Goal: Task Accomplishment & Management: Manage account settings

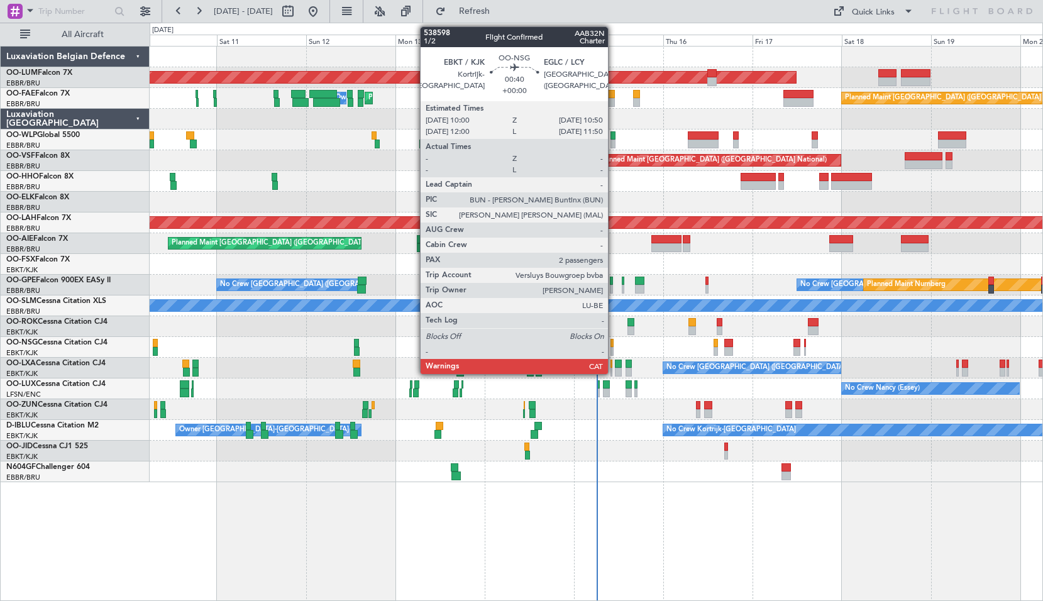
click at [614, 343] on div at bounding box center [612, 343] width 3 height 9
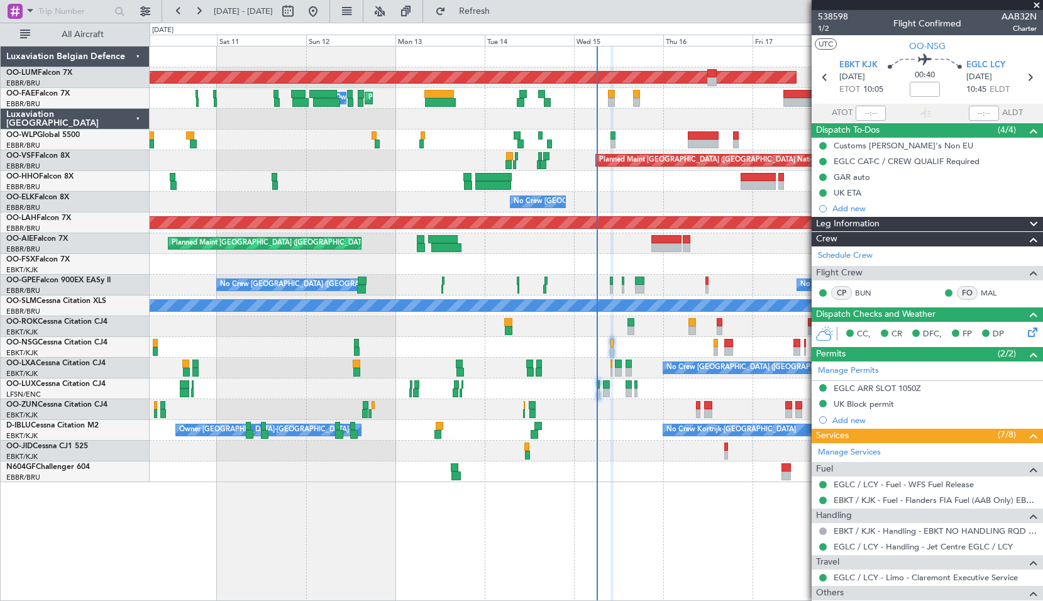
scroll to position [201, 0]
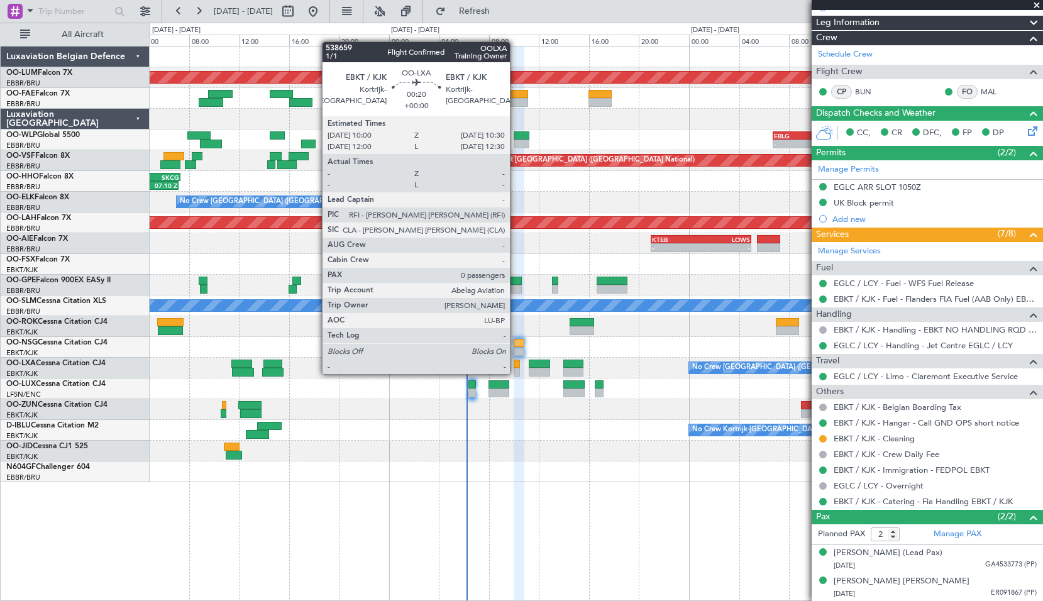
click at [516, 373] on div at bounding box center [517, 372] width 6 height 9
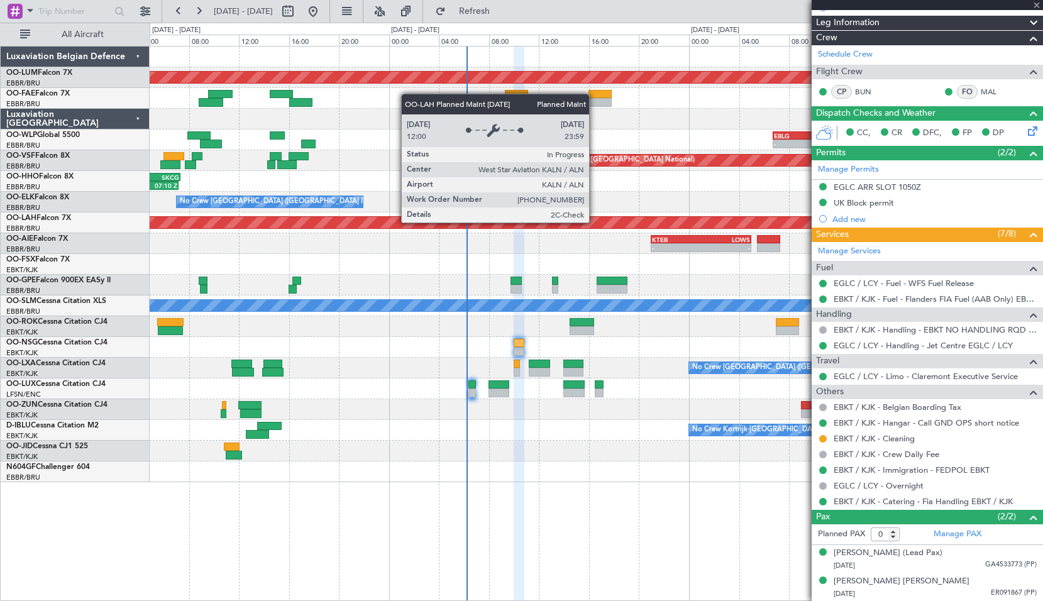
scroll to position [0, 0]
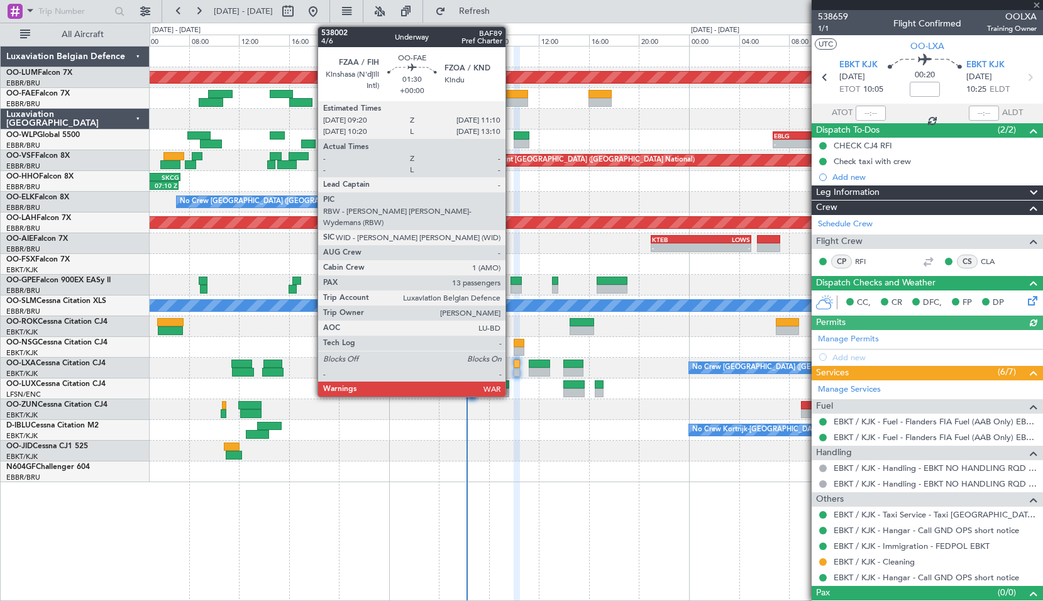
click at [511, 94] on div at bounding box center [516, 94] width 23 height 9
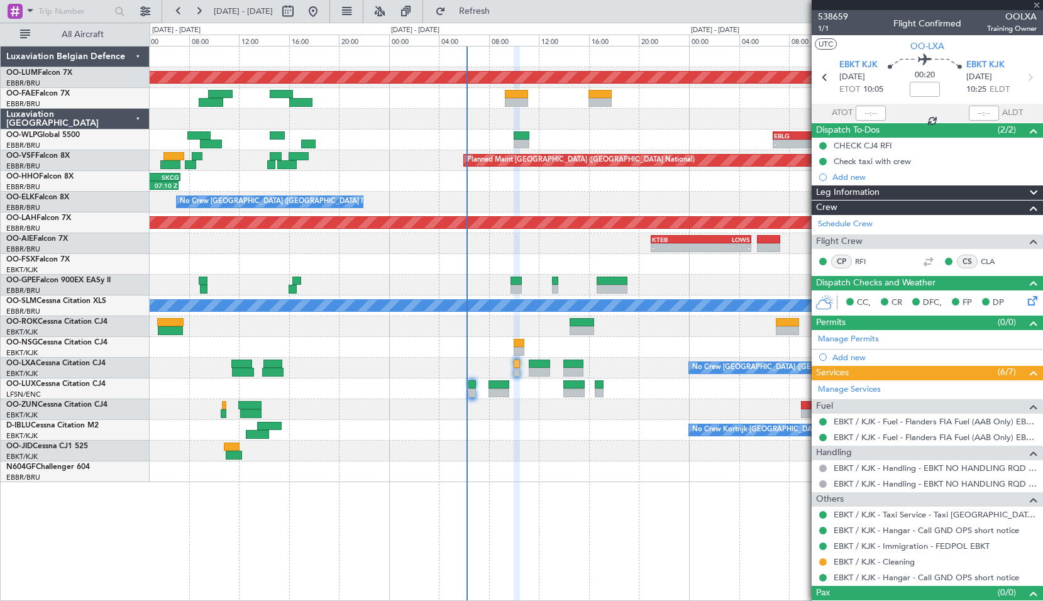
type input "13"
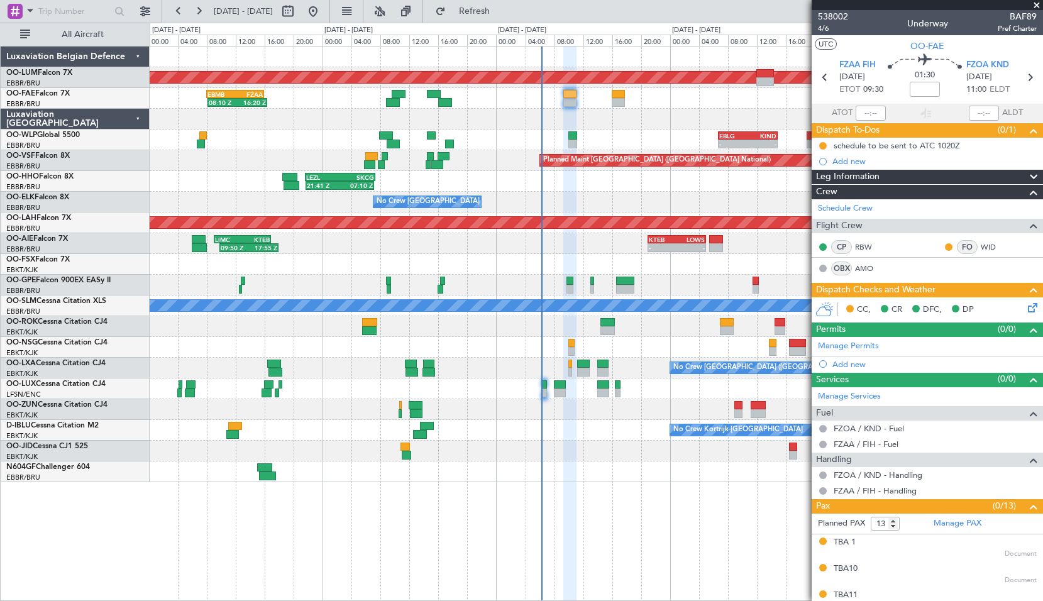
click at [541, 521] on div "AOG Maint Sibiu - - EBMB 10:00 Z UBBB 14:45 Z - - UBBB 16:05 Z RKSS 23:55 Z - -…" at bounding box center [597, 323] width 894 height 555
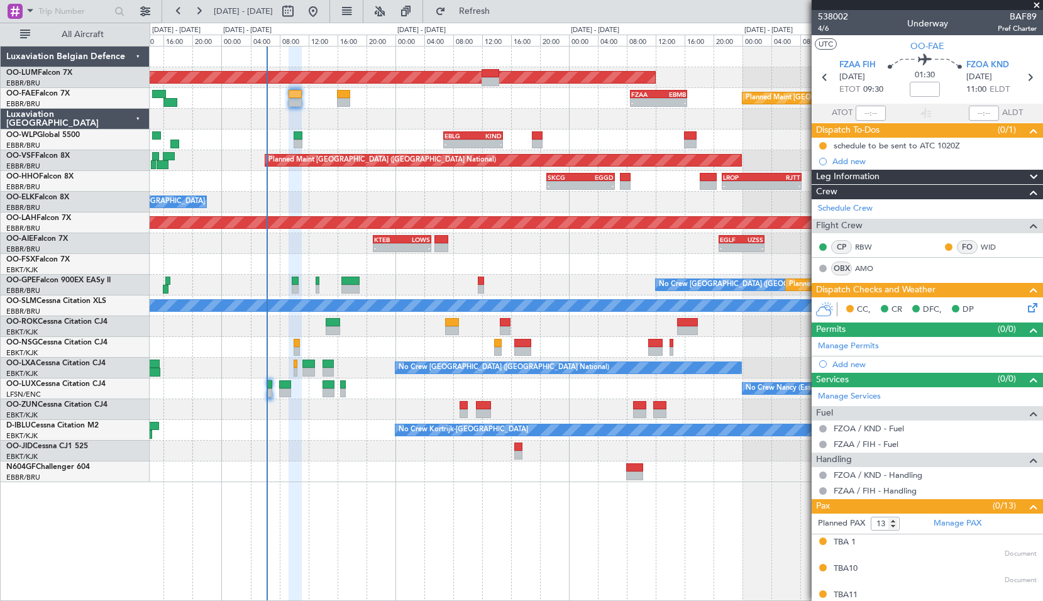
click at [480, 535] on div "AOG Maint Sibiu - - EBMB 10:00 Z UBBB 14:45 Z - - UBBB 16:05 Z RKSS 23:55 Z - -…" at bounding box center [597, 323] width 894 height 555
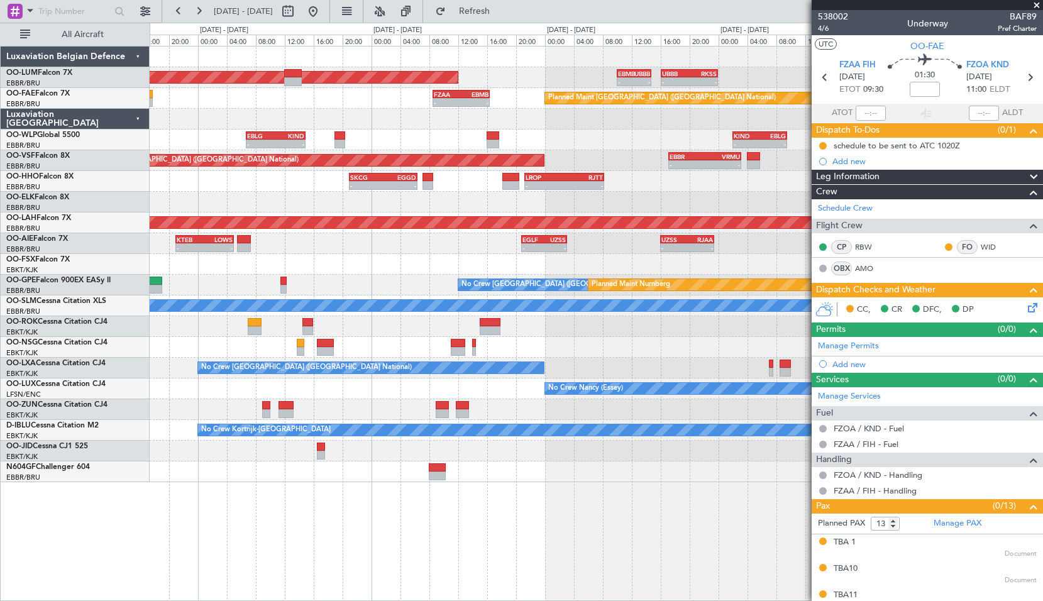
click at [440, 561] on div "AOG Maint Sibiu - - EBMB 10:00 Z UBBB 14:45 Z - - UBBB 16:05 Z RKSS 23:55 Z - -…" at bounding box center [597, 323] width 894 height 555
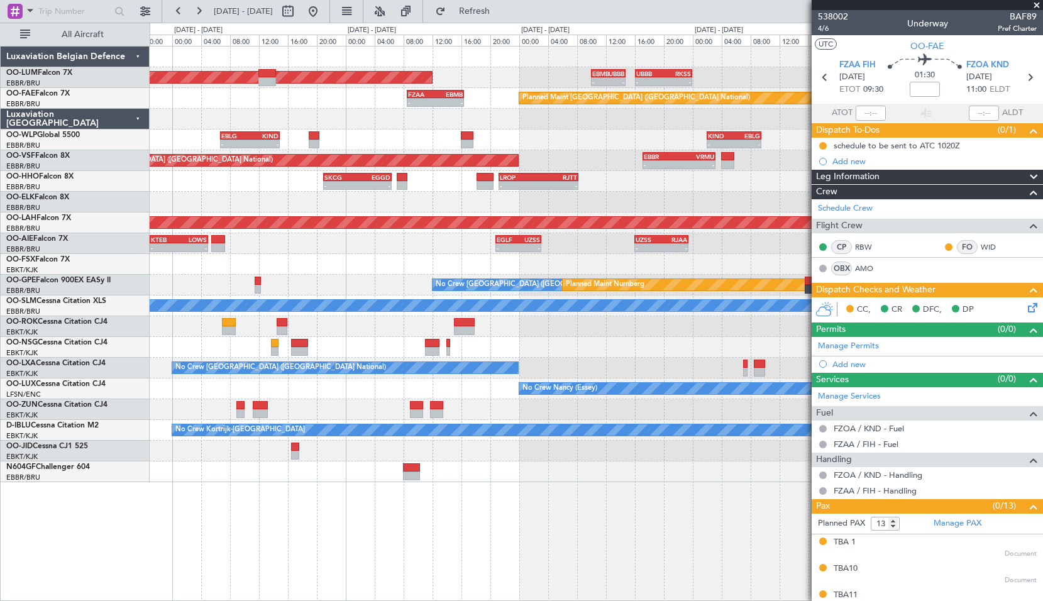
click at [370, 552] on div "AOG Maint Sibiu - - EBMB 10:00 Z UBBB 14:45 Z - - UBBB 16:05 Z RKSS 23:55 Z - -…" at bounding box center [597, 323] width 894 height 555
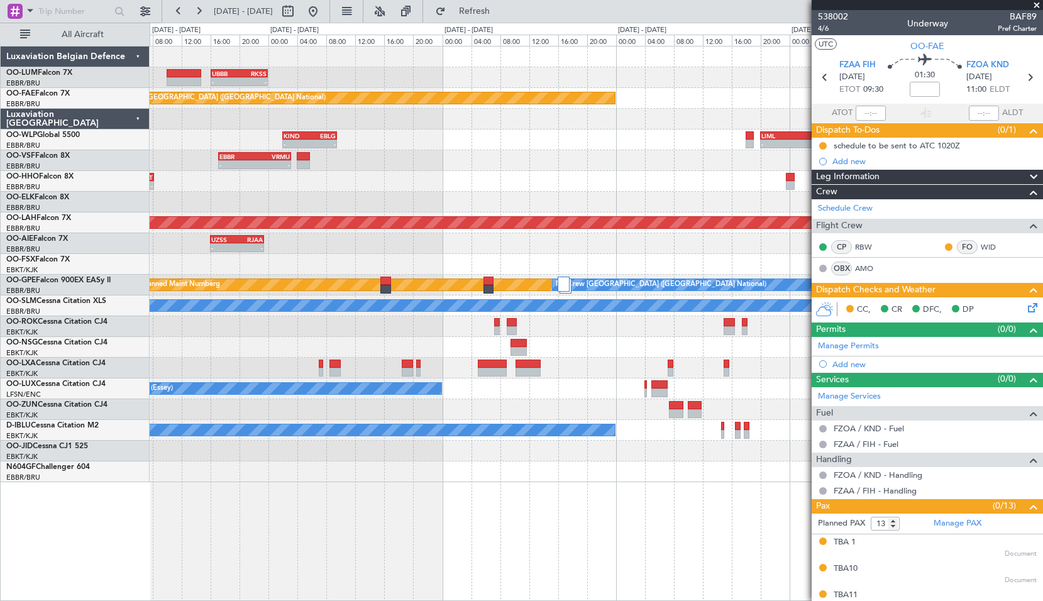
click at [343, 560] on div "- - UBBB 16:05 Z RKSS 23:55 Z - - RKSS 01:00 Z UBBB 10:45 Z AOG Maint Sibiu Pla…" at bounding box center [597, 323] width 894 height 555
click at [28, 13] on span at bounding box center [30, 11] width 15 height 16
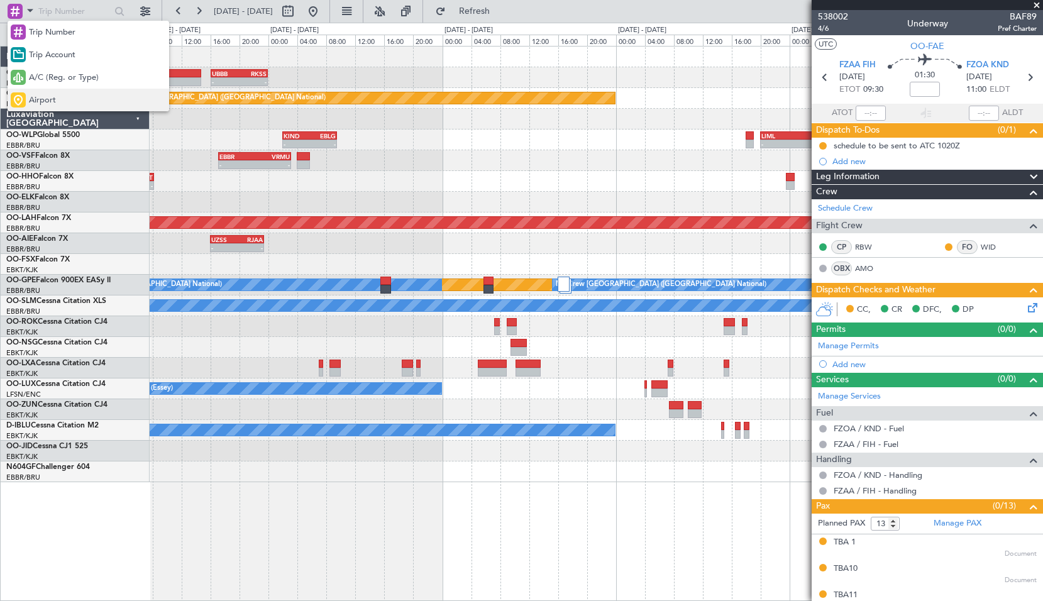
click at [46, 102] on span "Airport" at bounding box center [42, 100] width 27 height 13
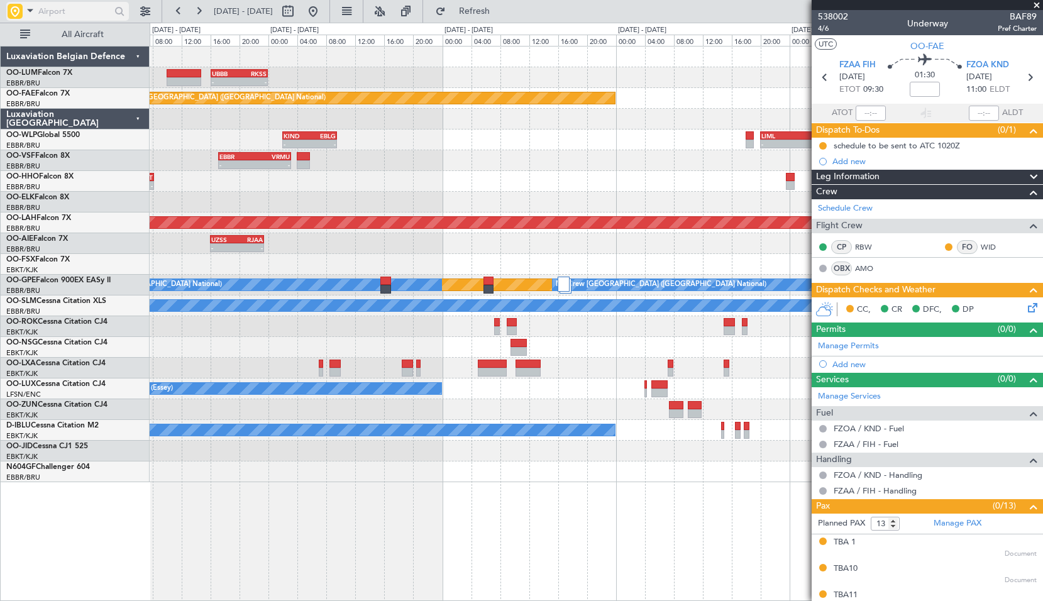
click at [53, 14] on input "text" at bounding box center [74, 11] width 72 height 19
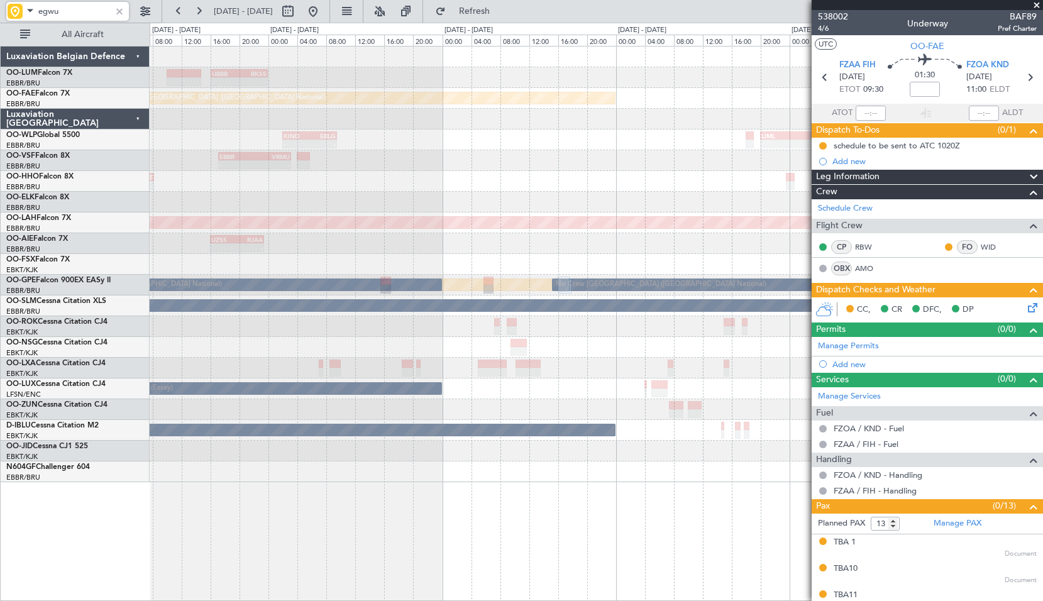
type input "egwu"
click at [1038, 8] on span at bounding box center [1037, 5] width 13 height 11
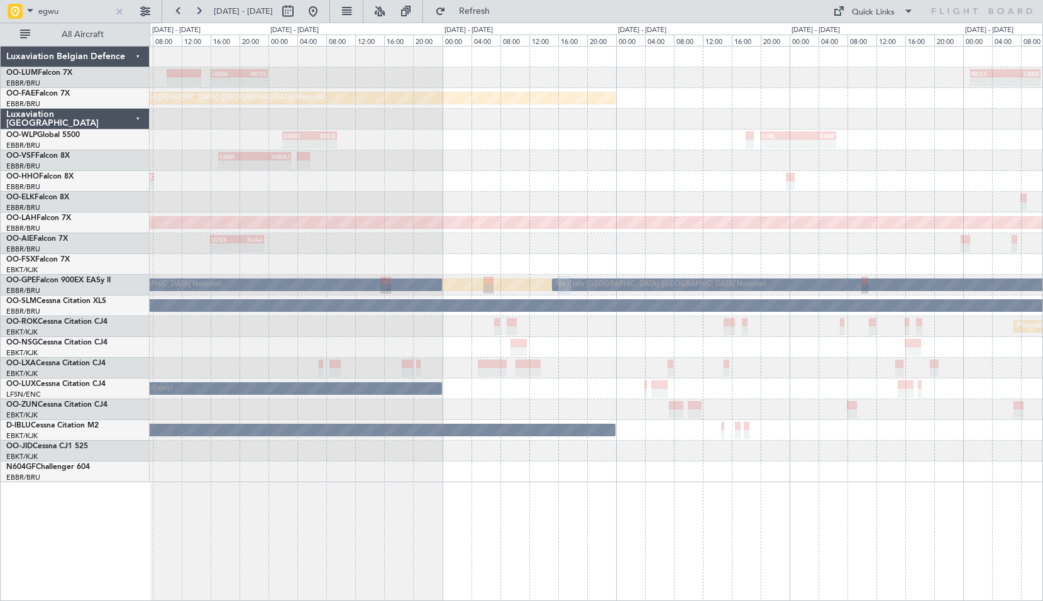
type input "0"
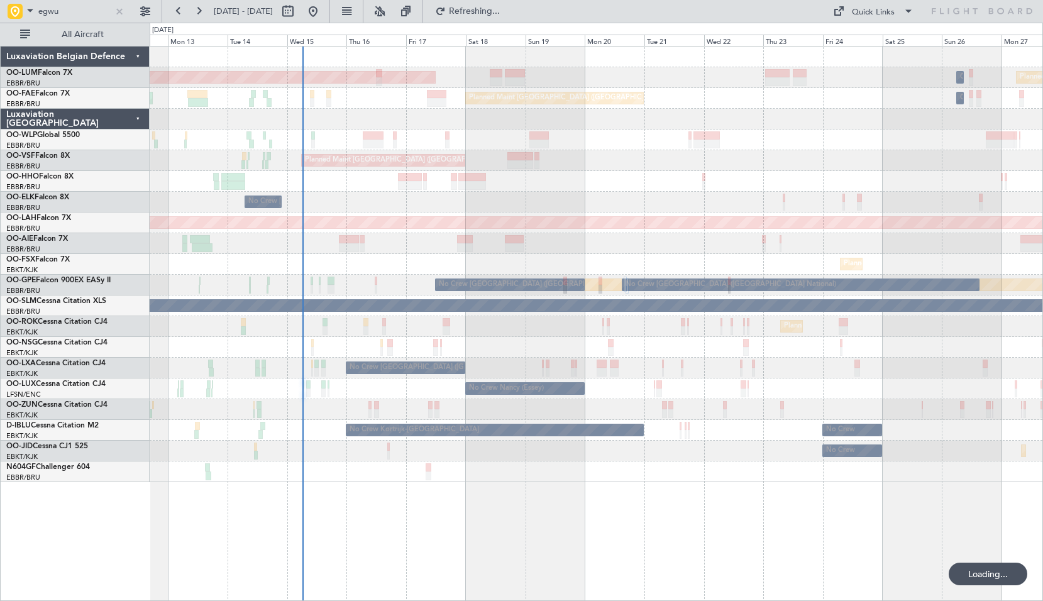
click at [584, 485] on div "AOG Maint Sibiu Owner Melsbroek Air Base Planned Maint Kortrijk-Wevelgem Planne…" at bounding box center [597, 323] width 894 height 555
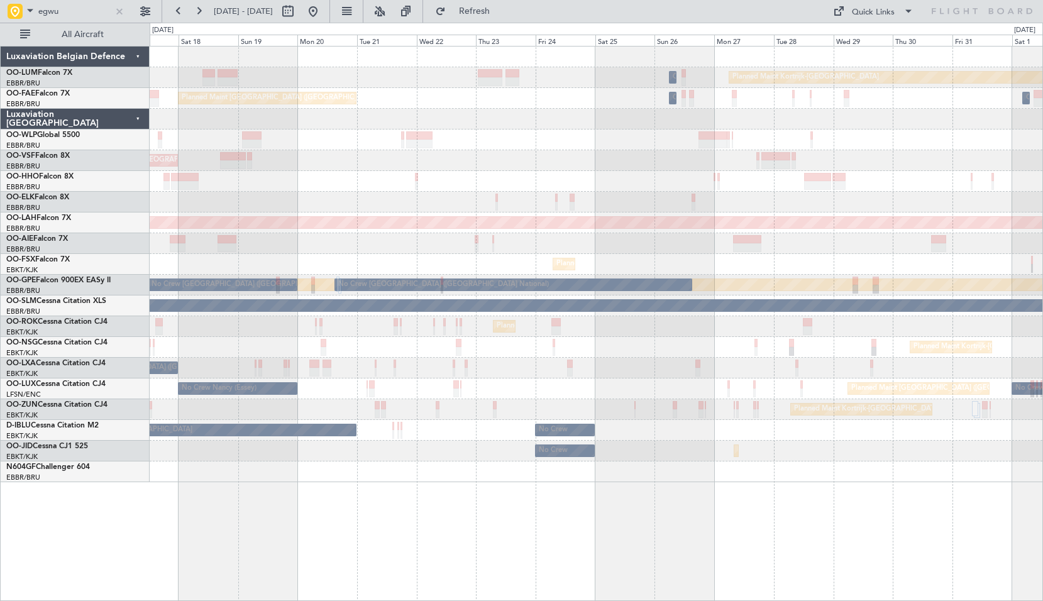
click at [528, 534] on div "Planned Maint Kortrijk-Wevelgem Owner Melsbroek Air Base AOG Maint Sibiu Planne…" at bounding box center [597, 323] width 894 height 555
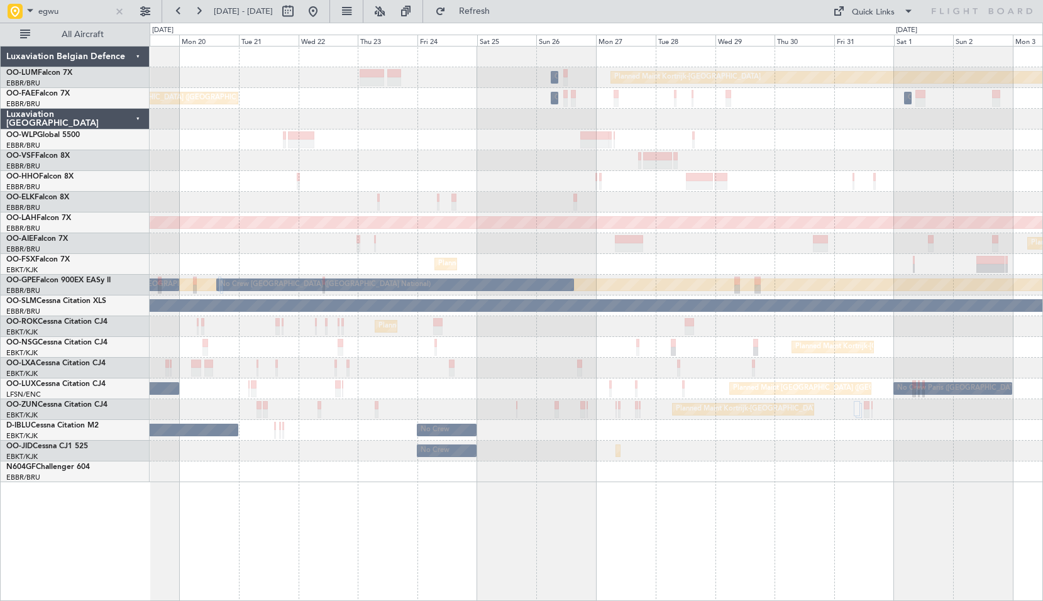
click at [550, 511] on div "Planned Maint Kortrijk-Wevelgem Owner Melsbroek Air Base AOG Maint Sibiu Planne…" at bounding box center [597, 323] width 894 height 555
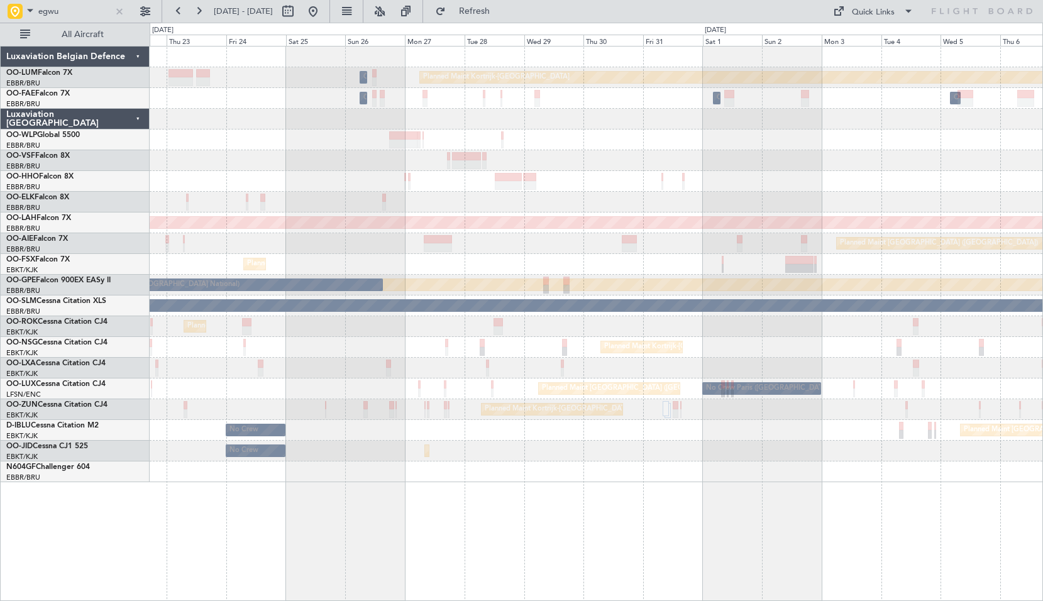
click at [577, 511] on div "Planned Maint Kortrijk-Wevelgem Owner Melsbroek Air Base Owner Melsbroek Air Ba…" at bounding box center [597, 323] width 894 height 555
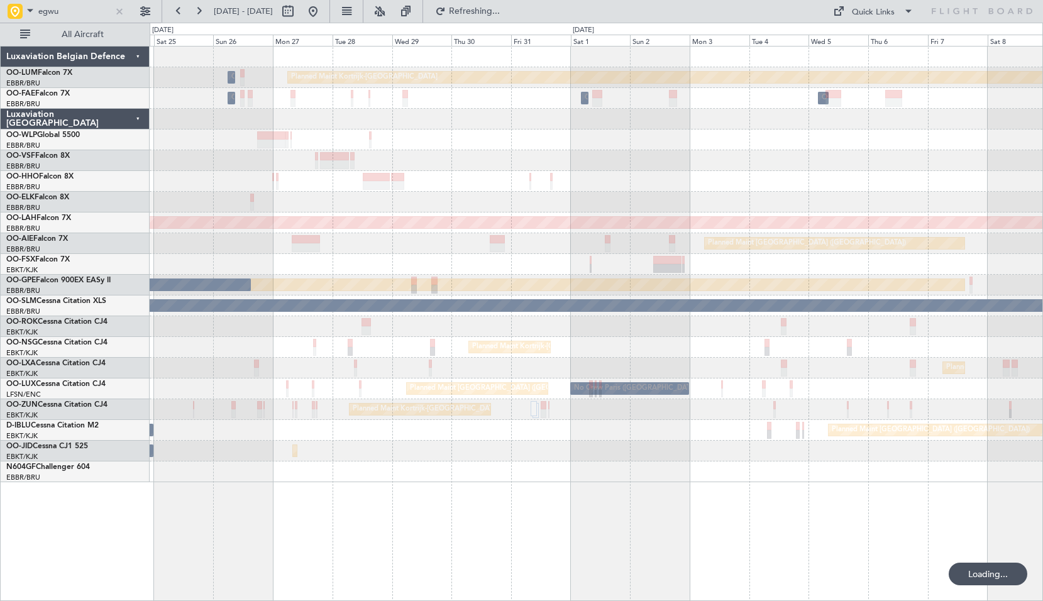
click at [711, 512] on div "Planned Maint Kortrijk-Wevelgem Owner Melsbroek Air Base Owner Melsbroek Air Ba…" at bounding box center [597, 323] width 894 height 555
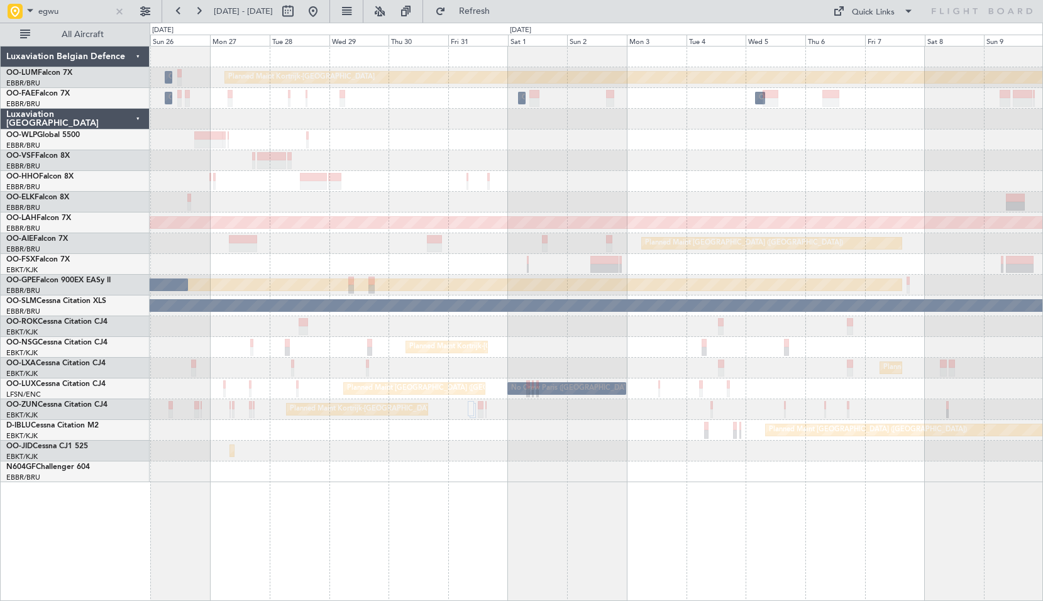
click at [701, 515] on div "Planned Maint Kortrijk-Wevelgem Owner Melsbroek Air Base Owner Melsbroek Air Ba…" at bounding box center [597, 323] width 894 height 555
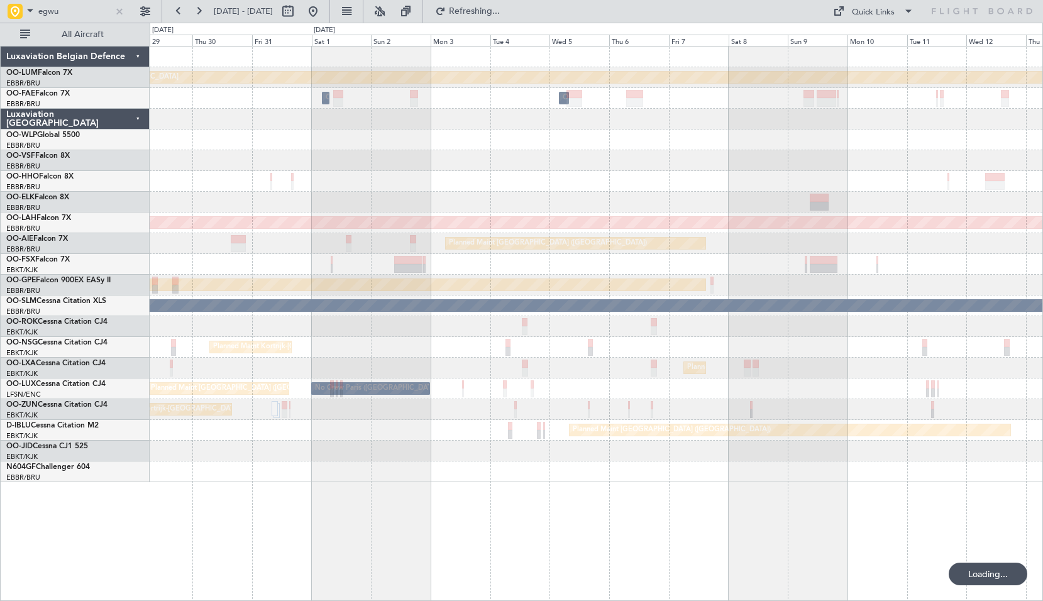
click at [565, 532] on div "Planned Maint Kortrijk-Wevelgem Owner Melsbroek Air Base Owner Melsbroek Air Ba…" at bounding box center [597, 323] width 894 height 555
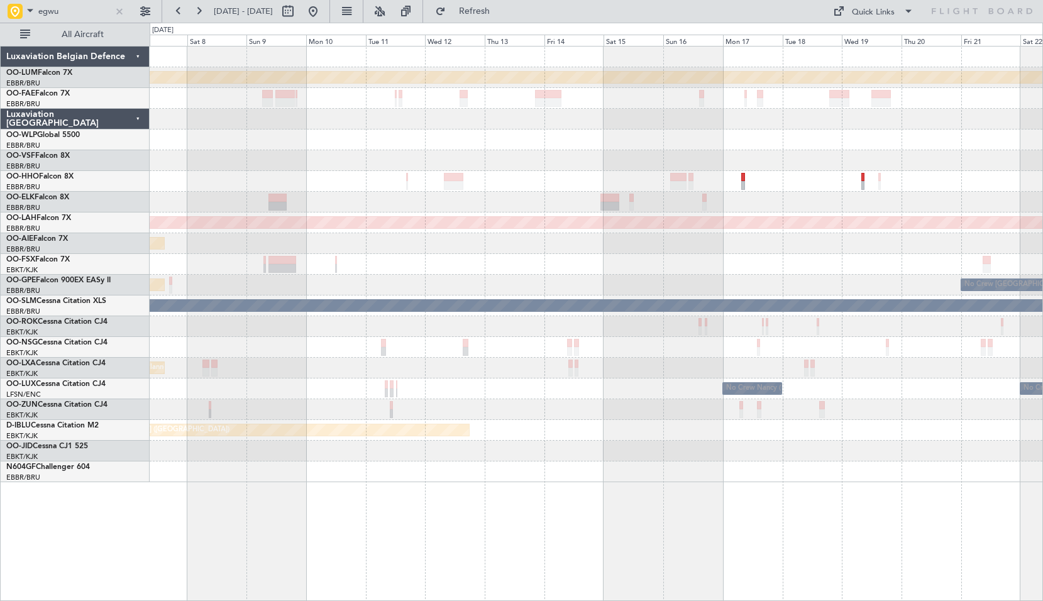
click at [565, 521] on div "Planned Maint Kortrijk-Wevelgem Owner Melsbroek Air Base Planned Maint Geneva (…" at bounding box center [597, 323] width 894 height 555
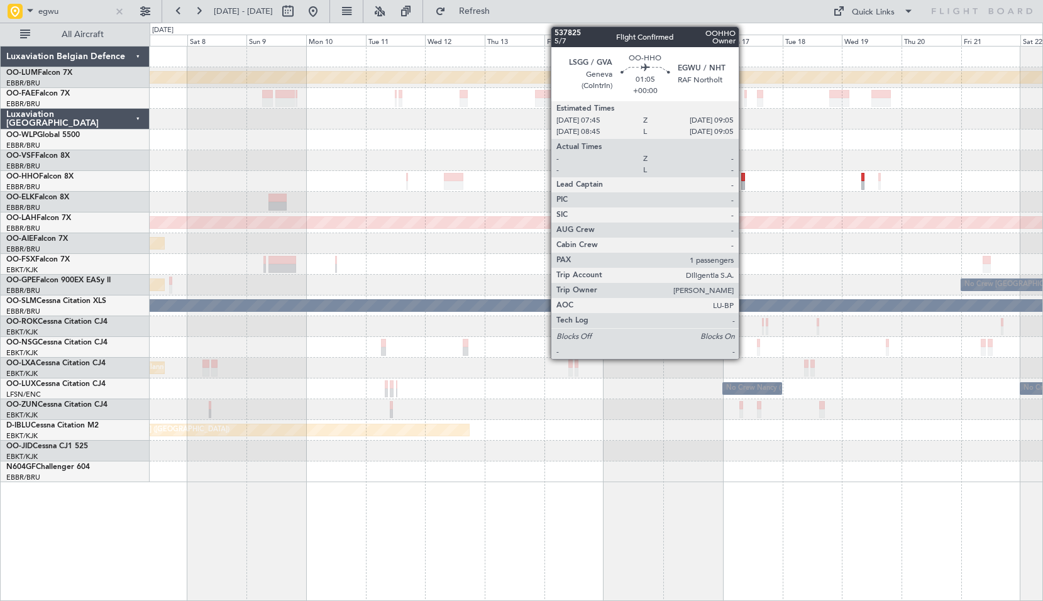
click at [745, 175] on div at bounding box center [743, 177] width 4 height 9
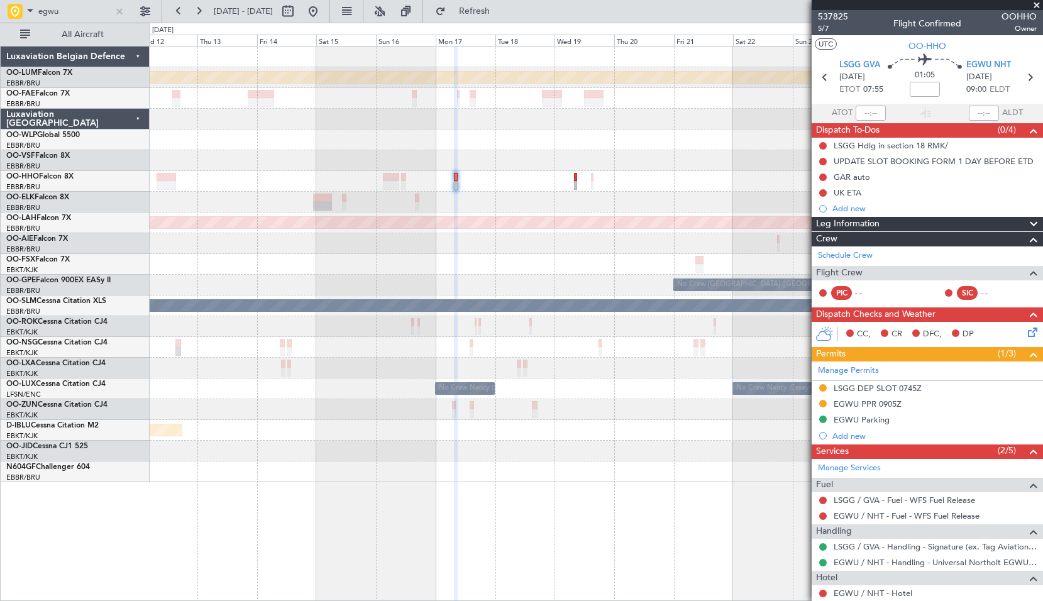
click at [382, 267] on div "Planned Maint Kortrijk-[GEOGRAPHIC_DATA]" at bounding box center [596, 264] width 893 height 21
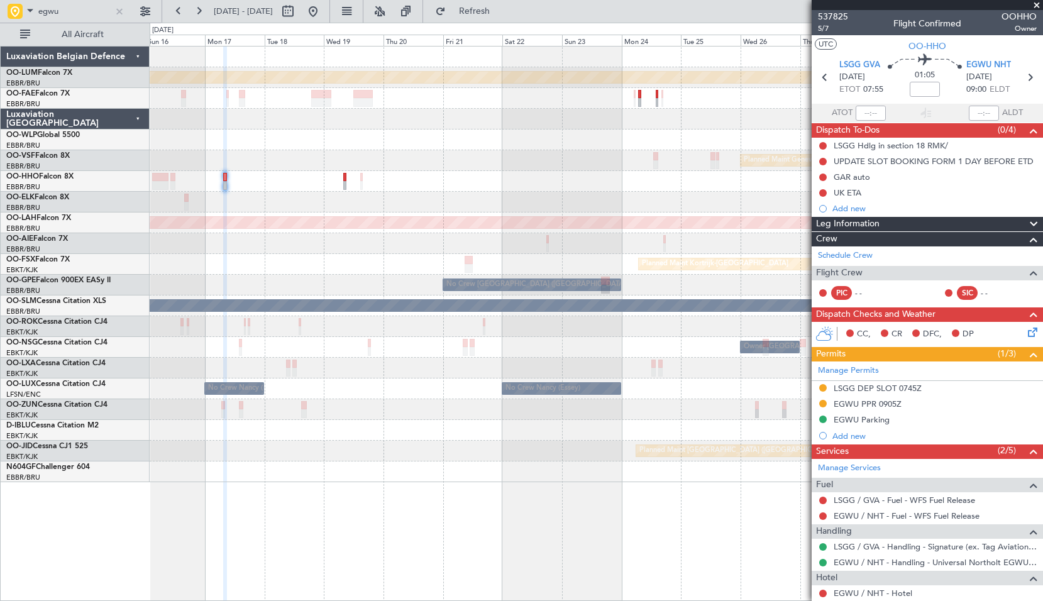
click at [504, 194] on div at bounding box center [596, 202] width 893 height 21
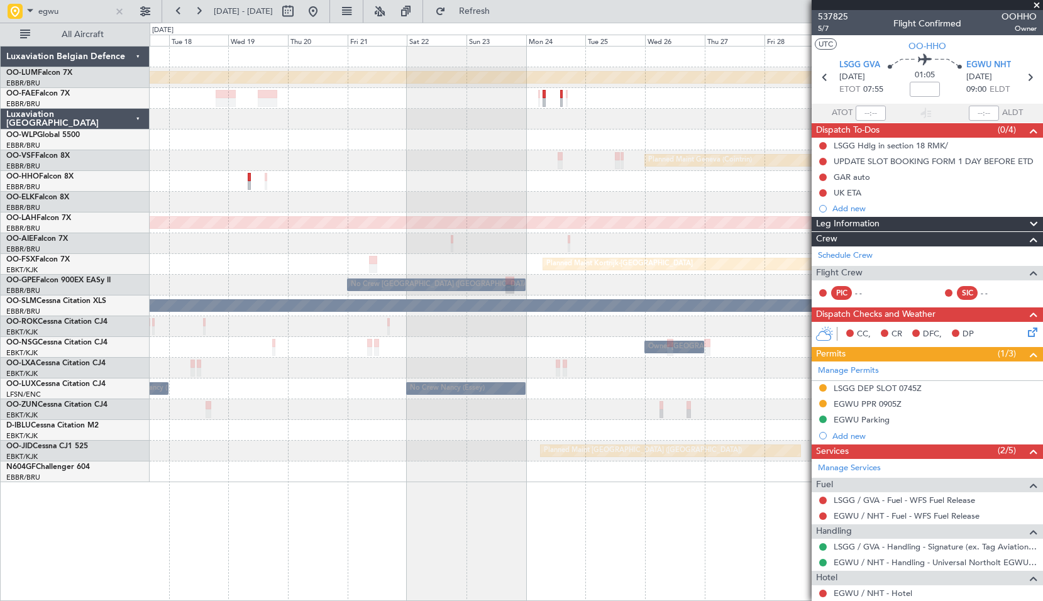
click at [380, 253] on div "Planned Maint Kortrijk-Wevelgem Planned Maint Geneva (Cointrin) Planned Maint A…" at bounding box center [596, 265] width 893 height 436
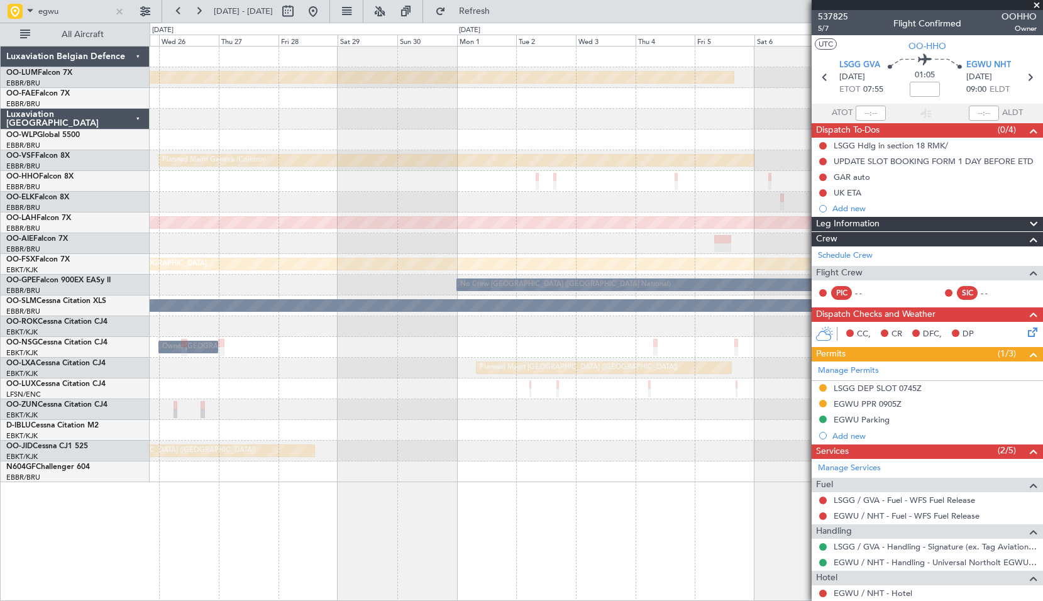
click at [345, 370] on div "Planned Maint [GEOGRAPHIC_DATA] ([GEOGRAPHIC_DATA])" at bounding box center [596, 368] width 893 height 21
click at [1036, 5] on span at bounding box center [1037, 5] width 13 height 11
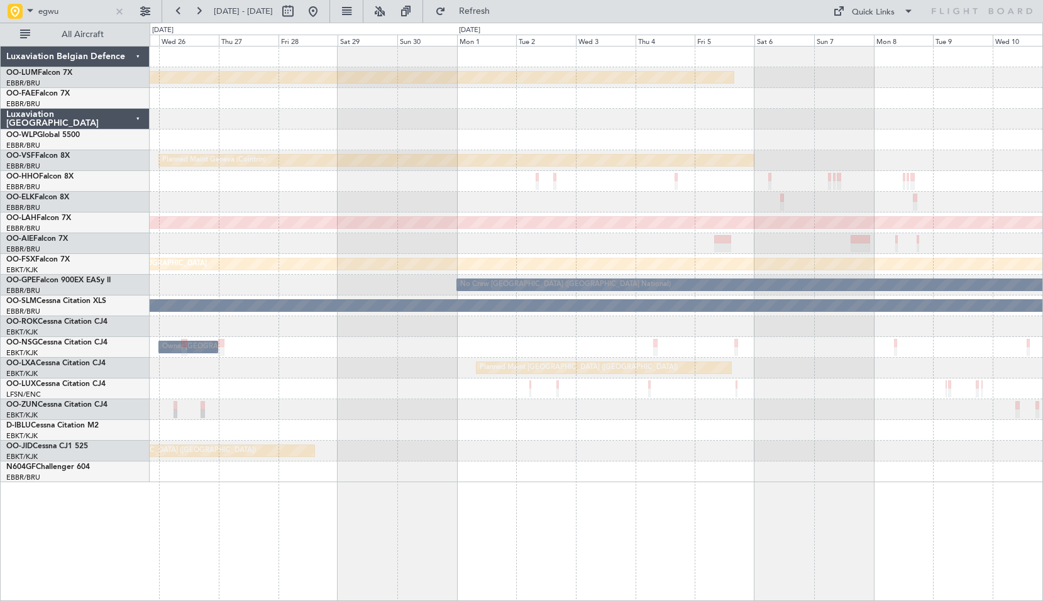
type input "0"
click at [597, 533] on div "Planned Maint Kortrijk-Wevelgem Planned Maint Geneva (Cointrin) Planned Maint A…" at bounding box center [597, 323] width 894 height 555
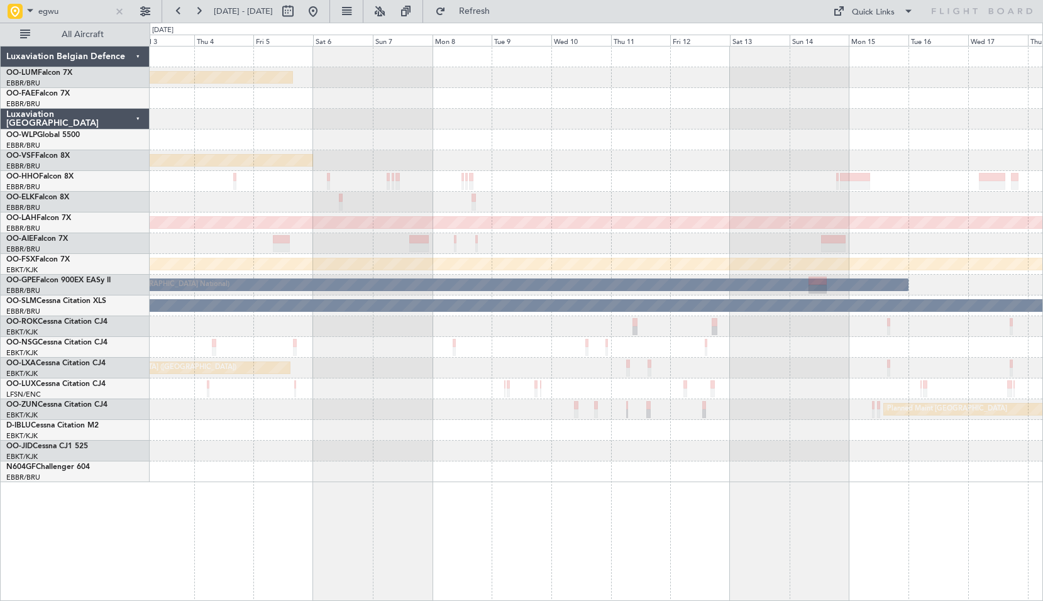
click at [422, 502] on div "Planned Maint Kortrijk-Wevelgem Planned Maint Geneva (Cointrin) Planned Maint A…" at bounding box center [597, 323] width 894 height 555
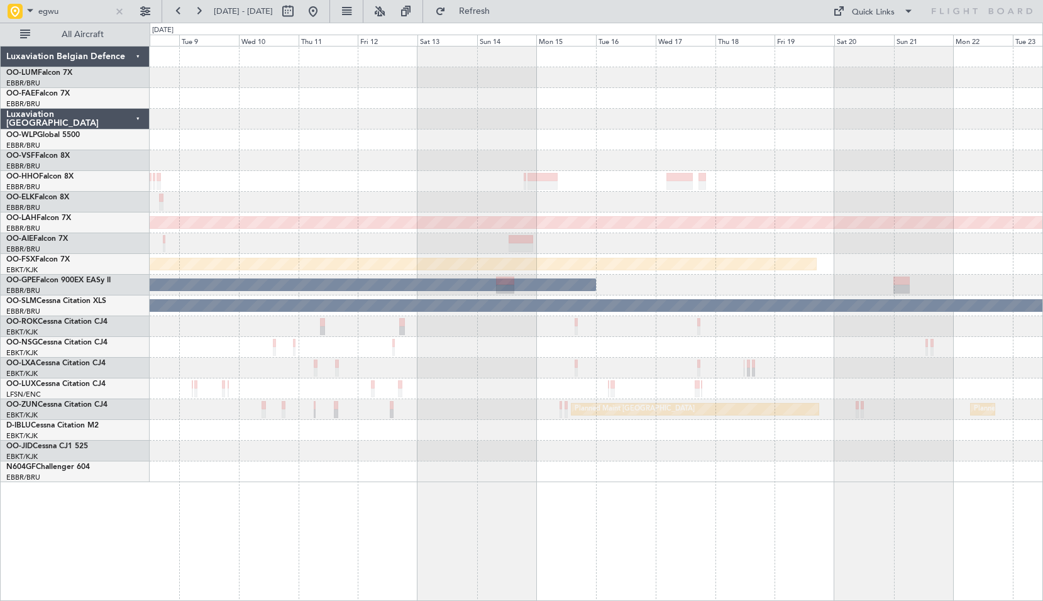
click at [599, 245] on div at bounding box center [596, 243] width 893 height 21
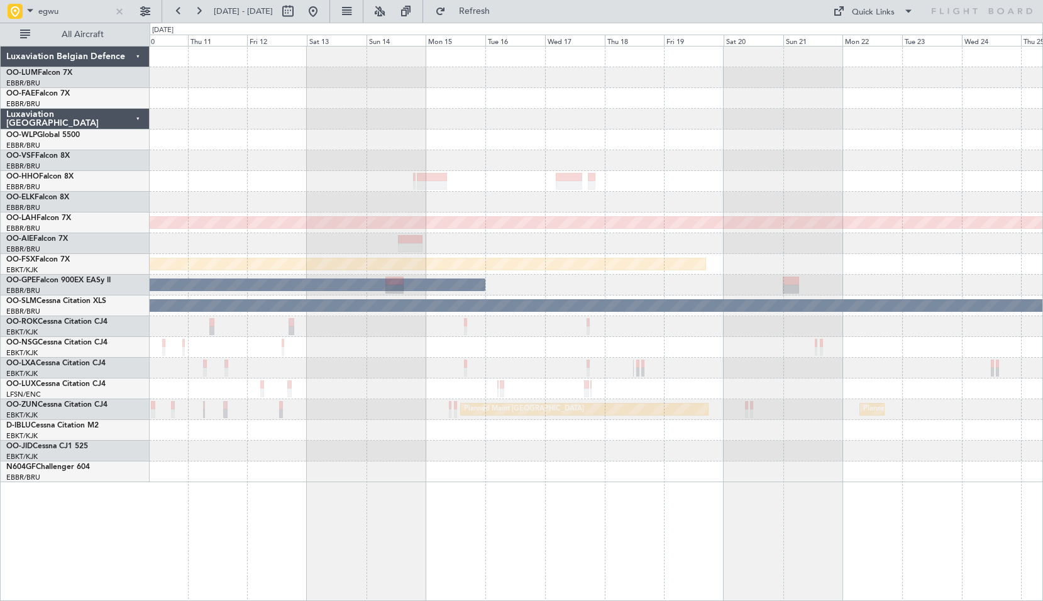
click at [443, 507] on div "Planned Maint Alton-st Louis (St Louis Regl) Planned Maint Kortrijk-Wevelgem No…" at bounding box center [597, 323] width 894 height 555
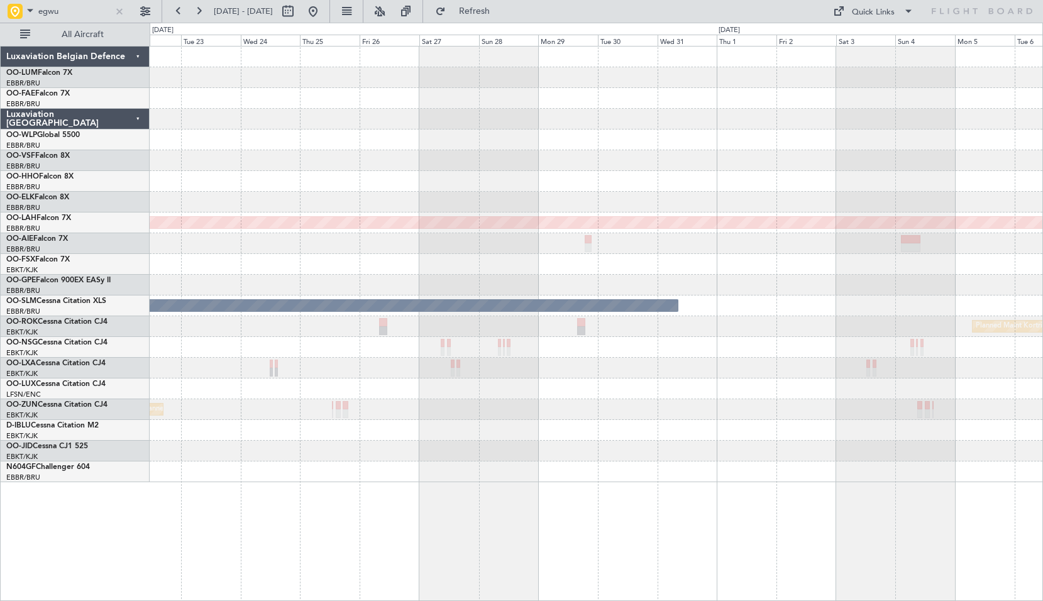
click at [322, 534] on div "Planned Maint Alton-st Louis (St Louis Regl) Planned Maint Kortrijk-Wevelgem A/…" at bounding box center [597, 323] width 894 height 555
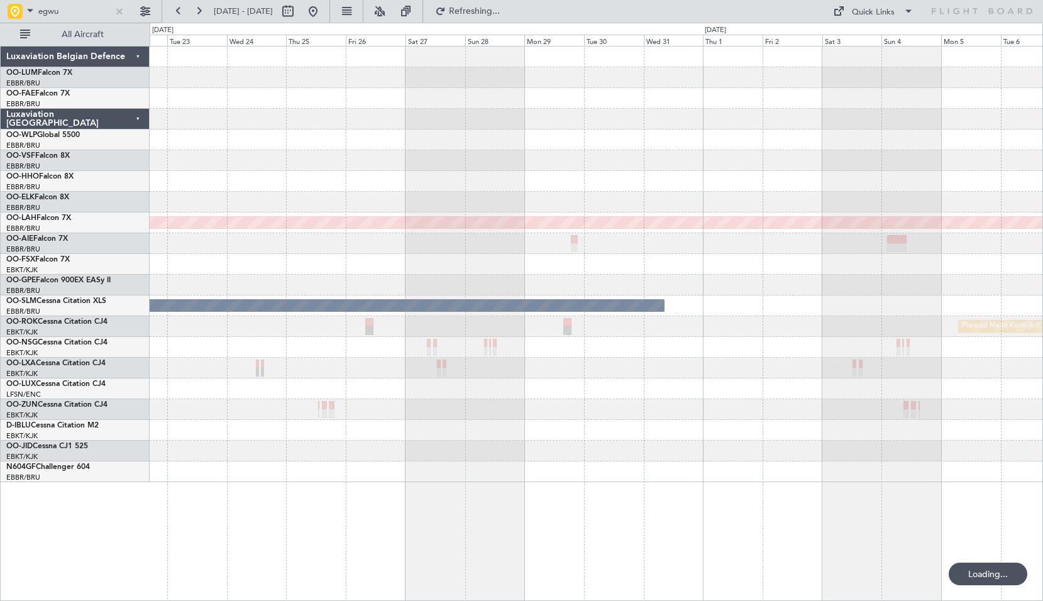
click at [281, 457] on div "Planned Maint Alton-st Louis (St Louis Regl) Planned Maint Kortrijk-Wevelgem A/…" at bounding box center [596, 265] width 893 height 436
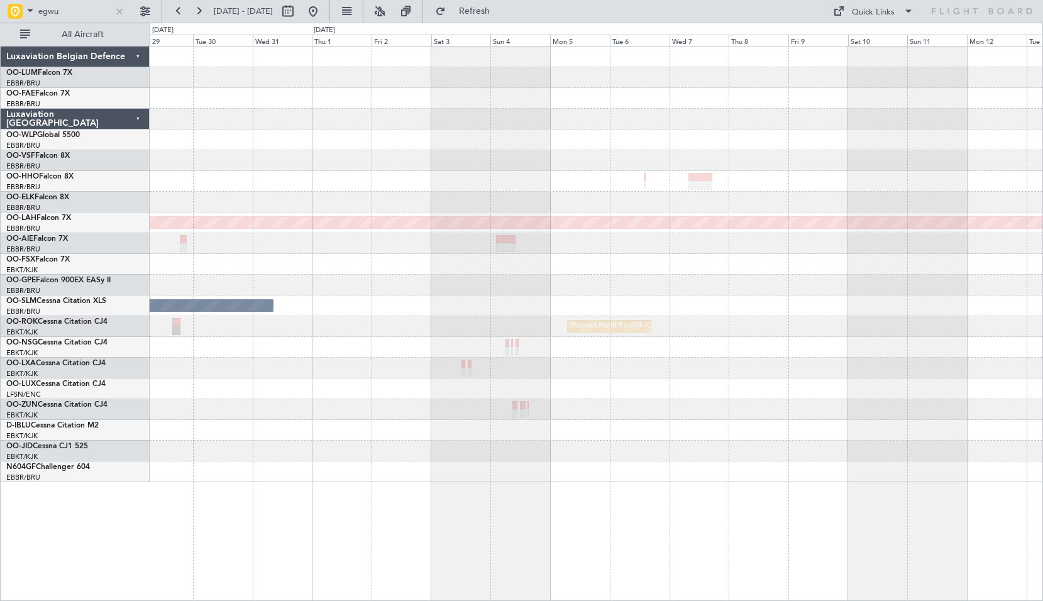
click at [407, 458] on div at bounding box center [596, 451] width 893 height 21
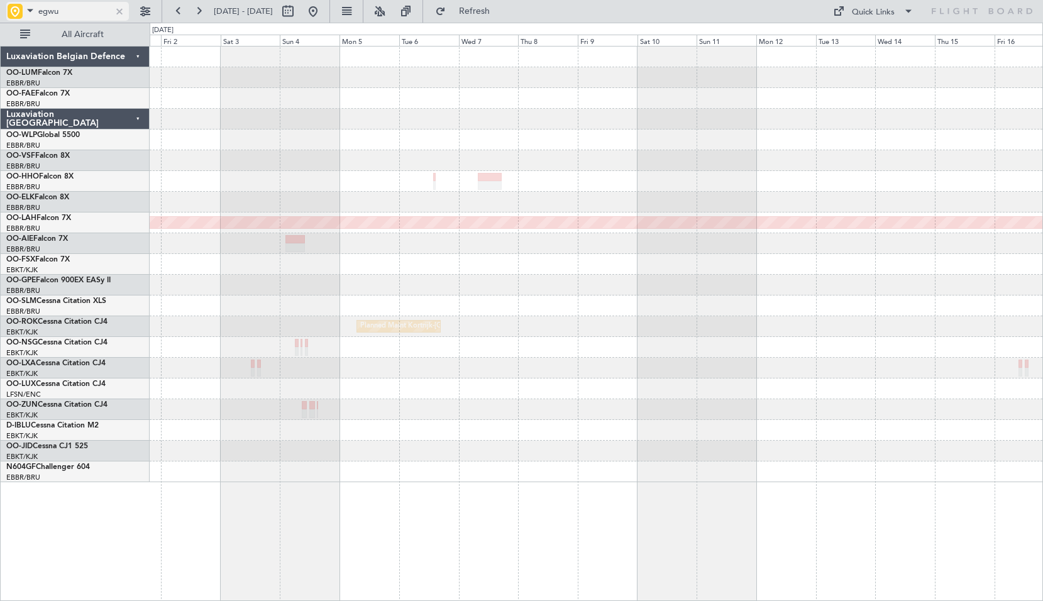
click at [116, 9] on div at bounding box center [120, 11] width 14 height 14
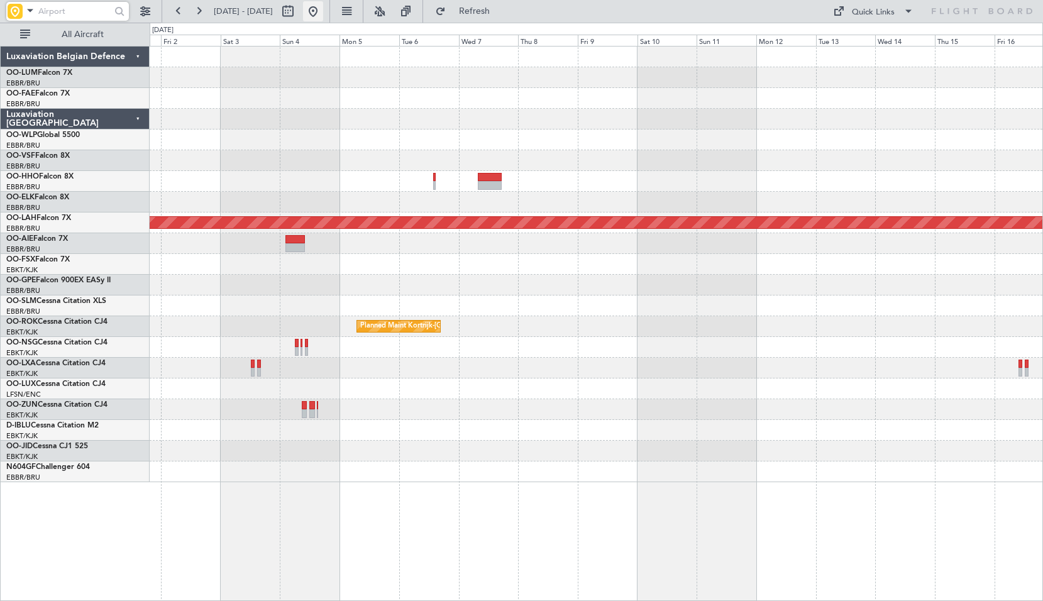
click at [323, 11] on button at bounding box center [313, 11] width 20 height 20
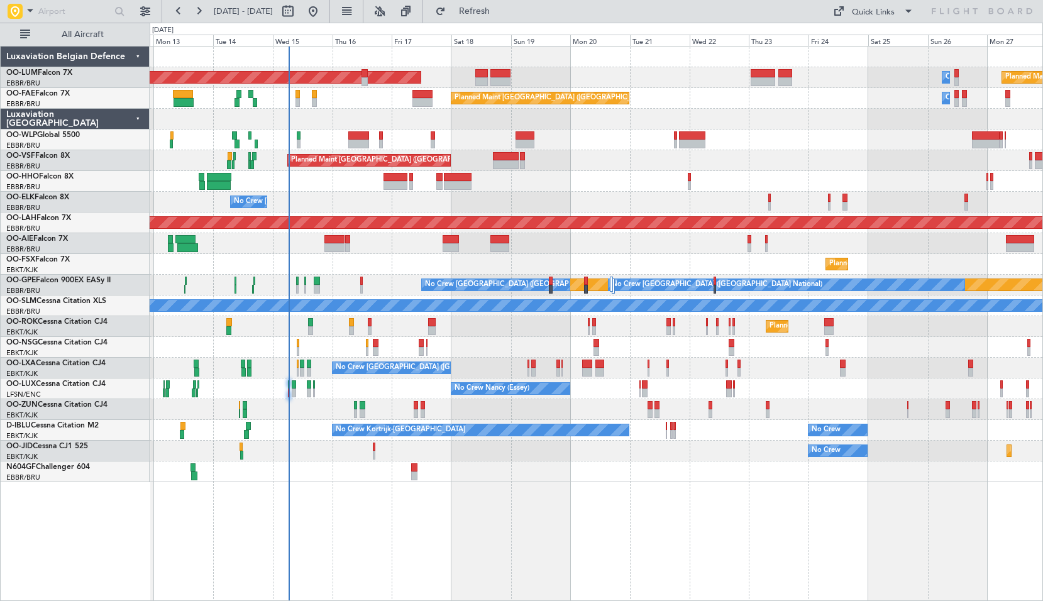
click at [517, 211] on div "AOG Maint Sibiu Owner Melsbroek Air Base Planned Maint Kortrijk-Wevelgem Planne…" at bounding box center [596, 265] width 893 height 436
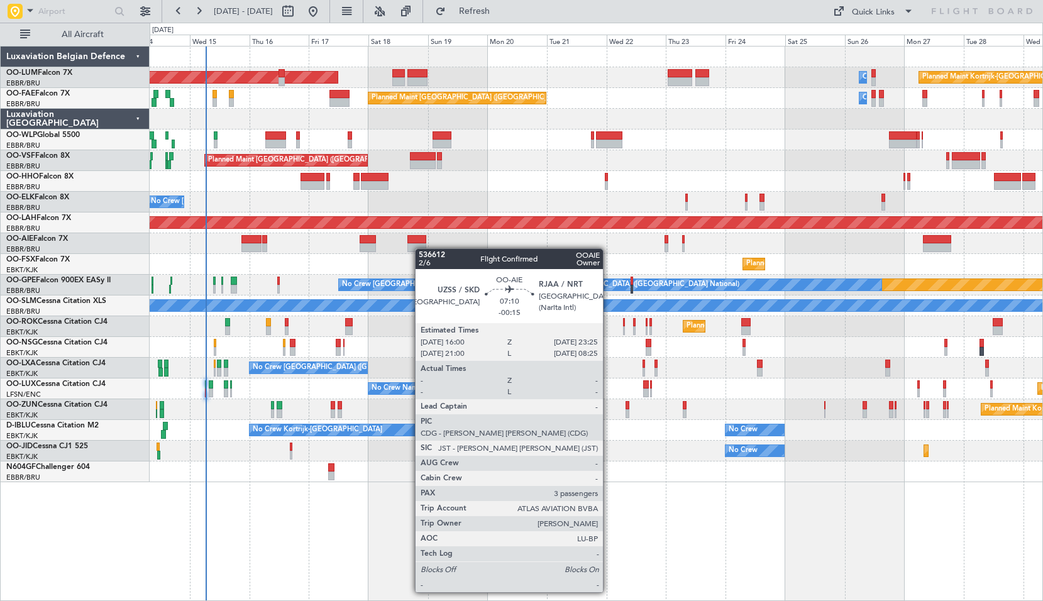
click at [421, 248] on div "AOG Maint Sibiu Planned Maint Kortrijk-Wevelgem Owner Melsbroek Air Base Planne…" at bounding box center [596, 265] width 893 height 436
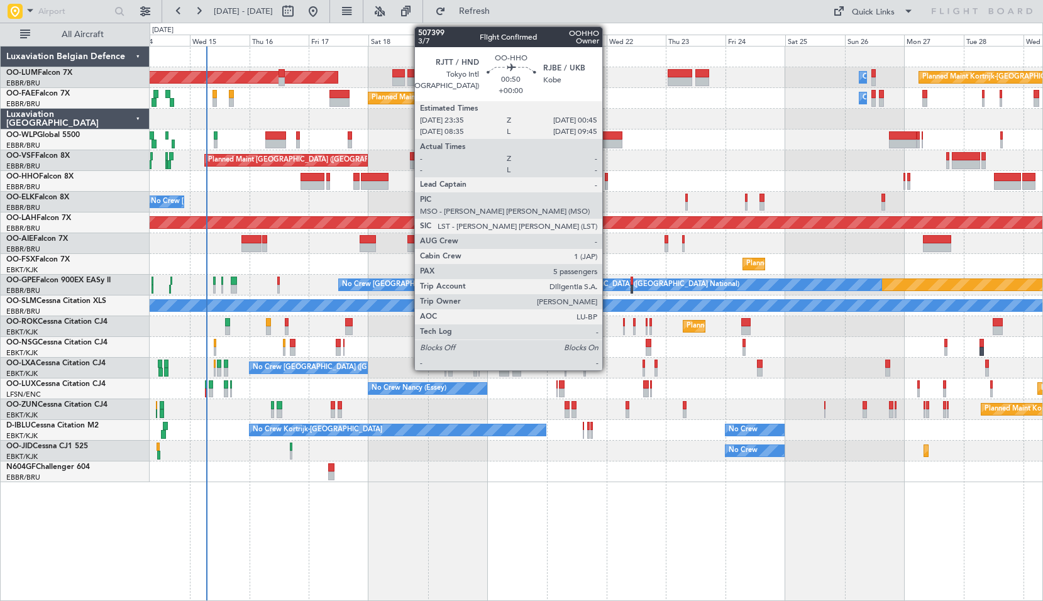
click at [608, 180] on div at bounding box center [606, 177] width 3 height 9
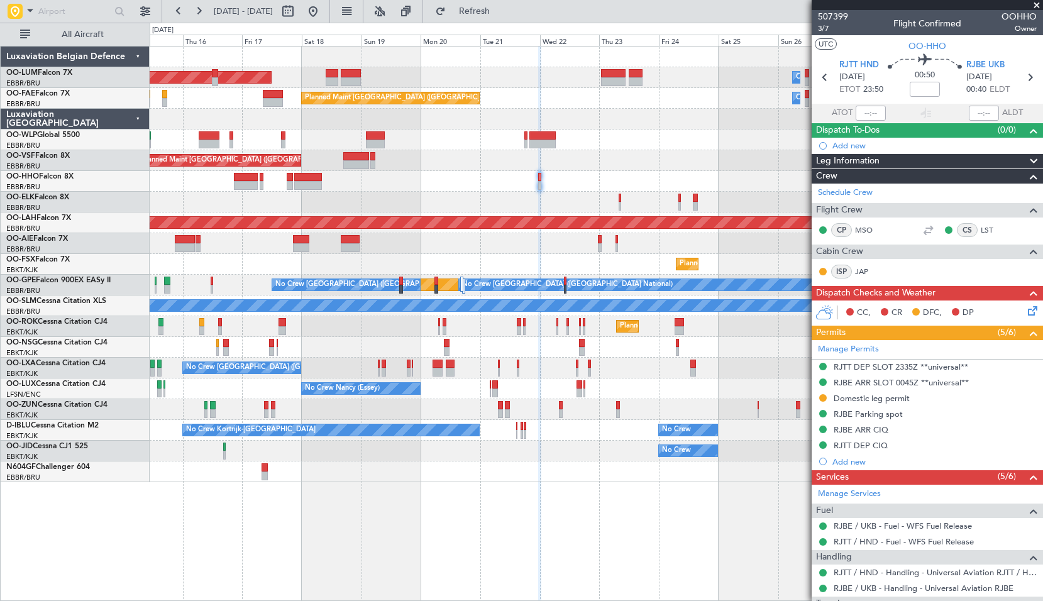
click at [570, 206] on div "No Crew [GEOGRAPHIC_DATA] ([GEOGRAPHIC_DATA] National)" at bounding box center [596, 202] width 893 height 21
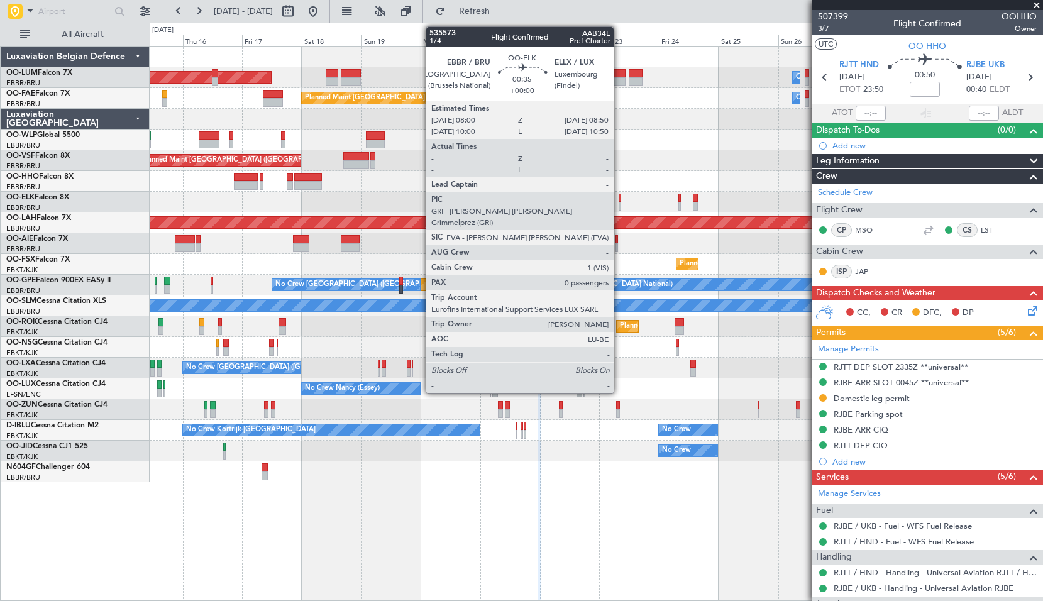
click at [619, 201] on div at bounding box center [620, 198] width 3 height 9
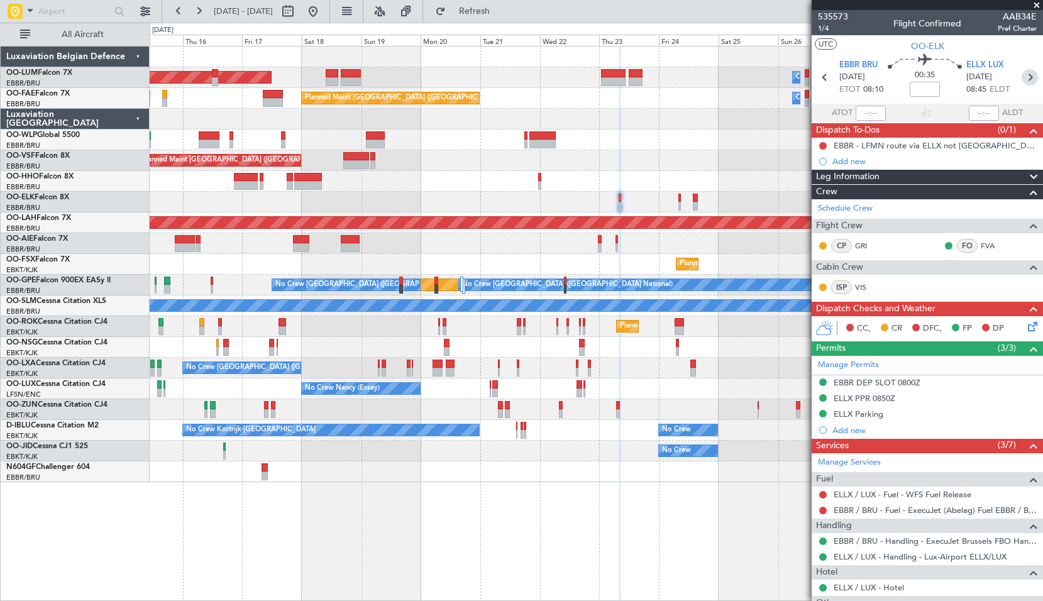
click at [1022, 79] on icon at bounding box center [1030, 77] width 16 height 16
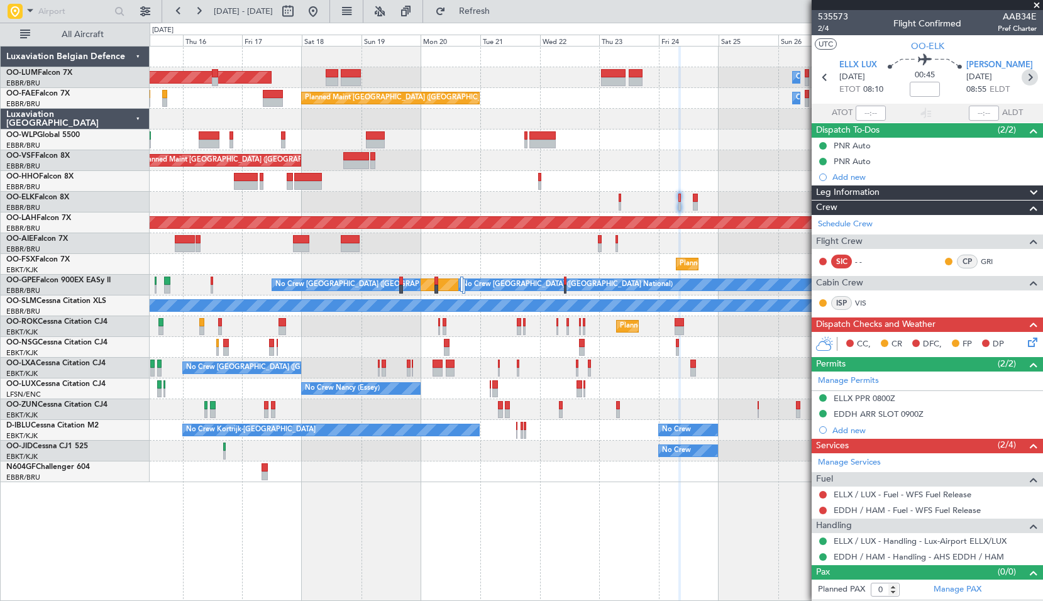
click at [1031, 78] on icon at bounding box center [1030, 77] width 16 height 16
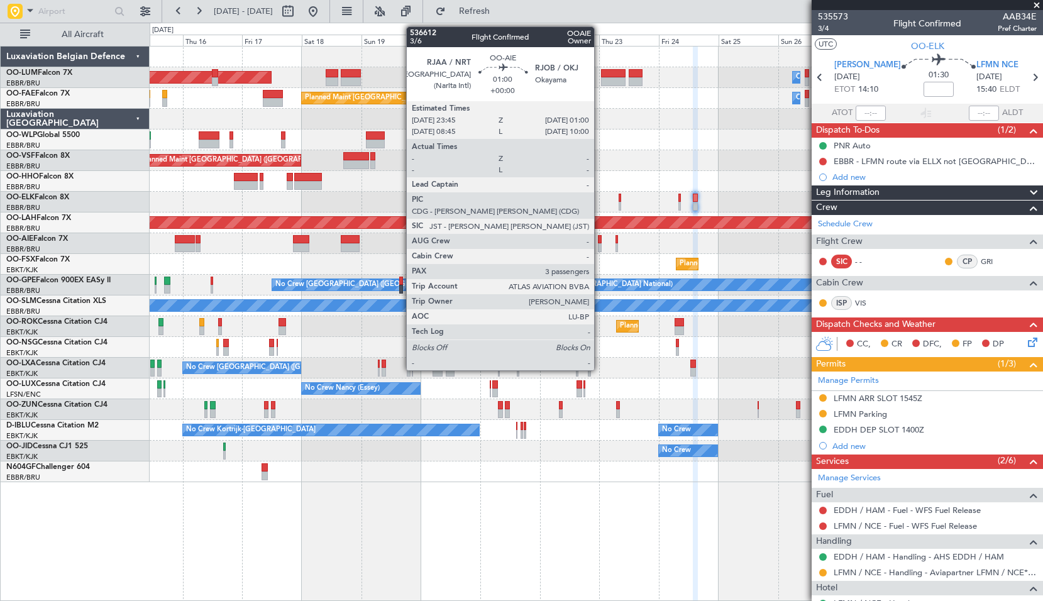
click at [600, 243] on div at bounding box center [599, 239] width 3 height 9
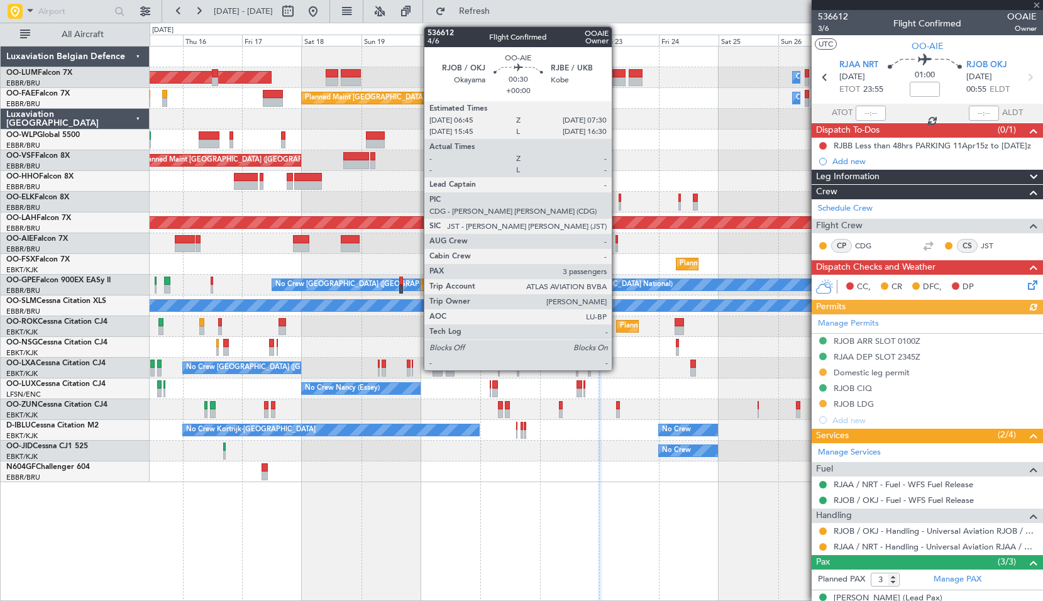
click at [617, 242] on div at bounding box center [617, 239] width 2 height 9
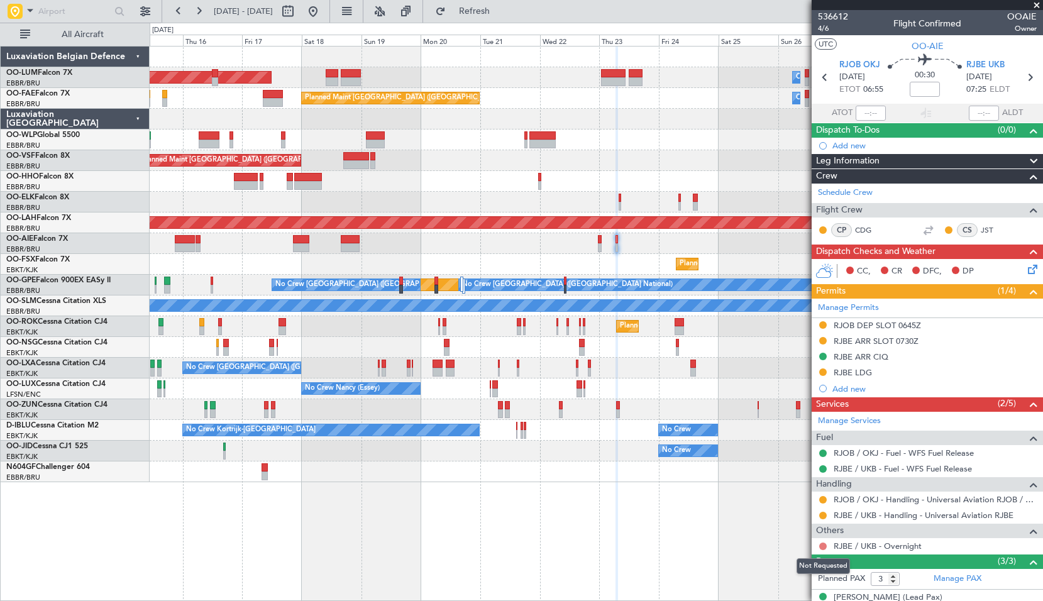
click at [824, 547] on button at bounding box center [823, 547] width 8 height 8
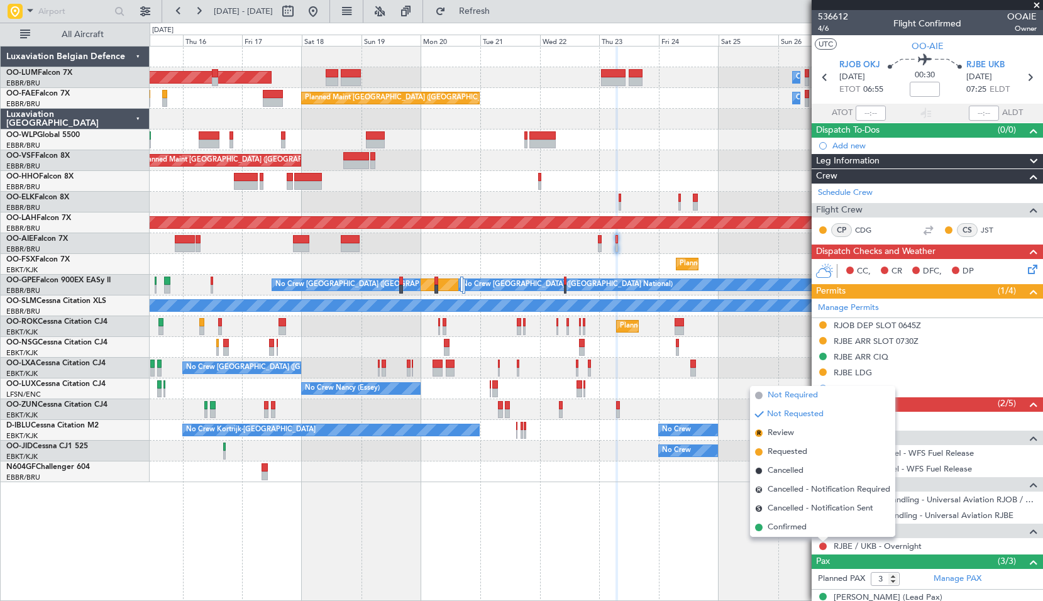
click at [786, 391] on span "Not Required" at bounding box center [793, 395] width 50 height 13
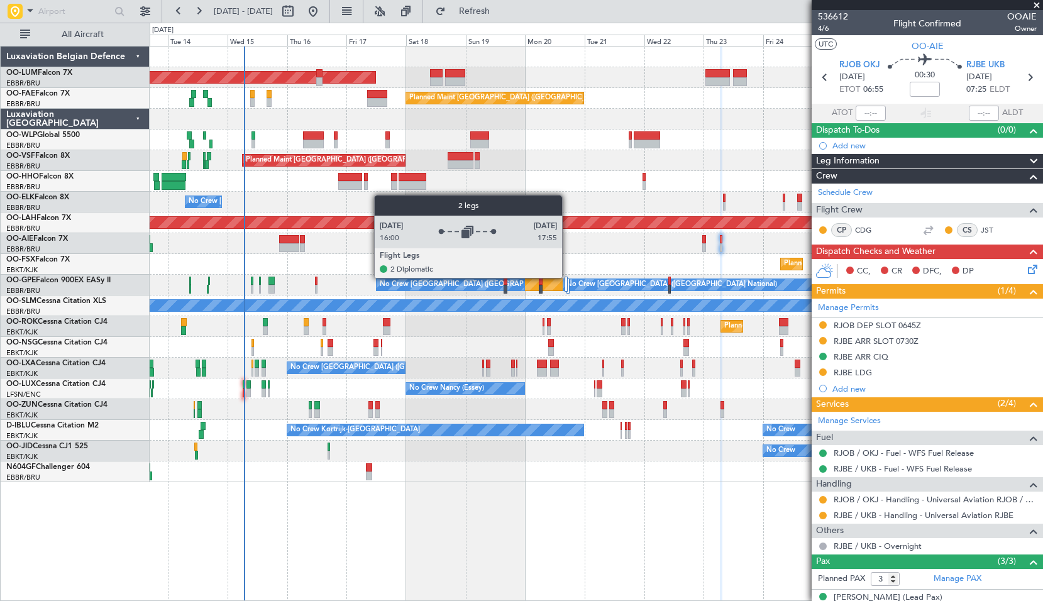
click at [568, 277] on div at bounding box center [567, 290] width 5 height 26
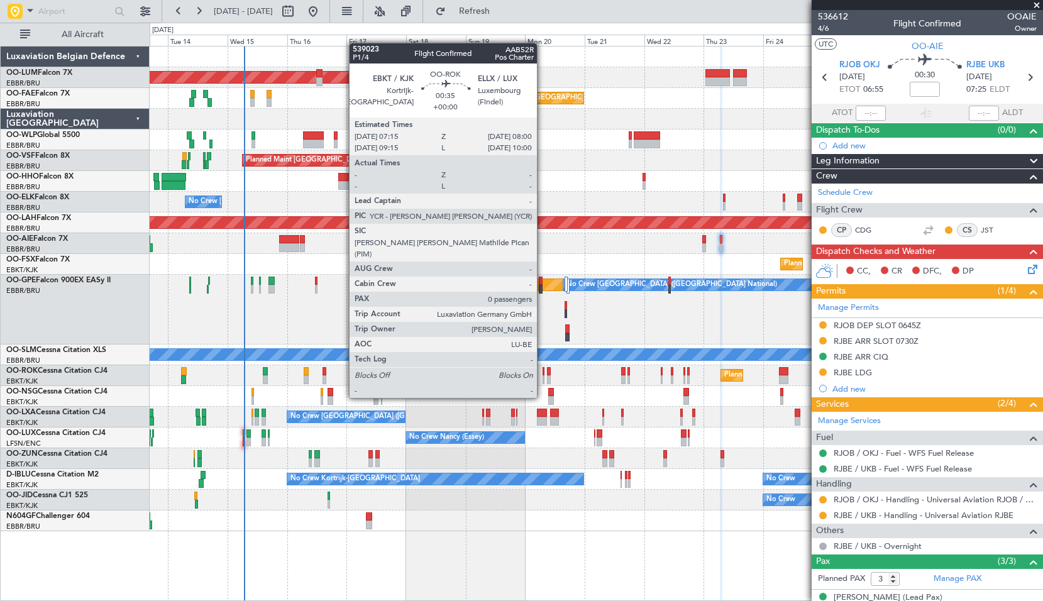
click at [543, 374] on div at bounding box center [544, 371] width 2 height 9
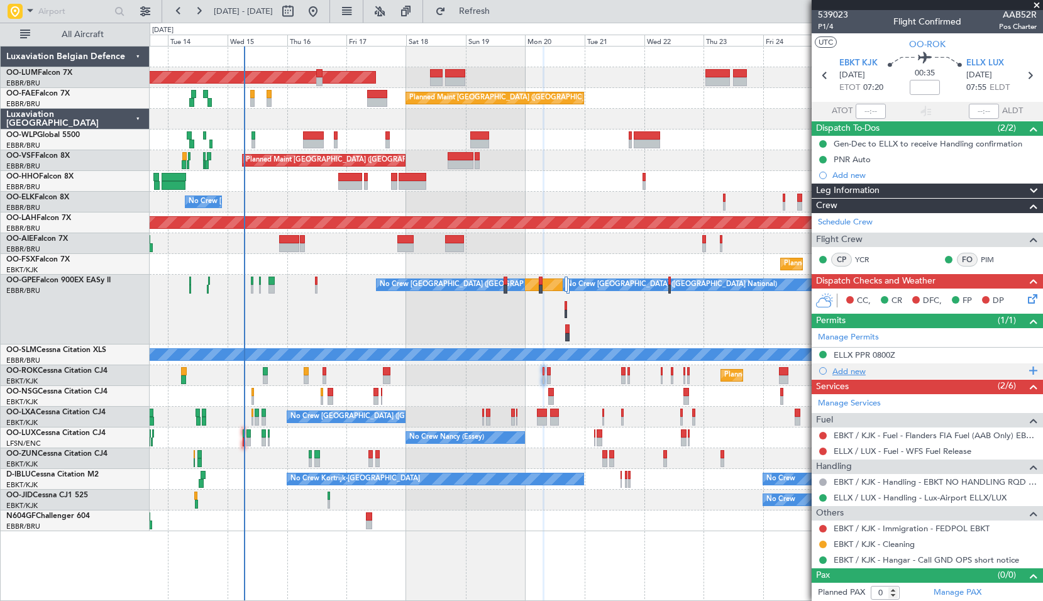
scroll to position [4, 0]
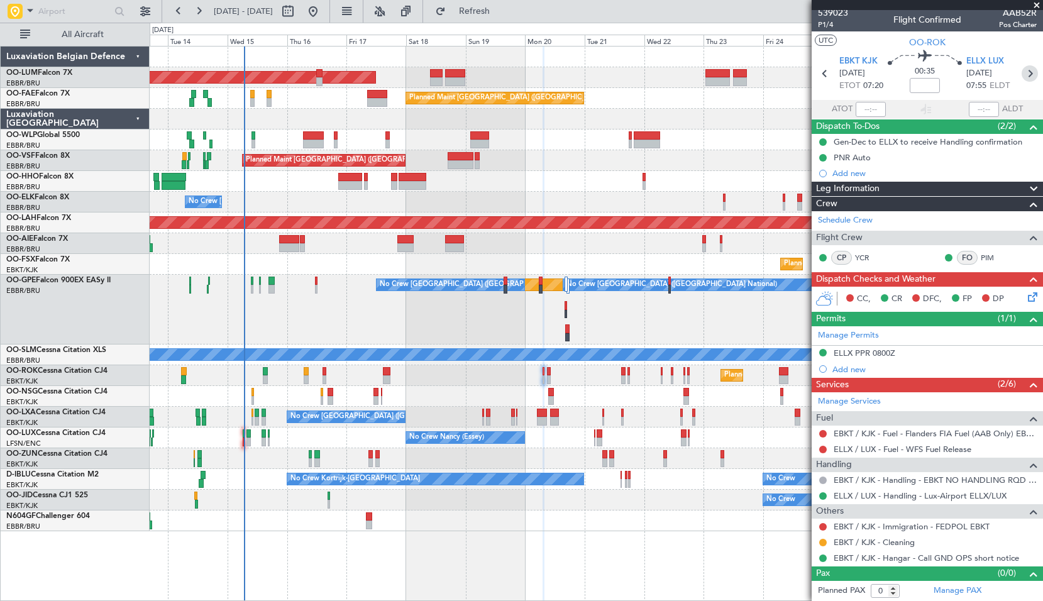
click at [1022, 74] on icon at bounding box center [1030, 73] width 16 height 16
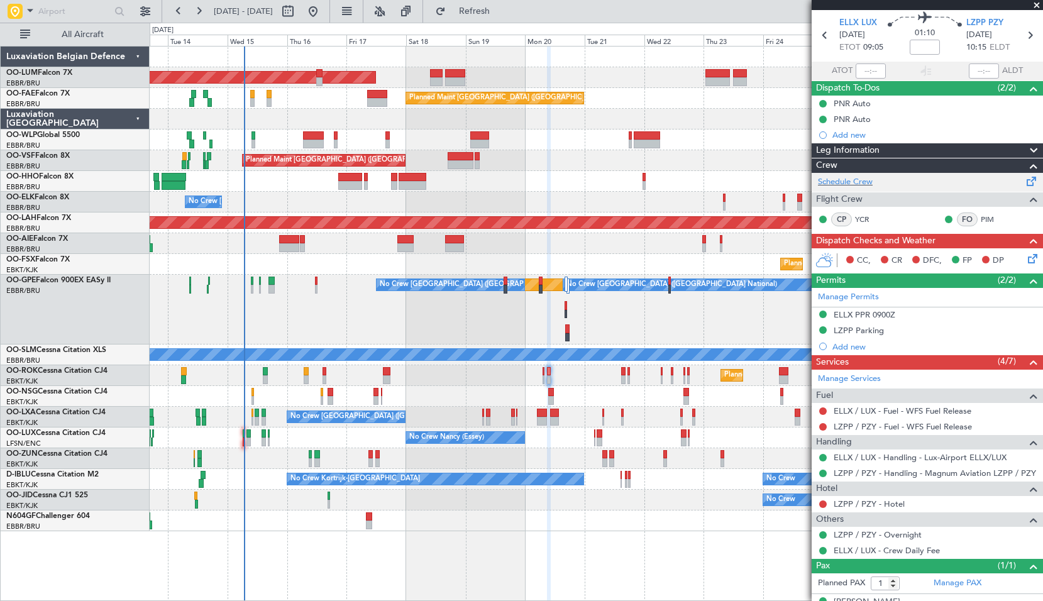
scroll to position [0, 0]
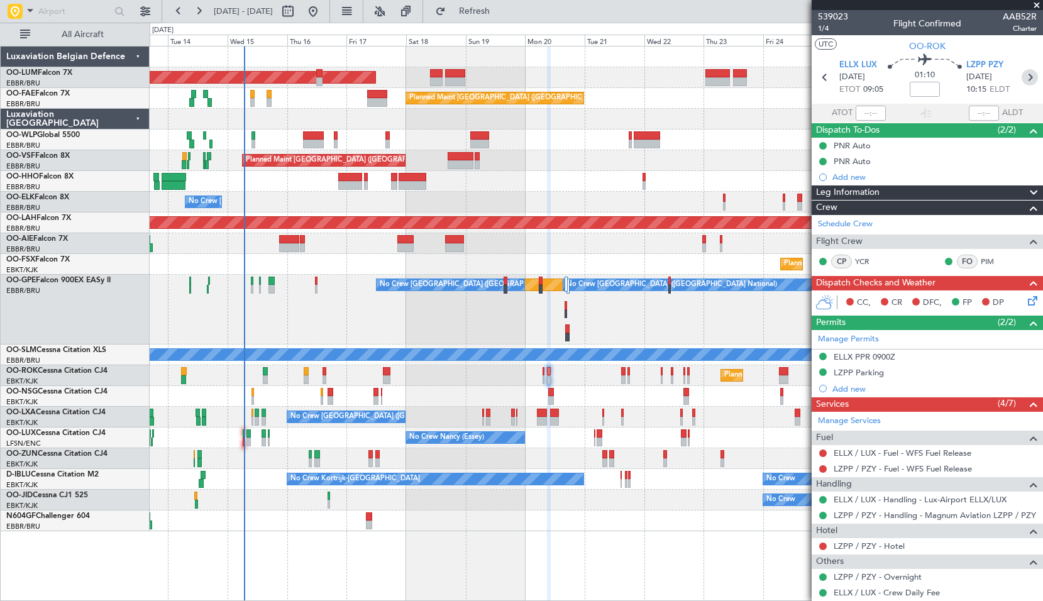
click at [1022, 77] on icon at bounding box center [1030, 77] width 16 height 16
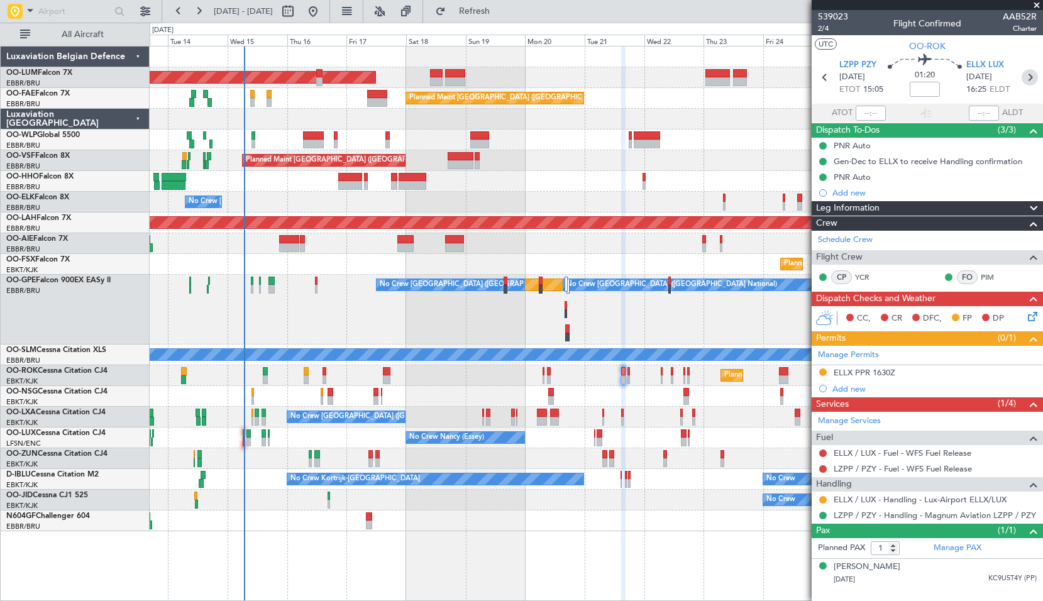
click at [1034, 73] on icon at bounding box center [1030, 77] width 16 height 16
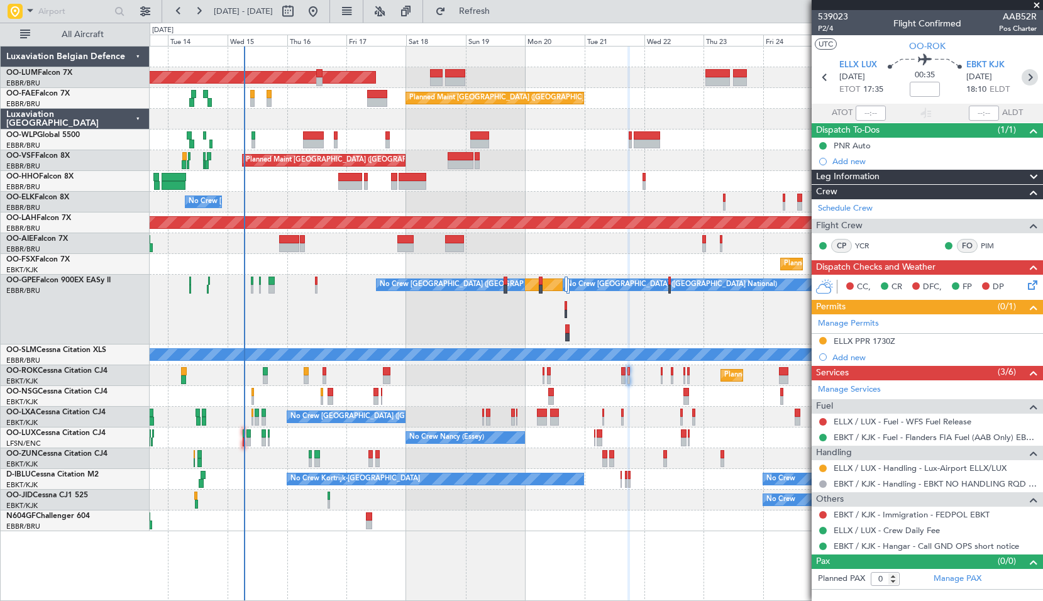
click at [1029, 79] on icon at bounding box center [1030, 77] width 16 height 16
type input "2"
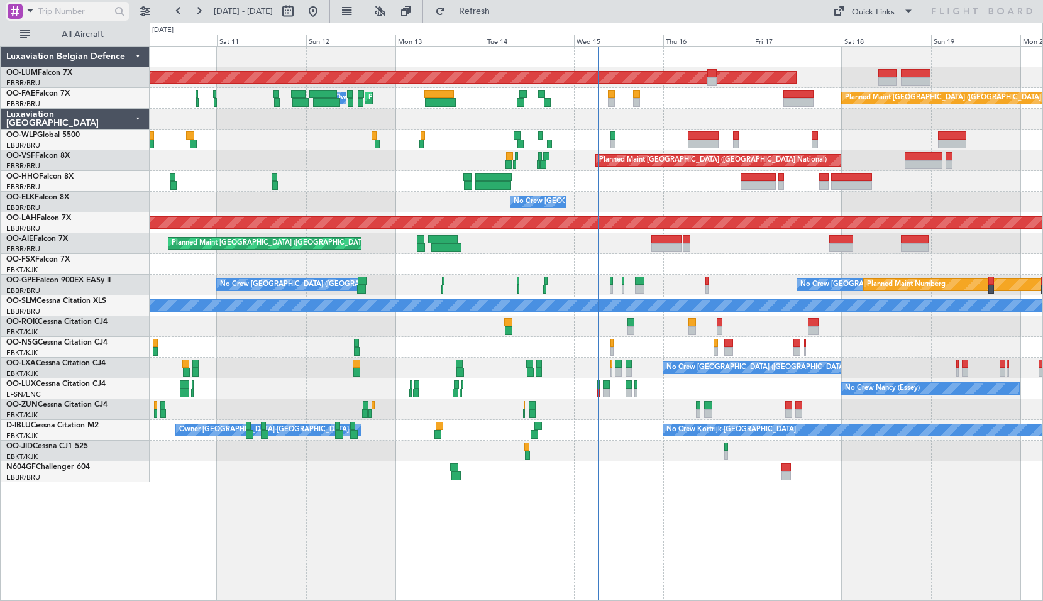
click at [35, 12] on span at bounding box center [30, 11] width 15 height 16
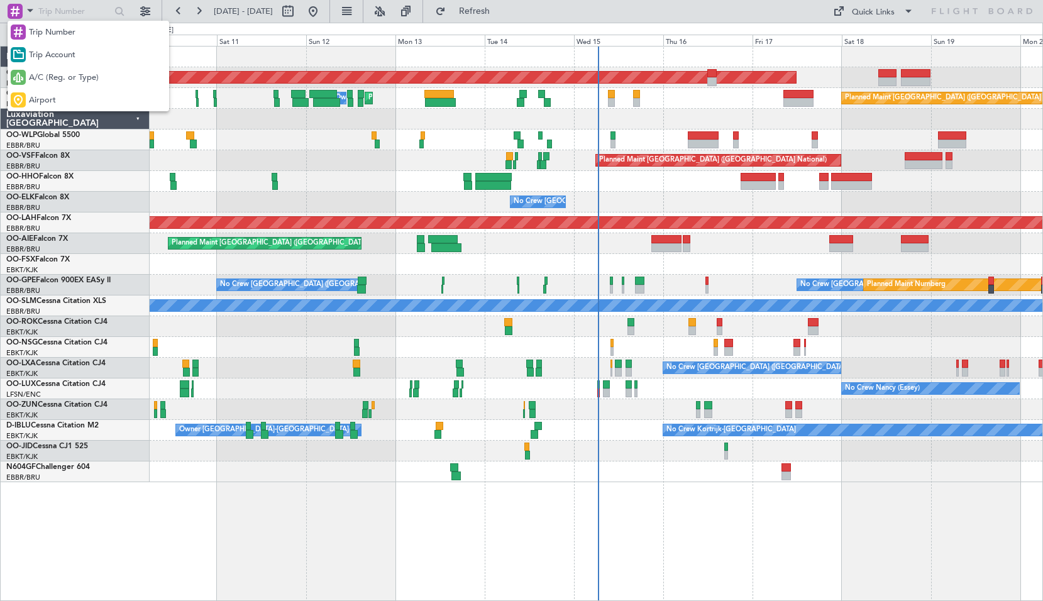
drag, startPoint x: 72, startPoint y: 73, endPoint x: 67, endPoint y: 51, distance: 22.4
click at [74, 72] on span "A/C (Reg. or Type)" at bounding box center [64, 78] width 70 height 13
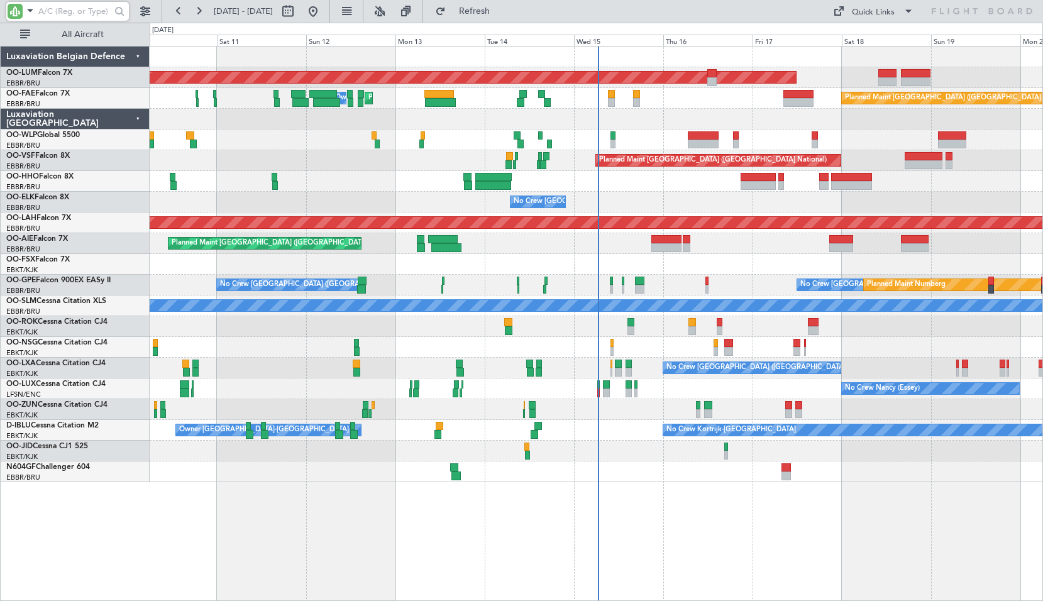
click at [57, 4] on input "text" at bounding box center [74, 11] width 72 height 19
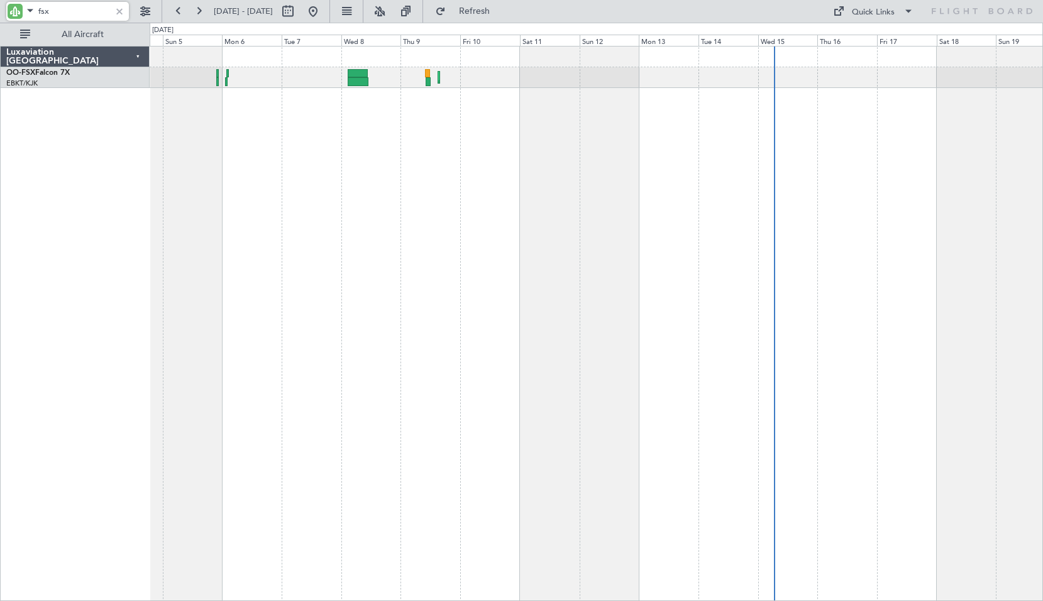
click at [562, 313] on div "Planned Maint Kortrijk-[GEOGRAPHIC_DATA]" at bounding box center [597, 323] width 894 height 555
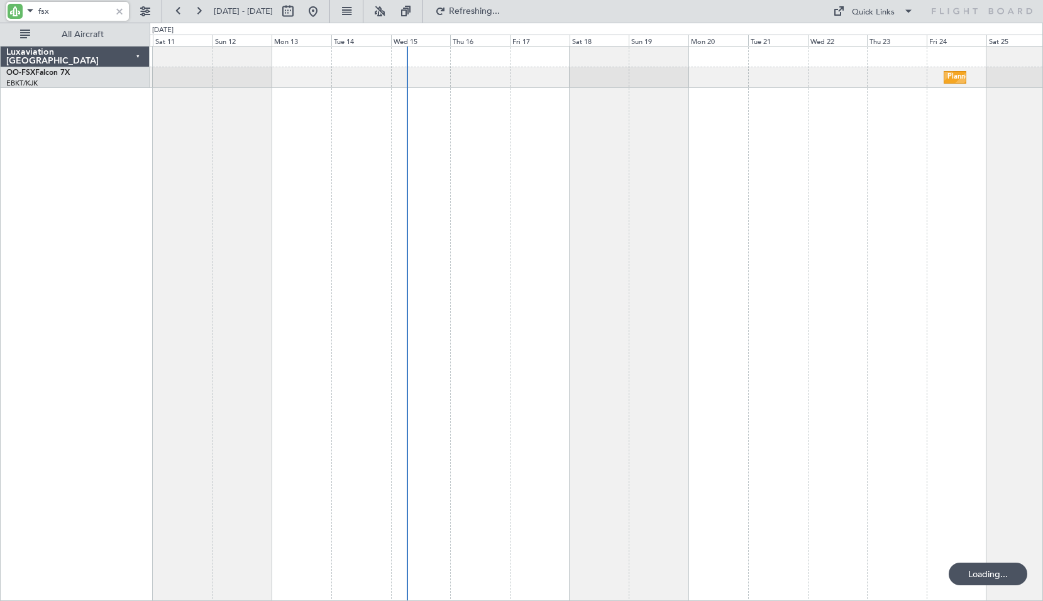
click at [462, 312] on div "Planned Maint Kortrijk-Wevelgem Planned Maint Kortrijk-Wevelgem" at bounding box center [597, 323] width 894 height 555
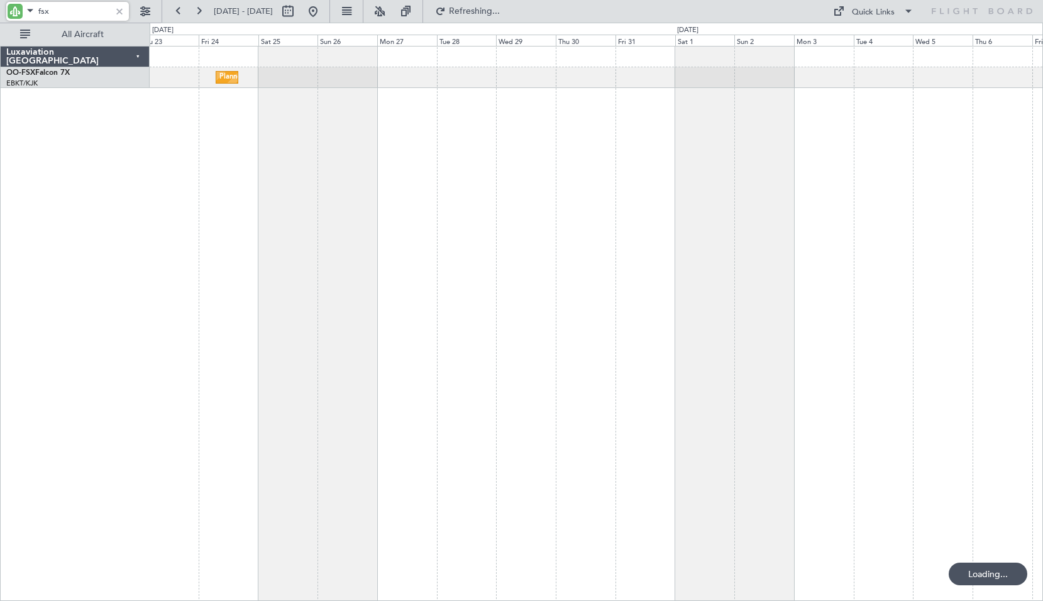
click at [454, 306] on div "Planned Maint Kortrijk-[GEOGRAPHIC_DATA]" at bounding box center [597, 323] width 894 height 555
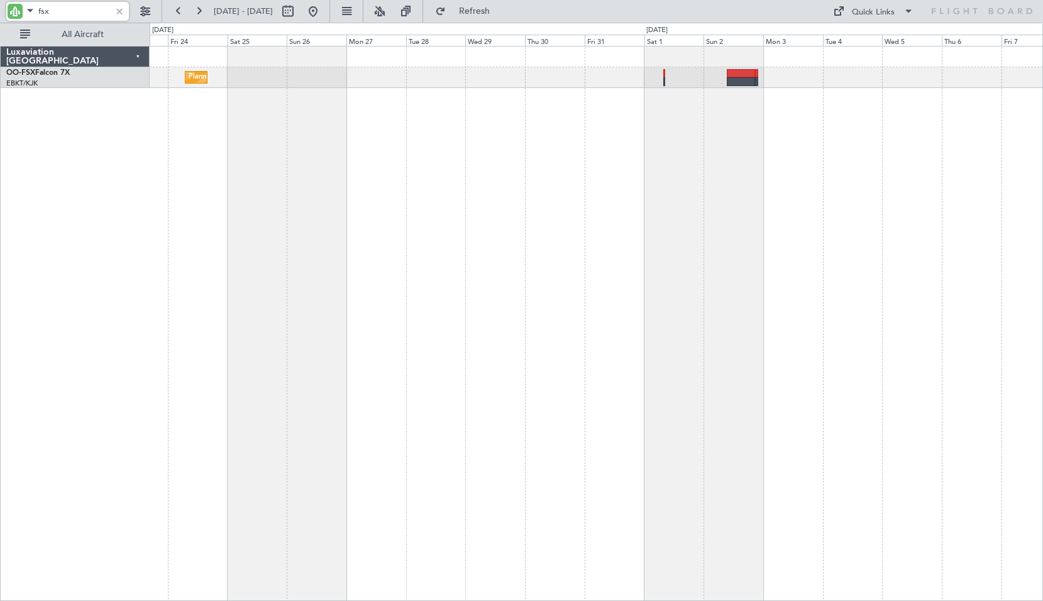
type input "fsx"
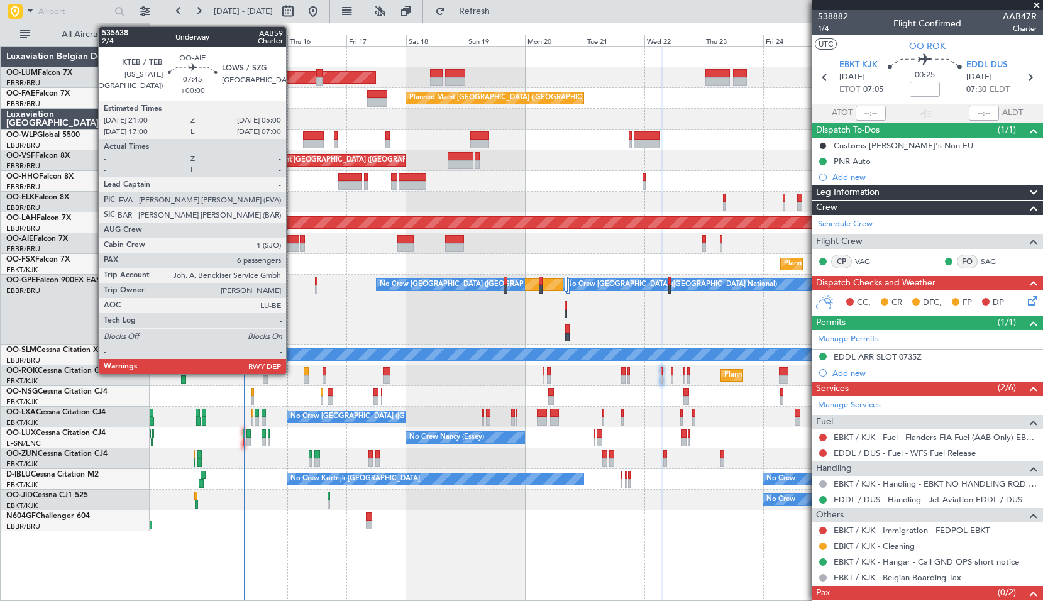
click at [292, 240] on div at bounding box center [289, 239] width 20 height 9
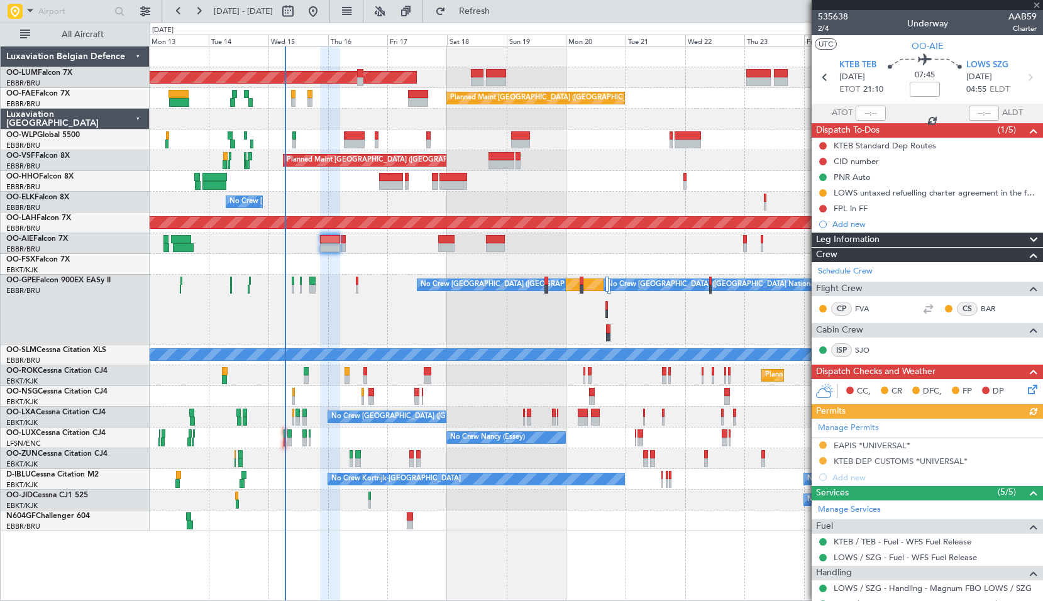
click at [348, 279] on div "Planned Maint Kortrijk-Wevelgem Owner Melsbroek Air Base AOG Maint Sibiu Owner …" at bounding box center [596, 289] width 893 height 485
click at [1026, 386] on icon at bounding box center [1031, 387] width 10 height 10
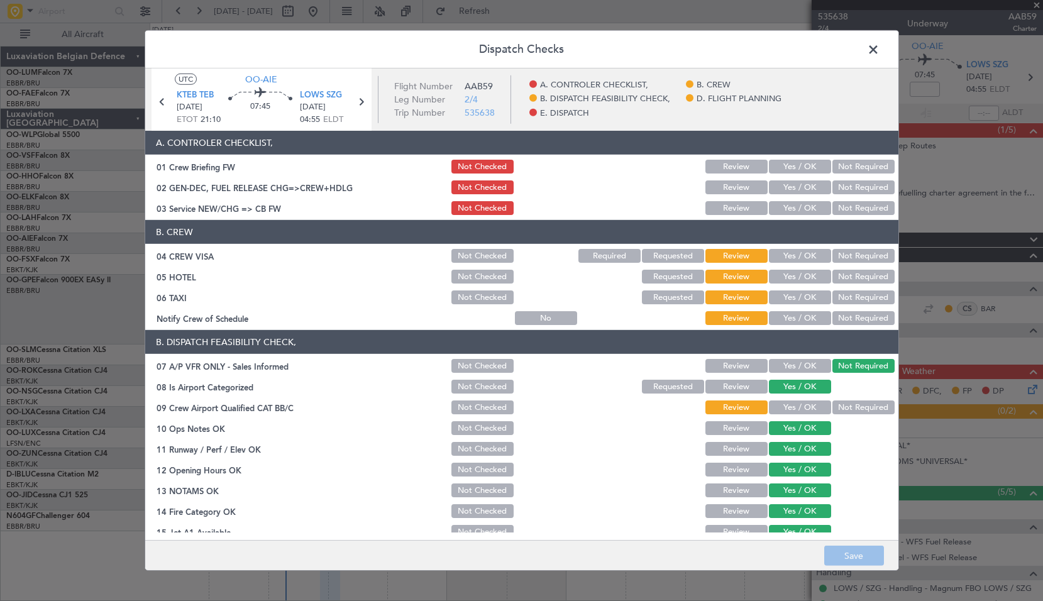
click at [880, 52] on span at bounding box center [880, 52] width 0 height 25
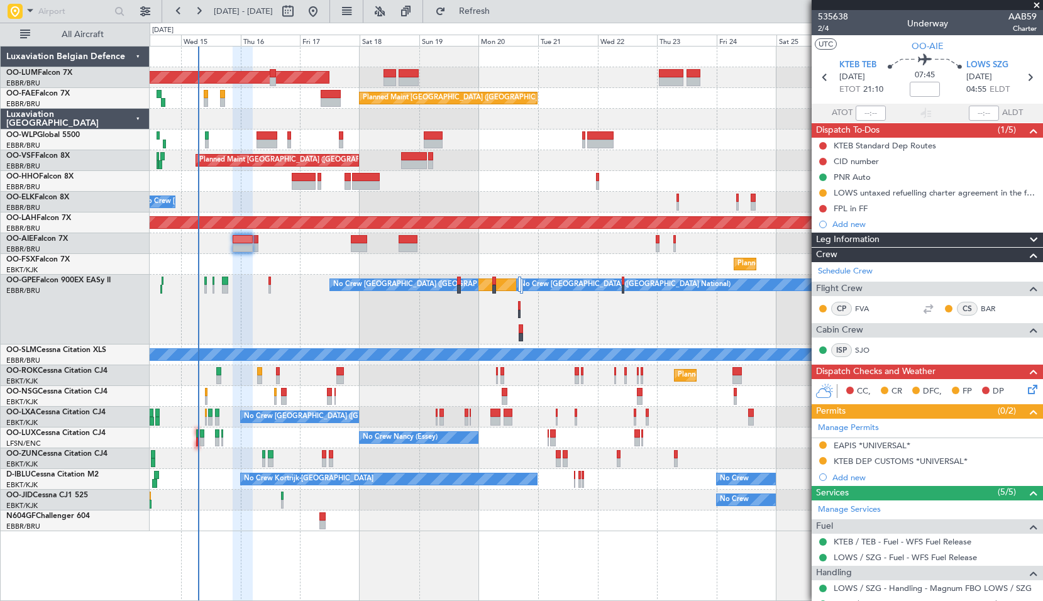
click at [614, 541] on div "Planned Maint Kortrijk-Wevelgem AOG Maint Sibiu Owner Melsbroek Air Base Owner …" at bounding box center [597, 323] width 894 height 555
click at [487, 12] on button "Refresh" at bounding box center [466, 11] width 75 height 20
click at [527, 194] on div "No Crew [GEOGRAPHIC_DATA] ([GEOGRAPHIC_DATA] National)" at bounding box center [596, 202] width 893 height 21
click at [1034, 3] on span at bounding box center [1037, 5] width 13 height 11
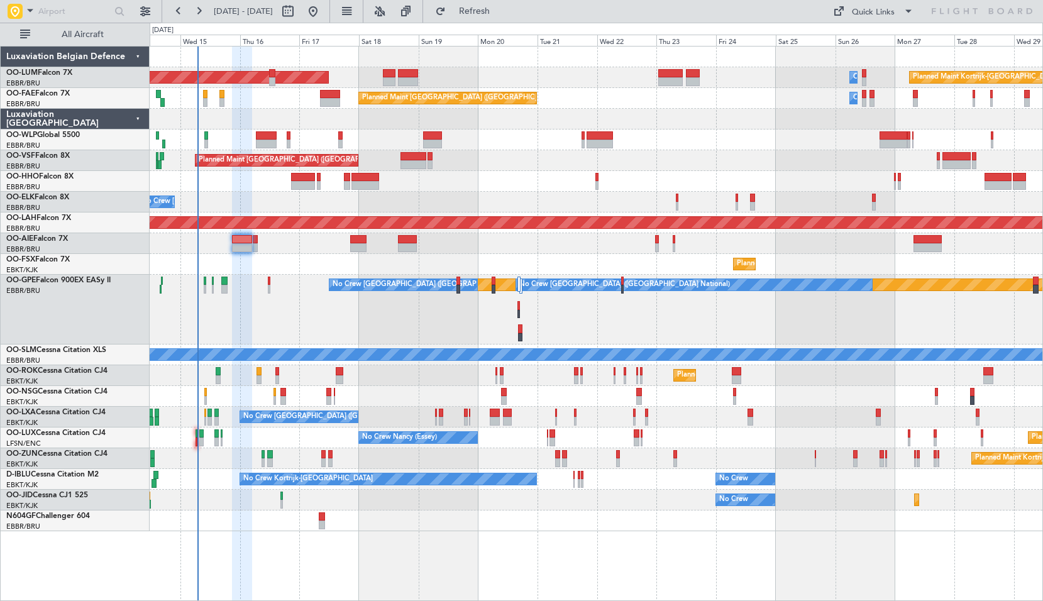
type input "0"
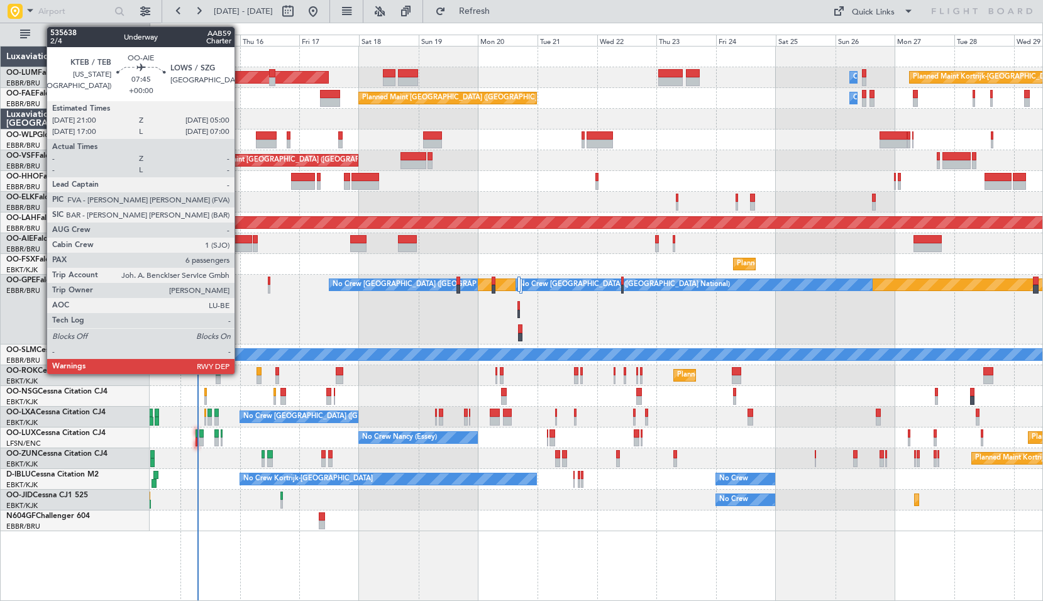
click at [240, 244] on div at bounding box center [242, 247] width 20 height 9
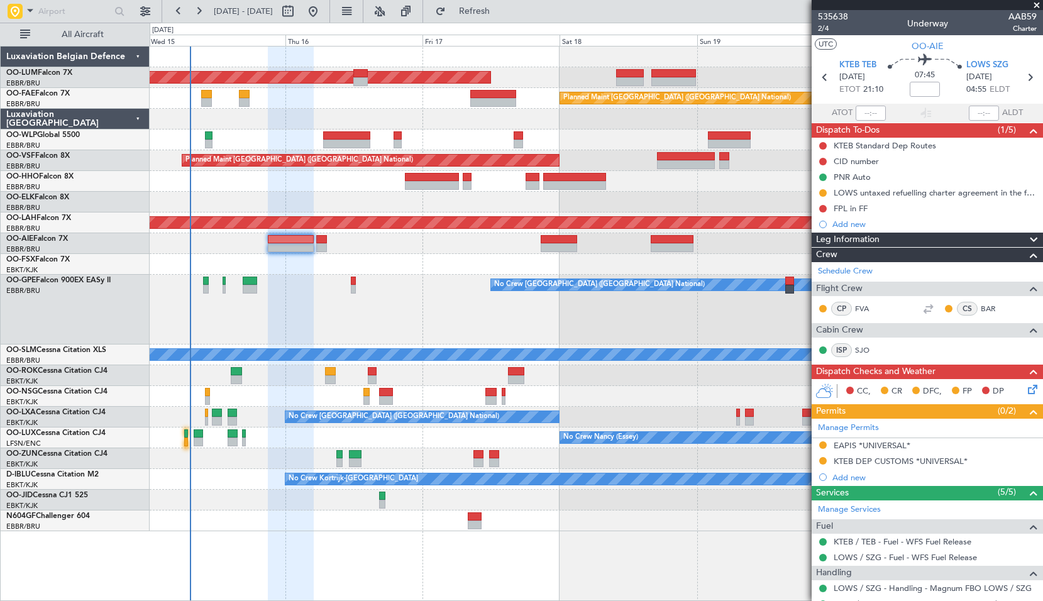
click at [401, 313] on div "Planned Maint Nurnberg No Crew Brussels (Brussels National) No Crew Brussels (B…" at bounding box center [596, 310] width 893 height 70
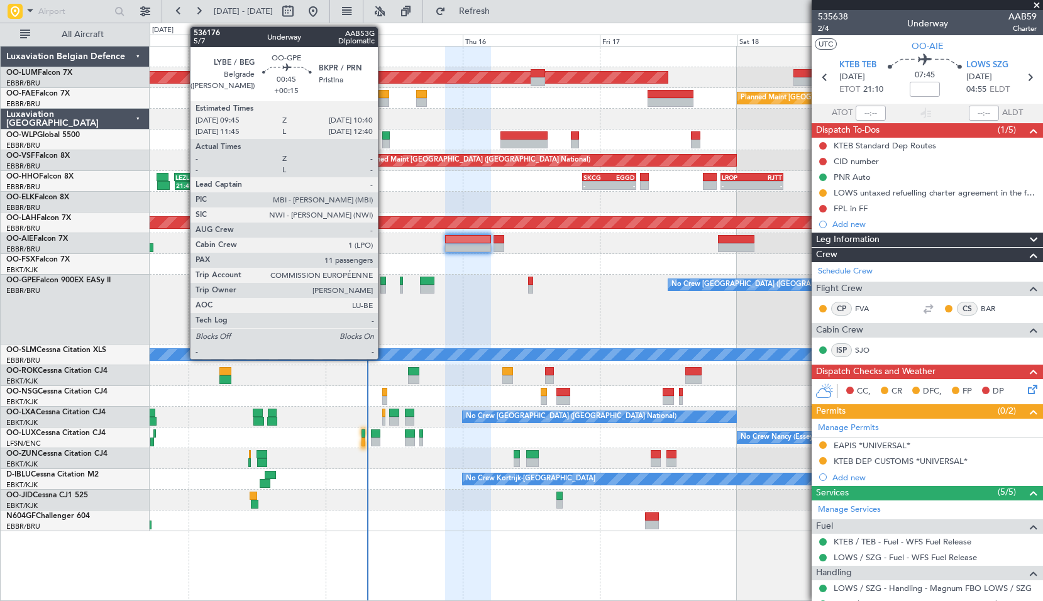
click at [384, 289] on div at bounding box center [383, 289] width 6 height 9
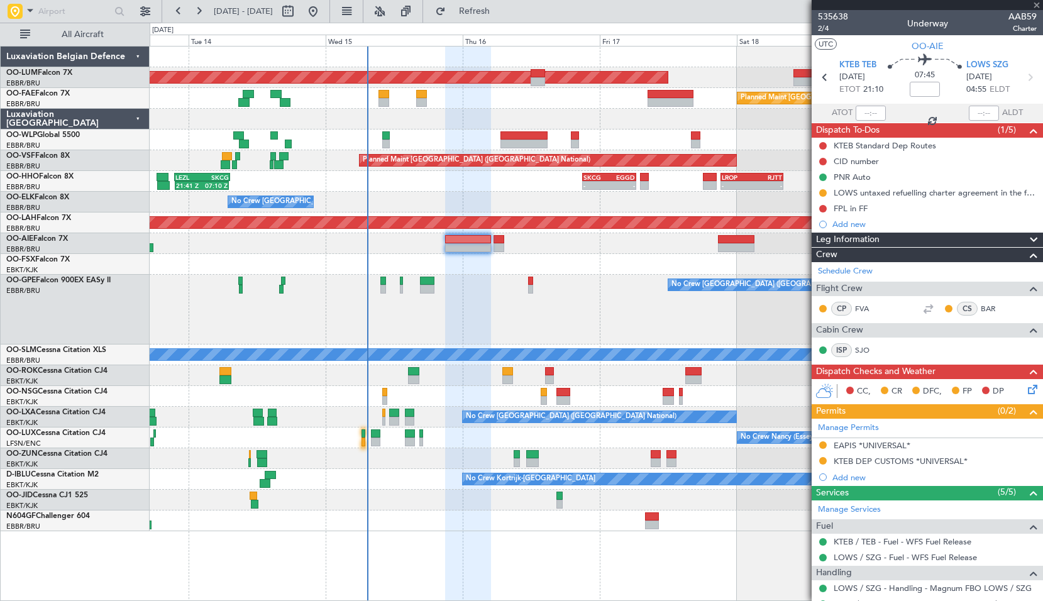
type input "+00:15"
type input "11"
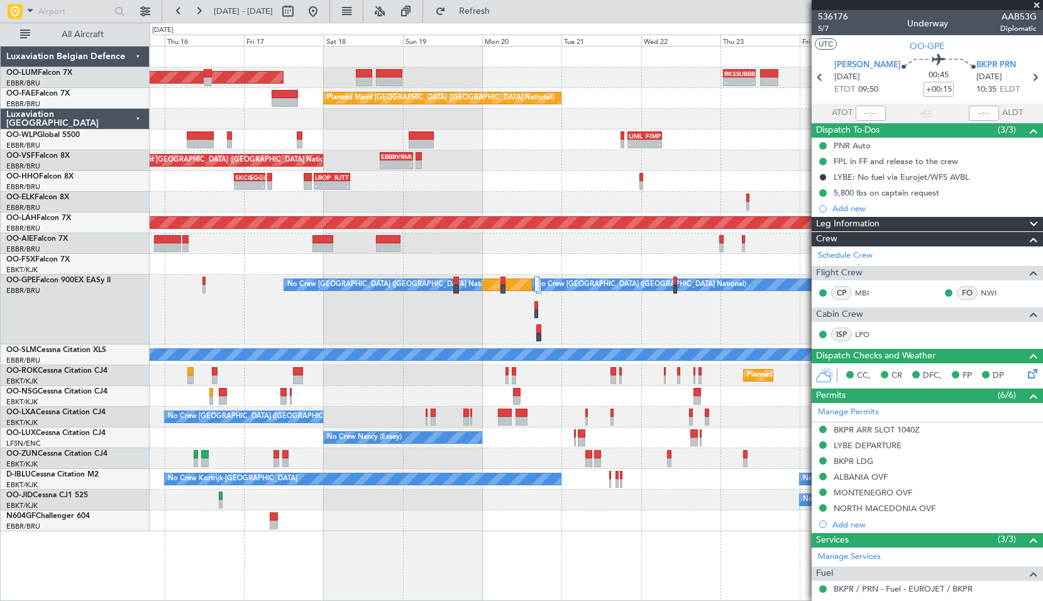
click at [297, 463] on div "AOG Maint Sibiu - - RKSS 01:00 Z UBBB 10:45 Z Owner Melsbroek Air Base Planned …" at bounding box center [596, 289] width 893 height 485
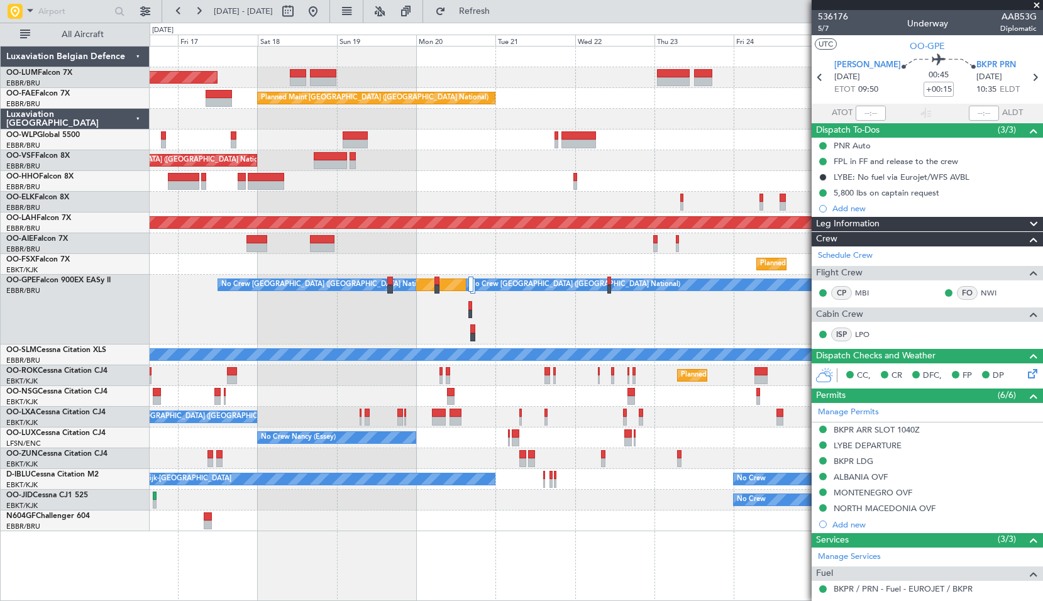
click at [559, 451] on div "AOG Maint Sibiu Owner Melsbroek Air Base Planned Maint Kortrijk-Wevelgem Planne…" at bounding box center [596, 289] width 893 height 485
click at [497, 428] on div "AOG Maint Sibiu Owner Melsbroek Air Base Planned Maint Kortrijk-Wevelgem Planne…" at bounding box center [596, 289] width 893 height 485
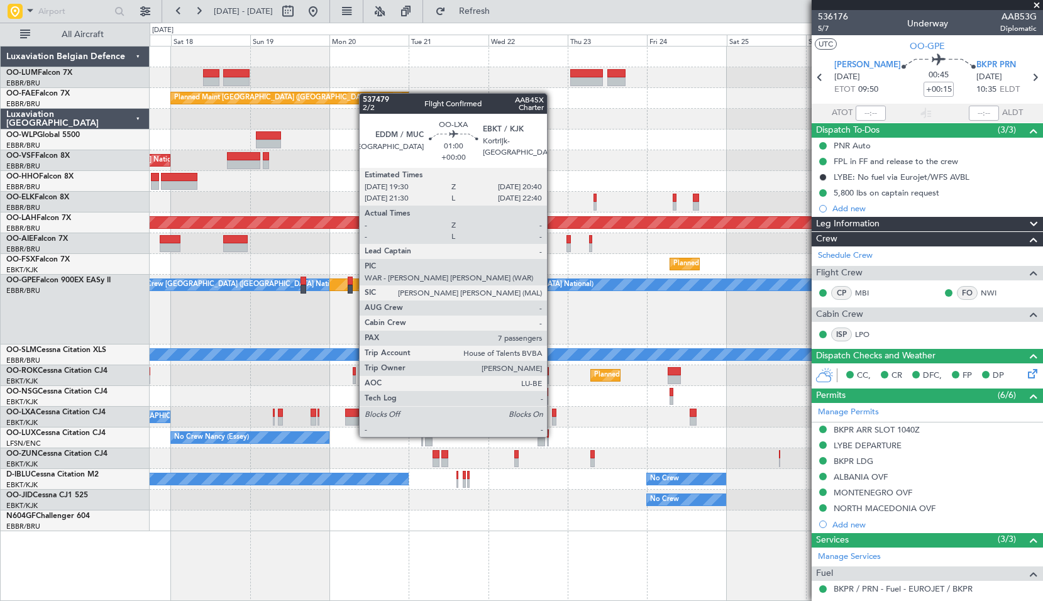
click at [553, 424] on div at bounding box center [554, 421] width 4 height 9
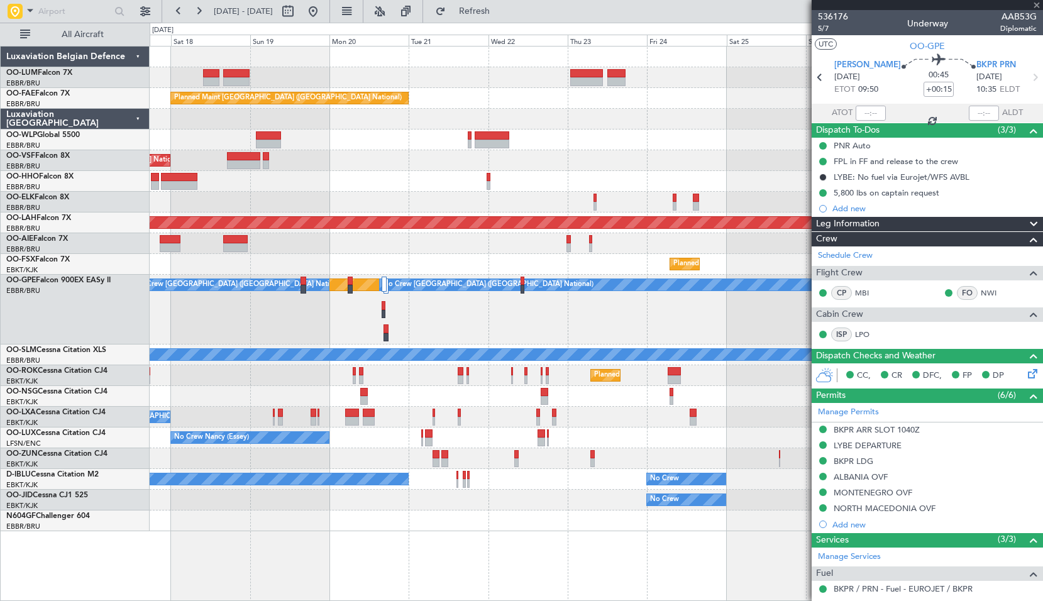
click at [558, 443] on div "No Crew Nancy (Essey) Planned Maint Paris (Le Bourget)" at bounding box center [596, 438] width 893 height 21
type input "7"
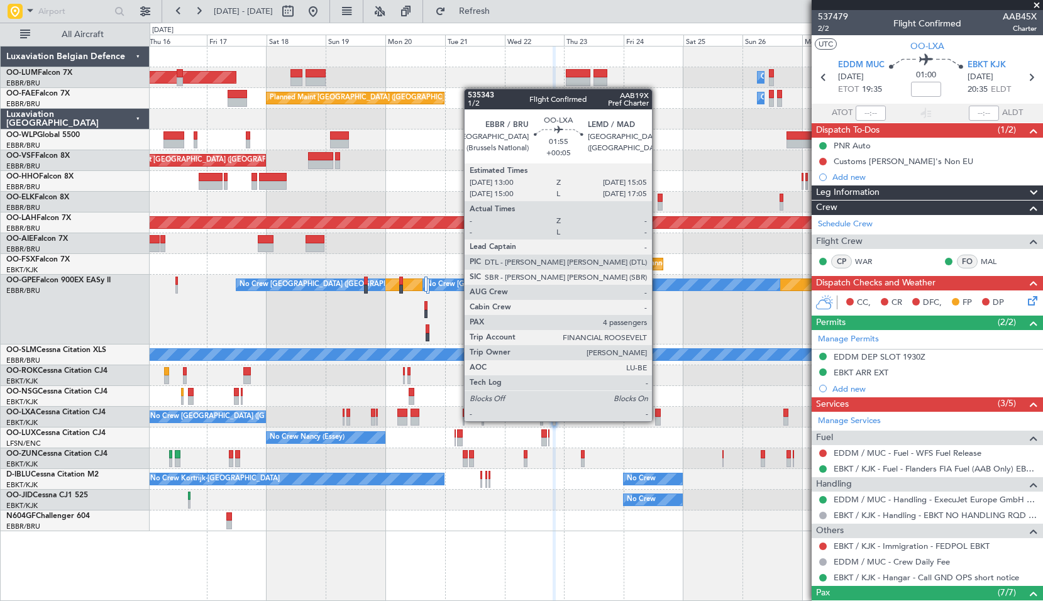
click at [658, 421] on div at bounding box center [658, 421] width 6 height 9
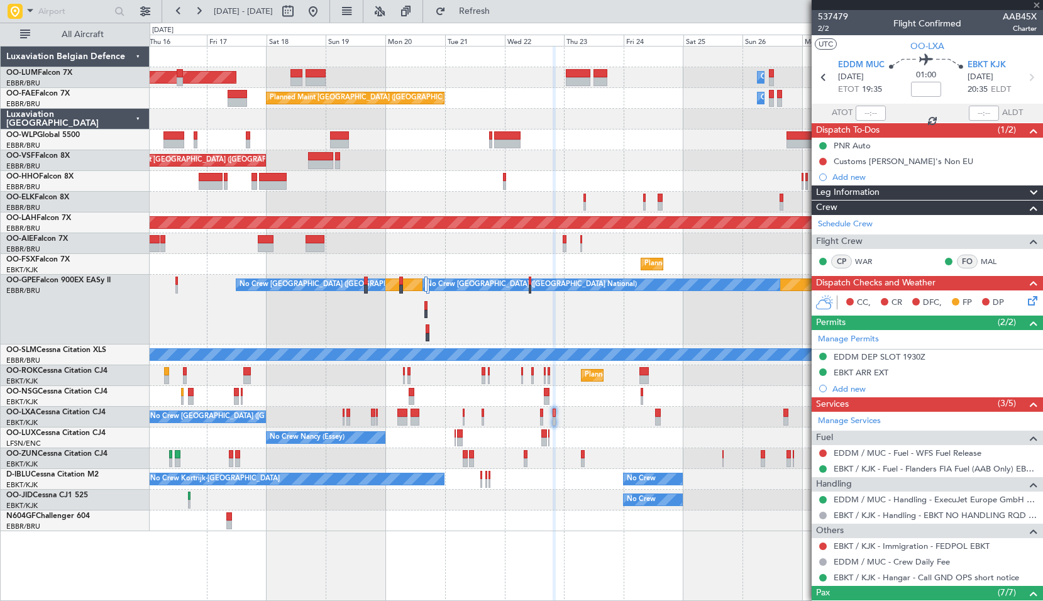
click at [617, 428] on div "No Crew Nancy (Essey) Planned Maint Paris (Le Bourget) No Crew Paris (Le Bourge…" at bounding box center [596, 438] width 893 height 21
type input "+00:05"
type input "4"
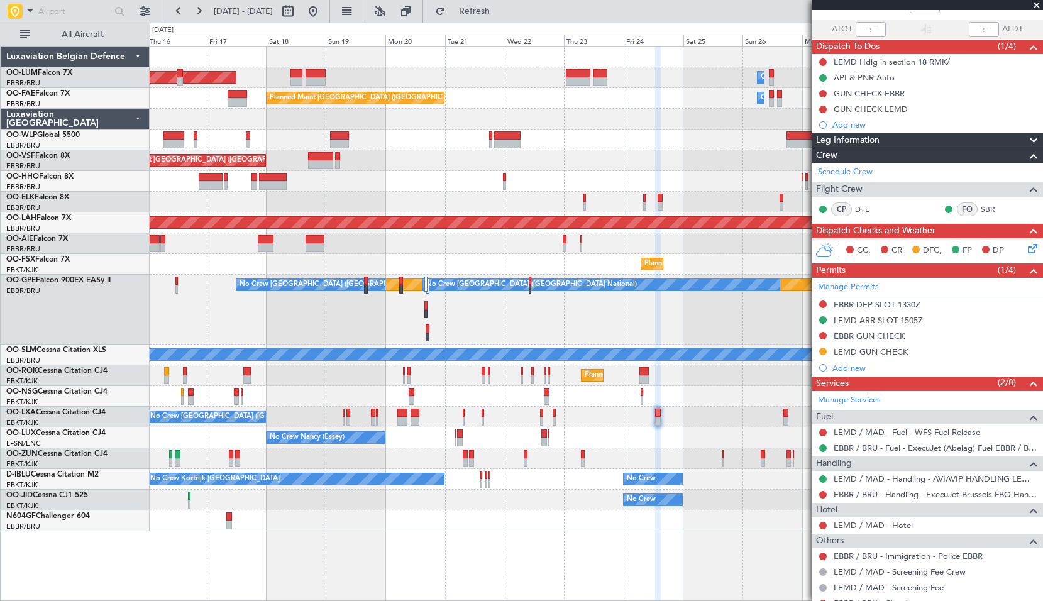
scroll to position [63, 0]
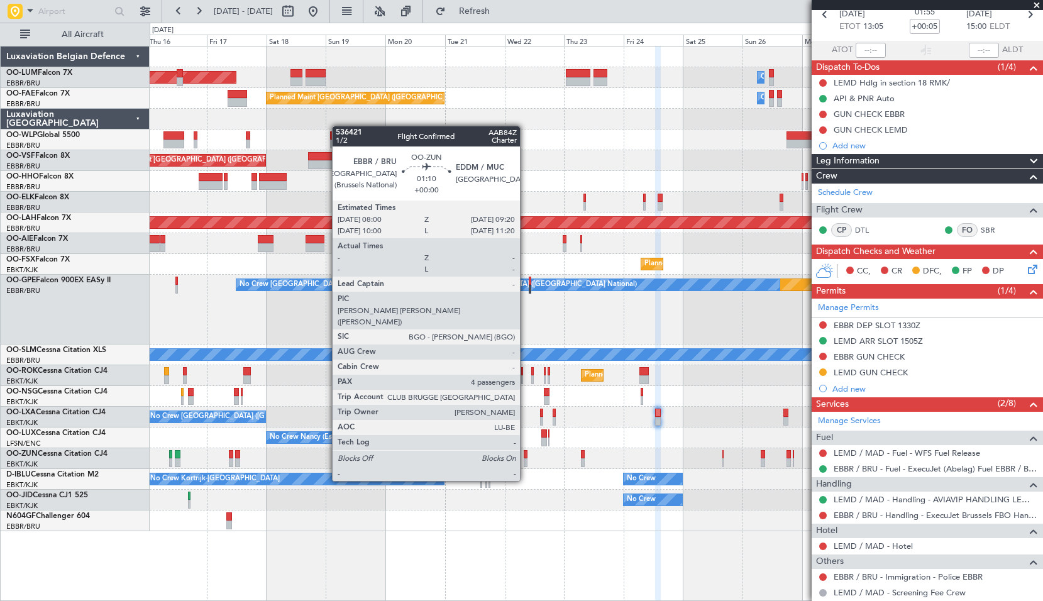
click at [526, 458] on div at bounding box center [526, 462] width 4 height 9
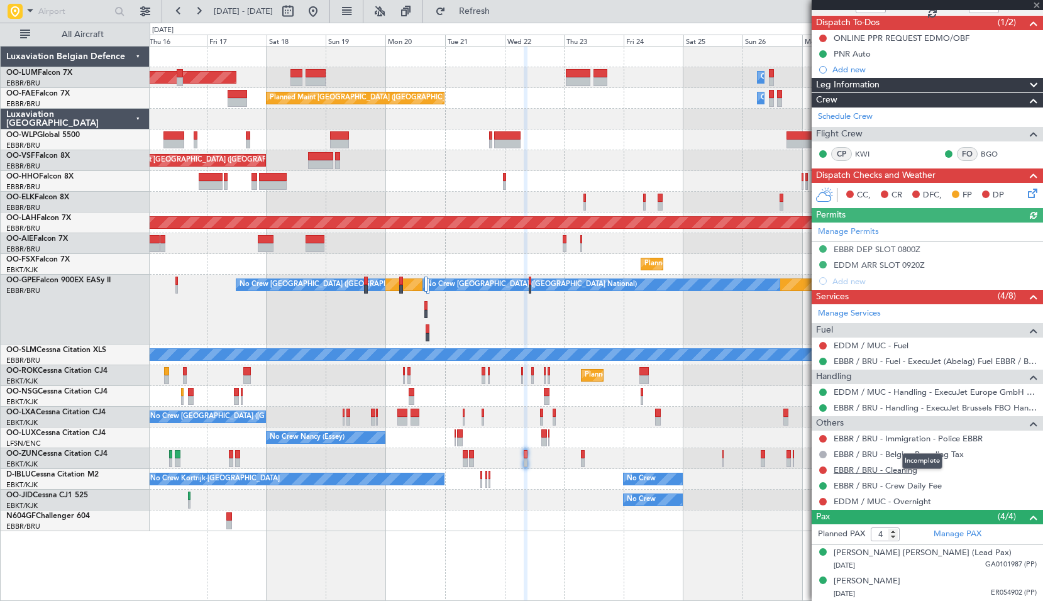
scroll to position [126, 0]
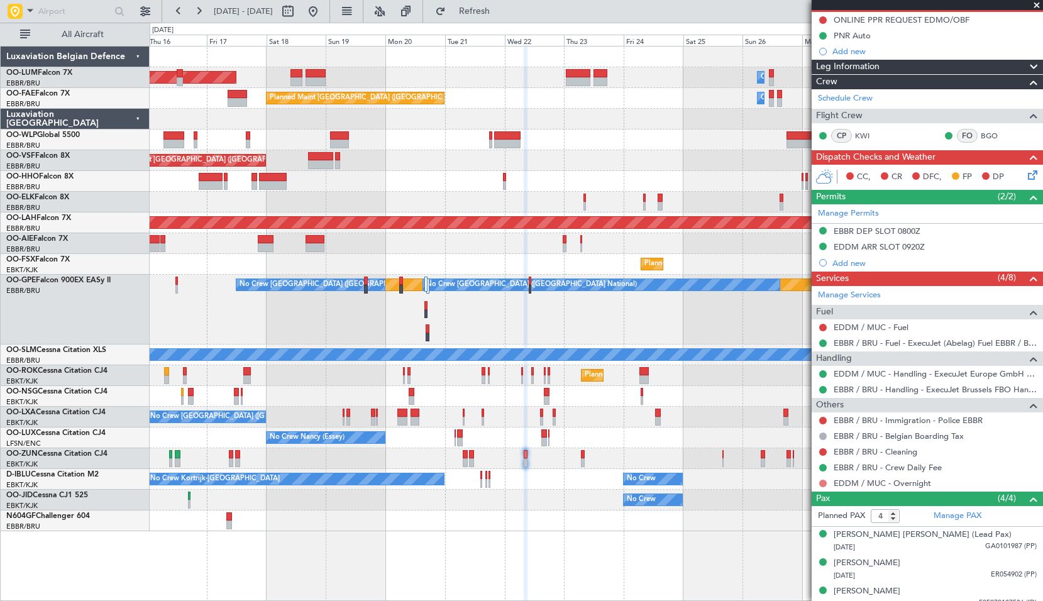
click at [822, 482] on button at bounding box center [823, 484] width 8 height 8
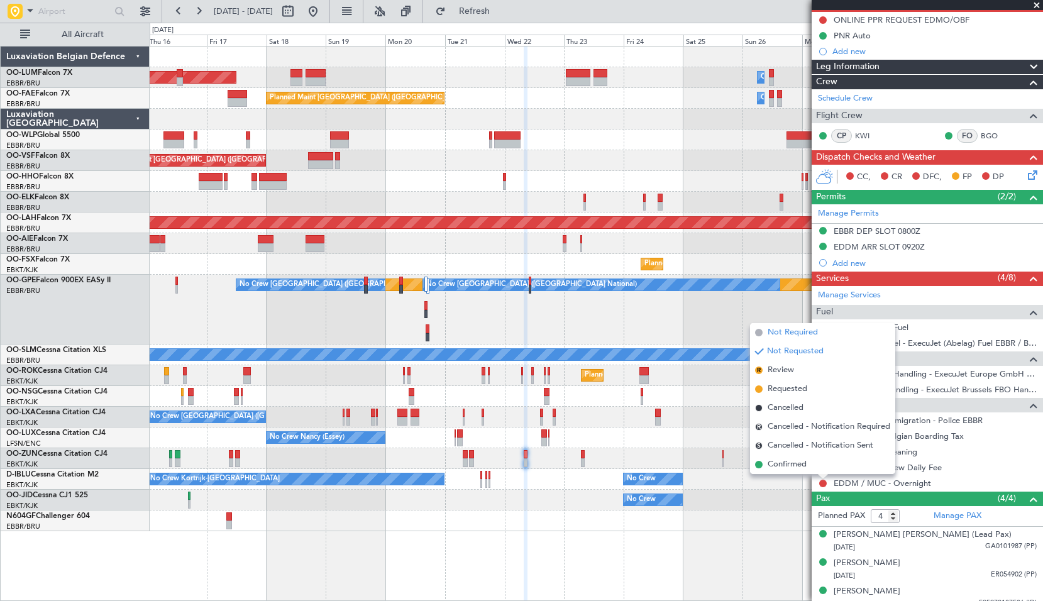
click at [787, 334] on span "Not Required" at bounding box center [793, 332] width 50 height 13
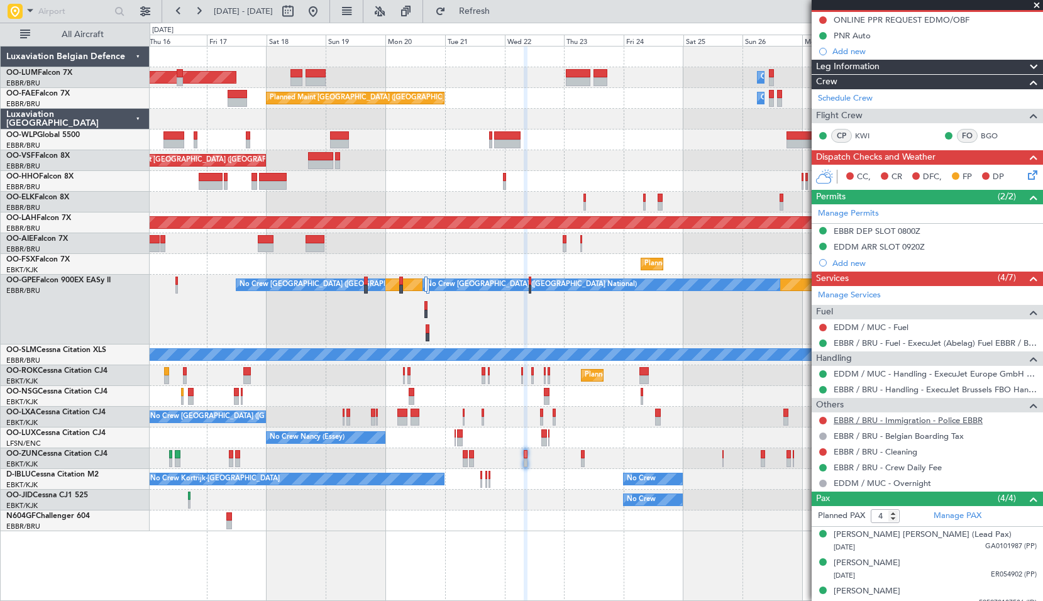
scroll to position [0, 0]
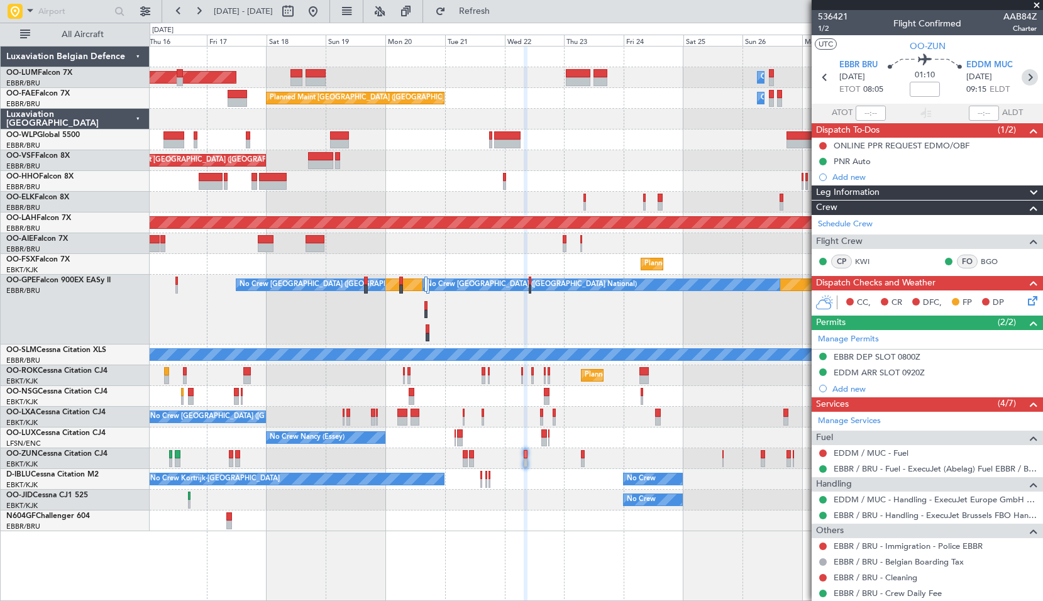
click at [1024, 72] on icon at bounding box center [1030, 77] width 16 height 16
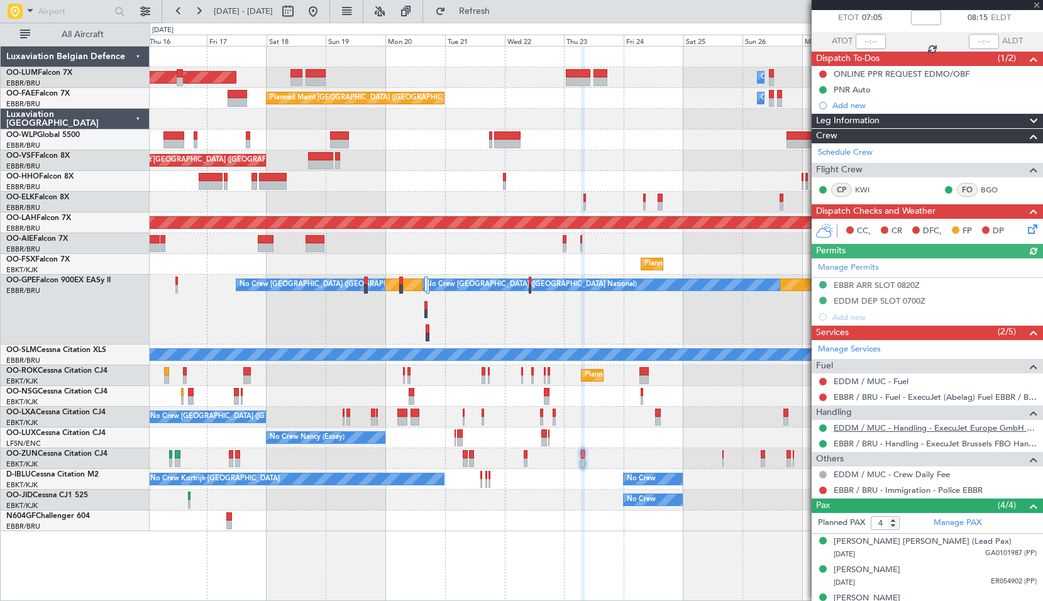
scroll to position [54, 0]
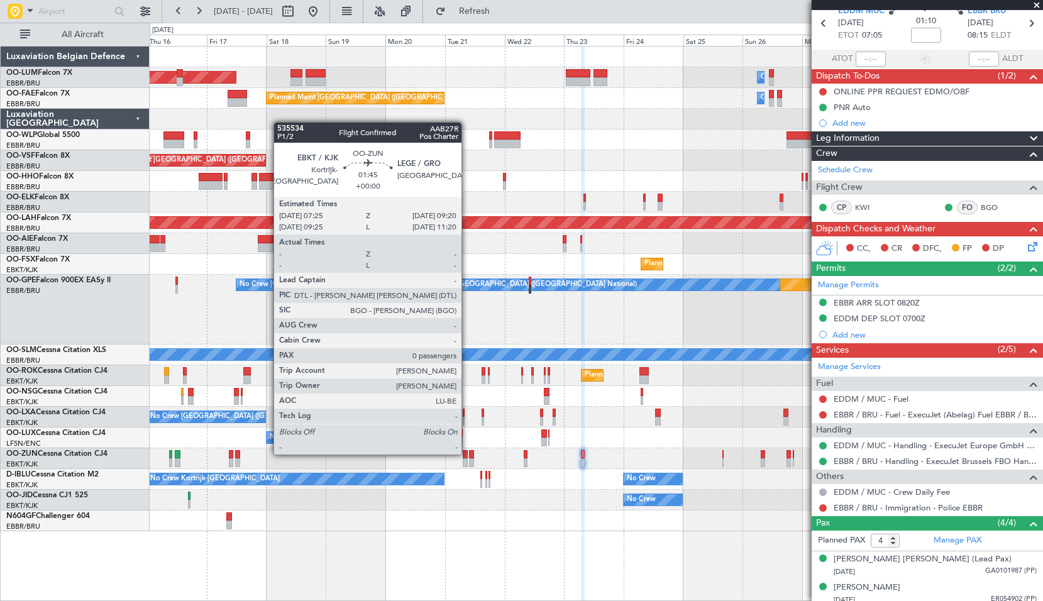
click at [467, 453] on div at bounding box center [465, 454] width 5 height 9
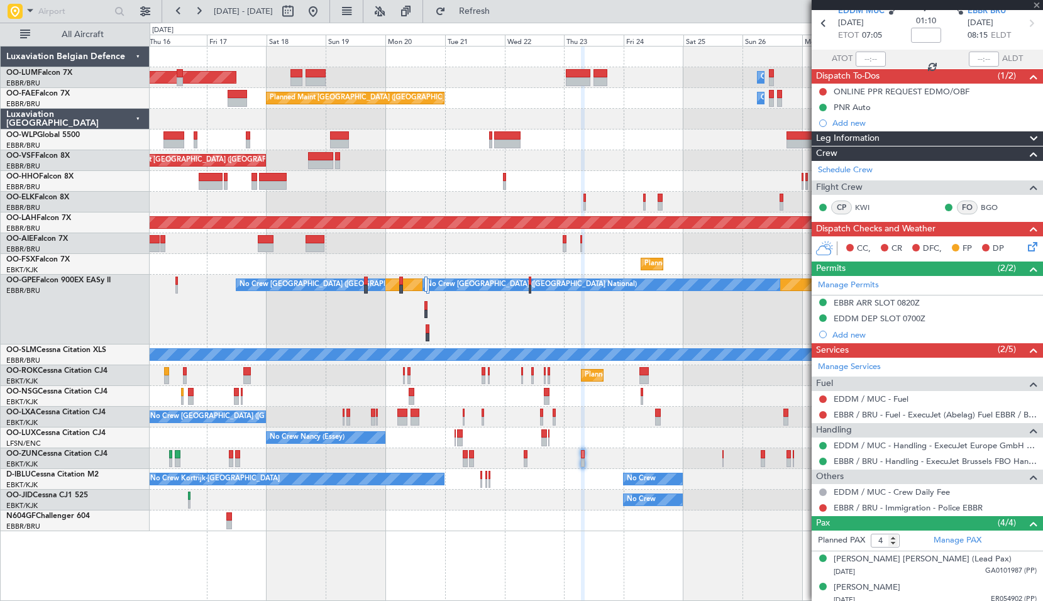
click at [485, 450] on div "Planned Maint Kortrijk-[GEOGRAPHIC_DATA]" at bounding box center [596, 458] width 893 height 21
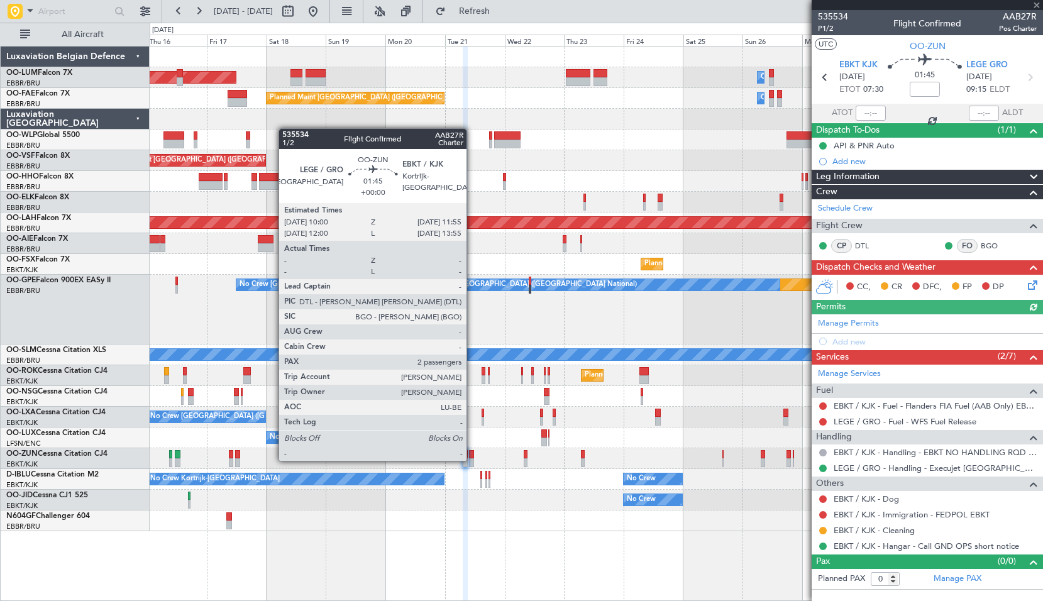
click at [472, 460] on div at bounding box center [471, 462] width 5 height 9
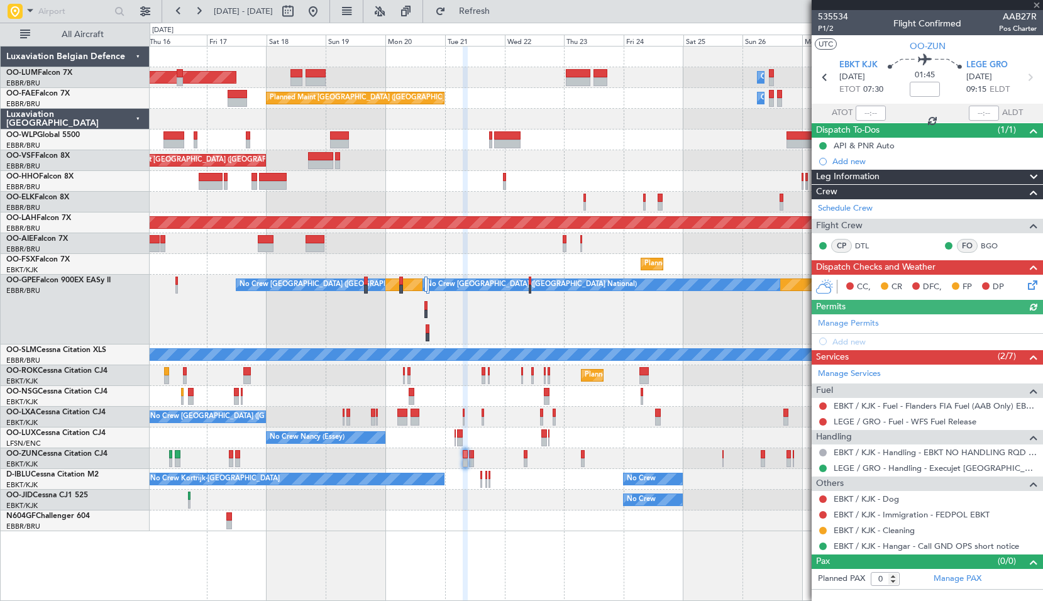
click at [508, 457] on div "Planned Maint Kortrijk-[GEOGRAPHIC_DATA]" at bounding box center [596, 458] width 893 height 21
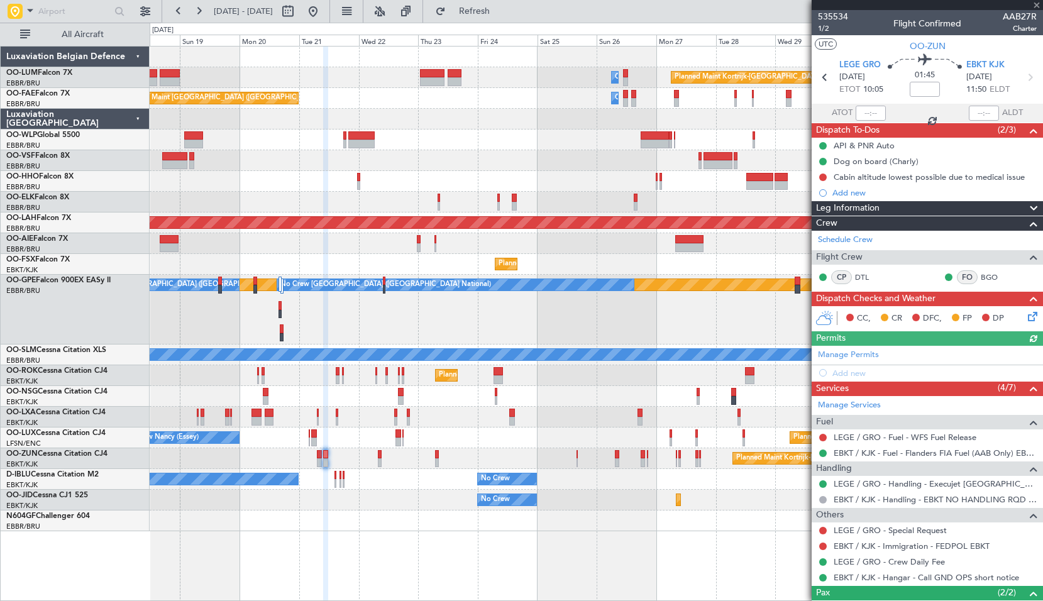
click at [450, 541] on div "Planned Maint Kortrijk-Wevelgem Owner Melsbroek Air Base AOG Maint Sibiu Owner …" at bounding box center [597, 323] width 894 height 555
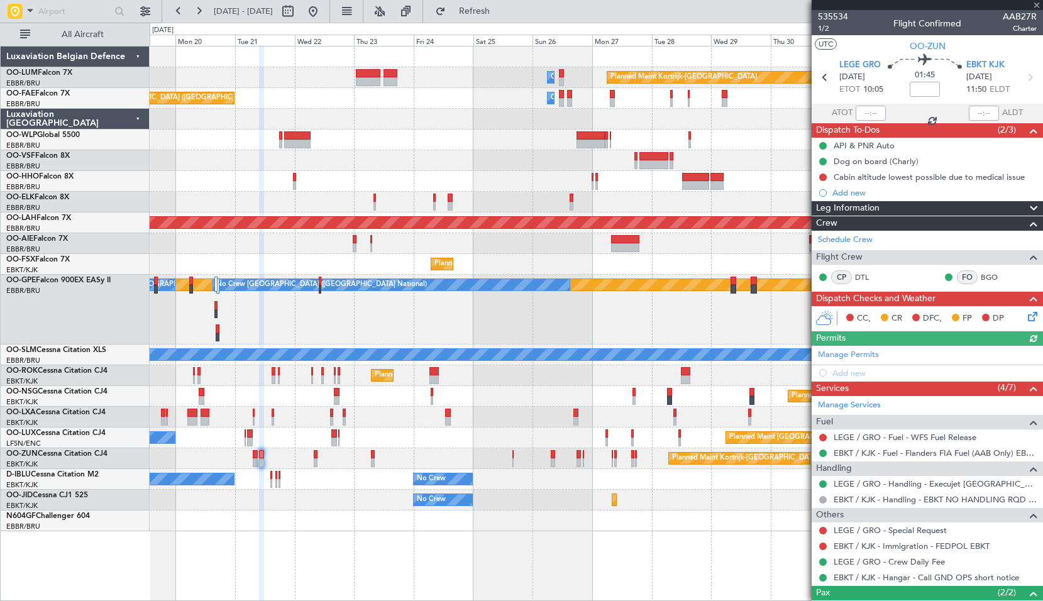
click at [631, 502] on div "Planned Maint Kortrijk-Wevelgem No Crew" at bounding box center [596, 500] width 893 height 21
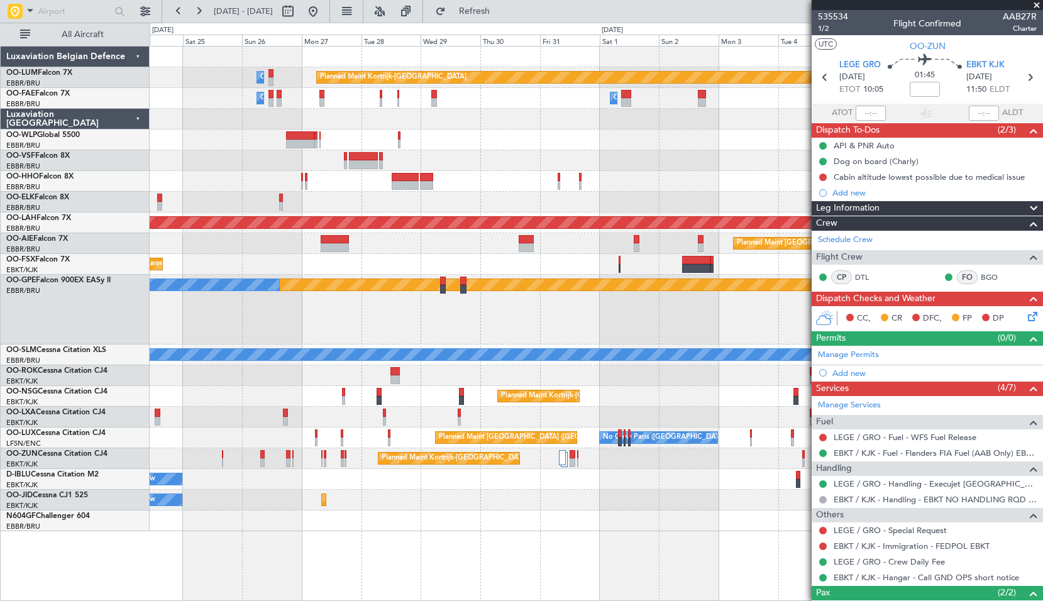
click at [373, 315] on div "Planned Maint Nurnberg No Crew Brussels (Brussels National)" at bounding box center [596, 310] width 893 height 70
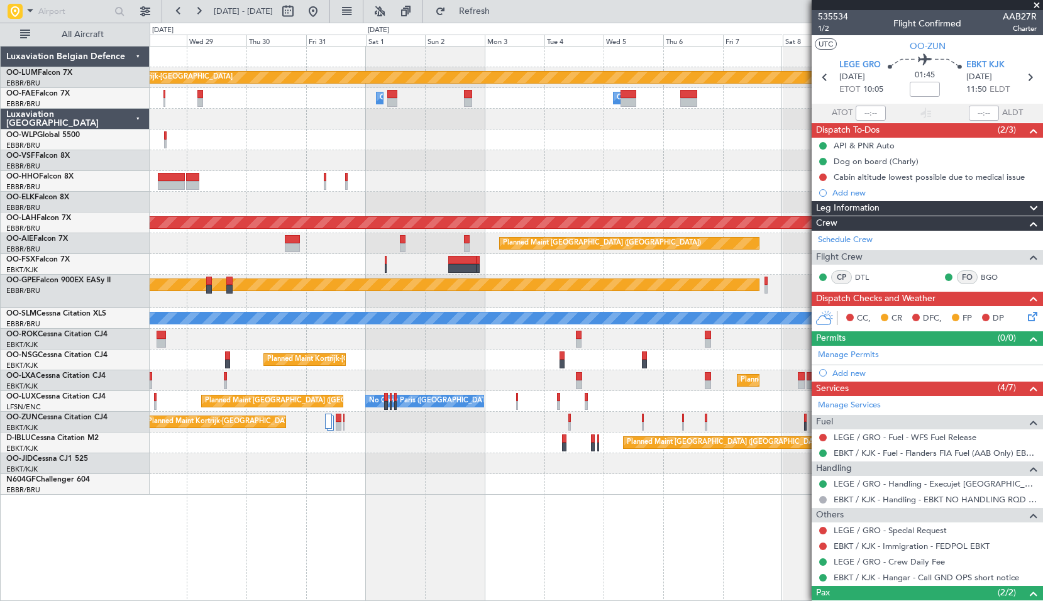
click at [338, 465] on div "Planned Maint Kortrijk-Wevelgem No Crew" at bounding box center [596, 463] width 893 height 21
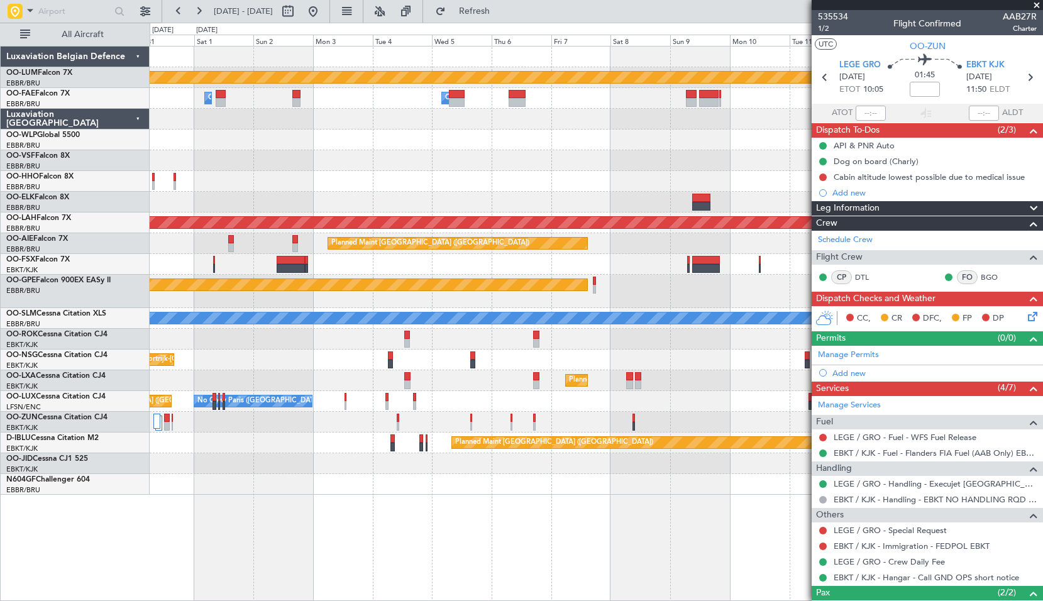
click at [482, 506] on div "Planned Maint Kortrijk-Wevelgem Owner Melsbroek Air Base Owner Melsbroek Air Ba…" at bounding box center [597, 323] width 894 height 555
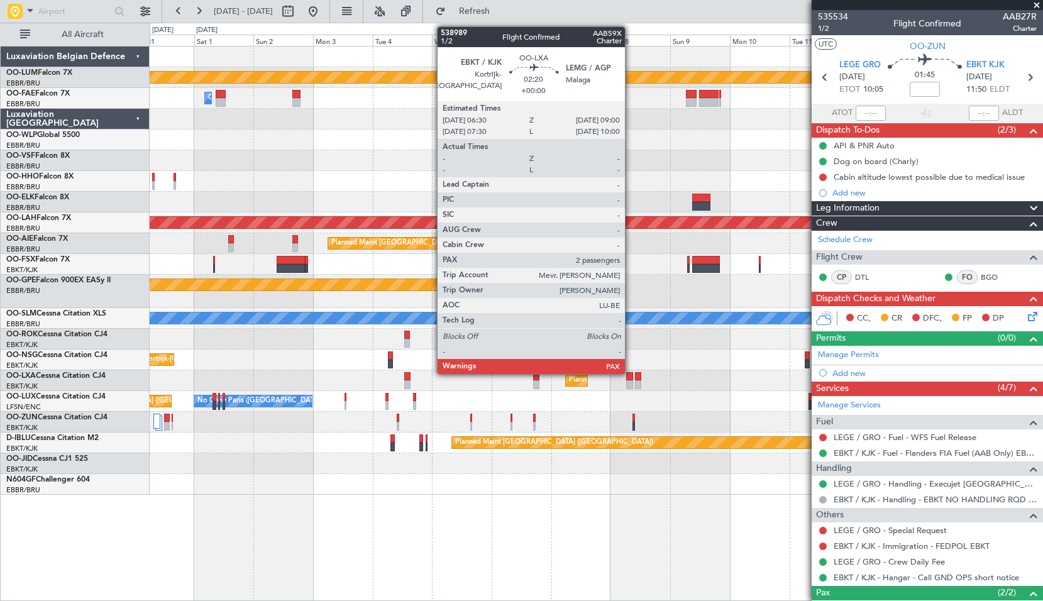
click at [631, 372] on div at bounding box center [629, 376] width 6 height 9
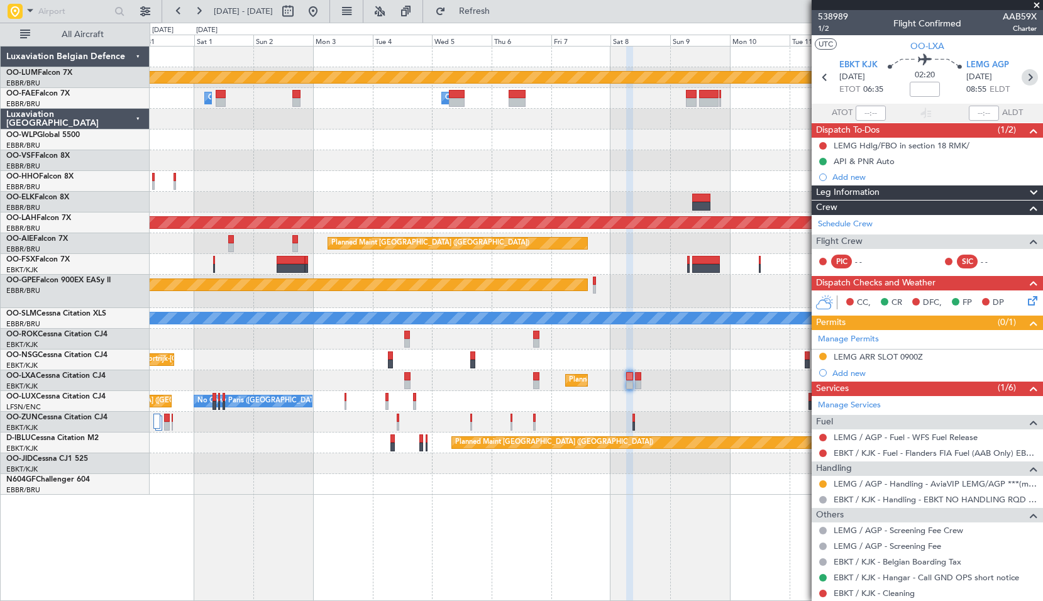
click at [1024, 80] on icon at bounding box center [1030, 77] width 16 height 16
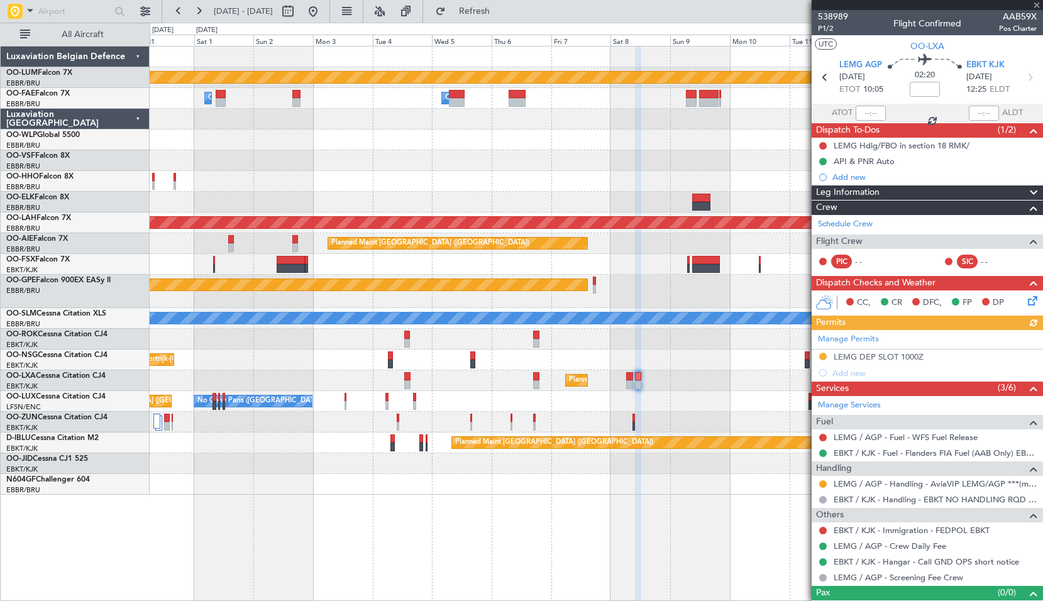
click at [1026, 296] on icon at bounding box center [1031, 299] width 10 height 10
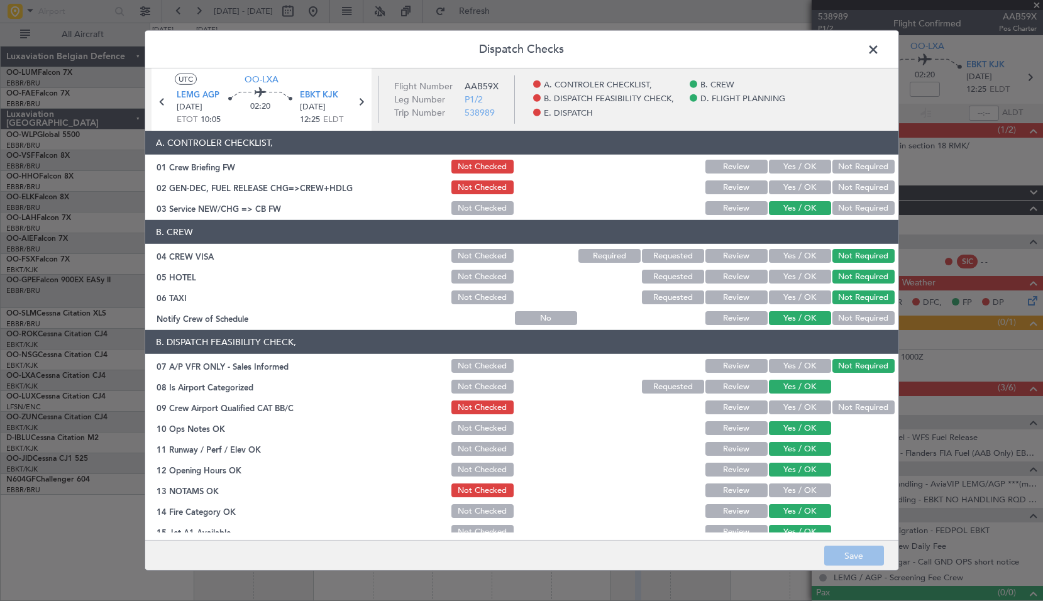
click at [880, 52] on span at bounding box center [880, 52] width 0 height 25
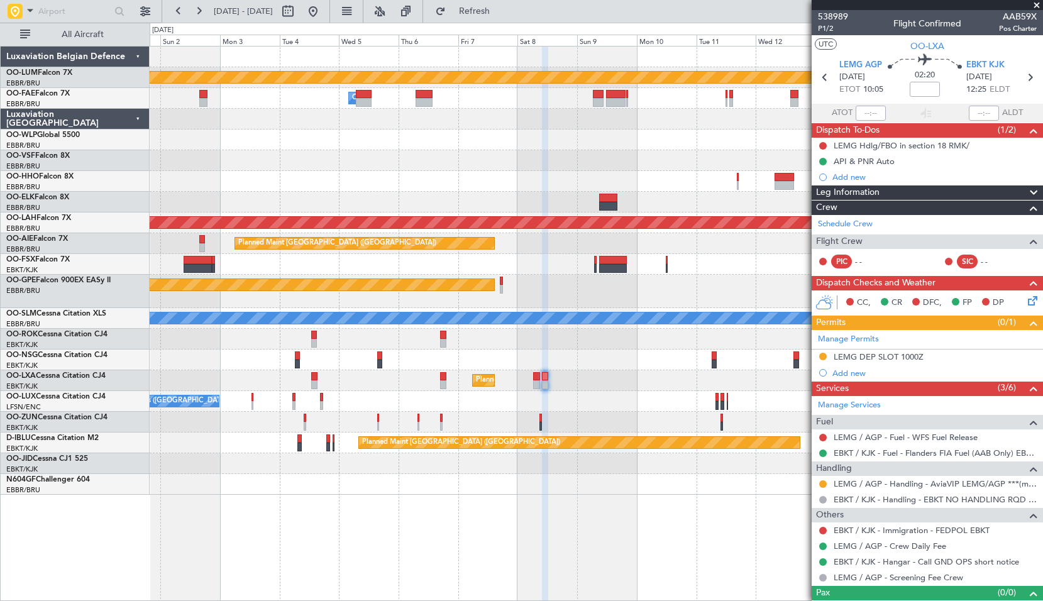
click at [541, 359] on div "Planned Maint Kortrijk-Wevelgem Owner Melsbroek Air Base Owner Melsbroek Air Ba…" at bounding box center [596, 271] width 893 height 448
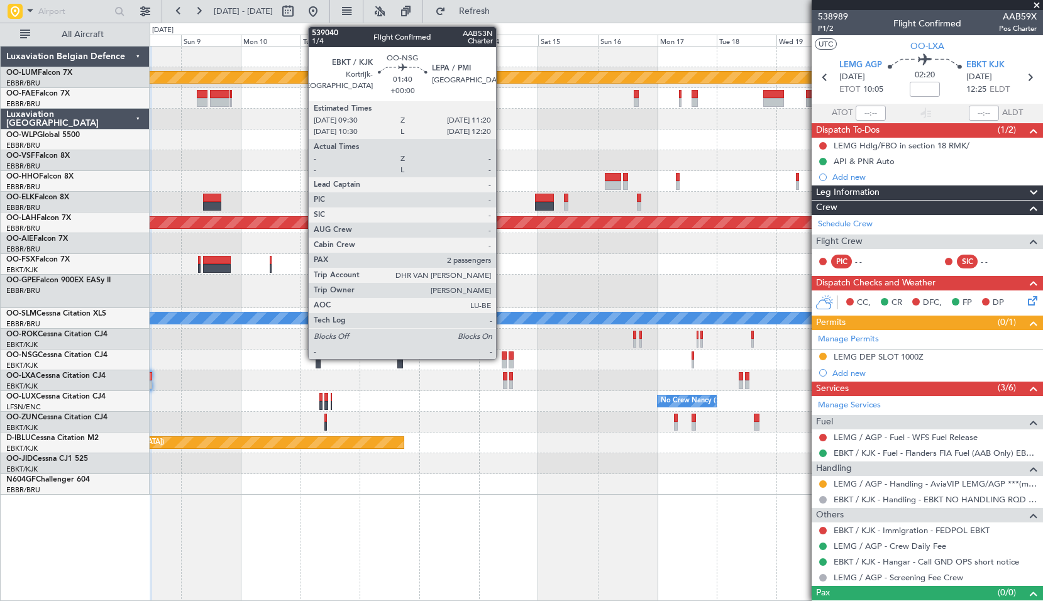
click at [502, 354] on div at bounding box center [504, 356] width 5 height 9
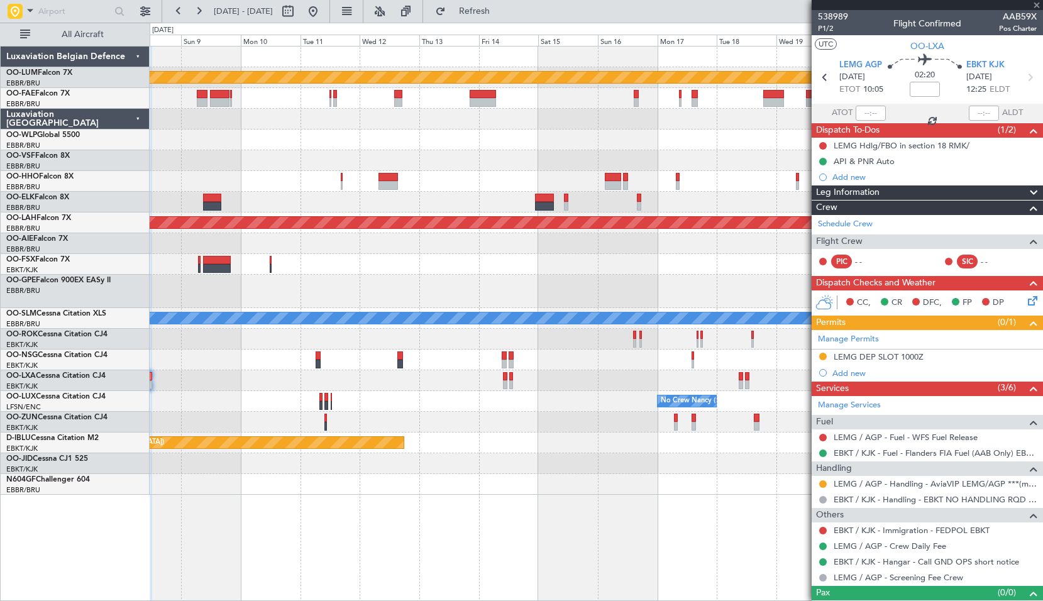
click at [505, 410] on div "No Crew Nancy (Essey) No Crew Nancy (Essey)" at bounding box center [596, 401] width 893 height 21
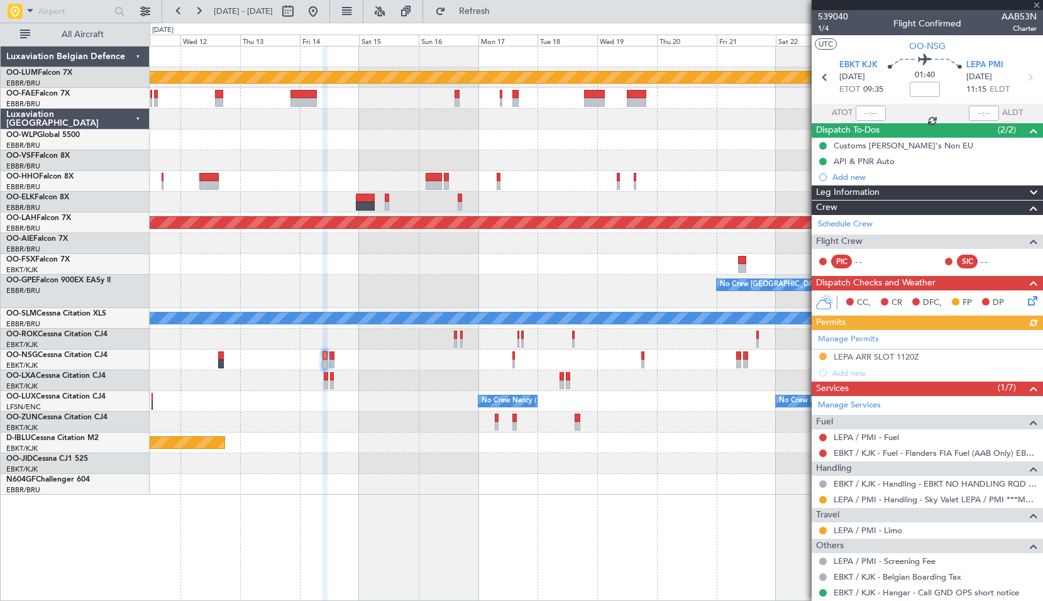
click at [504, 526] on div "Planned Maint Kortrijk-Wevelgem Planned Maint Geneva (Cointrin) Planned Maint A…" at bounding box center [597, 323] width 894 height 555
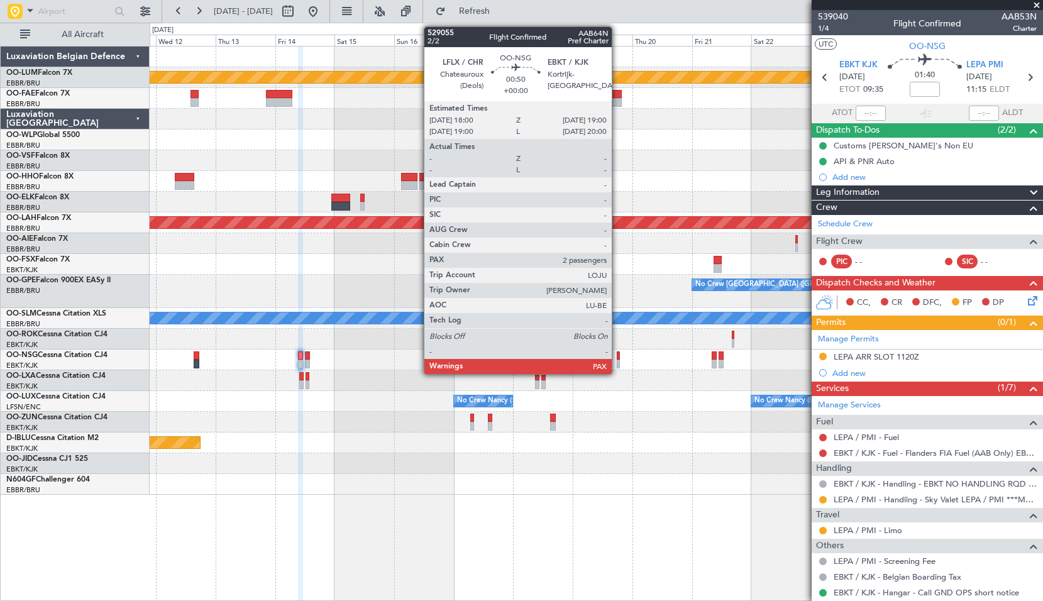
click at [617, 357] on div at bounding box center [618, 356] width 3 height 9
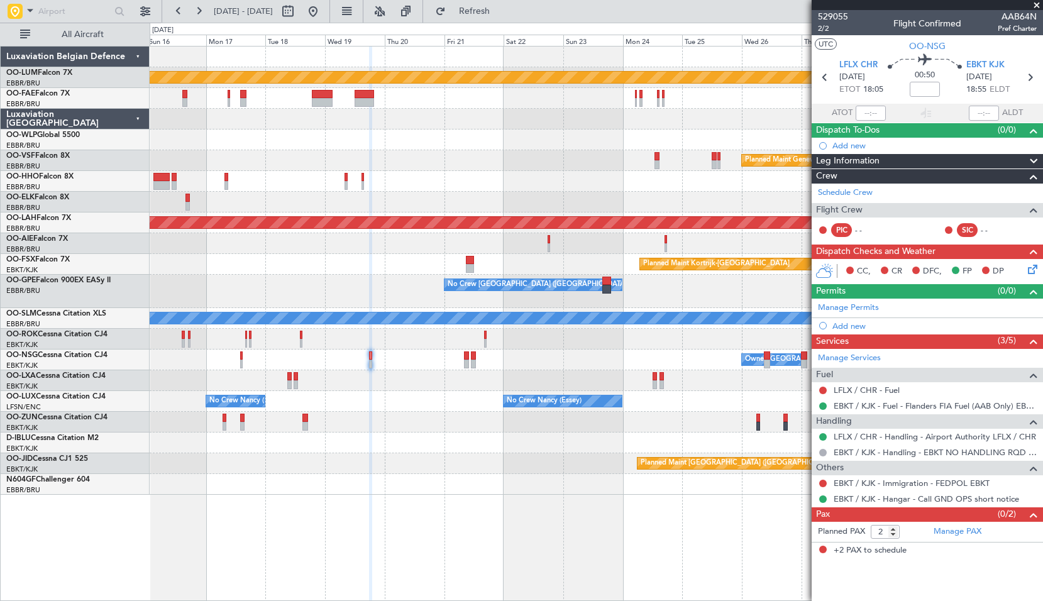
click at [477, 433] on div "Planned Maint Kortrijk-Wevelgem Planned Maint Geneva (Cointrin) Planned Maint A…" at bounding box center [596, 271] width 893 height 448
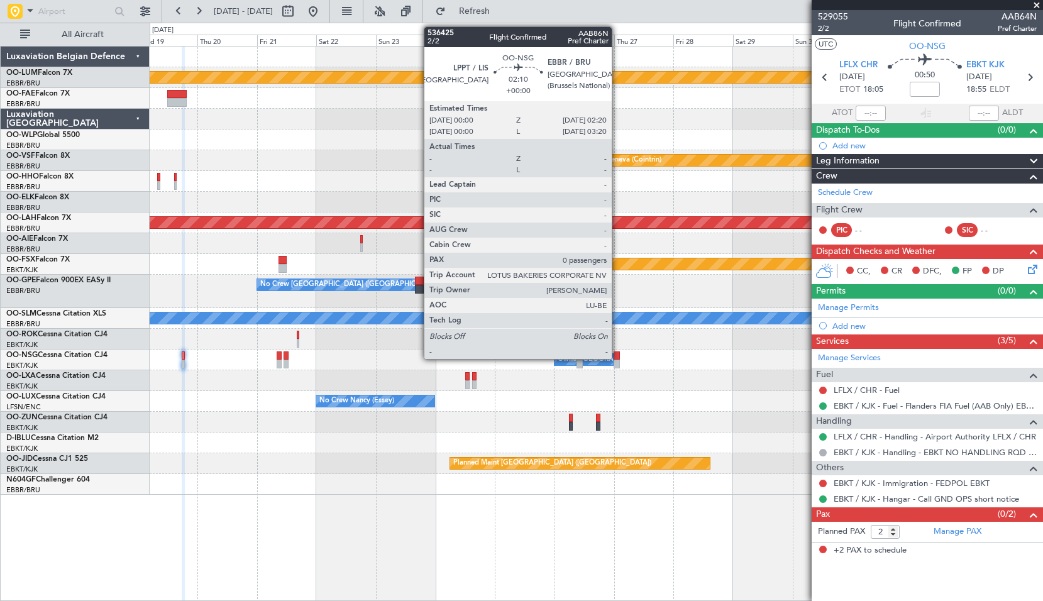
click at [617, 359] on div at bounding box center [617, 356] width 6 height 9
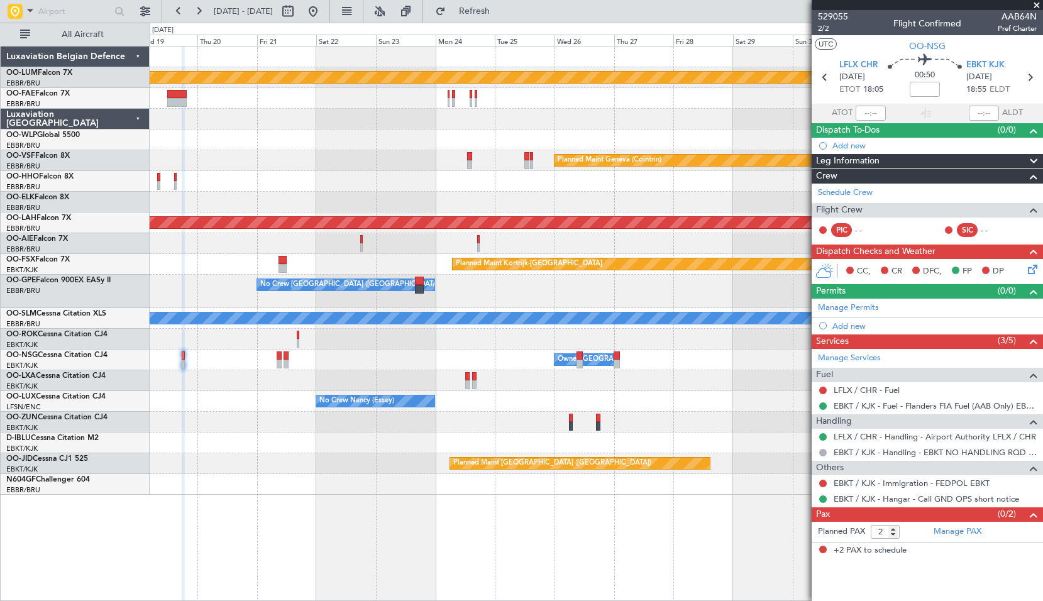
click at [680, 377] on div "Planned Maint [GEOGRAPHIC_DATA] ([GEOGRAPHIC_DATA])" at bounding box center [596, 380] width 893 height 21
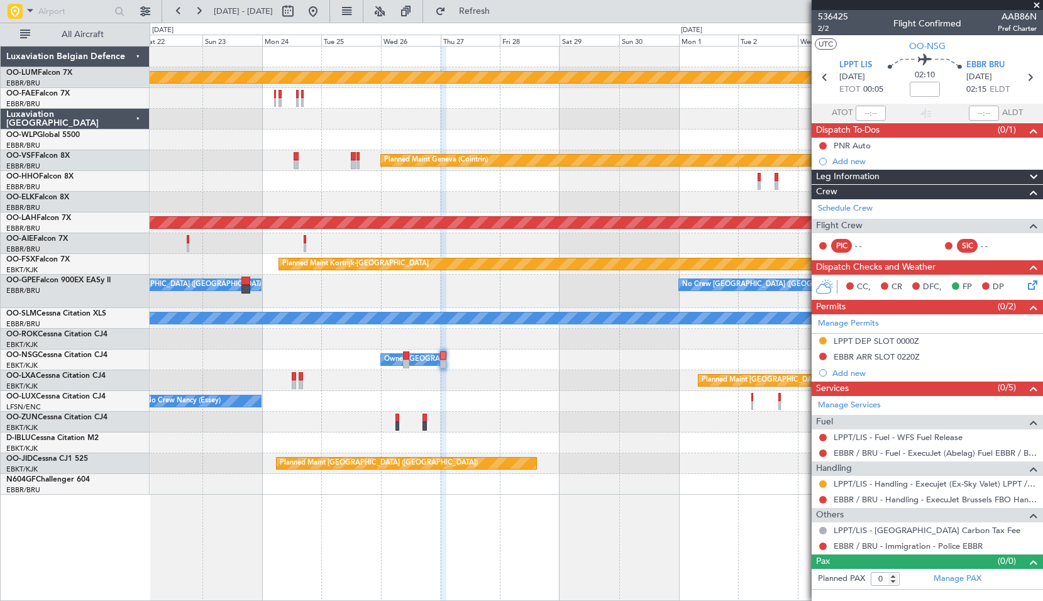
click at [536, 411] on div "No Crew Nancy (Essey)" at bounding box center [596, 401] width 893 height 21
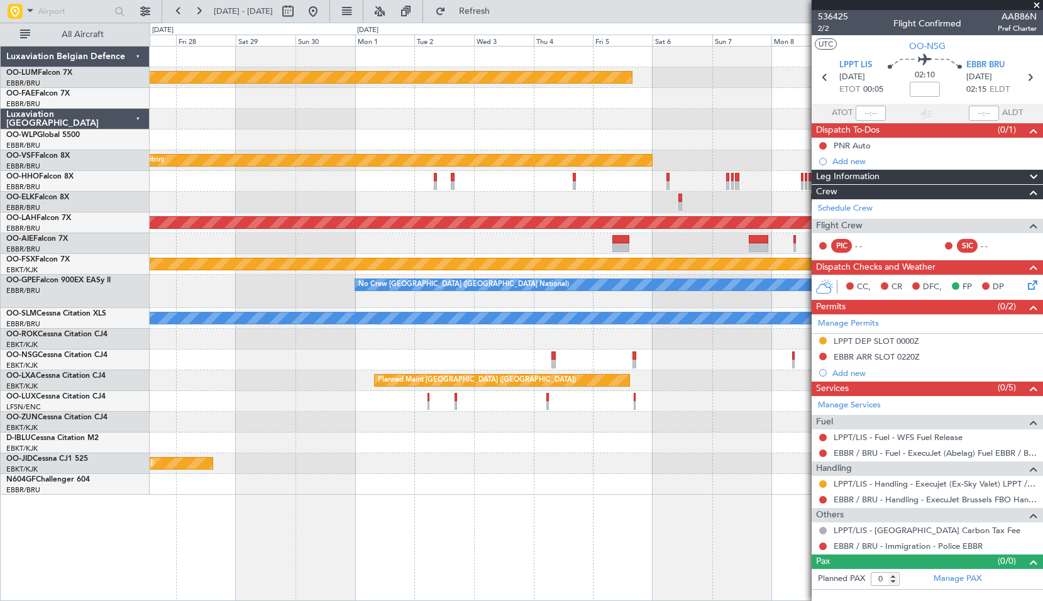
click at [435, 452] on div "Planned Maint Kortrijk-Wevelgem Planned Maint Geneva (Cointrin) Planned Maint A…" at bounding box center [596, 271] width 893 height 448
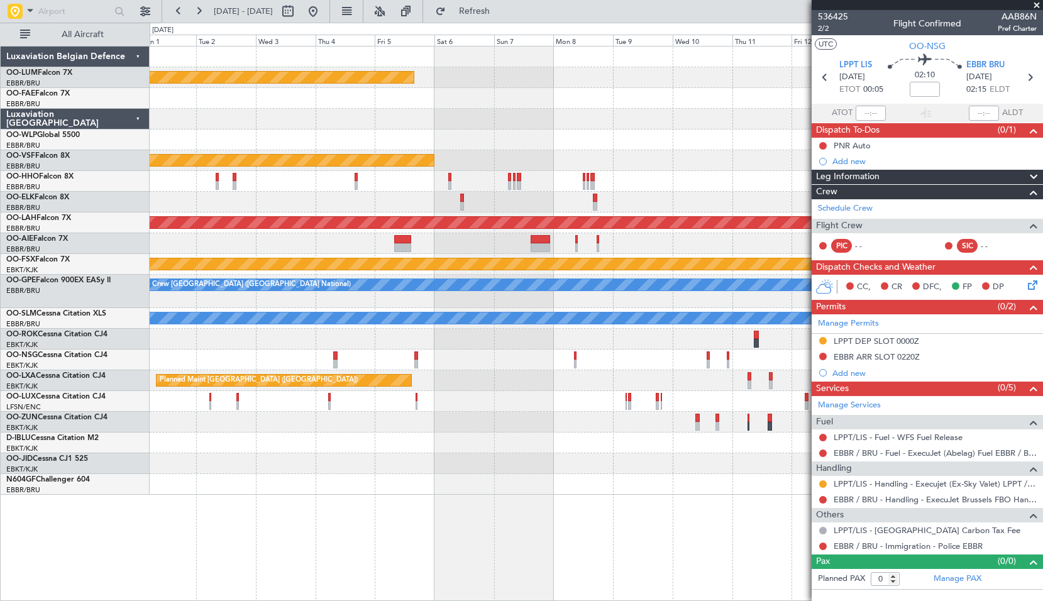
click at [460, 445] on div at bounding box center [596, 443] width 893 height 21
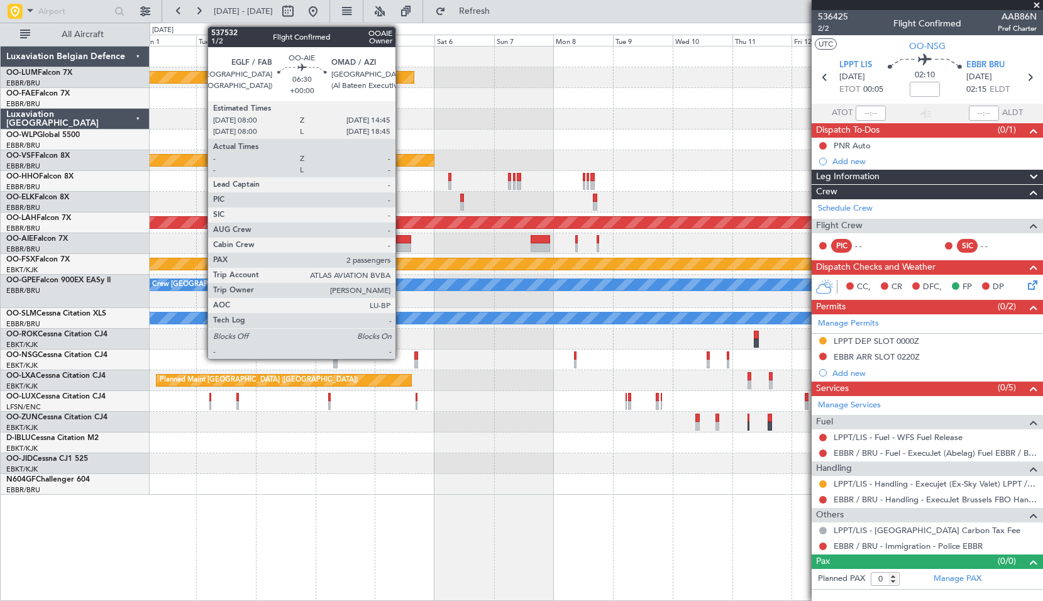
click at [401, 248] on div at bounding box center [402, 247] width 17 height 9
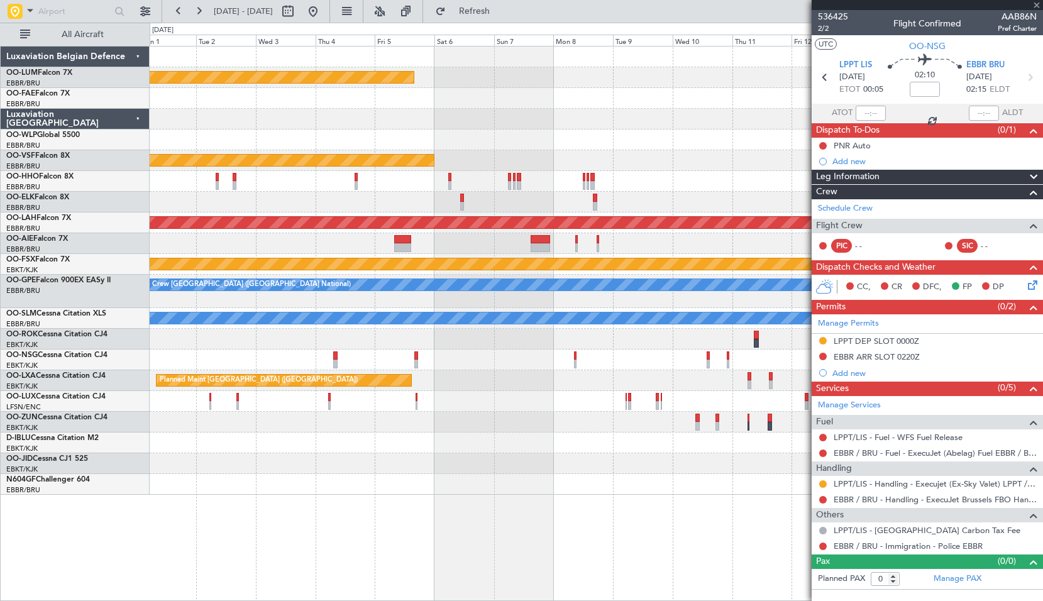
type input "2"
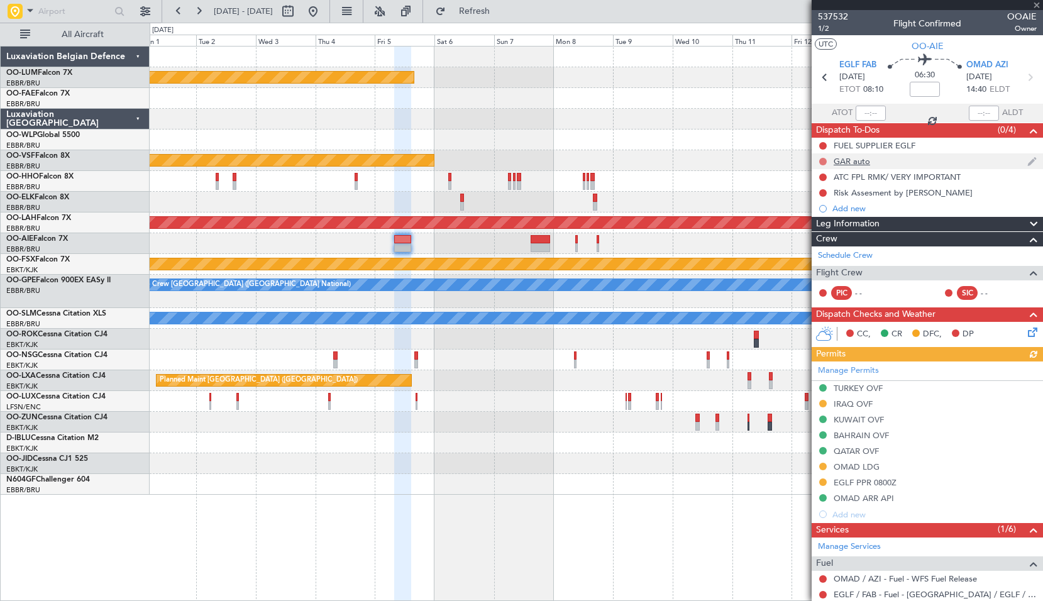
click at [822, 160] on button at bounding box center [823, 162] width 8 height 8
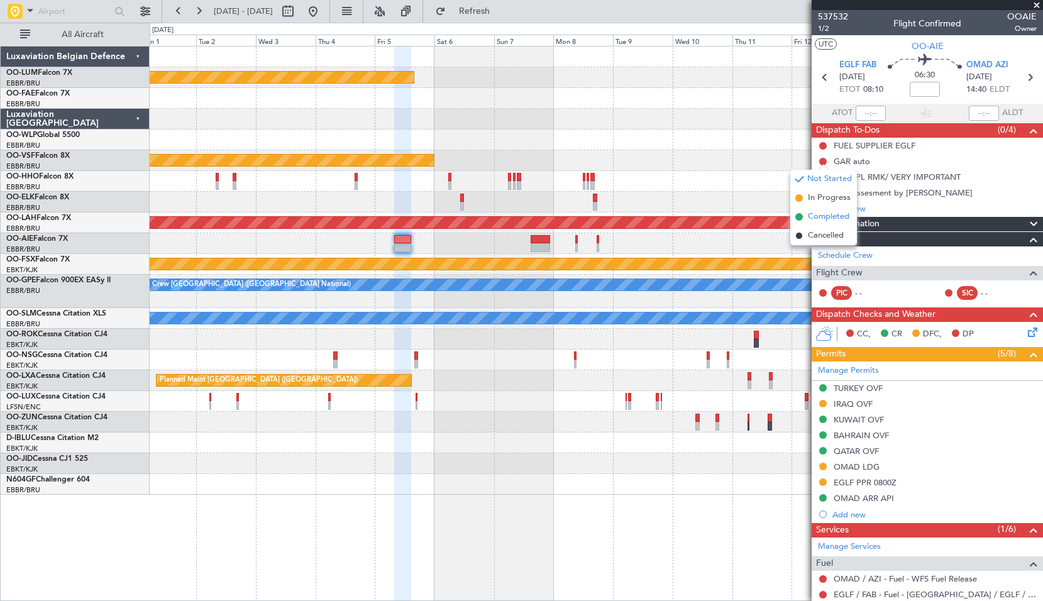
click at [824, 215] on span "Completed" at bounding box center [829, 217] width 42 height 13
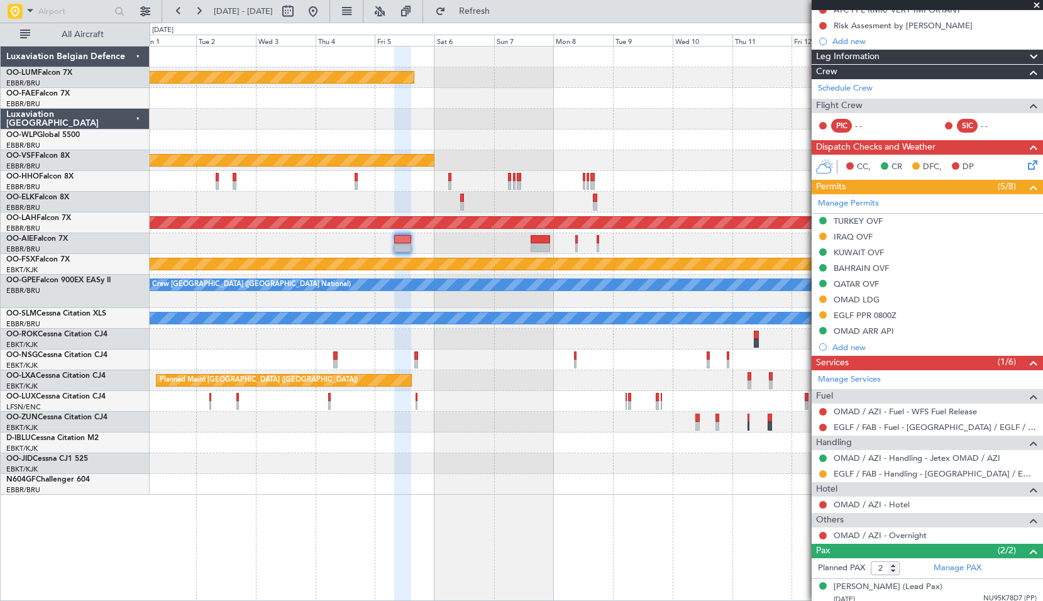
scroll to position [214, 0]
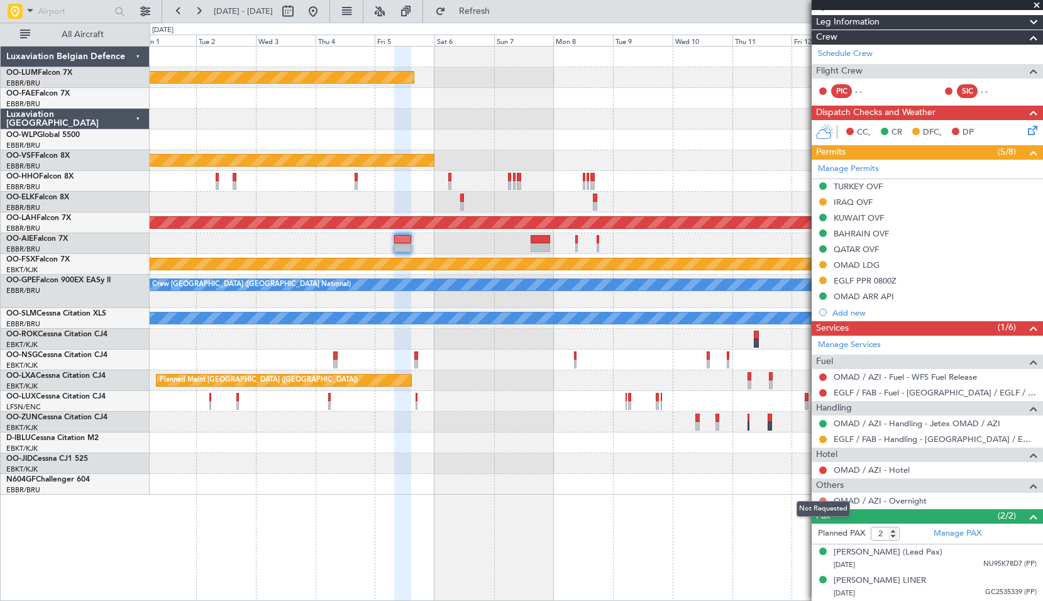
click at [823, 497] on button at bounding box center [823, 501] width 8 height 8
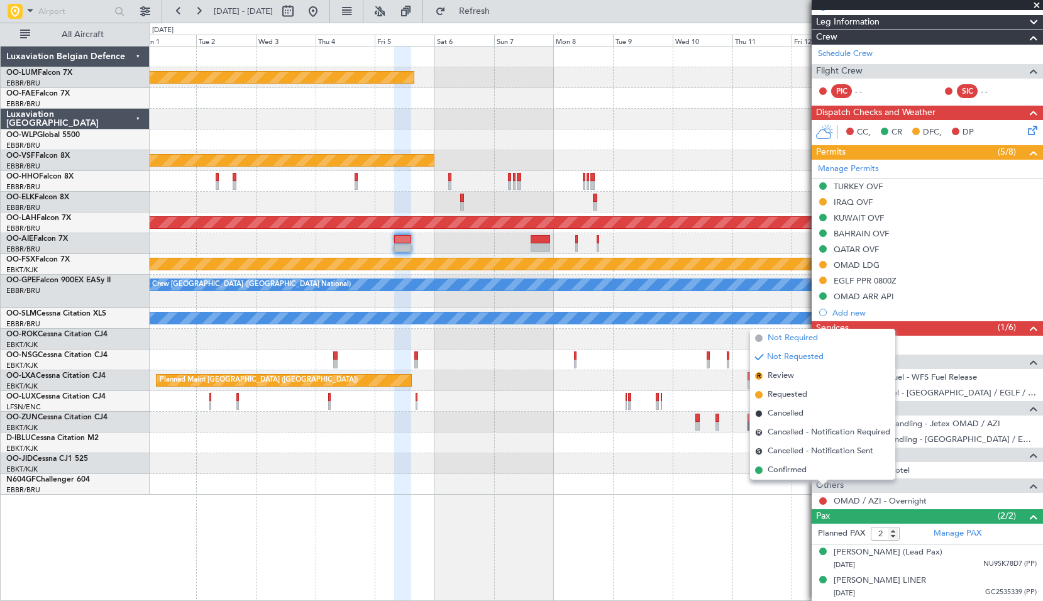
click at [794, 339] on span "Not Required" at bounding box center [793, 338] width 50 height 13
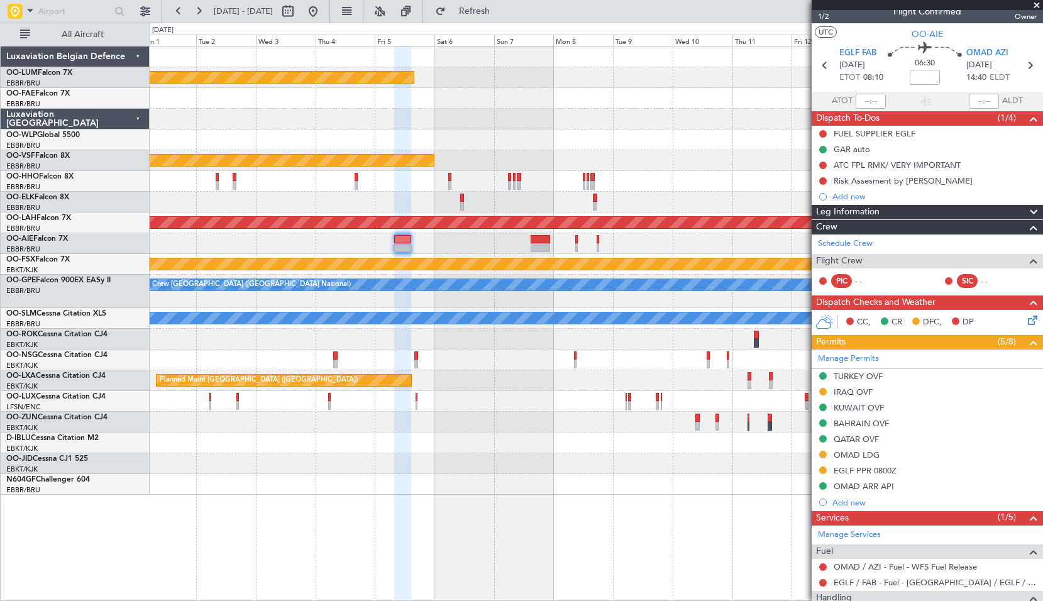
scroll to position [0, 0]
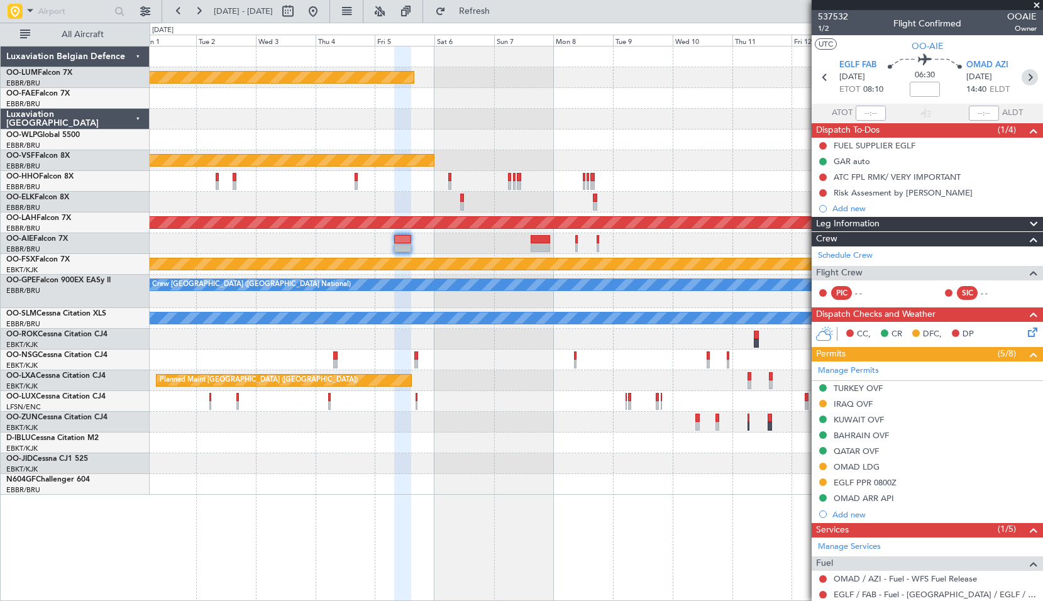
click at [1026, 82] on icon at bounding box center [1030, 77] width 16 height 16
type input "+00:10"
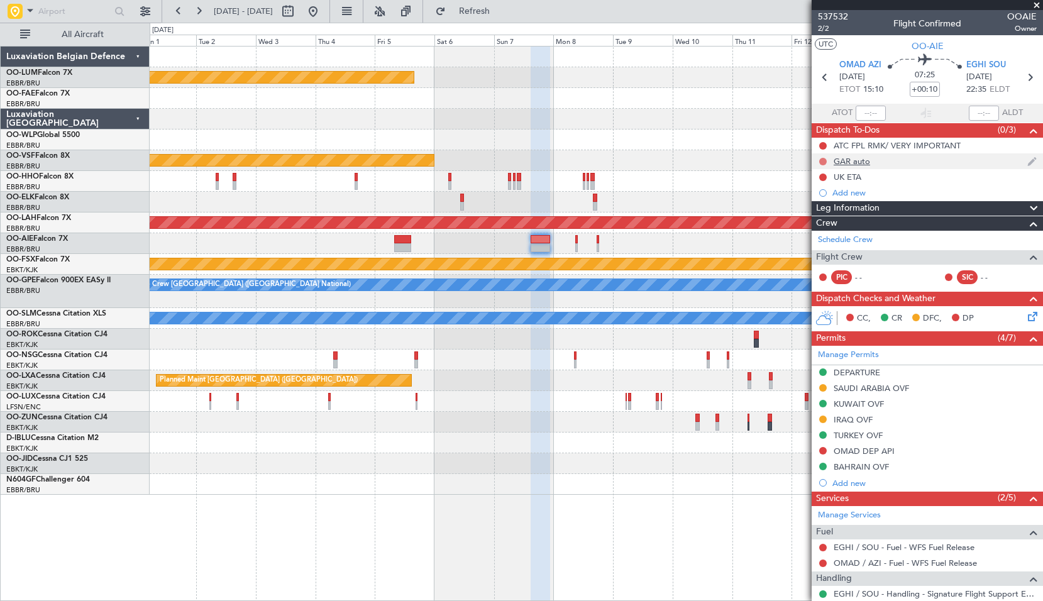
click at [821, 160] on button at bounding box center [823, 162] width 8 height 8
click at [824, 211] on span "Completed" at bounding box center [829, 217] width 42 height 13
click at [1024, 77] on icon at bounding box center [1030, 77] width 16 height 16
type input "1"
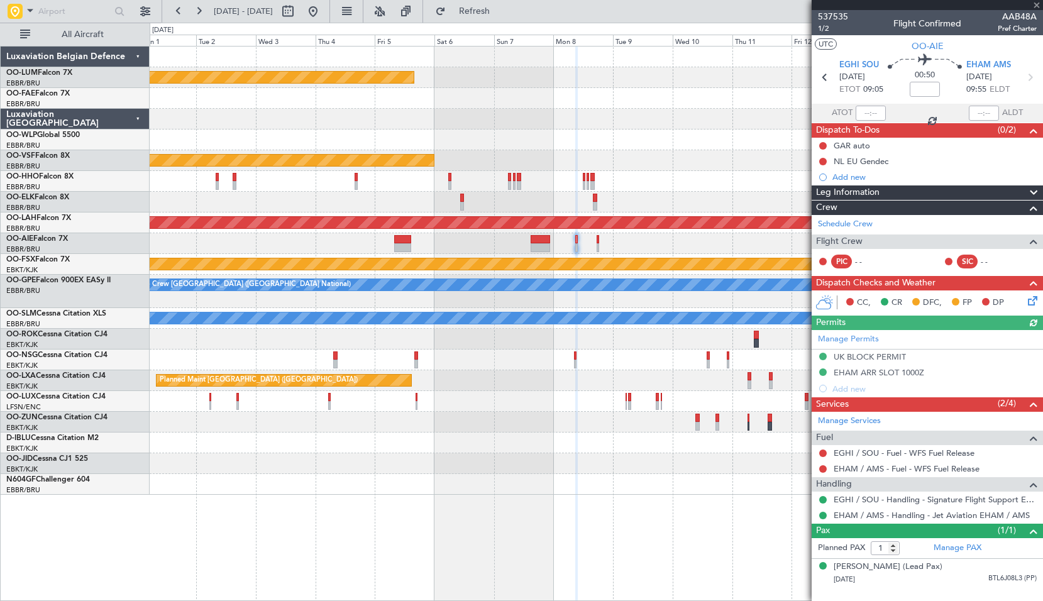
click at [360, 518] on div "Planned Maint Kortrijk-Wevelgem Planned Maint Geneva (Cointrin) Planned Maint A…" at bounding box center [597, 323] width 894 height 555
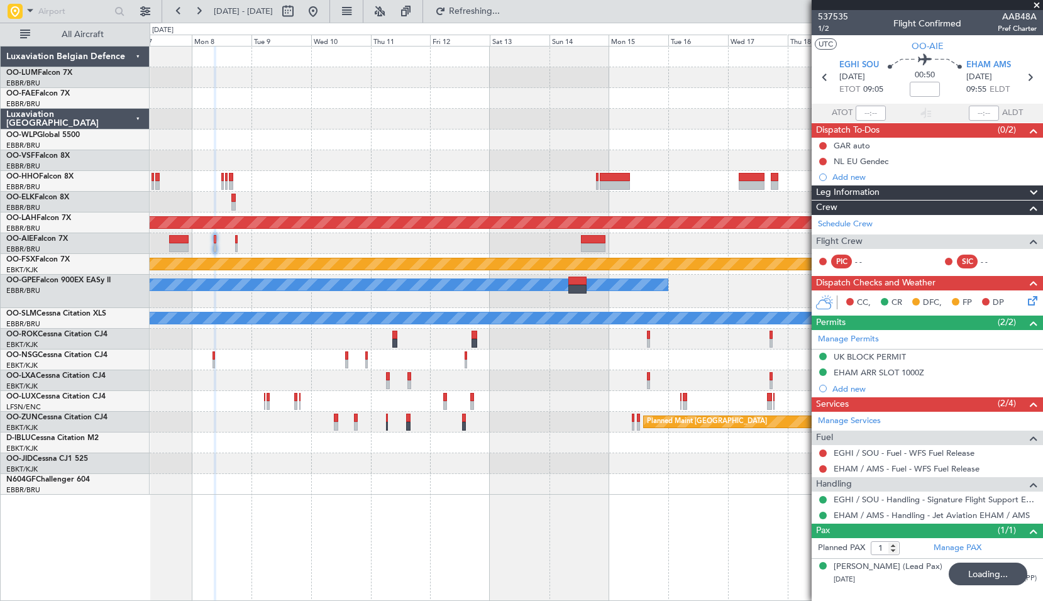
click at [535, 501] on div "Planned Maint Kortrijk-Wevelgem Planned Maint Geneva (Cointrin) Planned Maint A…" at bounding box center [597, 323] width 894 height 555
click at [650, 150] on div at bounding box center [596, 140] width 893 height 21
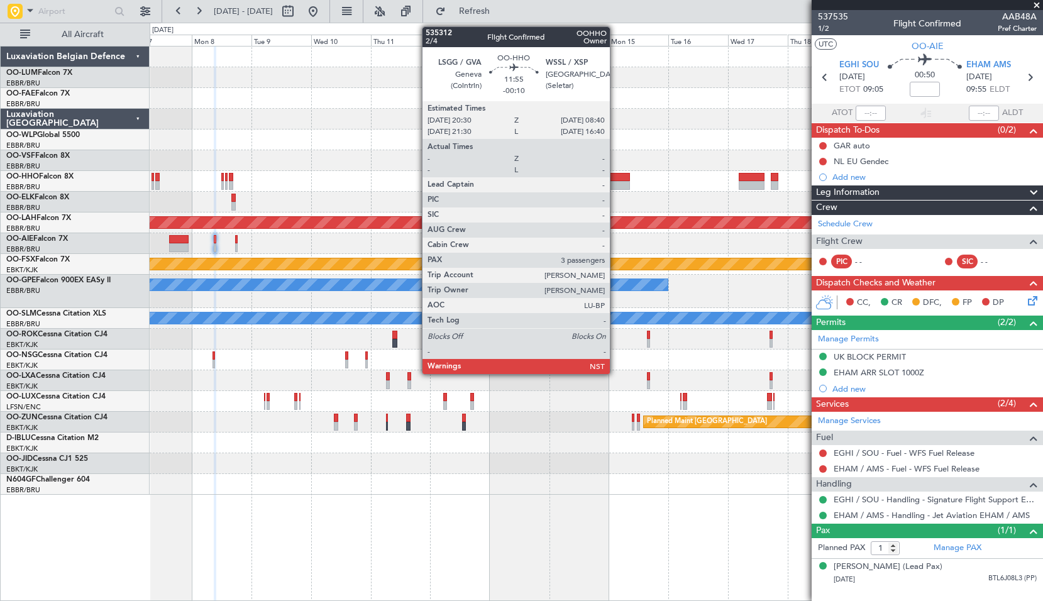
click at [616, 178] on div at bounding box center [615, 177] width 31 height 9
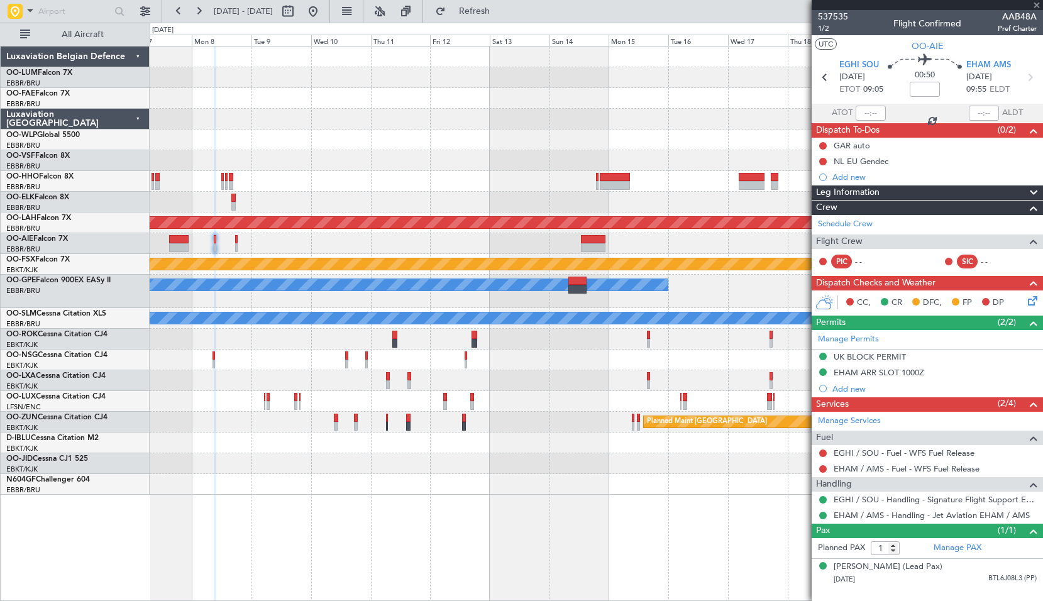
type input "-00:10"
type input "3"
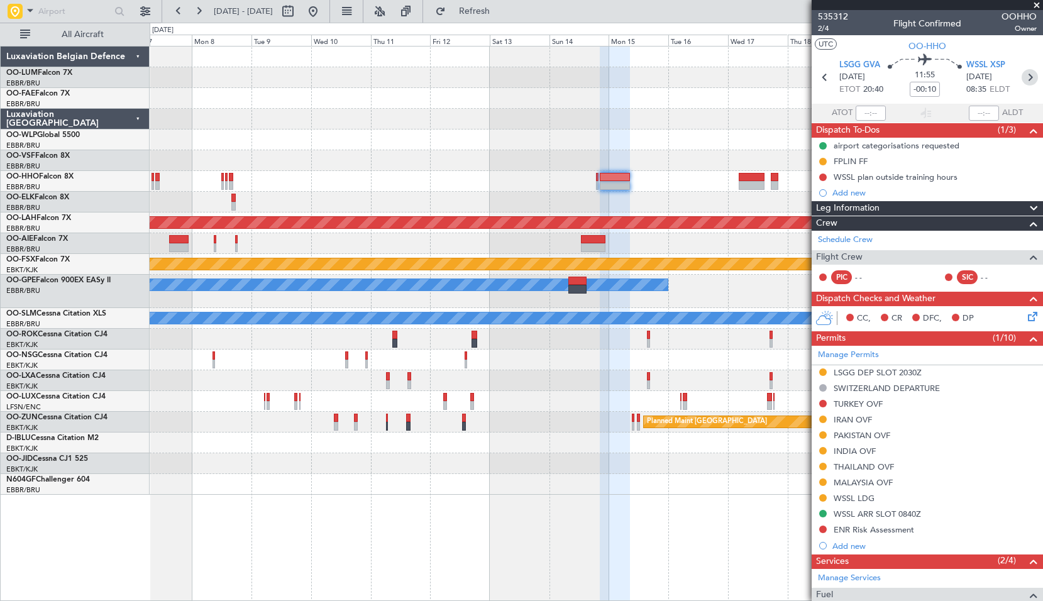
click at [1022, 77] on icon at bounding box center [1030, 77] width 16 height 16
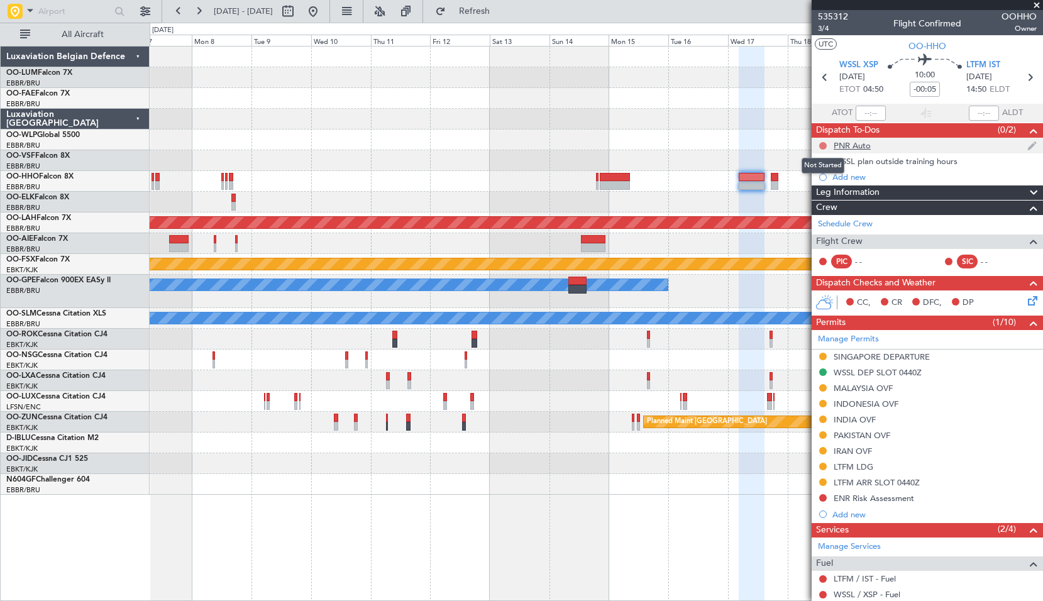
click at [824, 147] on button at bounding box center [823, 146] width 8 height 8
click at [830, 202] on span "Completed" at bounding box center [829, 201] width 42 height 13
click at [1026, 81] on icon at bounding box center [1030, 77] width 16 height 16
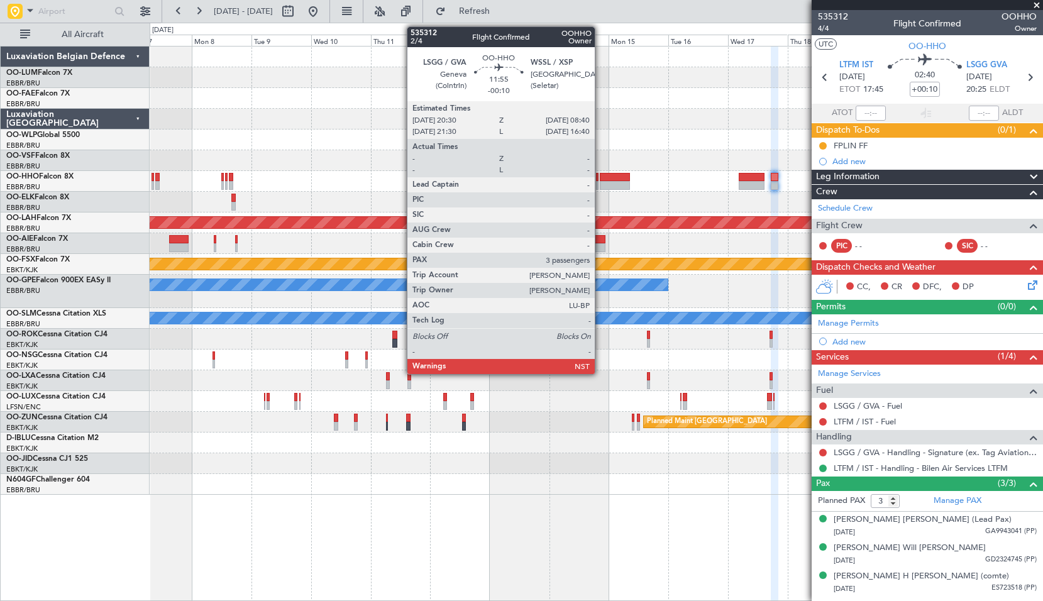
click at [601, 184] on div at bounding box center [615, 185] width 31 height 9
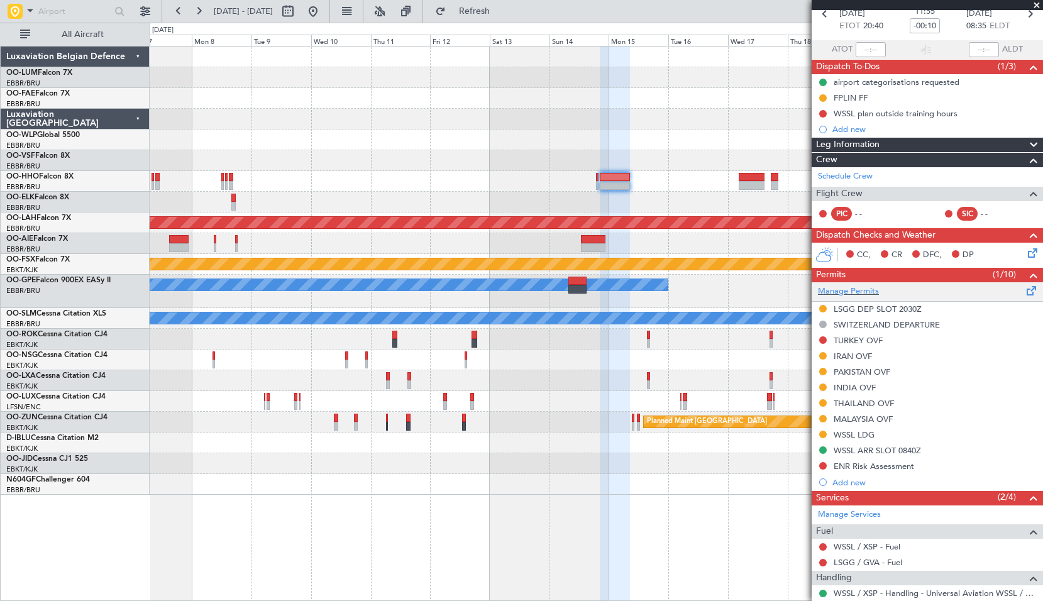
scroll to position [63, 0]
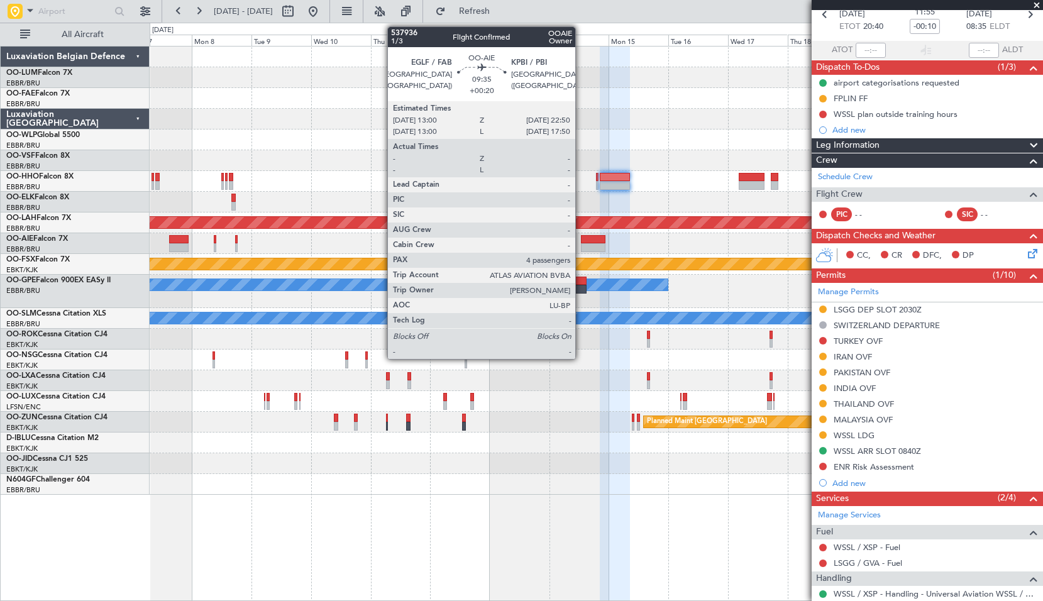
click at [581, 246] on div at bounding box center [593, 247] width 25 height 9
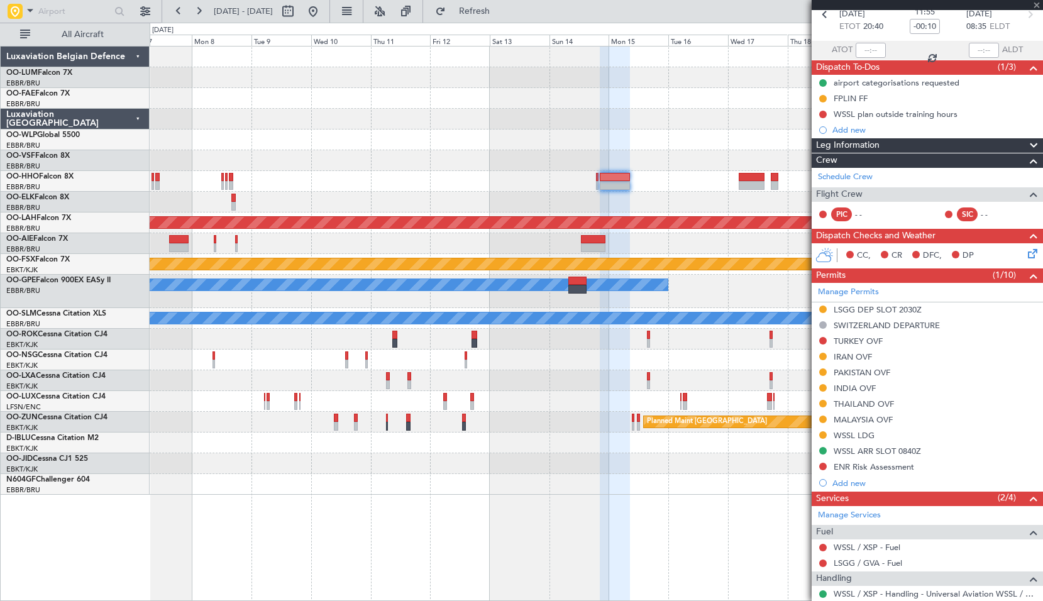
type input "+00:20"
type input "4"
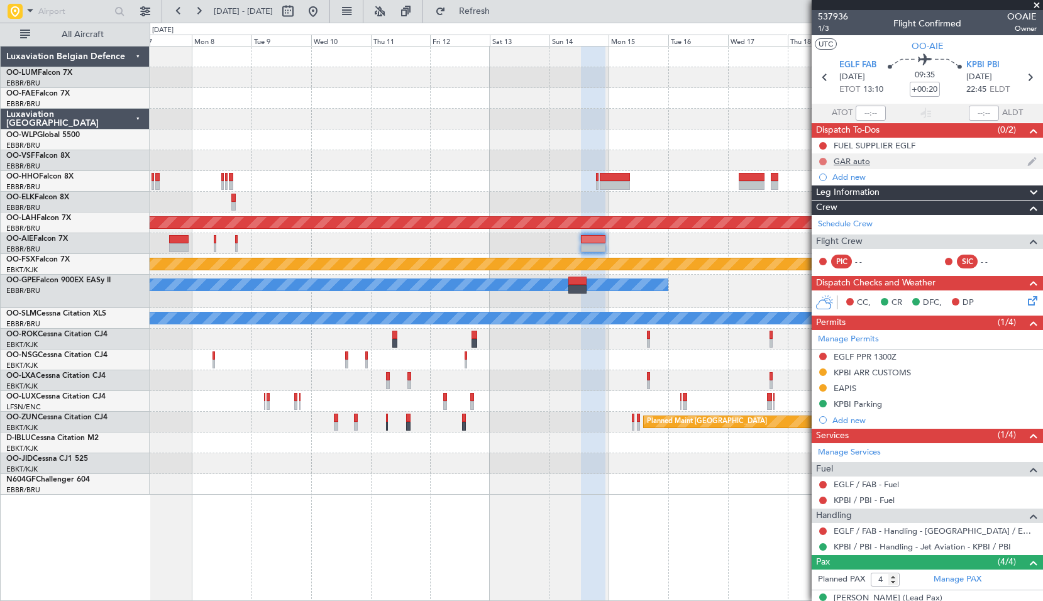
click at [823, 160] on button at bounding box center [823, 162] width 8 height 8
click at [823, 214] on span "Completed" at bounding box center [829, 217] width 42 height 13
click at [1022, 76] on icon at bounding box center [1030, 77] width 16 height 16
type input "5"
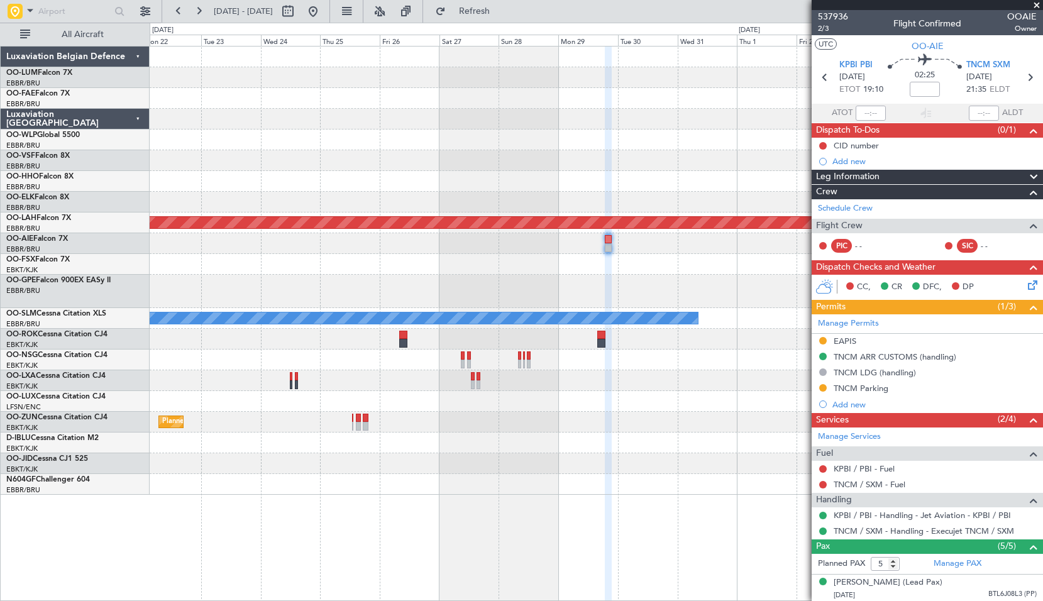
click at [178, 294] on div "Planned Maint Alton-st Louis (St Louis Regl) Planned Maint Kortrijk-Wevelgem A/…" at bounding box center [596, 271] width 893 height 448
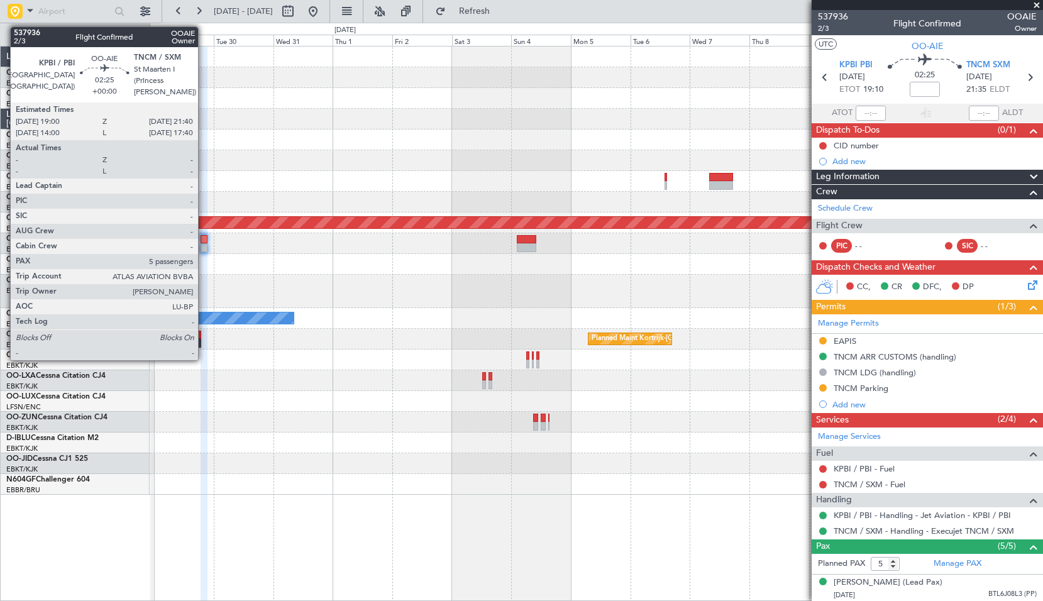
click at [204, 246] on div at bounding box center [204, 247] width 7 height 9
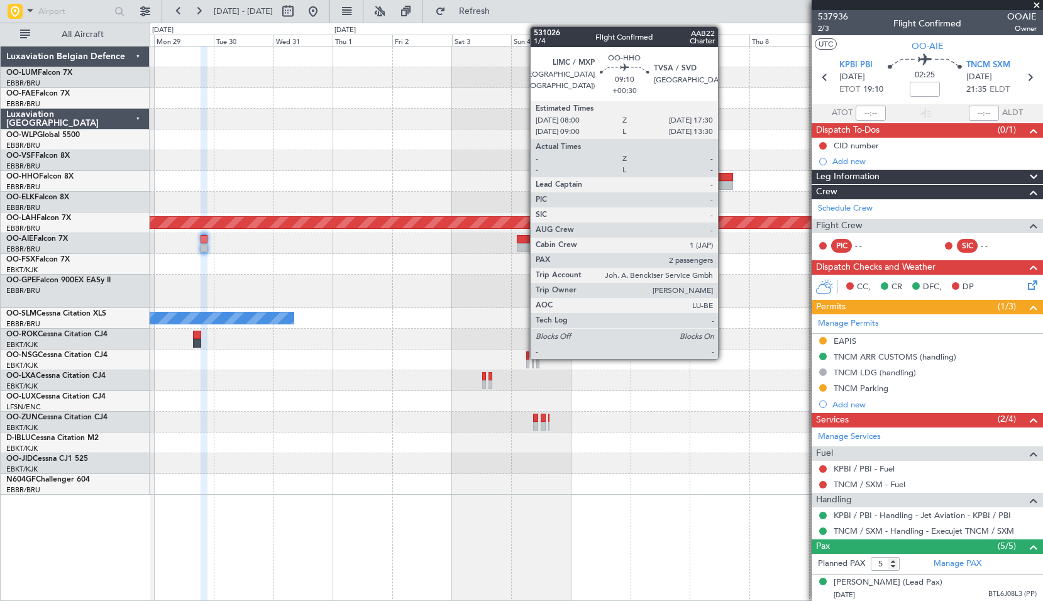
click at [724, 178] on div at bounding box center [721, 177] width 24 height 9
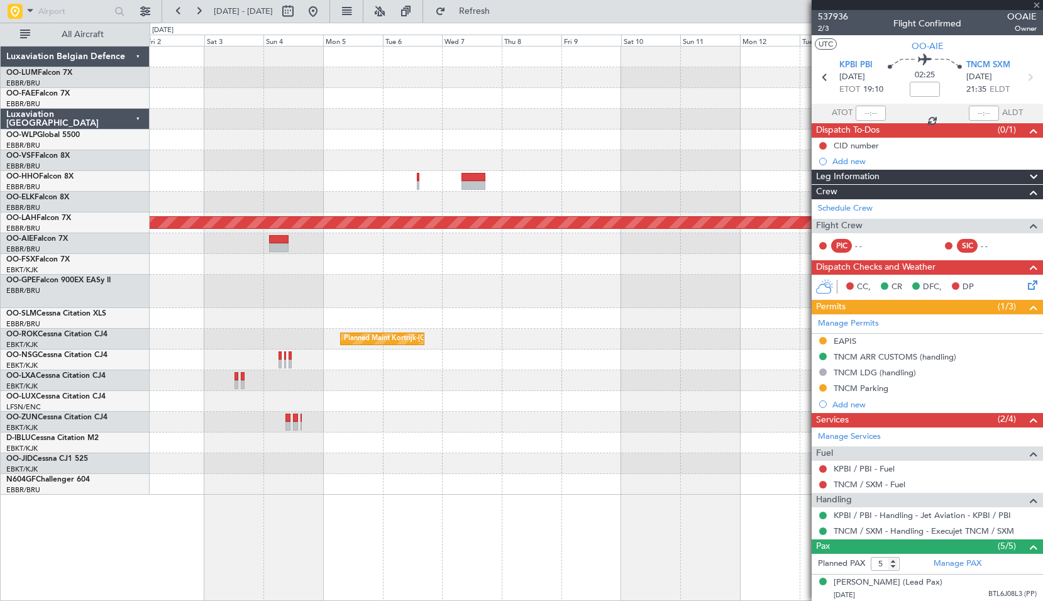
click at [484, 306] on div at bounding box center [596, 291] width 893 height 33
type input "+00:30"
type input "2"
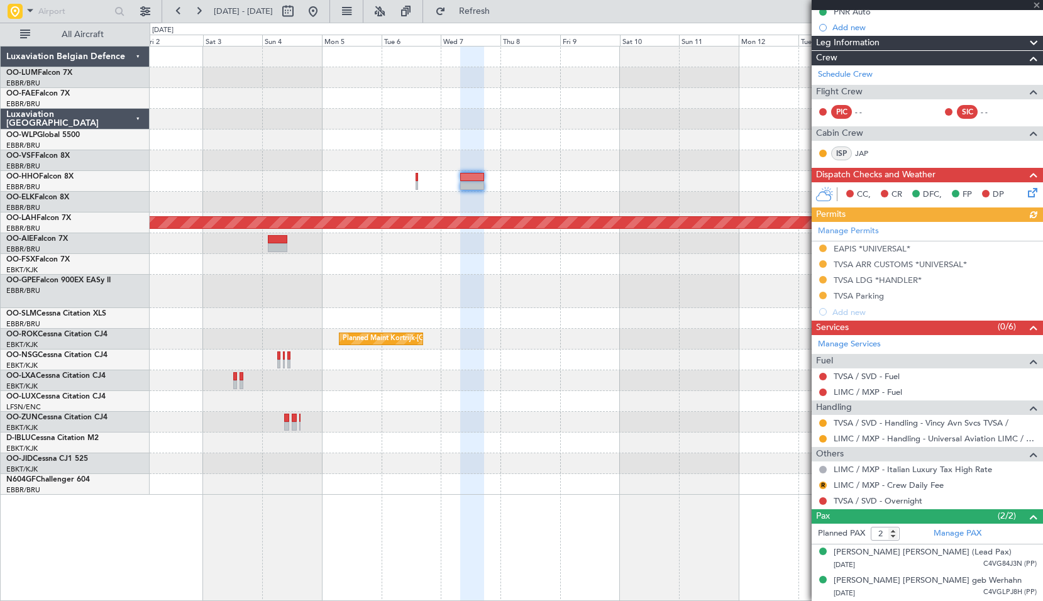
scroll to position [177, 0]
click at [825, 482] on button "R" at bounding box center [823, 486] width 8 height 8
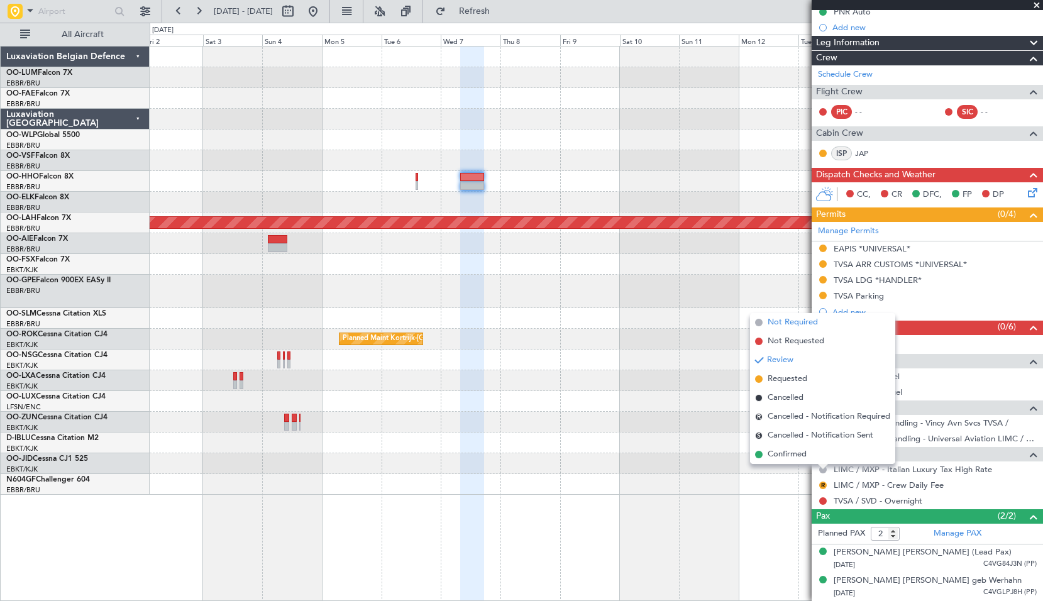
click at [790, 321] on span "Not Required" at bounding box center [793, 322] width 50 height 13
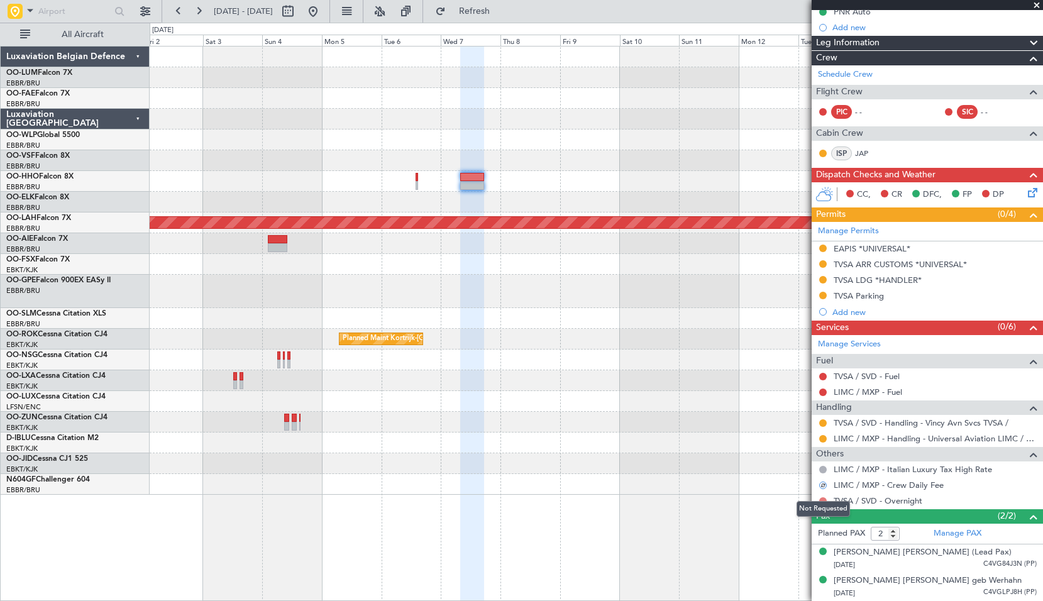
click at [821, 497] on button at bounding box center [823, 501] width 8 height 8
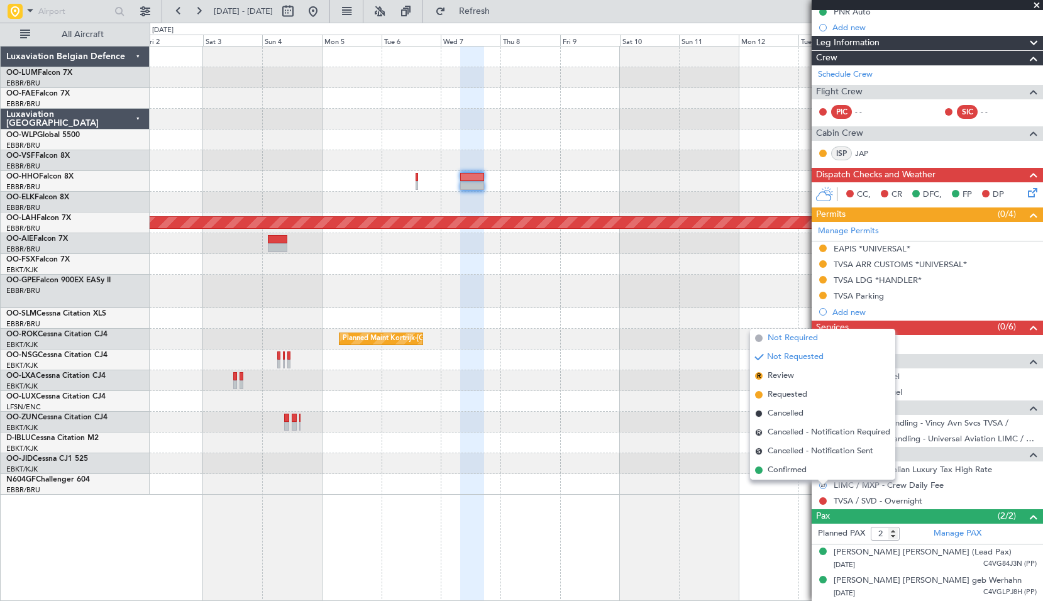
click at [805, 333] on span "Not Required" at bounding box center [793, 338] width 50 height 13
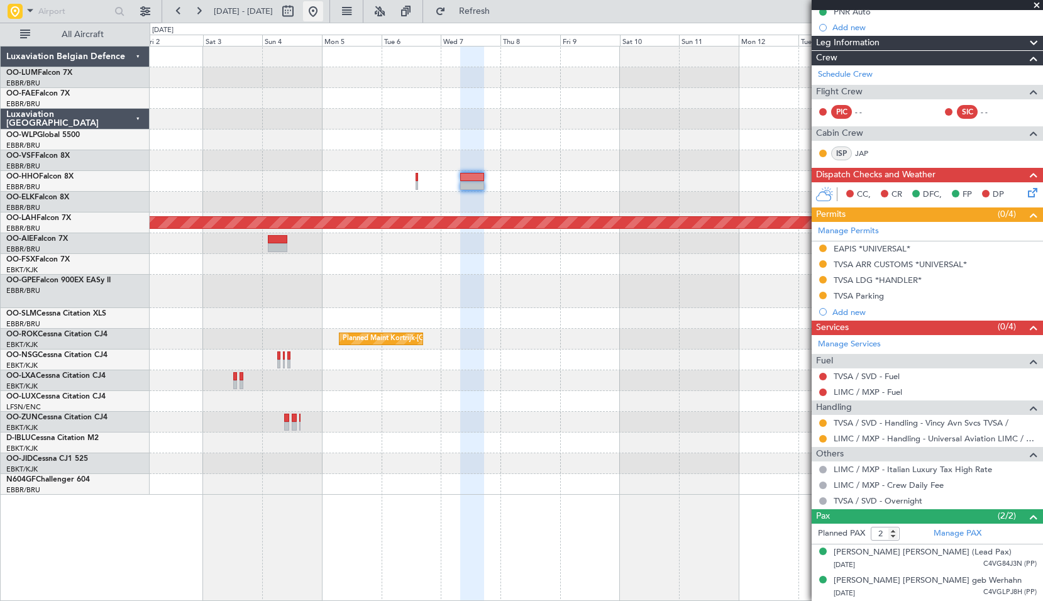
click at [323, 14] on button at bounding box center [313, 11] width 20 height 20
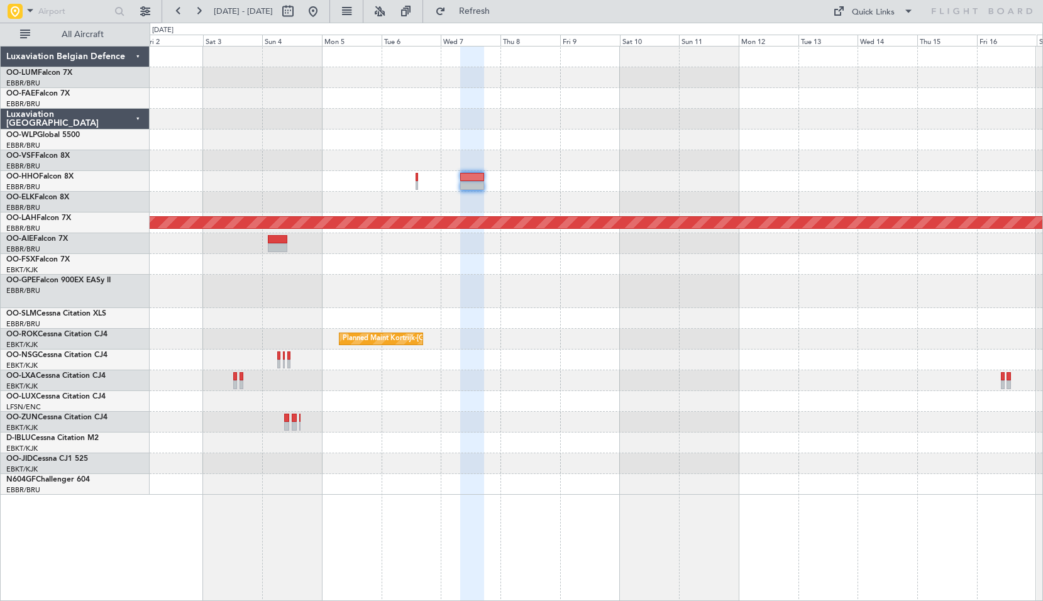
scroll to position [0, 0]
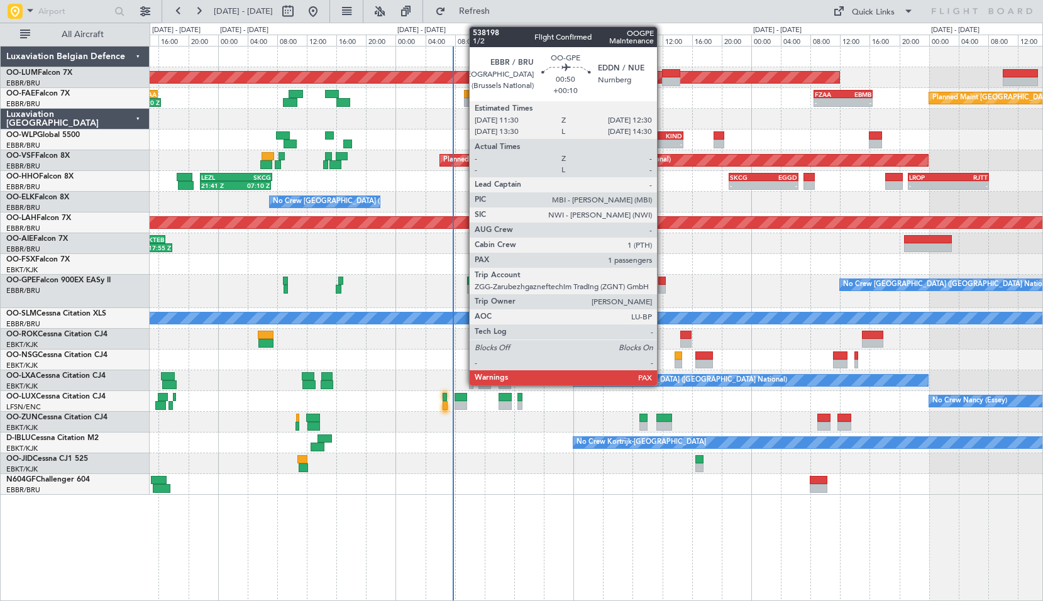
click at [663, 291] on div at bounding box center [662, 289] width 8 height 9
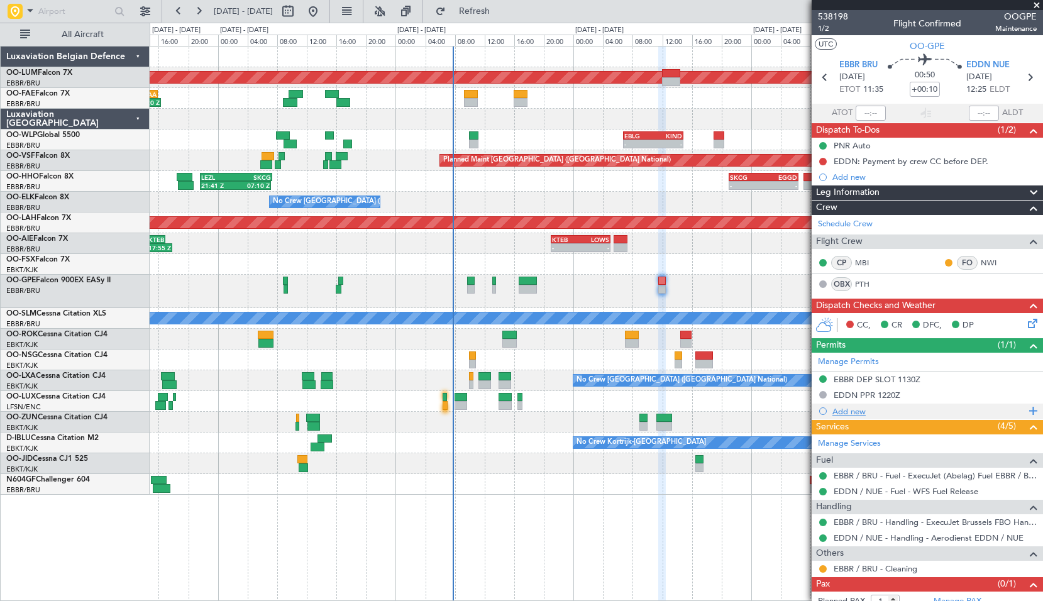
scroll to position [27, 0]
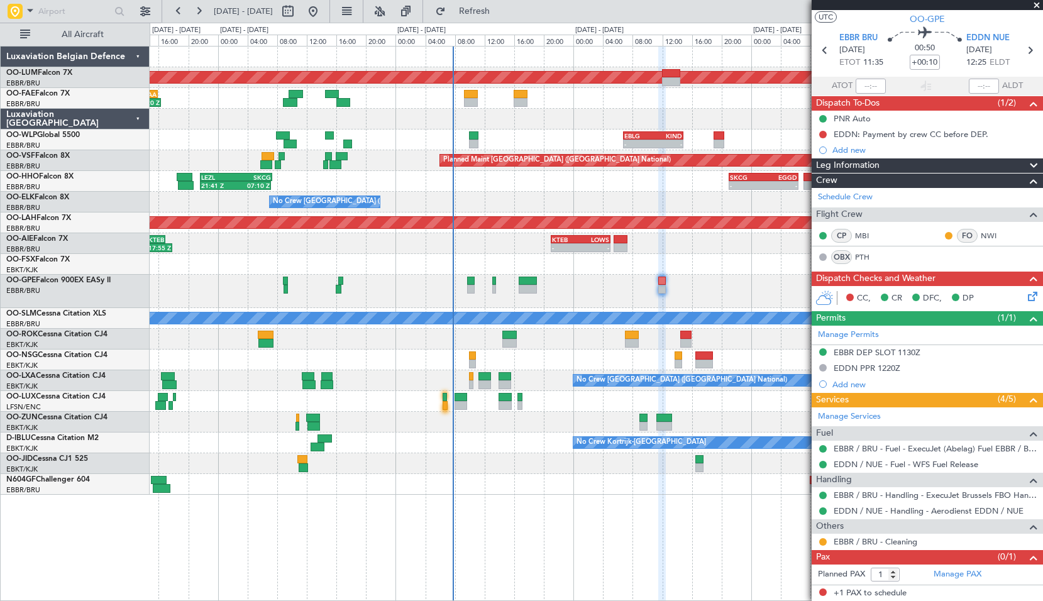
click at [696, 284] on div "Planned Maint Nurnberg No Crew Brussels (Brussels National) No Crew Brussels (B…" at bounding box center [596, 291] width 893 height 33
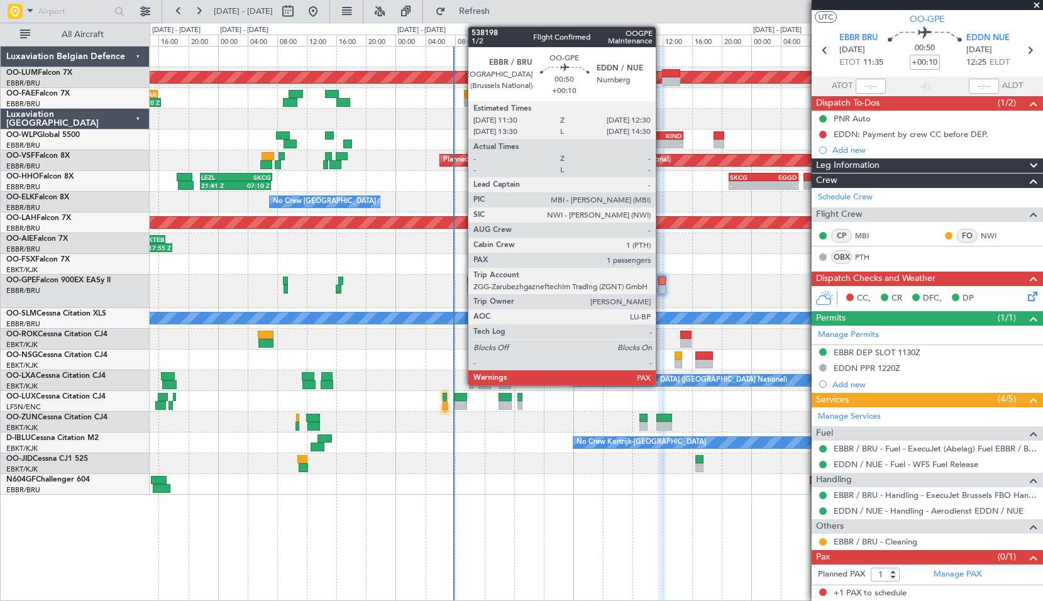
click at [662, 282] on div at bounding box center [662, 281] width 8 height 9
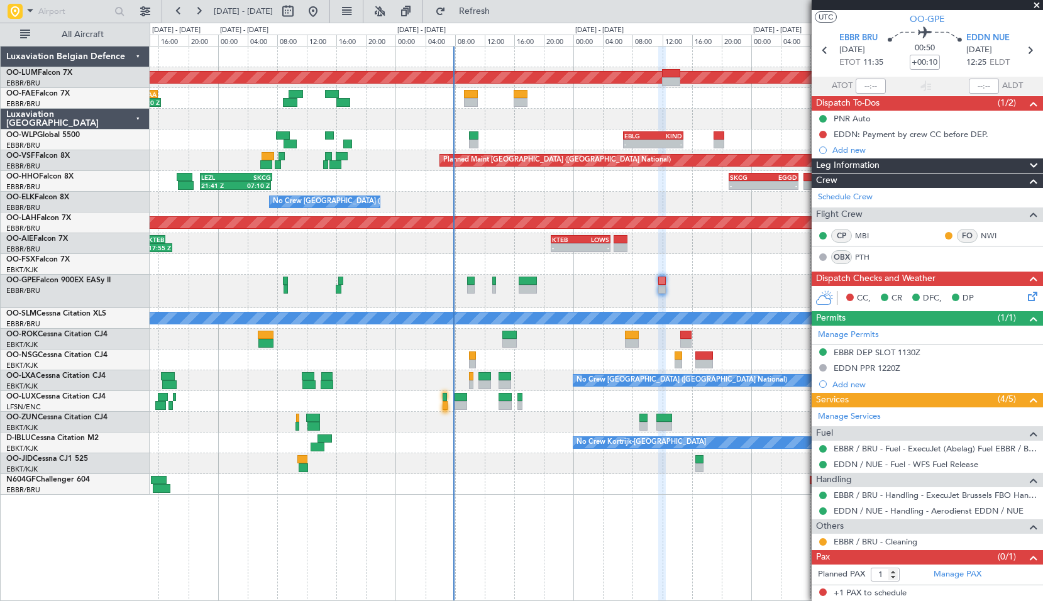
scroll to position [0, 0]
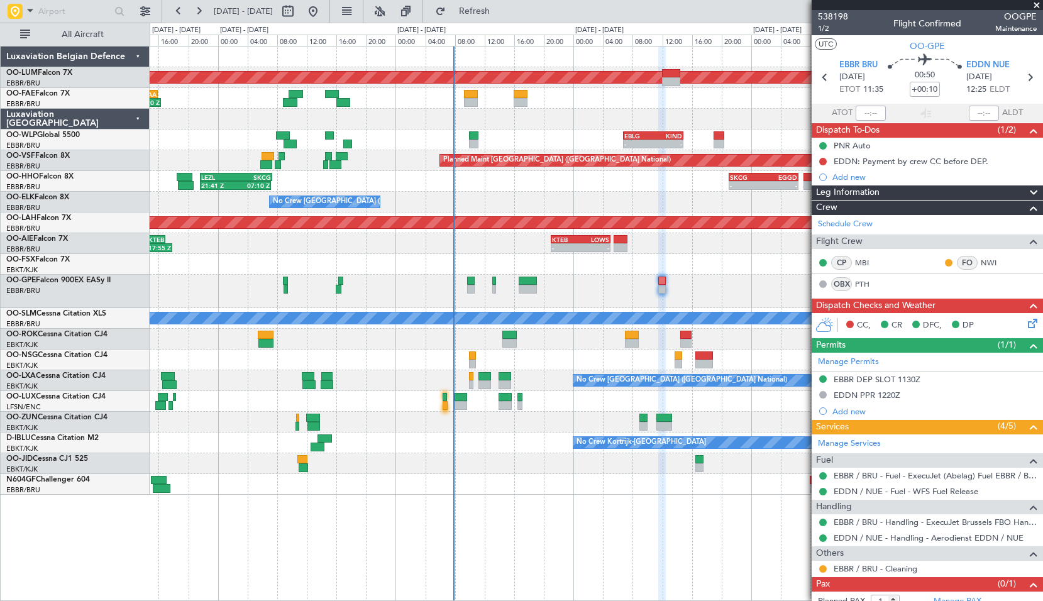
click at [1037, 1] on span at bounding box center [1037, 5] width 13 height 11
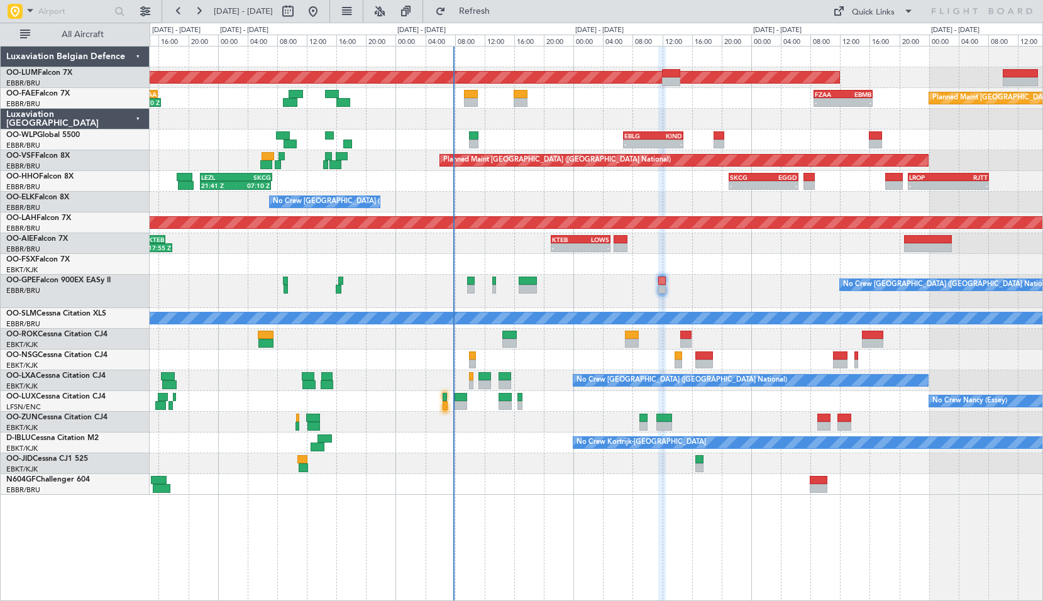
type input "0"
click at [501, 14] on span "Refresh" at bounding box center [474, 11] width 53 height 9
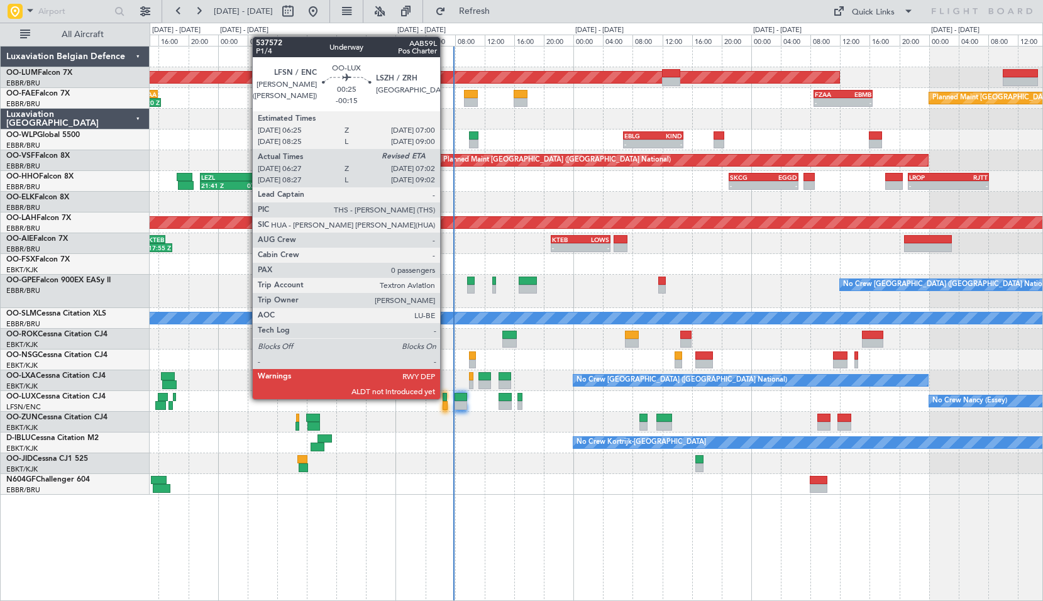
click at [445, 398] on div at bounding box center [445, 397] width 4 height 9
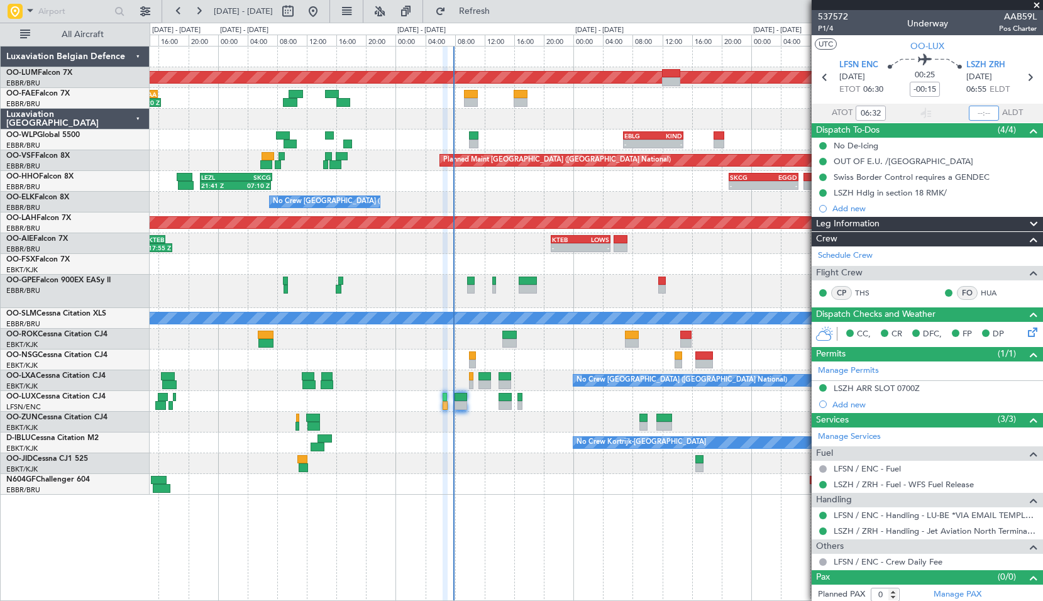
click at [983, 112] on input "text" at bounding box center [984, 113] width 30 height 15
type input "07:01"
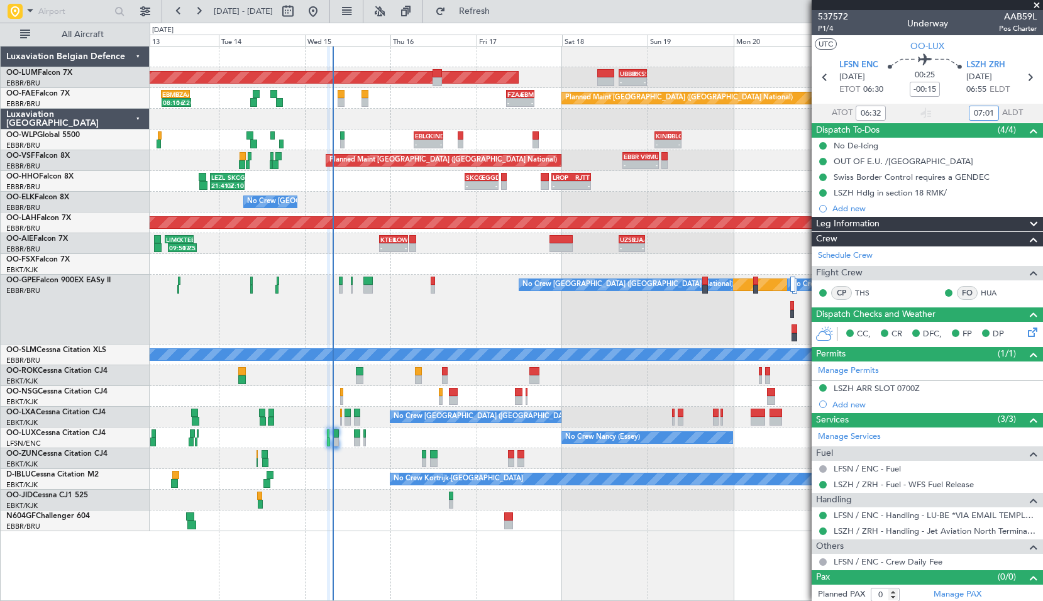
click at [460, 258] on div "Planned Maint Kortrijk-[GEOGRAPHIC_DATA]" at bounding box center [596, 264] width 893 height 21
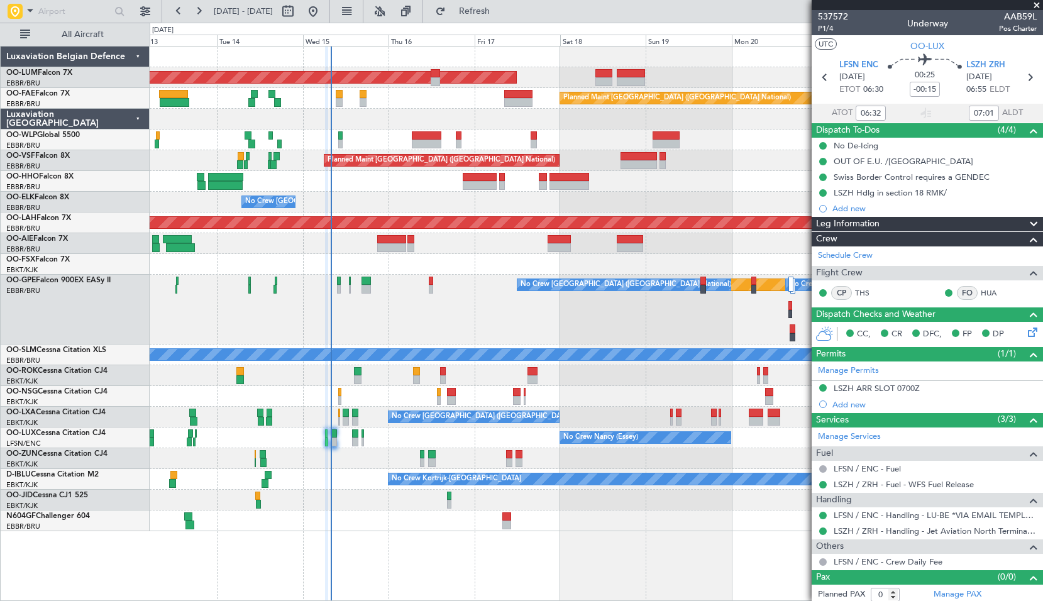
click at [1036, 3] on span at bounding box center [1037, 5] width 13 height 11
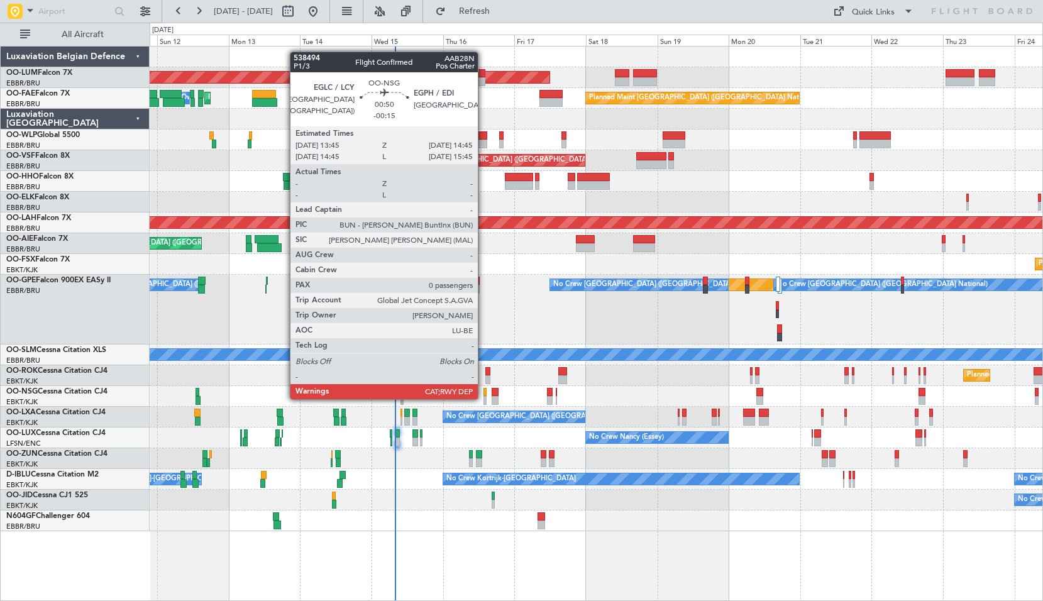
click at [484, 398] on div at bounding box center [485, 400] width 3 height 9
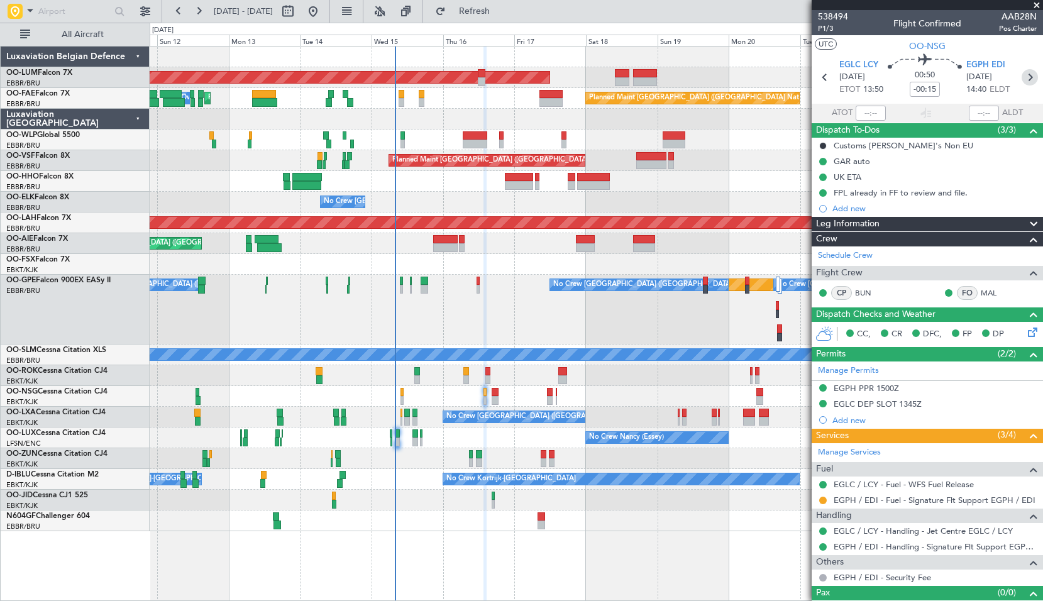
click at [1024, 77] on icon at bounding box center [1030, 77] width 16 height 16
type input "-00:20"
type input "1"
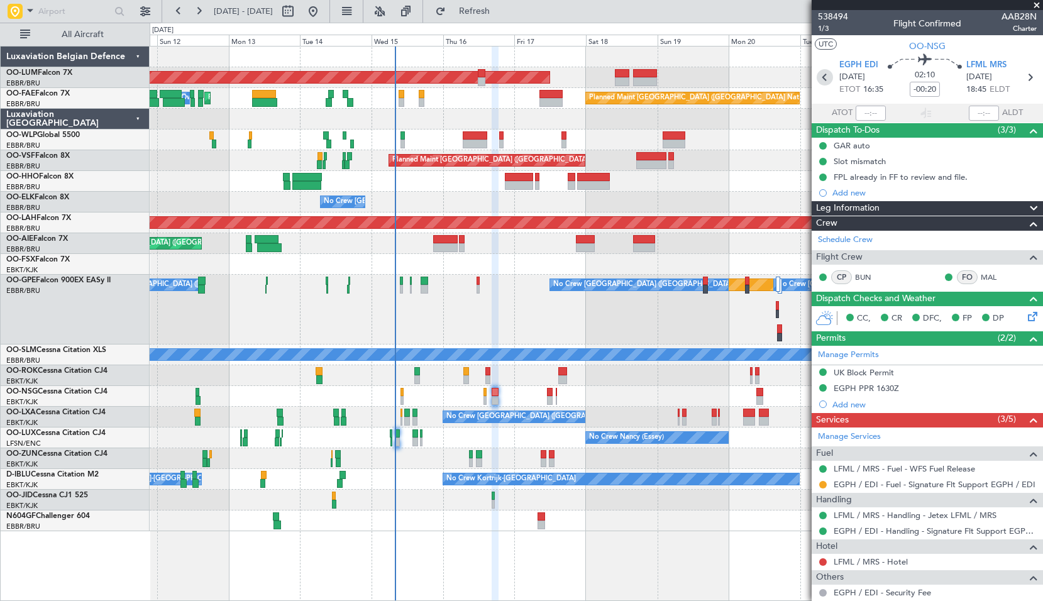
click at [823, 78] on icon at bounding box center [825, 77] width 16 height 16
type input "-00:15"
type input "0"
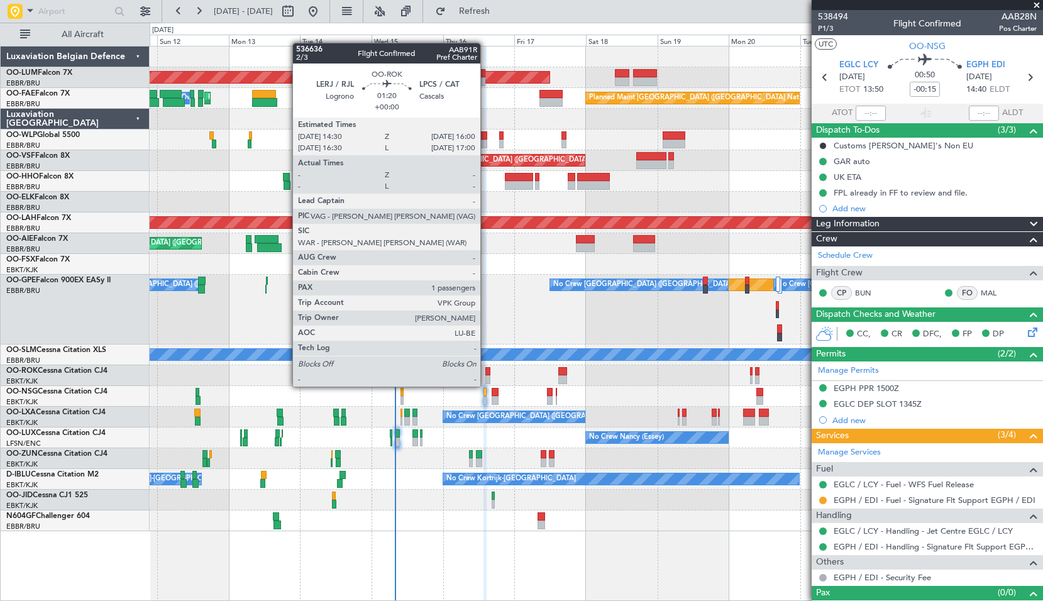
click at [486, 374] on div at bounding box center [487, 371] width 5 height 9
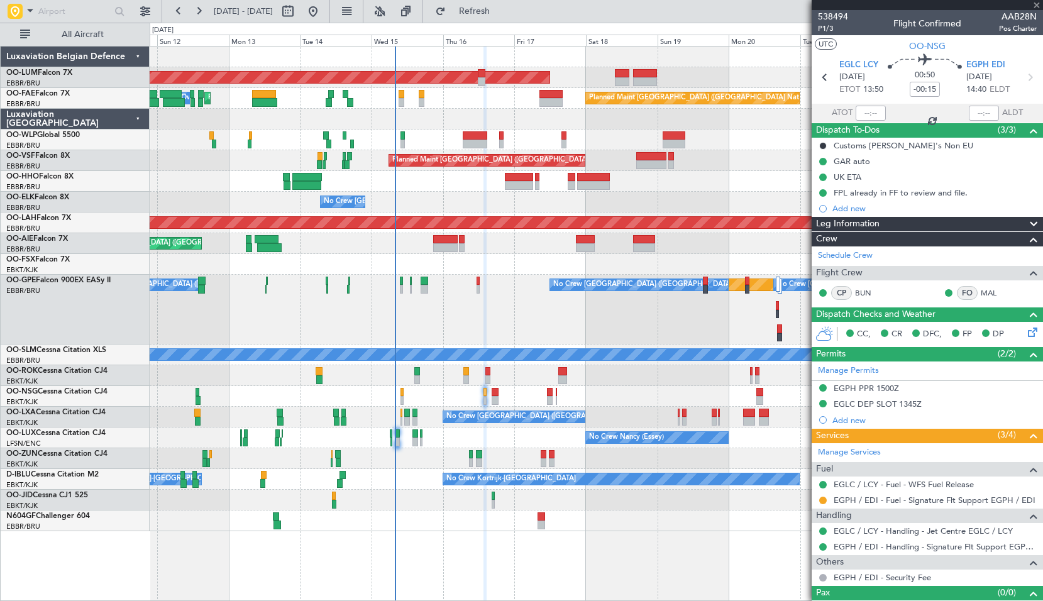
click at [517, 366] on div "Planned Maint Kortrijk-[GEOGRAPHIC_DATA]" at bounding box center [596, 375] width 893 height 21
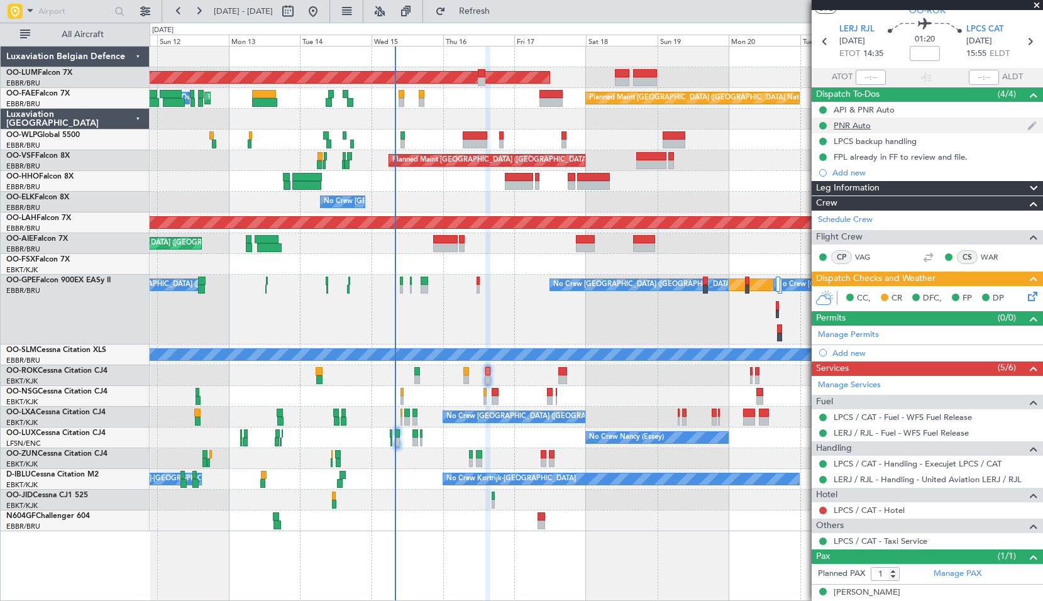
scroll to position [47, 0]
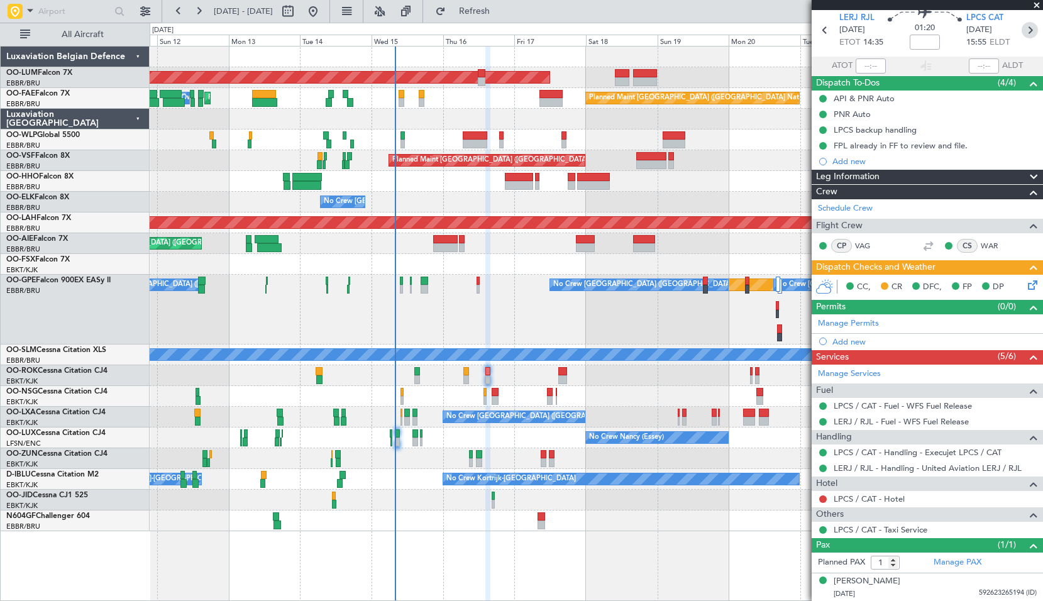
click at [1022, 34] on icon at bounding box center [1030, 30] width 16 height 16
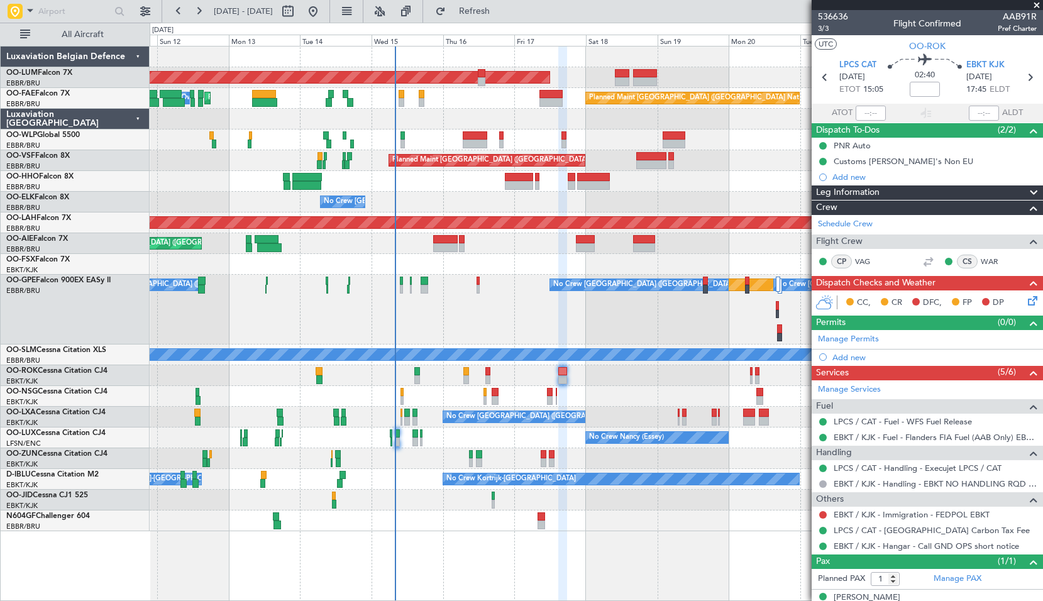
click at [1038, 6] on span at bounding box center [1037, 5] width 13 height 11
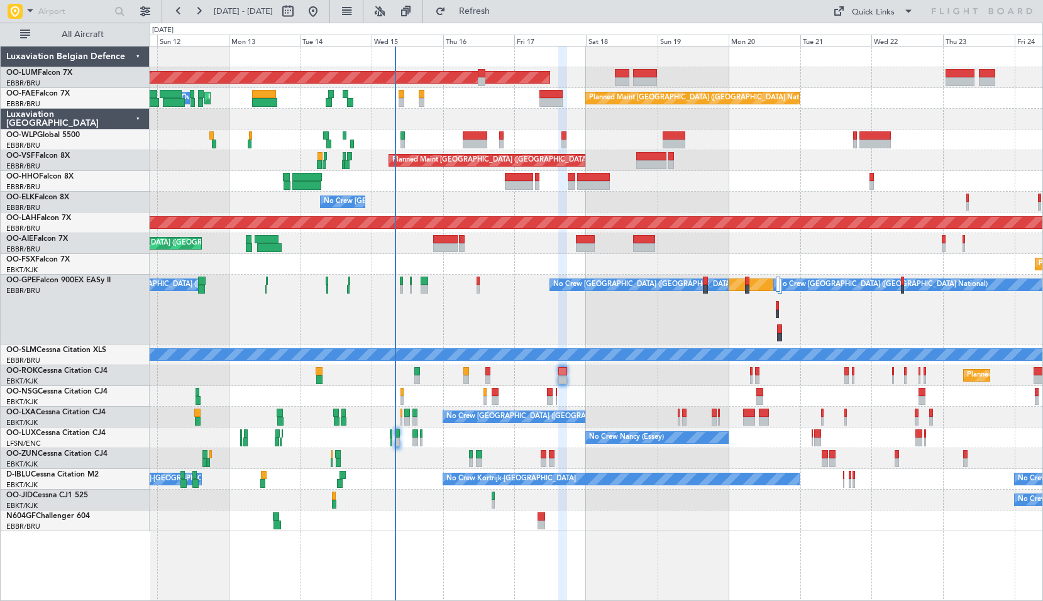
type input "0"
click at [484, 20] on button "Refresh" at bounding box center [466, 11] width 75 height 20
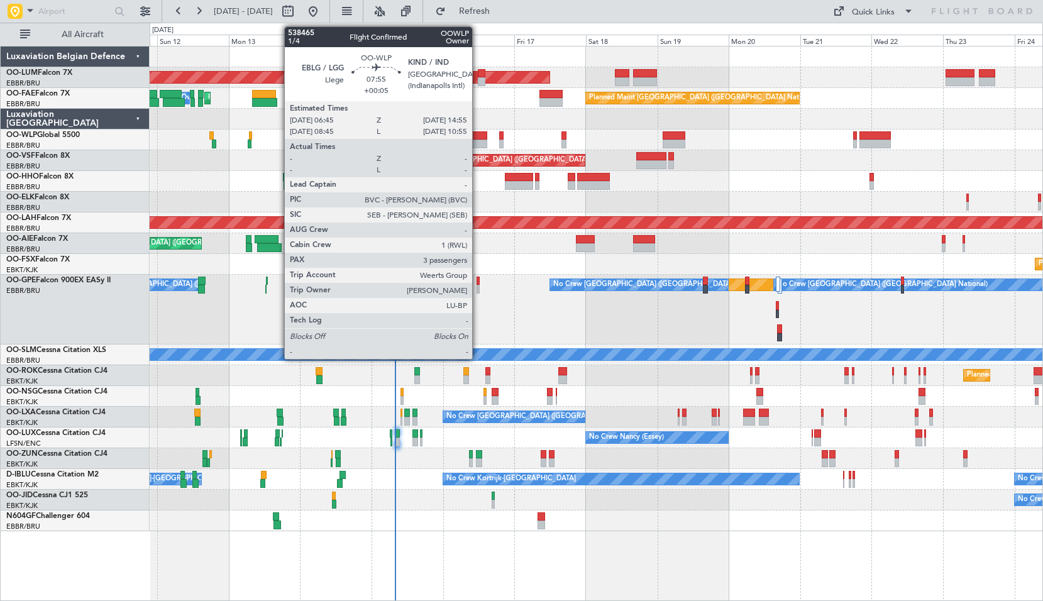
click at [478, 140] on div at bounding box center [475, 144] width 25 height 9
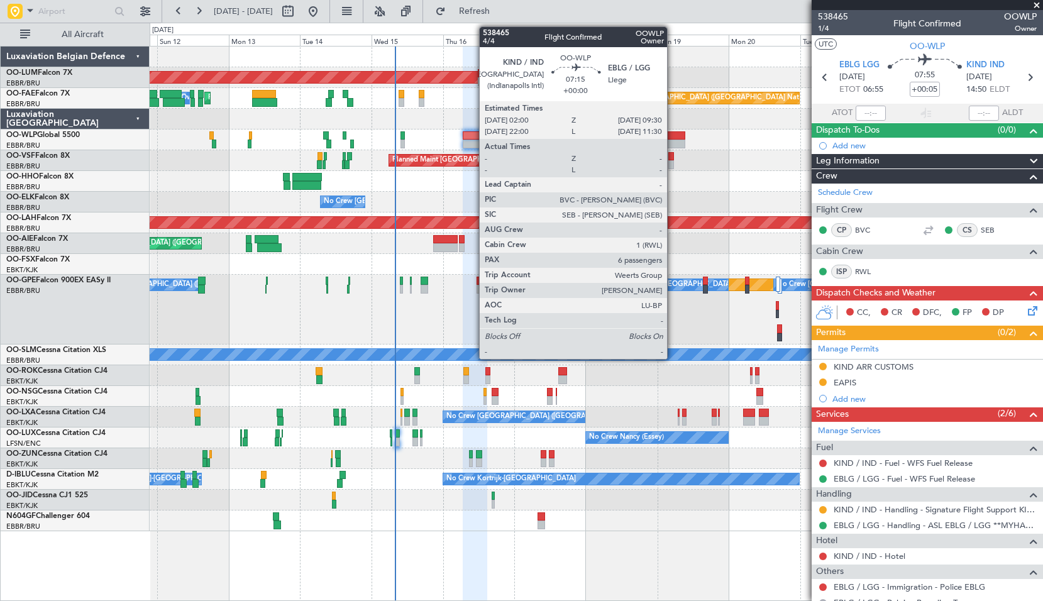
click at [673, 138] on div at bounding box center [674, 135] width 23 height 9
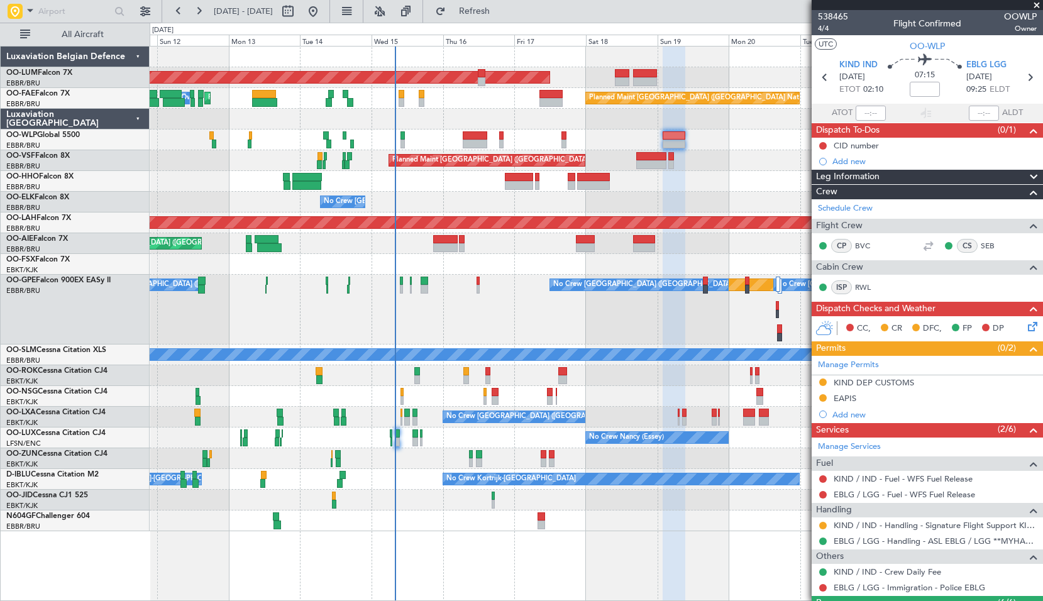
click at [1039, 3] on span at bounding box center [1037, 5] width 13 height 11
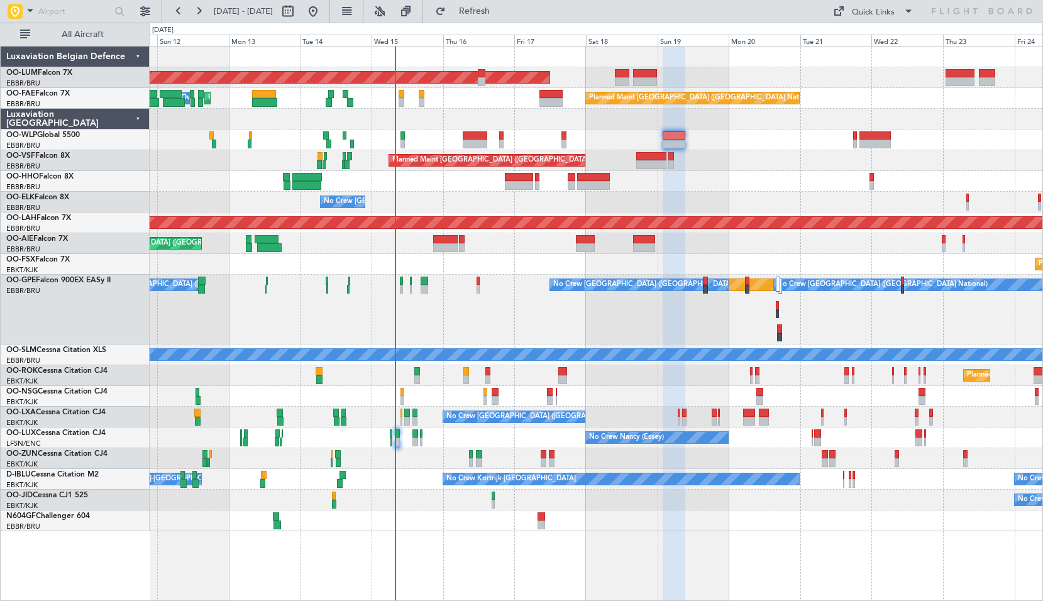
type input "0"
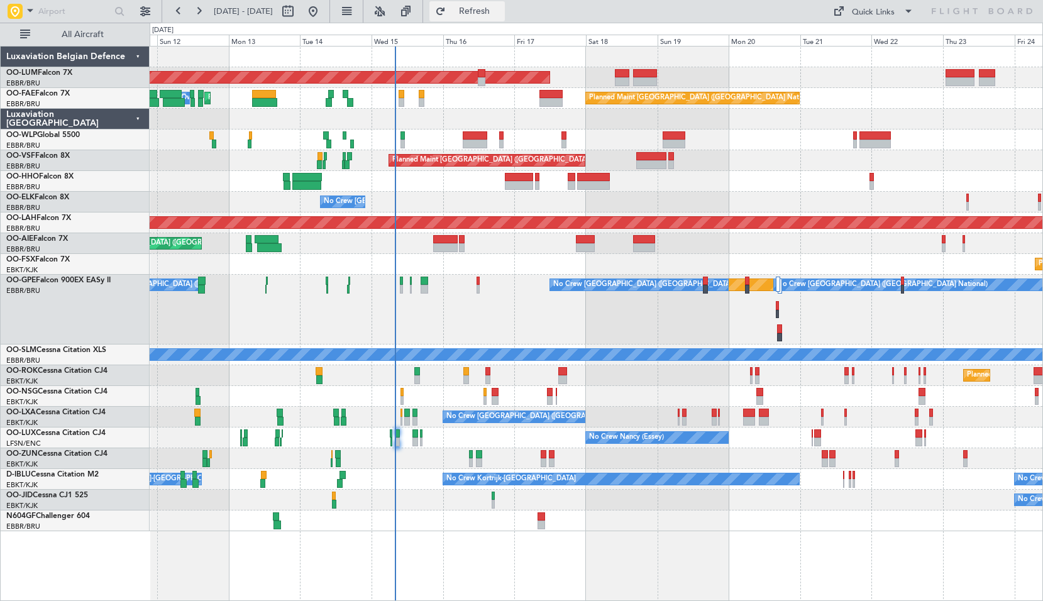
click at [497, 11] on span "Refresh" at bounding box center [474, 11] width 53 height 9
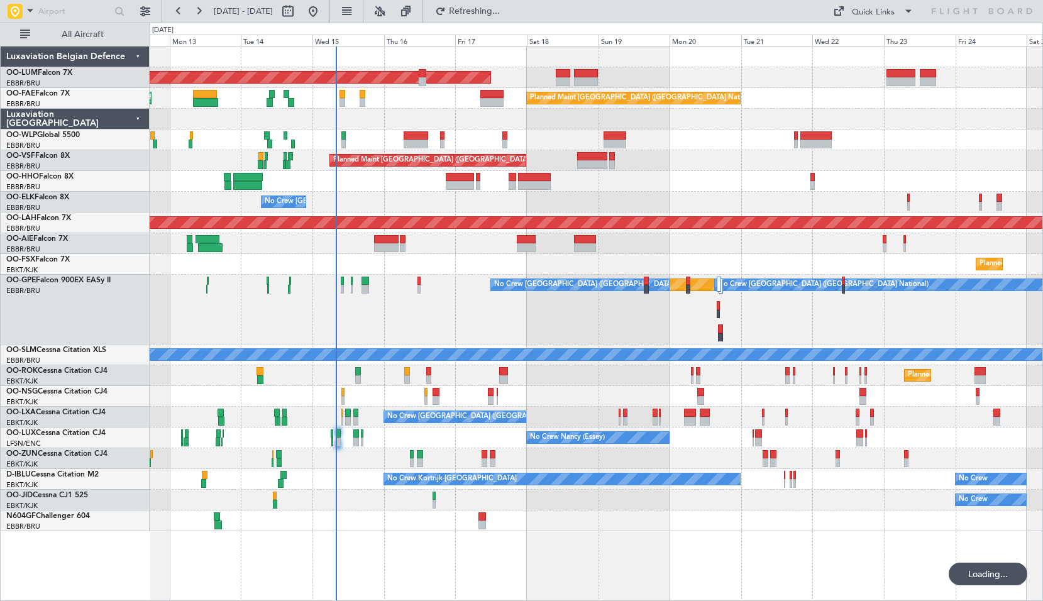
click at [458, 555] on div "AOG Maint Sibiu Owner Melsbroek Air Base Planned Maint Kortrijk-Wevelgem Planne…" at bounding box center [597, 323] width 894 height 555
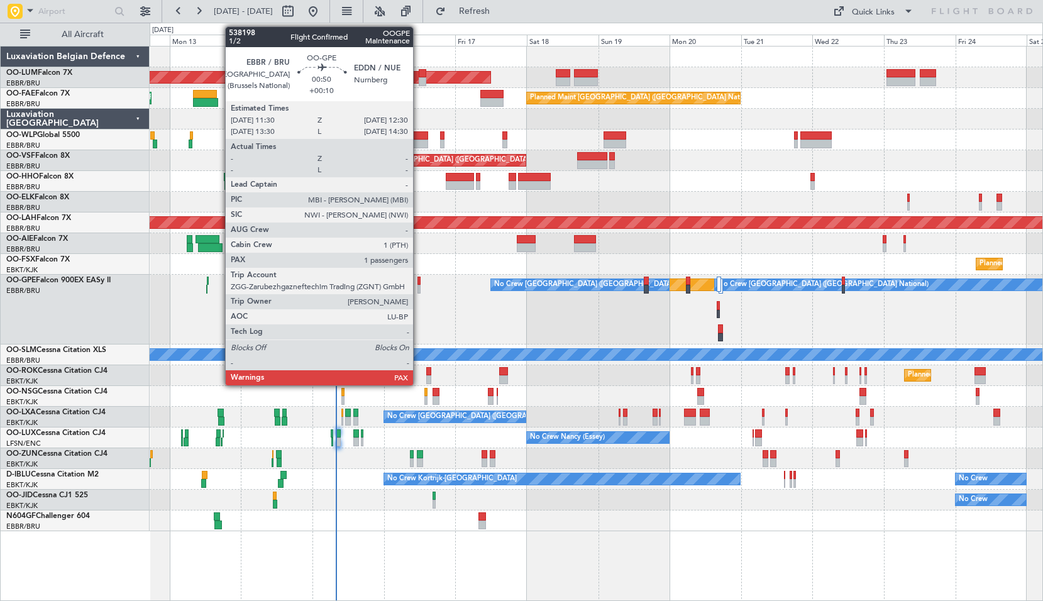
click at [419, 280] on div at bounding box center [419, 281] width 3 height 9
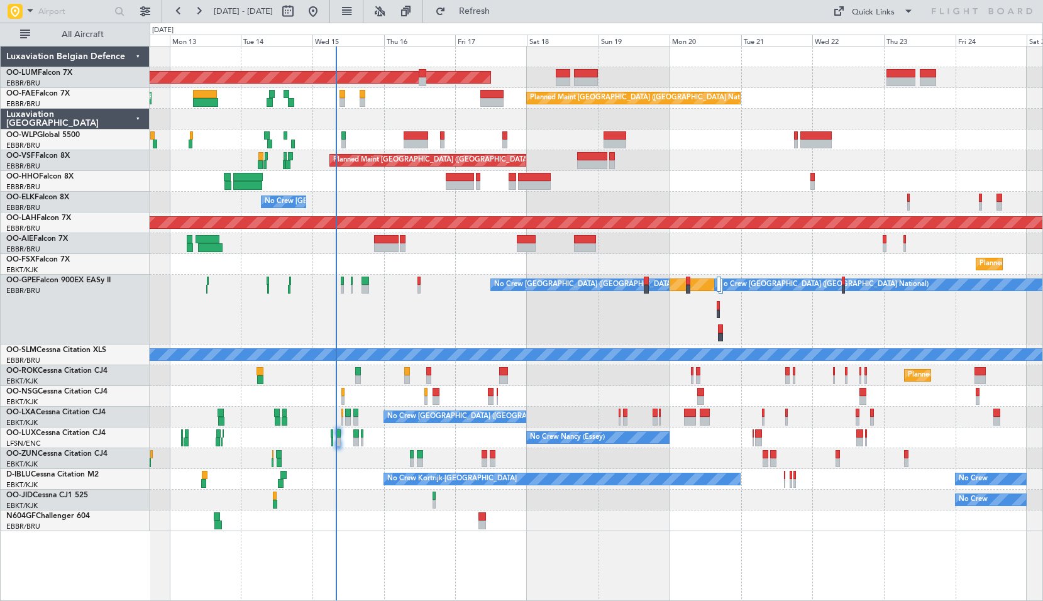
click at [433, 296] on div "Planned Maint Nurnberg No Crew Brussels (Brussels National) No Crew Brussels (B…" at bounding box center [596, 310] width 893 height 70
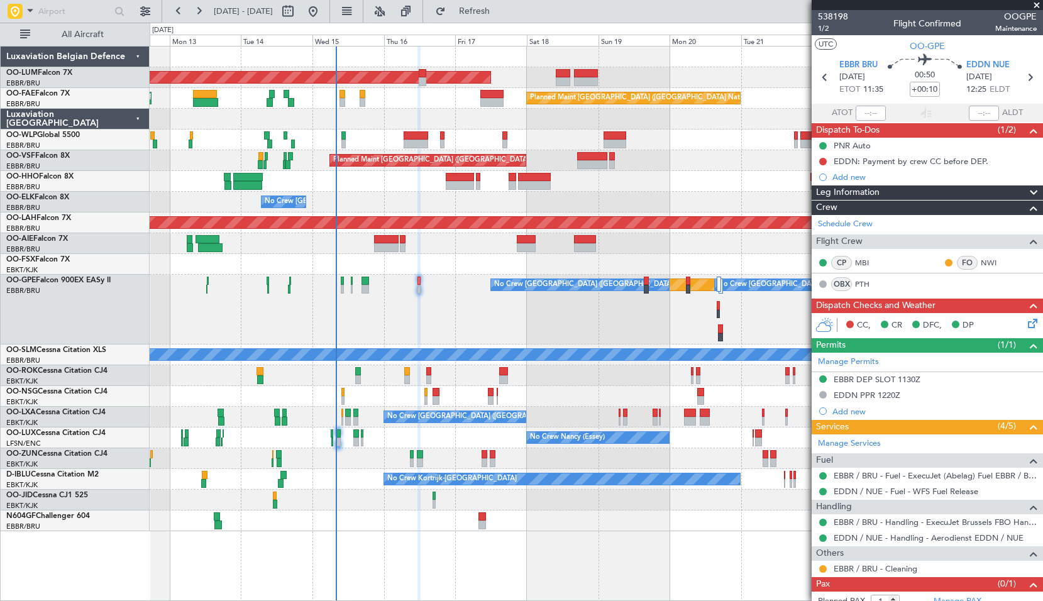
click at [1038, 6] on span at bounding box center [1037, 5] width 13 height 11
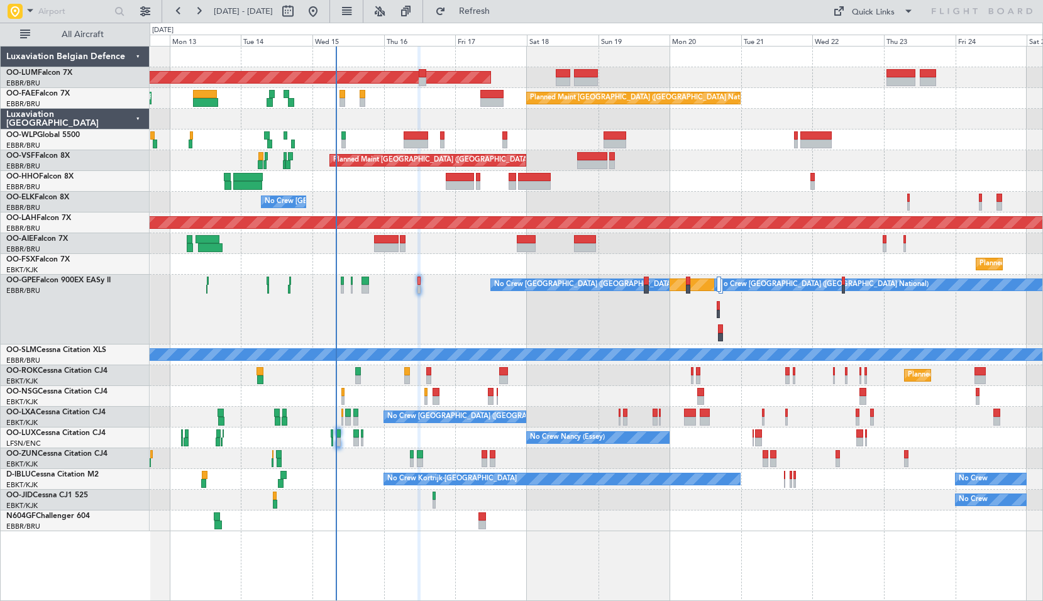
type input "0"
click at [33, 12] on span at bounding box center [30, 11] width 15 height 16
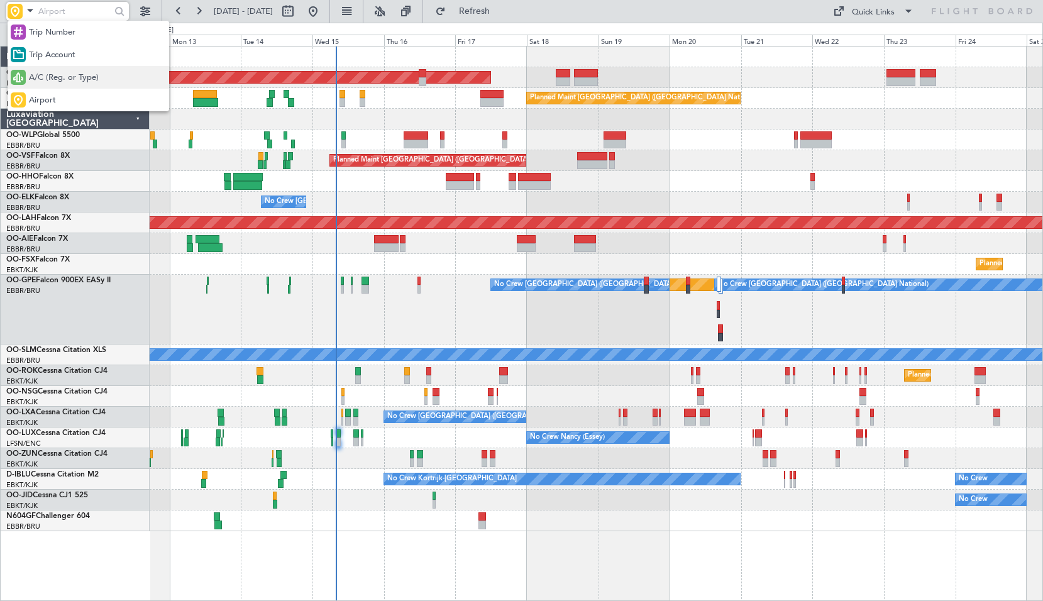
click at [41, 79] on span "A/C (Reg. or Type)" at bounding box center [64, 78] width 70 height 13
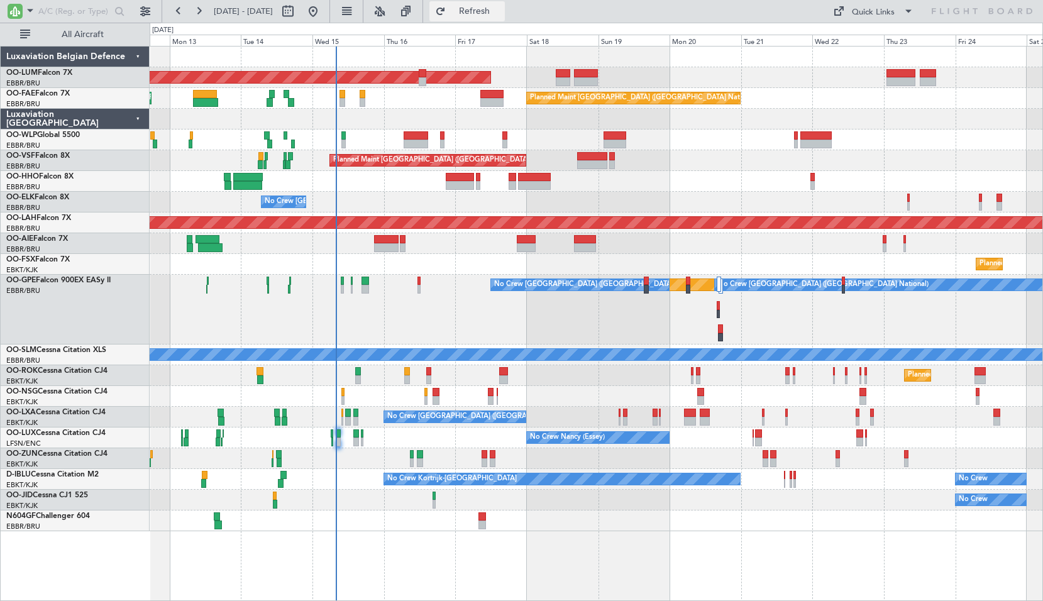
click at [501, 9] on span "Refresh" at bounding box center [474, 11] width 53 height 9
drag, startPoint x: 492, startPoint y: 9, endPoint x: 501, endPoint y: 9, distance: 8.2
click at [492, 9] on span "Refresh" at bounding box center [474, 11] width 53 height 9
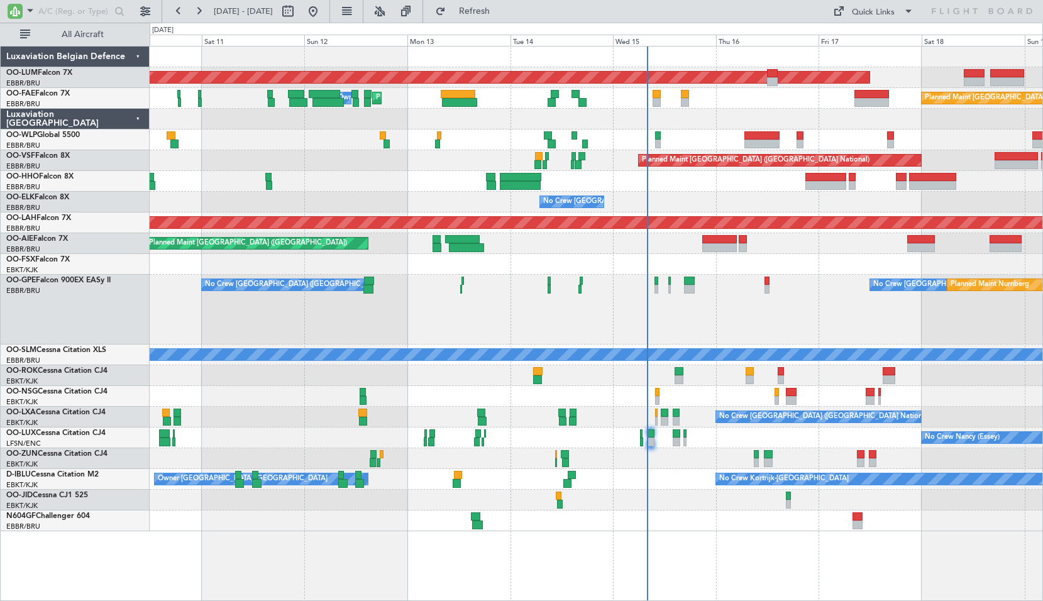
click at [759, 321] on div "No Crew Brussels (Brussels National) Planned Maint Nurnberg No Crew Brussels (B…" at bounding box center [596, 310] width 893 height 70
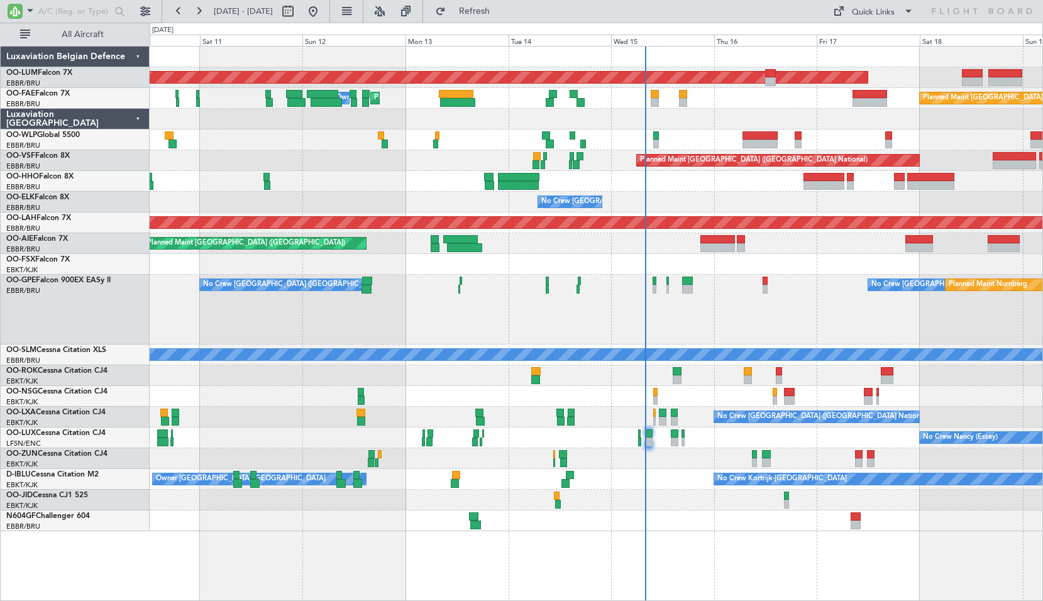
click at [681, 125] on div at bounding box center [596, 119] width 893 height 21
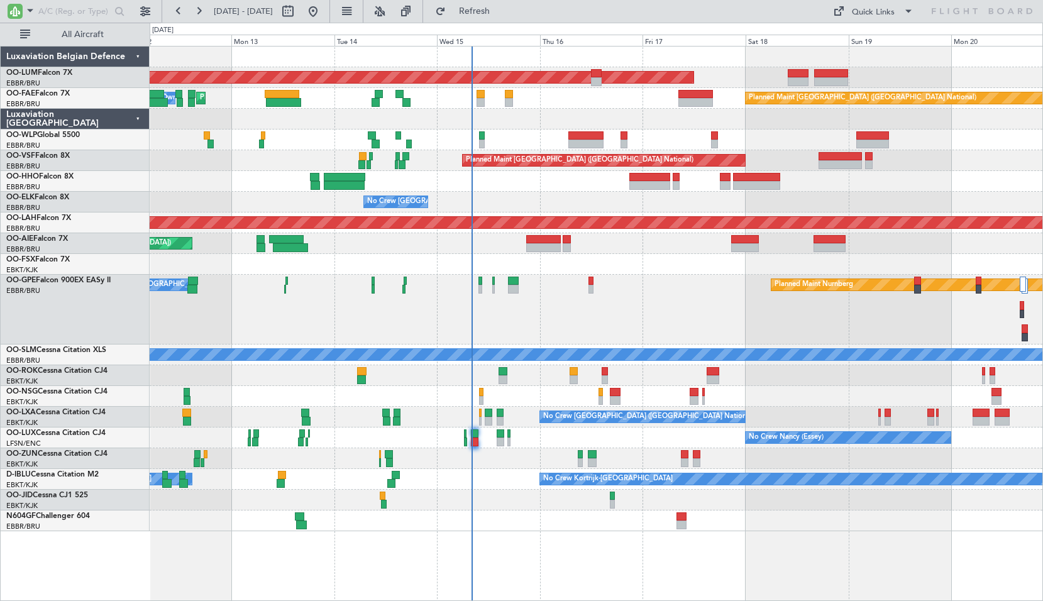
click at [687, 518] on div "AOG Maint Sibiu Planned Maint Melsbroek Air Base Owner Melsbroek Air Base Plann…" at bounding box center [597, 323] width 894 height 555
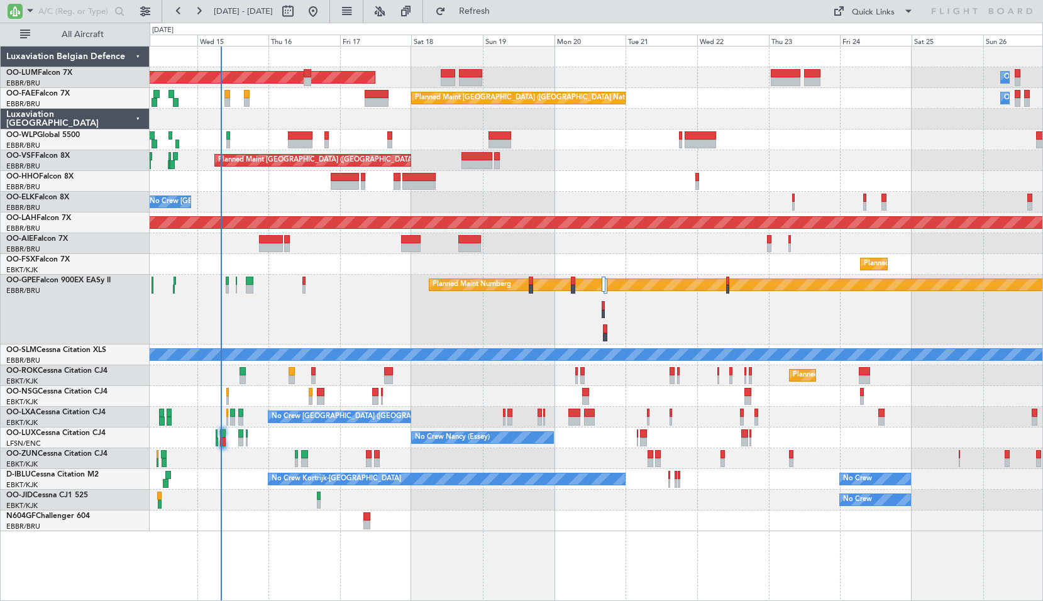
click at [577, 534] on div "AOG Maint Sibiu Owner Melsbroek Air Base Planned Maint Kortrijk-Wevelgem Planne…" at bounding box center [597, 323] width 894 height 555
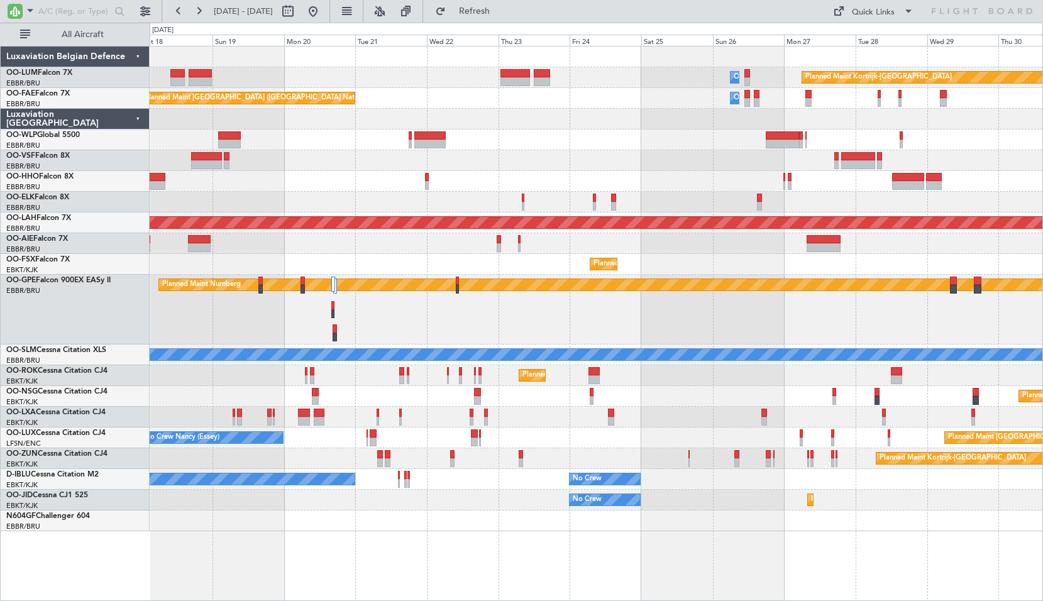
click at [547, 521] on div "Owner Melsbroek Air Base Planned Maint Kortrijk-Wevelgem AOG Maint Sibiu Planne…" at bounding box center [597, 323] width 894 height 555
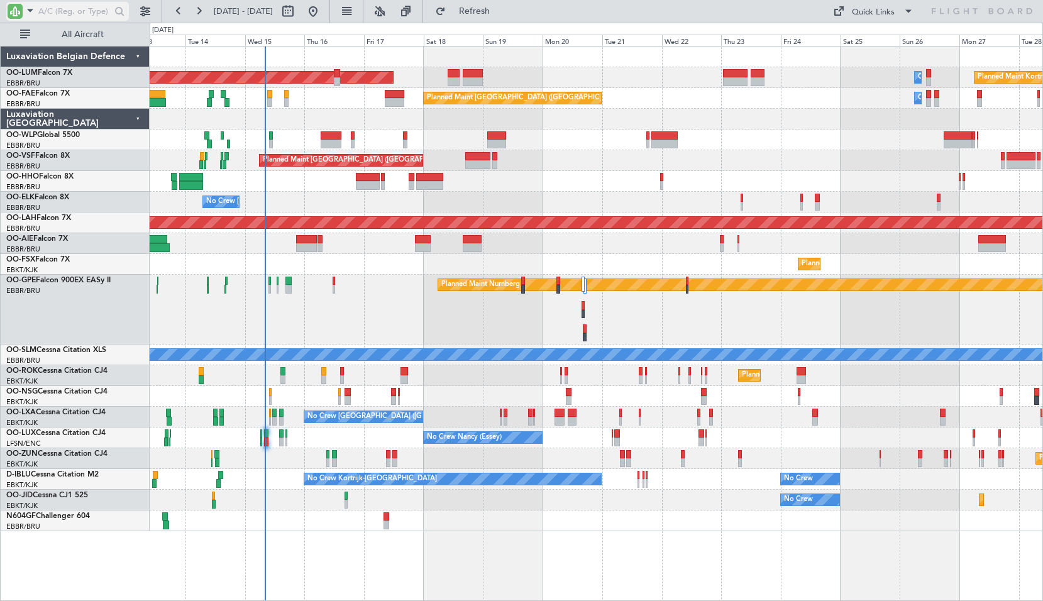
click at [67, 11] on input "text" at bounding box center [74, 11] width 72 height 19
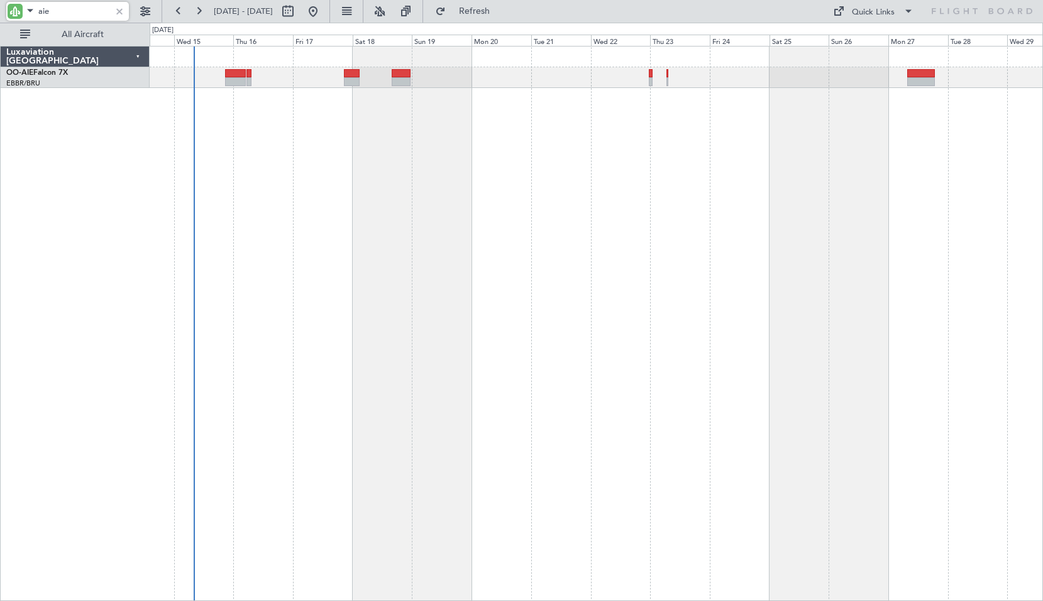
click at [800, 248] on div "Planned Maint [GEOGRAPHIC_DATA] ([GEOGRAPHIC_DATA])" at bounding box center [597, 323] width 894 height 555
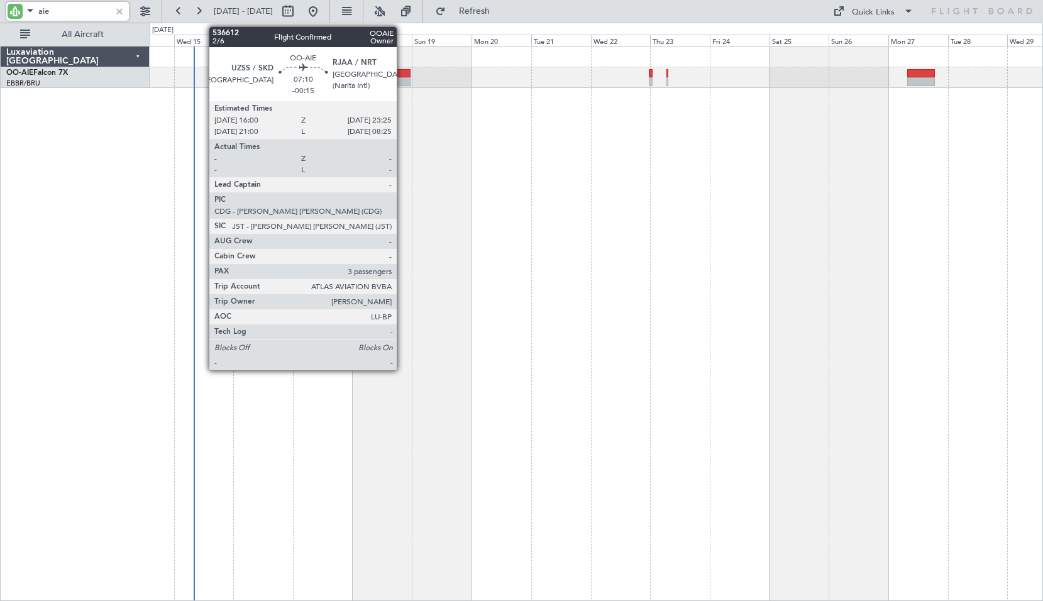
click at [402, 81] on div at bounding box center [401, 81] width 19 height 9
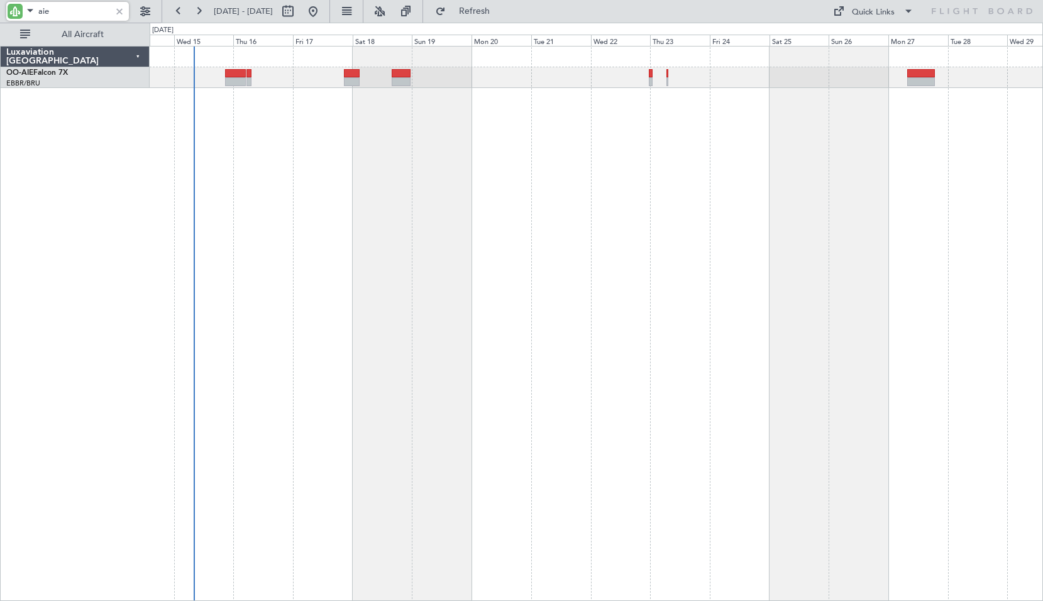
click at [509, 166] on div "Planned Maint [GEOGRAPHIC_DATA] ([GEOGRAPHIC_DATA])" at bounding box center [597, 323] width 894 height 555
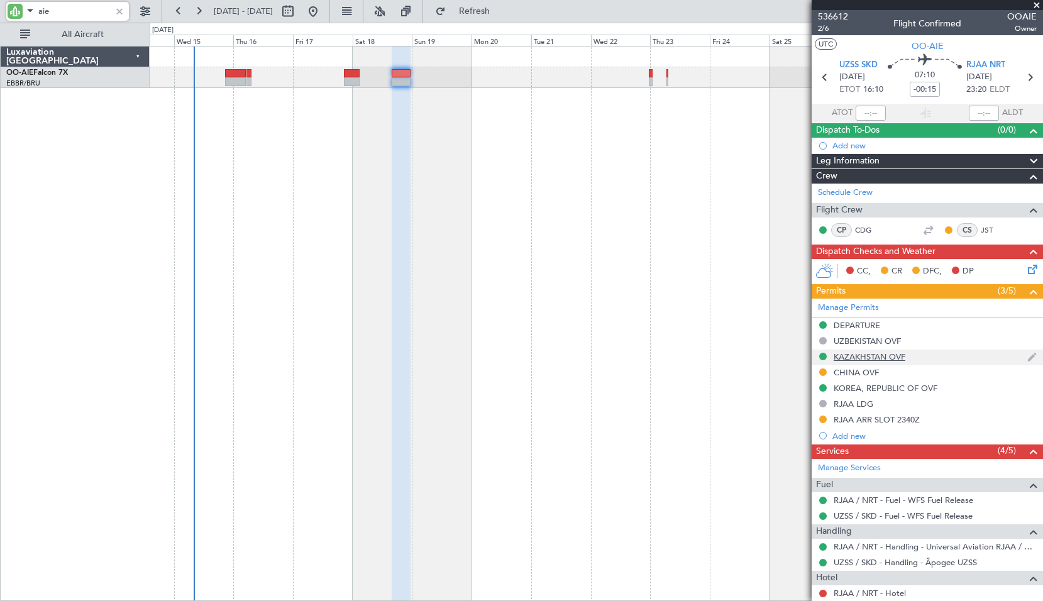
type input "aie"
click at [110, 6] on div "aie" at bounding box center [67, 11] width 123 height 19
click at [115, 14] on div at bounding box center [120, 11] width 14 height 14
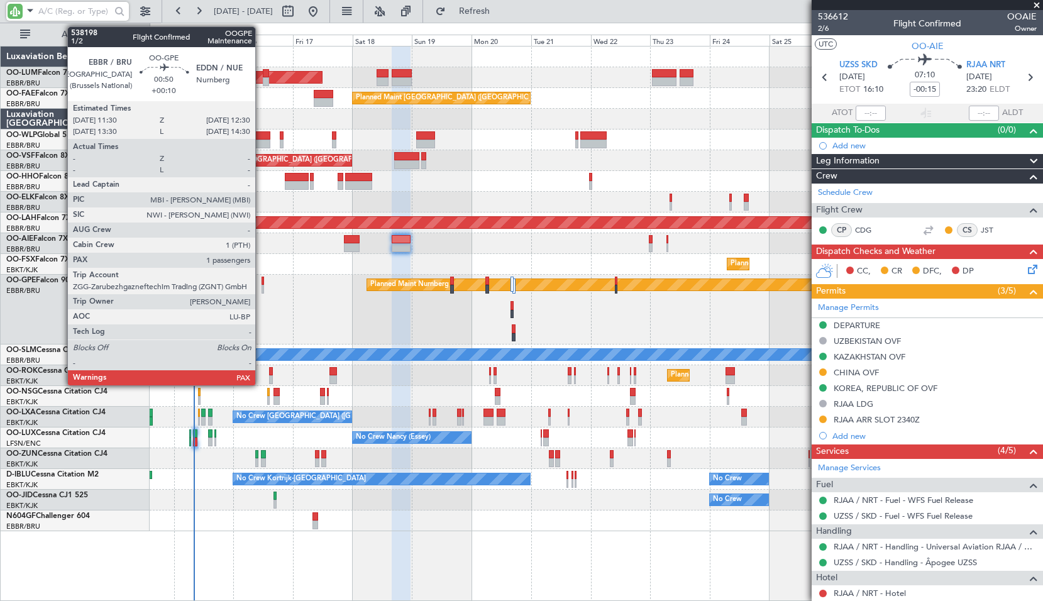
click at [262, 284] on div at bounding box center [263, 281] width 3 height 9
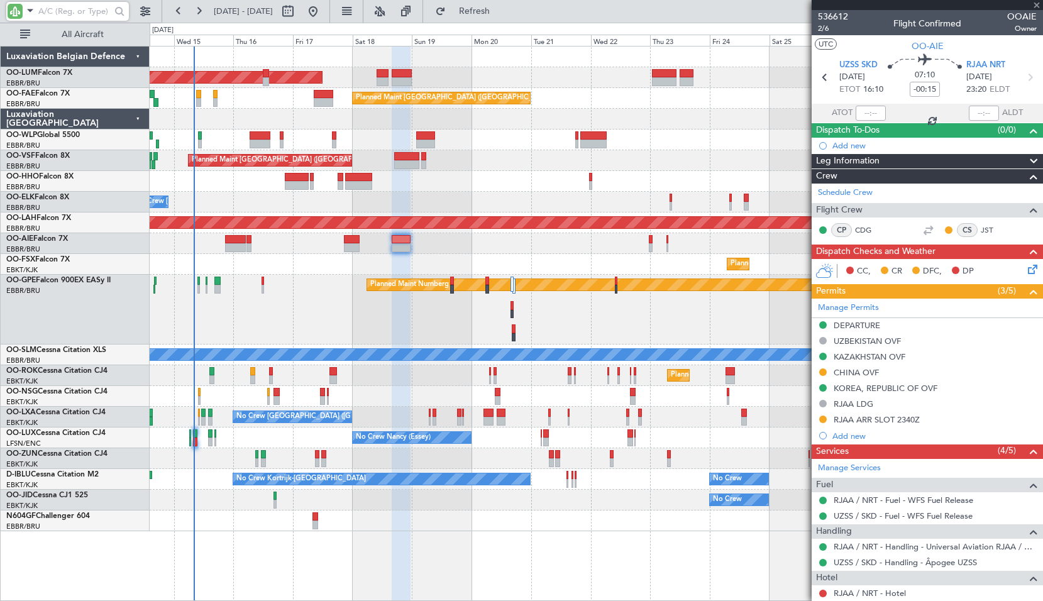
click at [280, 294] on div "Planned Maint Nurnberg No Crew Brussels (Brussels National)" at bounding box center [596, 310] width 893 height 70
type input "+00:10"
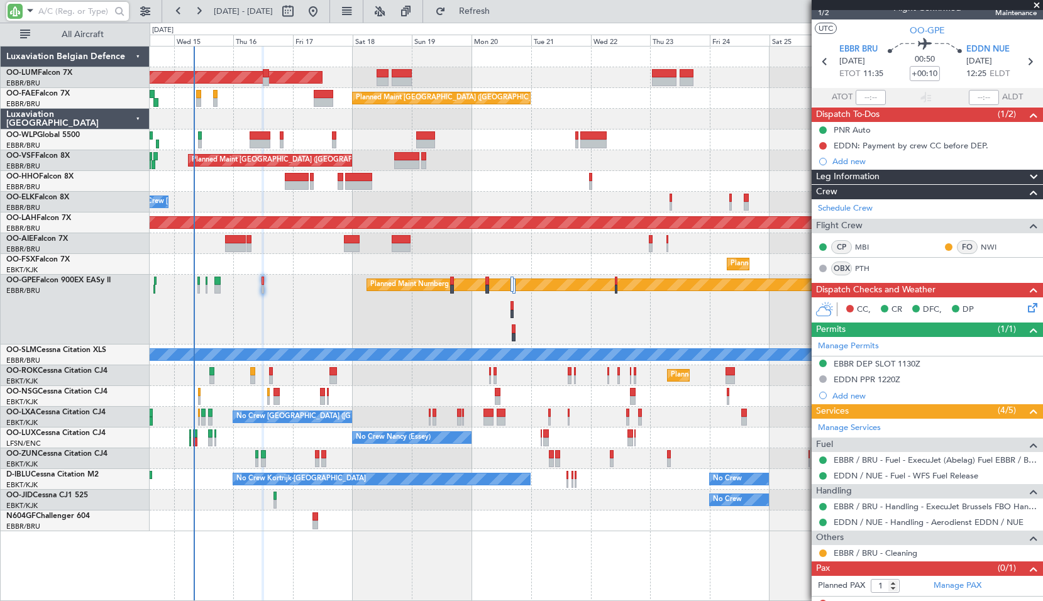
scroll to position [27, 0]
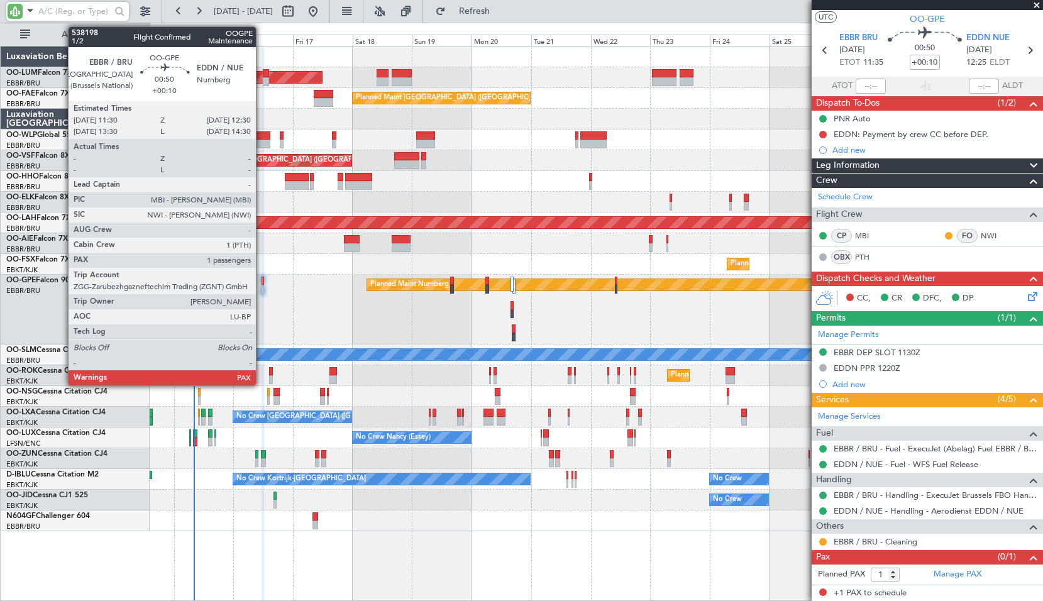
click at [262, 279] on div at bounding box center [263, 281] width 3 height 9
click at [262, 282] on div at bounding box center [263, 281] width 3 height 9
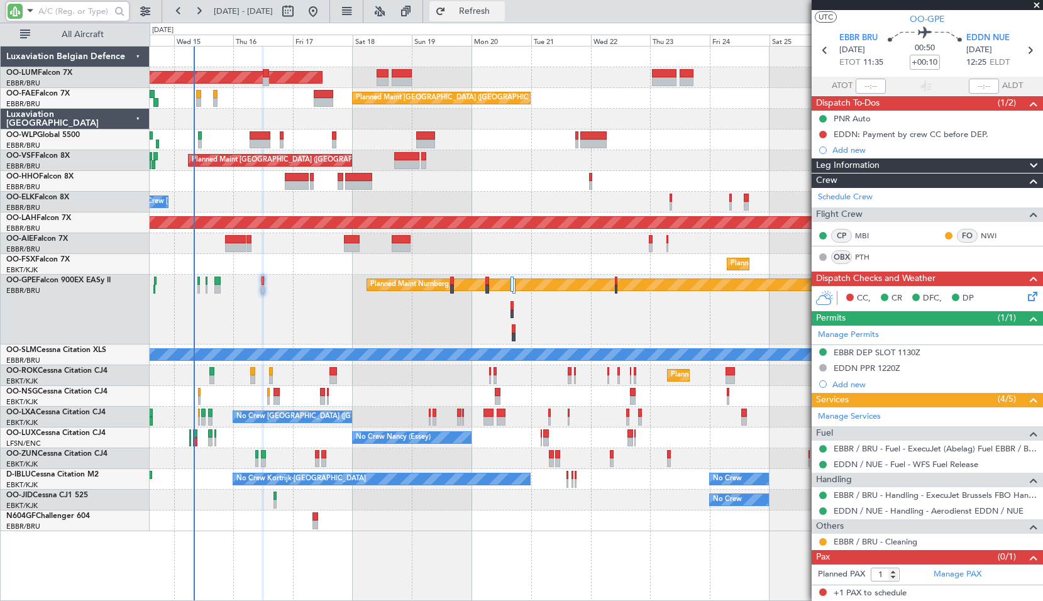
click at [500, 13] on span "Refresh" at bounding box center [474, 11] width 53 height 9
type input "0"
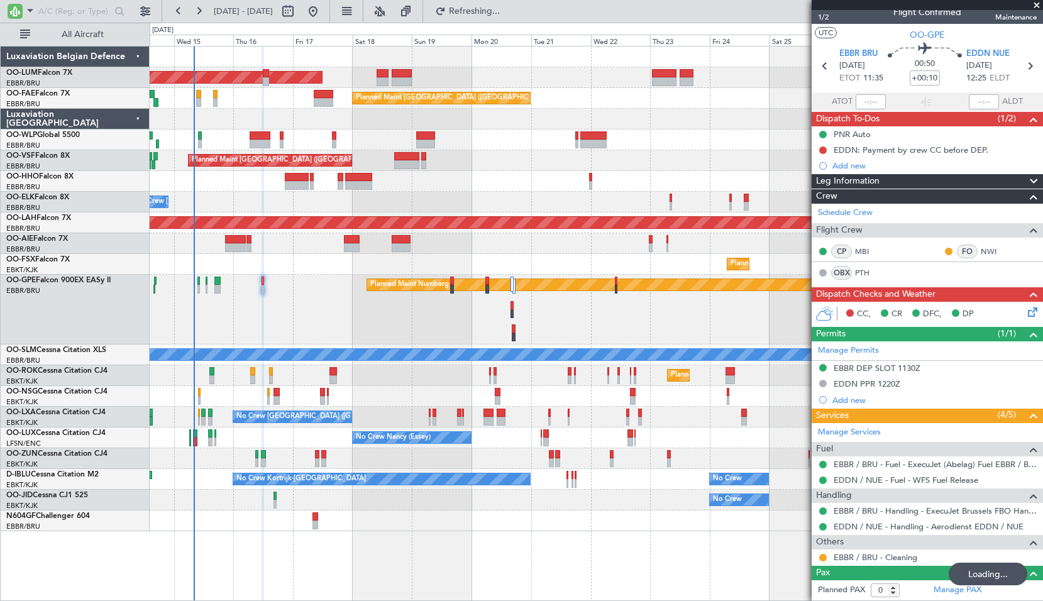
scroll to position [11, 0]
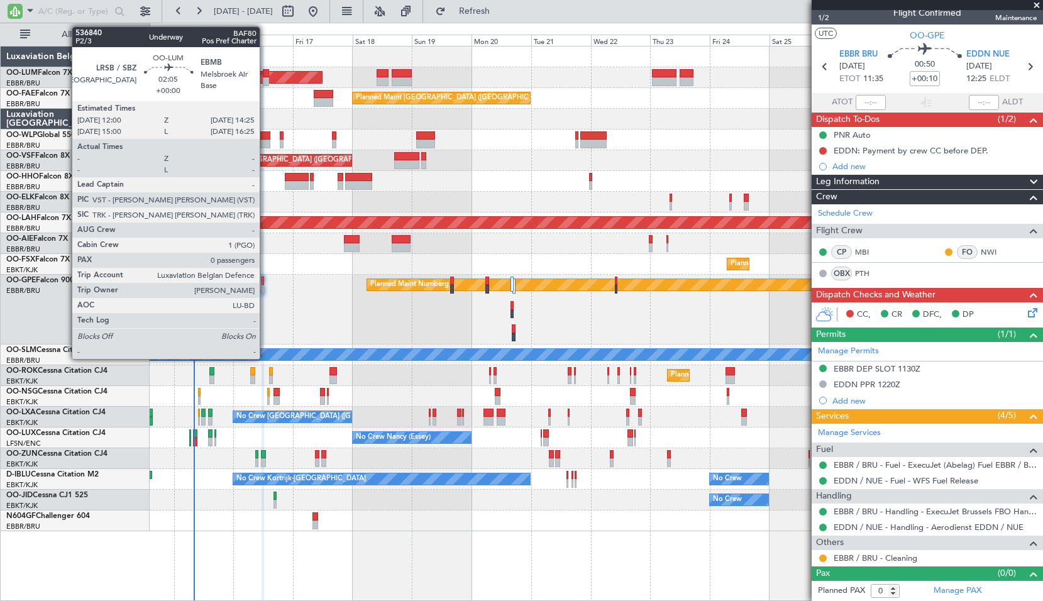
click at [265, 75] on div at bounding box center [266, 73] width 6 height 9
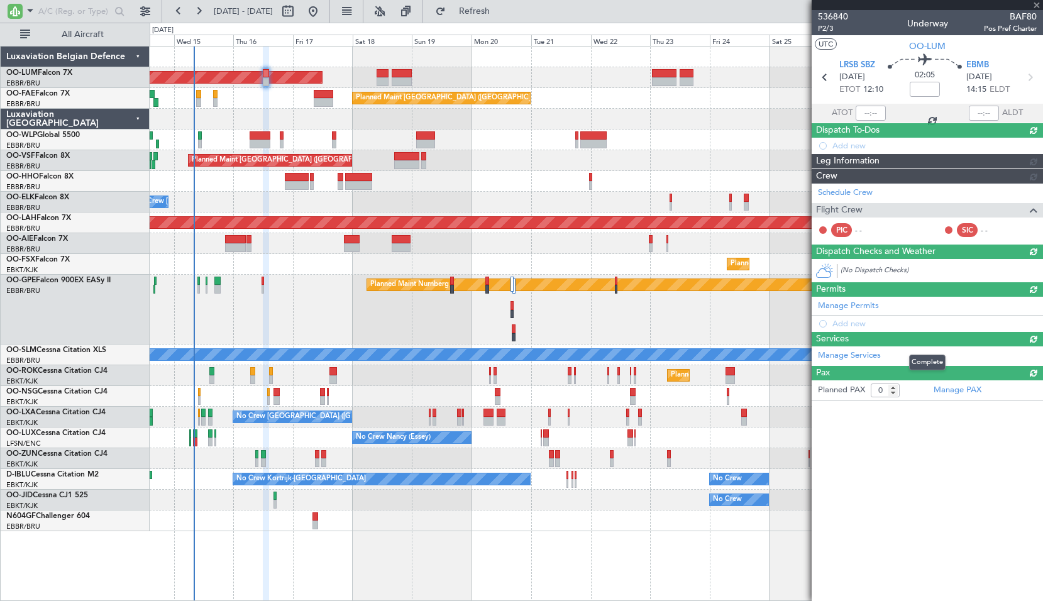
scroll to position [0, 0]
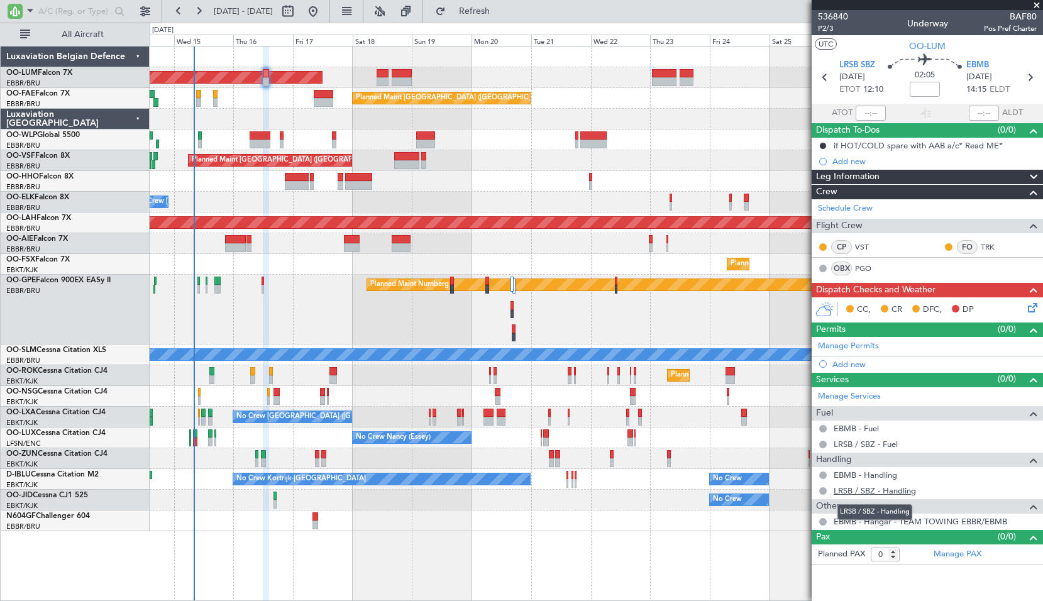
click at [867, 492] on link "LRSB / SBZ - Handling" at bounding box center [875, 490] width 82 height 11
click at [1033, 6] on span at bounding box center [1037, 5] width 13 height 11
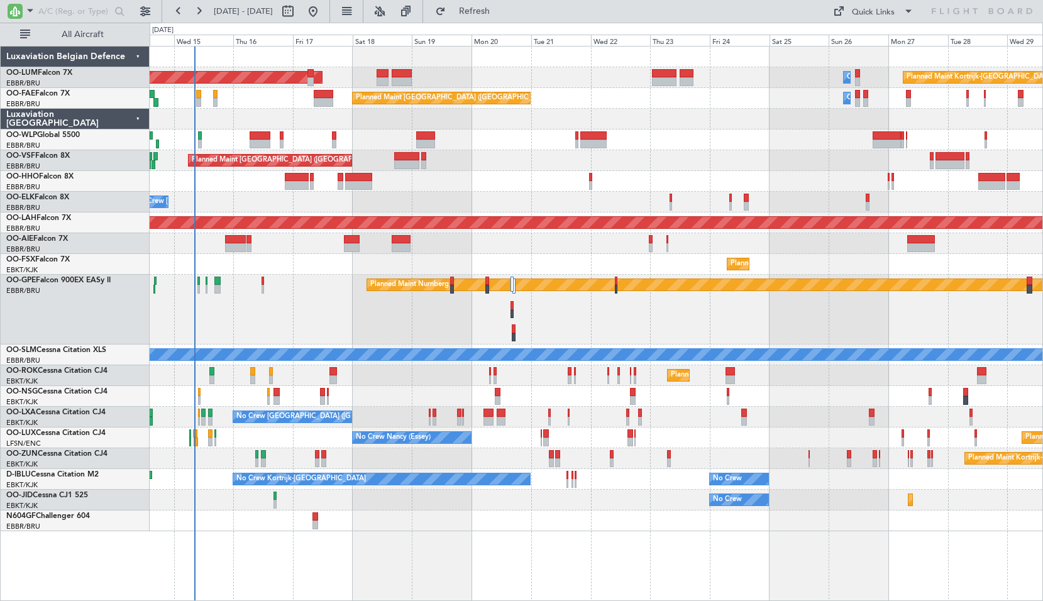
drag, startPoint x: 490, startPoint y: 17, endPoint x: 516, endPoint y: 30, distance: 28.7
click at [490, 17] on button "Refresh" at bounding box center [466, 11] width 75 height 20
click at [501, 8] on span "Refresh" at bounding box center [474, 11] width 53 height 9
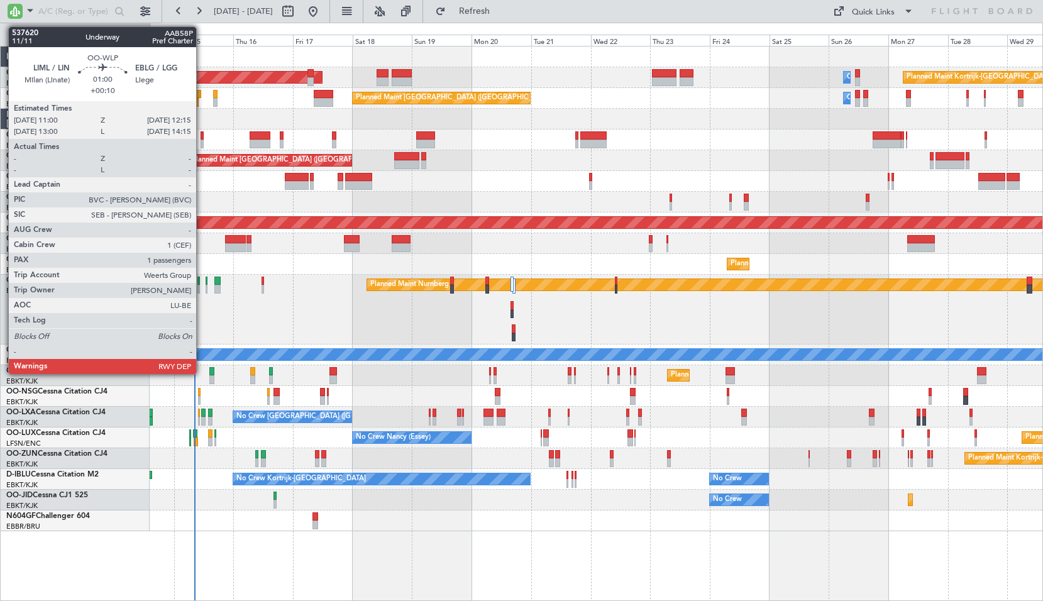
click at [202, 140] on div at bounding box center [202, 144] width 3 height 9
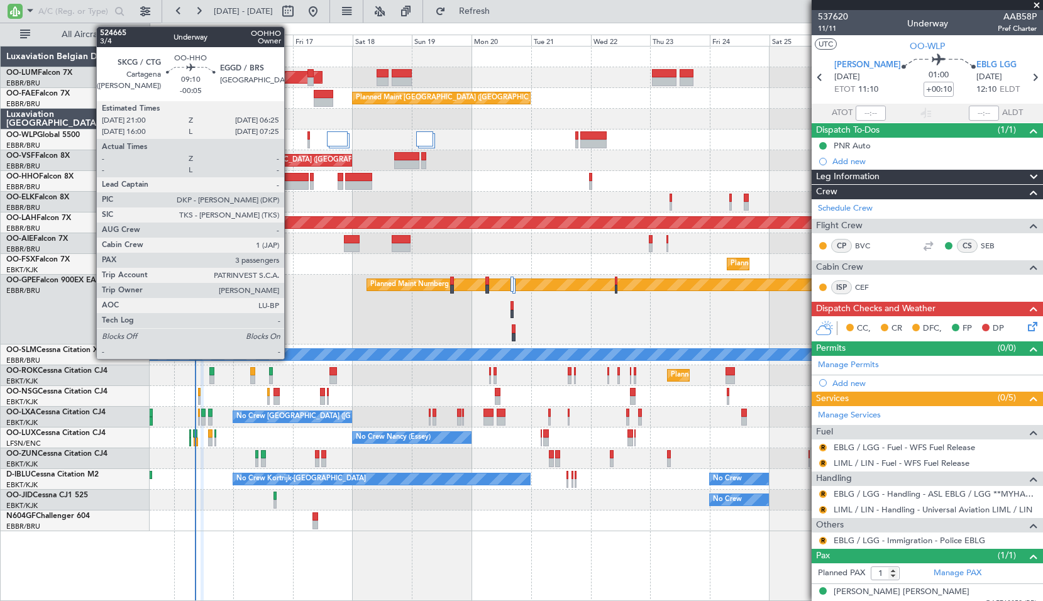
click at [290, 182] on div at bounding box center [297, 185] width 24 height 9
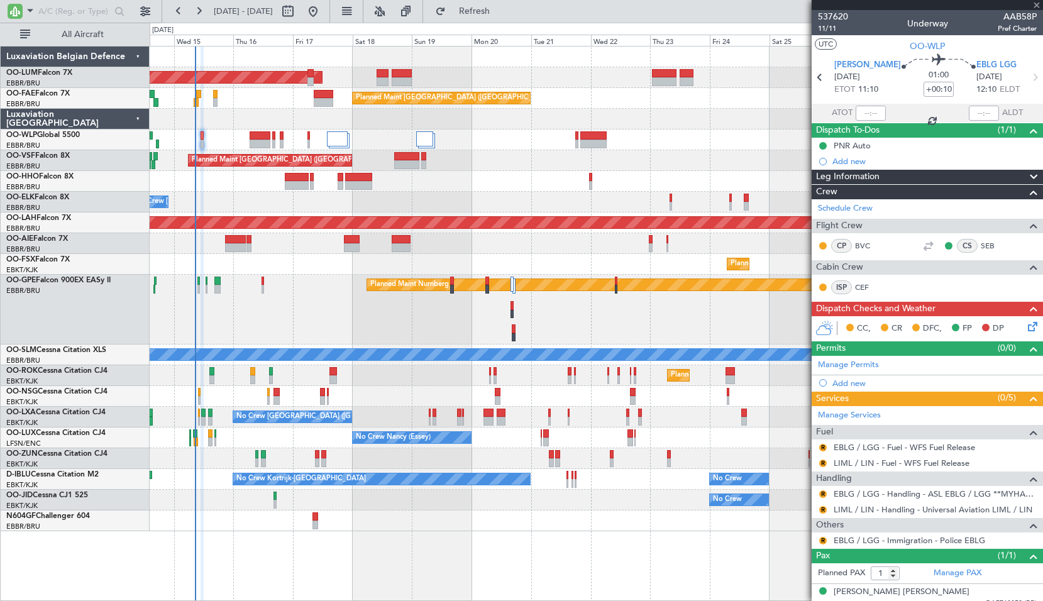
type input "-00:05"
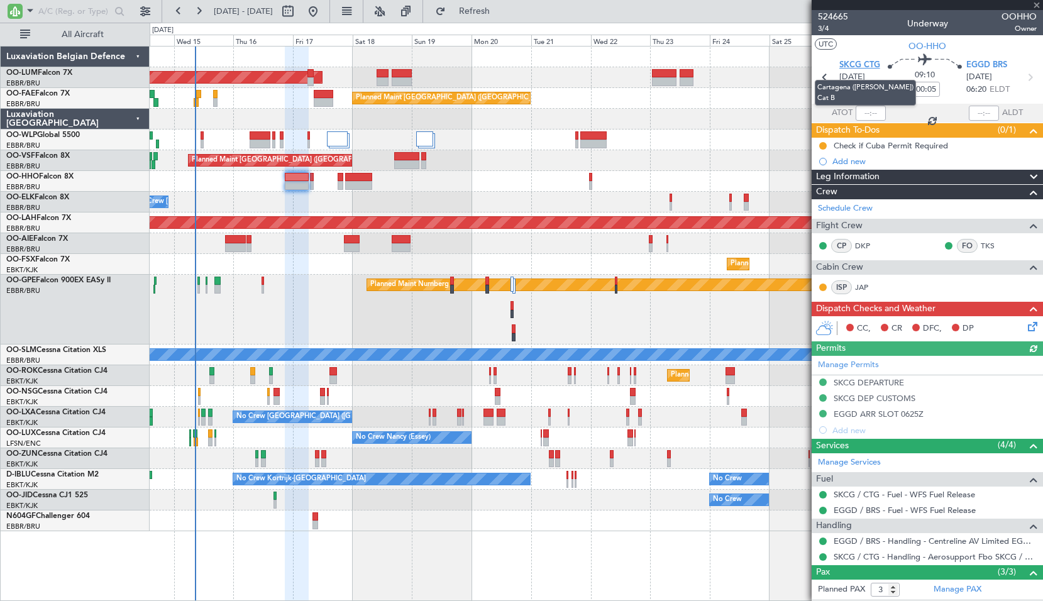
click at [863, 62] on span "SKCG CTG" at bounding box center [859, 65] width 41 height 13
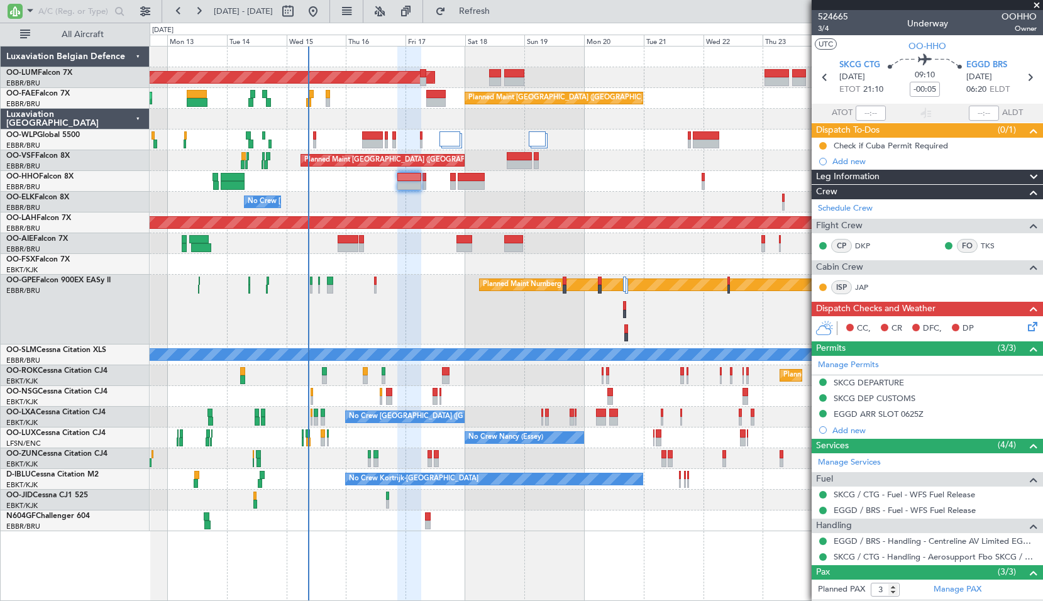
click at [322, 192] on div "Planned Maint Kortrijk-[GEOGRAPHIC_DATA] AOG Maint [GEOGRAPHIC_DATA] Owner [GEO…" at bounding box center [596, 289] width 893 height 485
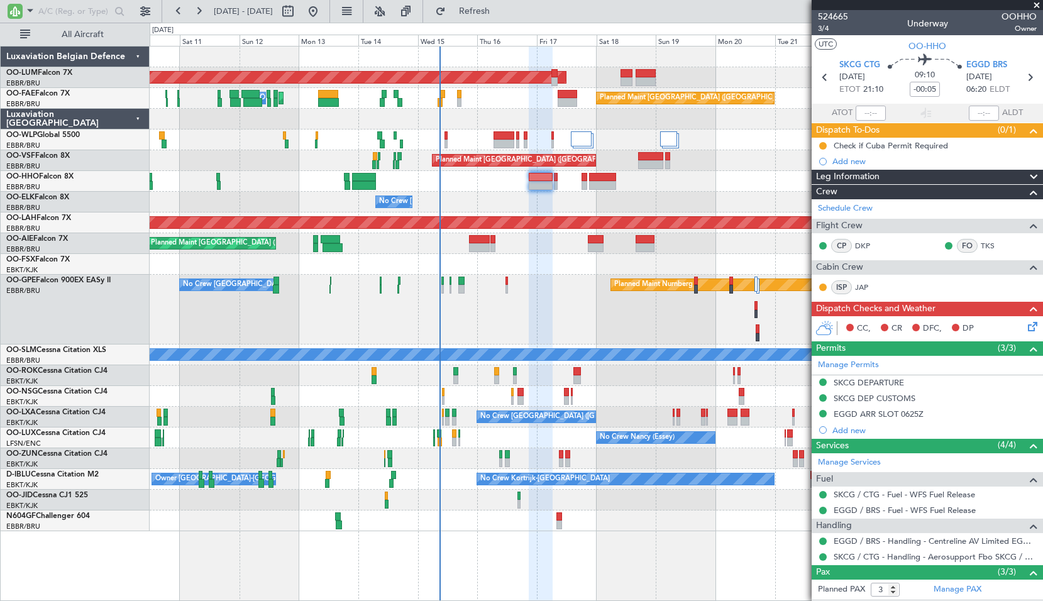
click at [484, 204] on div "No Crew [GEOGRAPHIC_DATA] ([GEOGRAPHIC_DATA] National)" at bounding box center [596, 202] width 893 height 21
click at [496, 193] on div "AOG Maint [GEOGRAPHIC_DATA] Owner [GEOGRAPHIC_DATA] Planned Maint [GEOGRAPHIC_D…" at bounding box center [596, 289] width 893 height 485
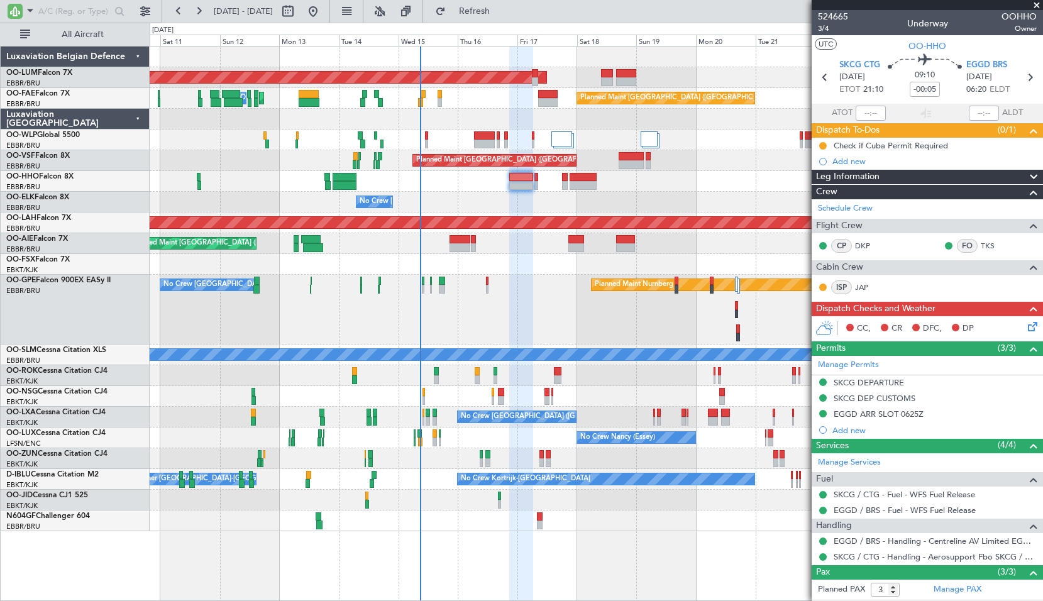
click at [1037, 6] on span at bounding box center [1037, 5] width 13 height 11
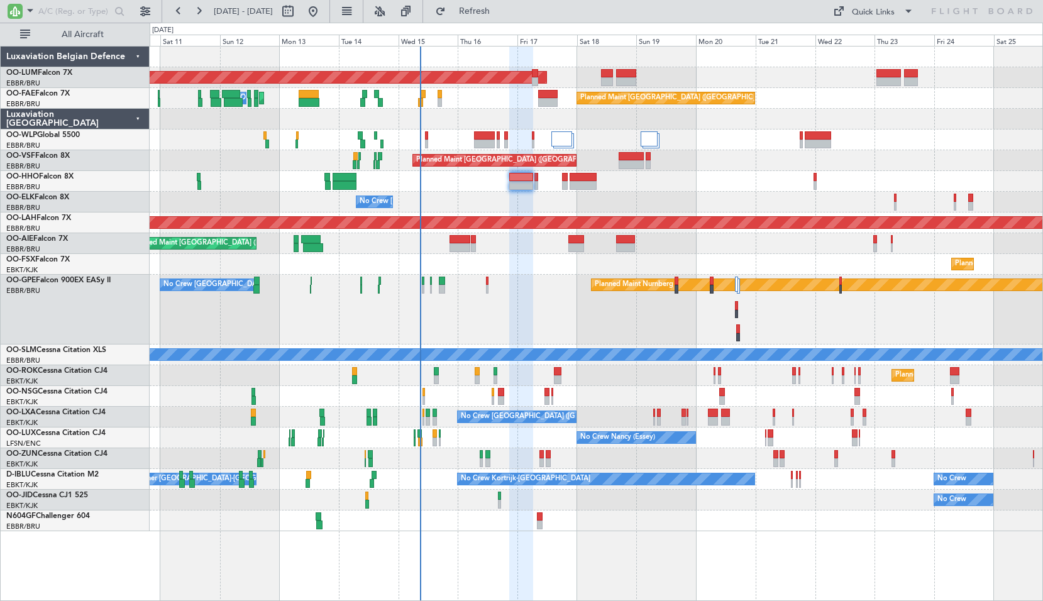
type input "0"
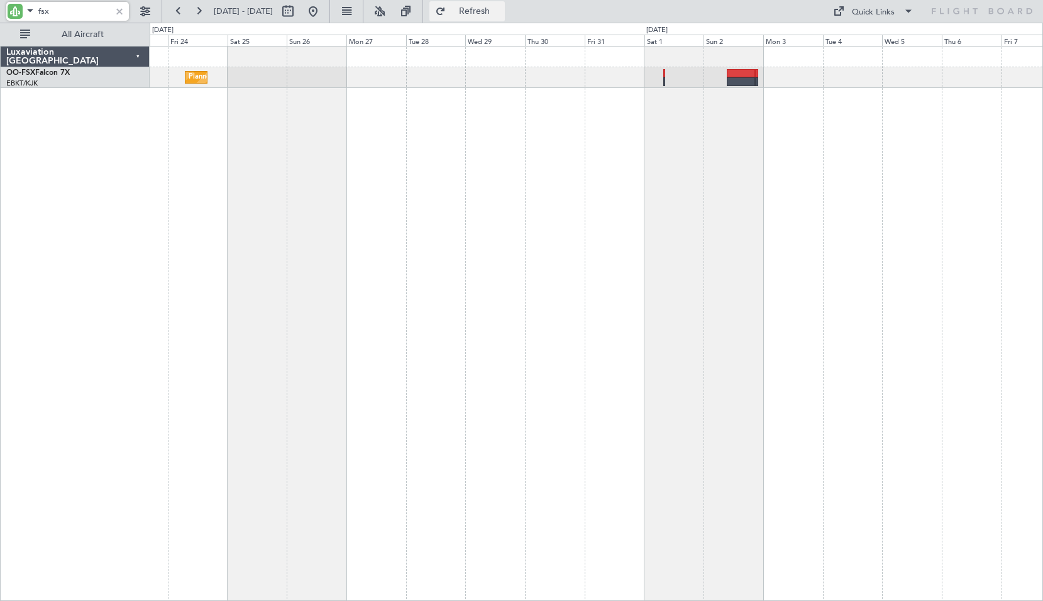
click at [486, 8] on button "Refresh" at bounding box center [466, 11] width 75 height 20
click at [77, 13] on input "fsx" at bounding box center [74, 11] width 72 height 19
click at [77, 12] on input "fsx" at bounding box center [74, 11] width 72 height 19
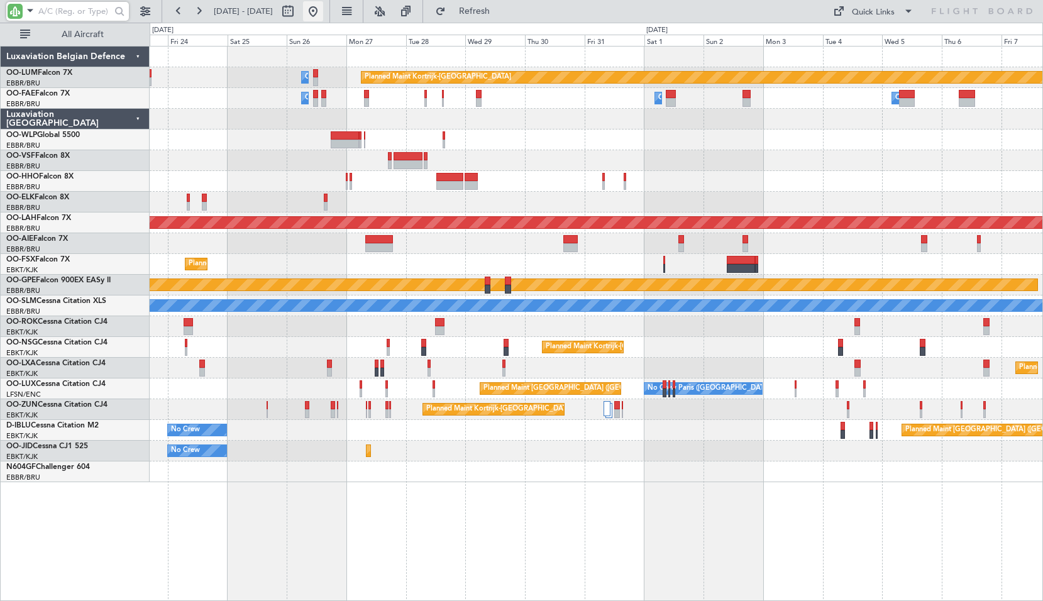
click at [323, 19] on button at bounding box center [313, 11] width 20 height 20
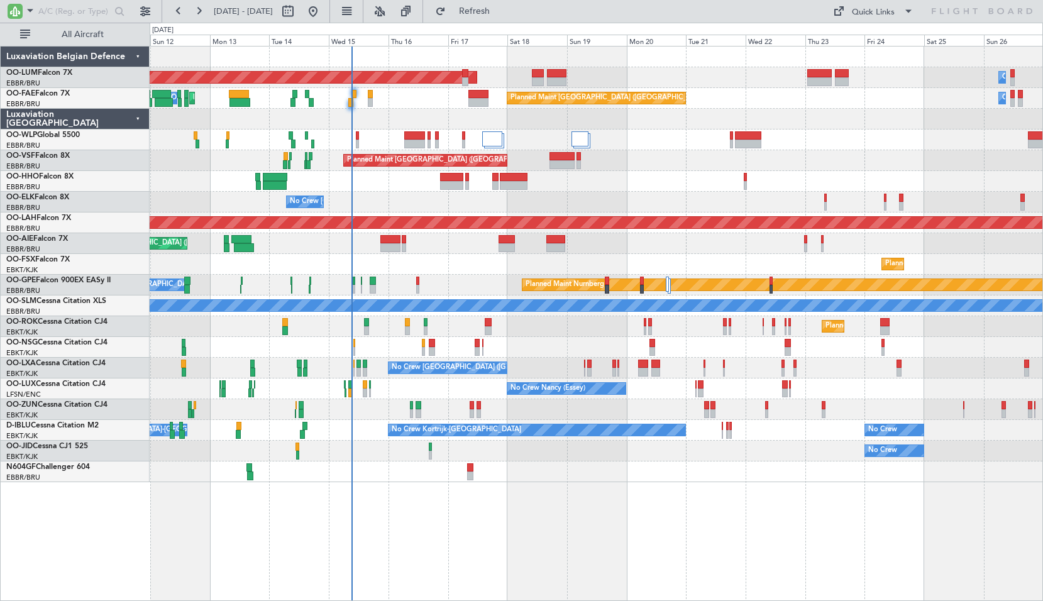
click at [466, 504] on div "AOG Maint [GEOGRAPHIC_DATA] Owner [GEOGRAPHIC_DATA] Planned Maint [GEOGRAPHIC_D…" at bounding box center [597, 323] width 894 height 555
click at [424, 129] on div "AOG Maint [GEOGRAPHIC_DATA] Owner [GEOGRAPHIC_DATA] Planned Maint [GEOGRAPHIC_D…" at bounding box center [596, 265] width 893 height 436
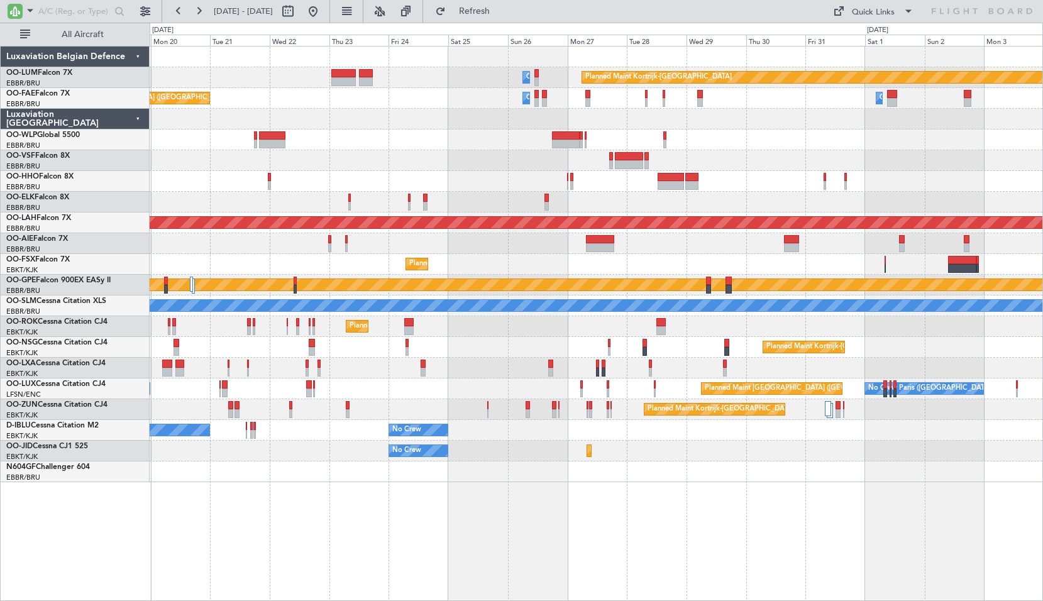
click at [621, 139] on div at bounding box center [596, 140] width 893 height 21
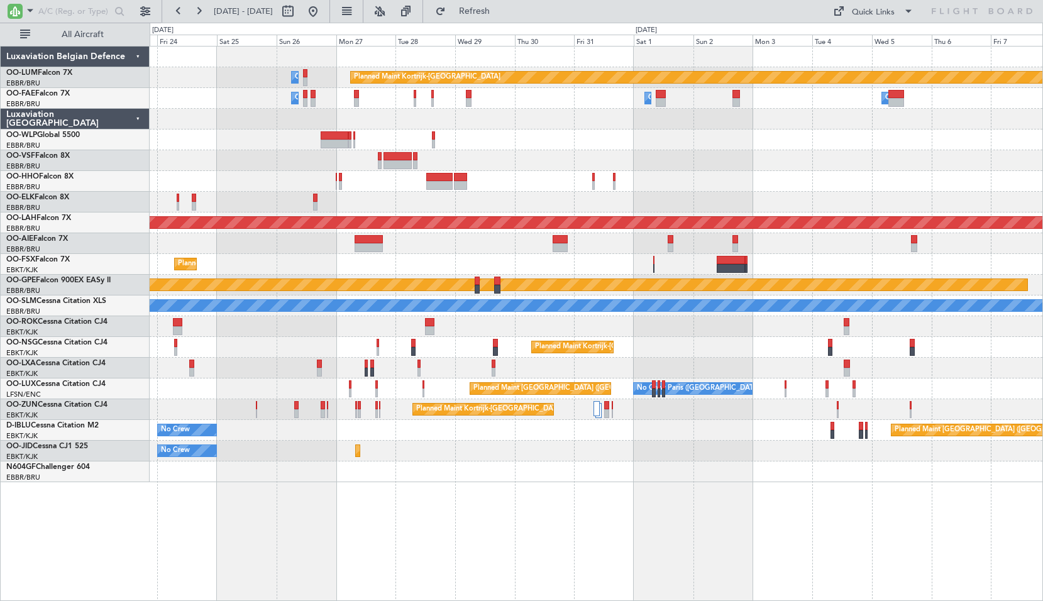
click at [492, 146] on div "Owner Melsbroek Air Base Planned Maint [GEOGRAPHIC_DATA]-[GEOGRAPHIC_DATA] Owne…" at bounding box center [596, 265] width 893 height 436
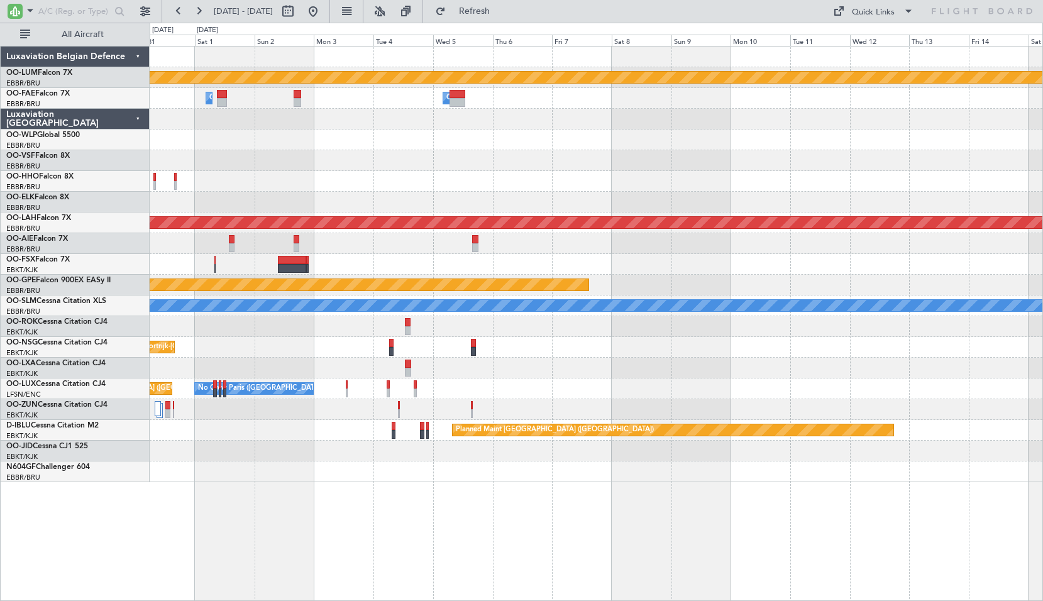
click at [565, 172] on div at bounding box center [596, 181] width 893 height 21
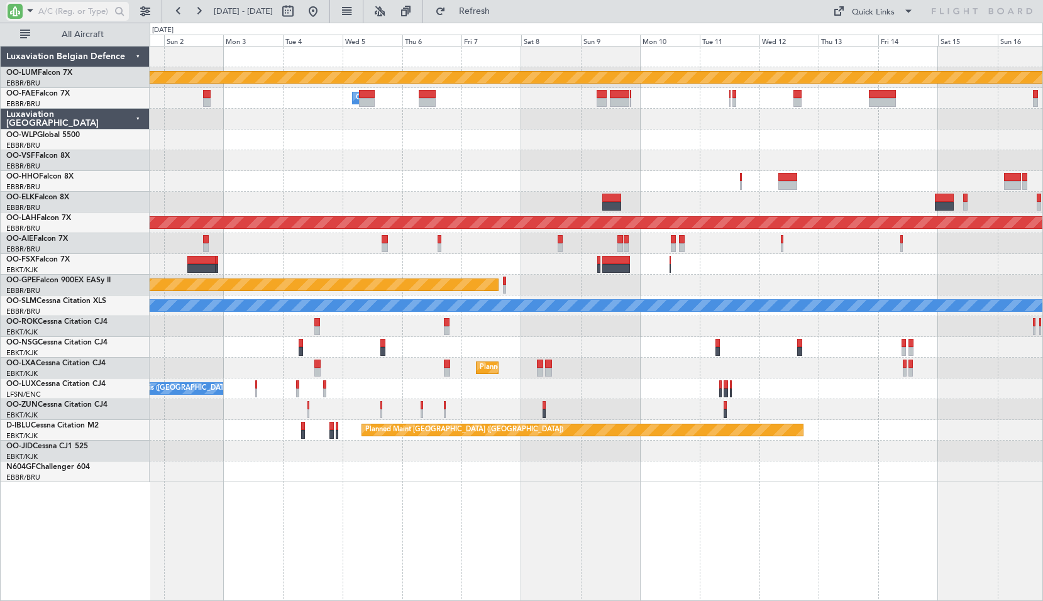
drag, startPoint x: 38, startPoint y: 9, endPoint x: 52, endPoint y: 11, distance: 14.5
click at [38, 9] on div at bounding box center [67, 11] width 123 height 19
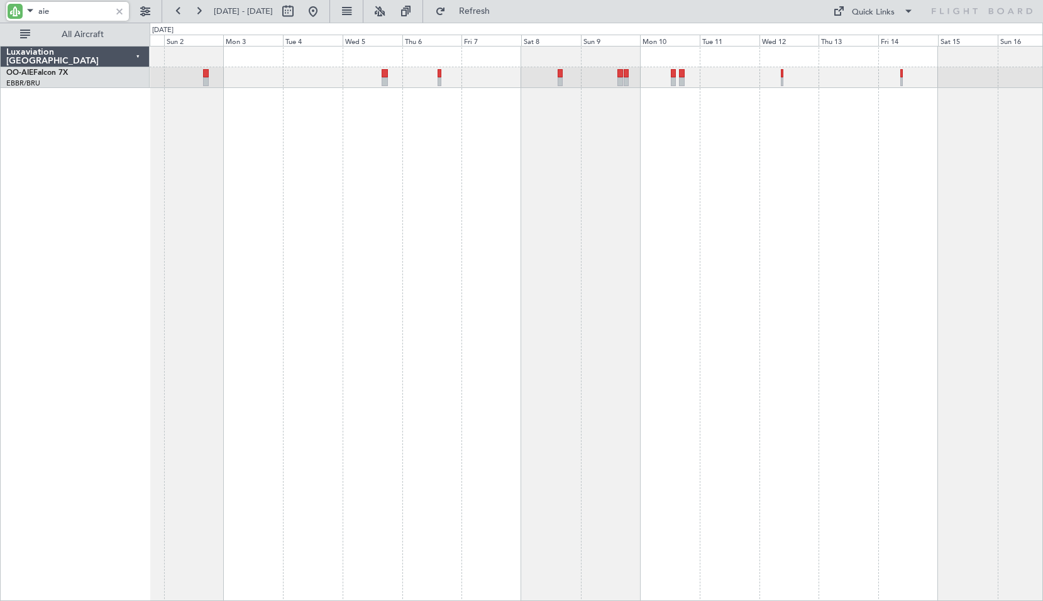
type input "aie"
click at [323, 16] on button at bounding box center [313, 11] width 20 height 20
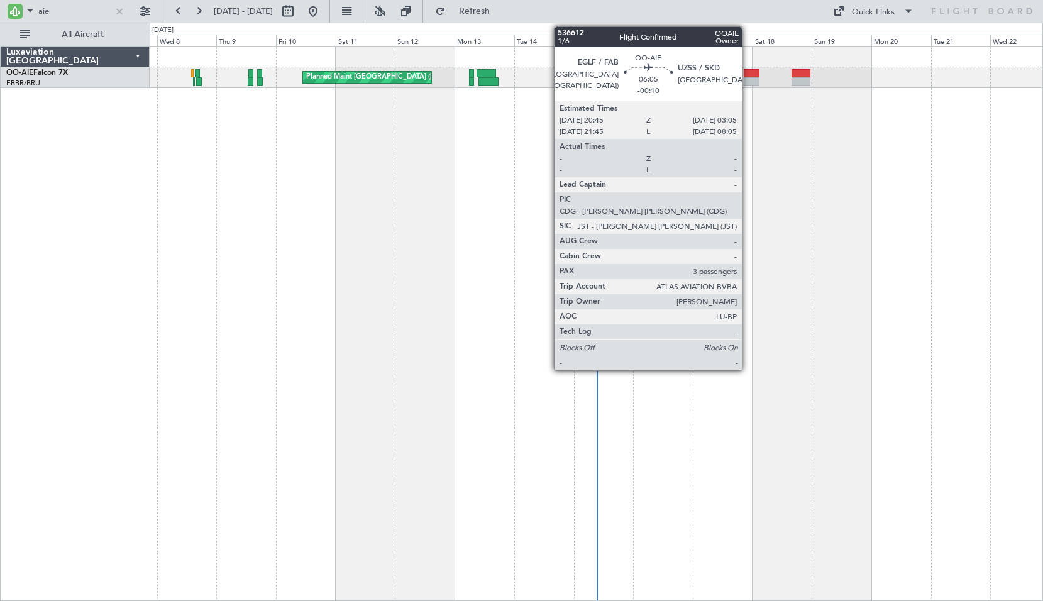
click at [748, 80] on div at bounding box center [752, 81] width 16 height 9
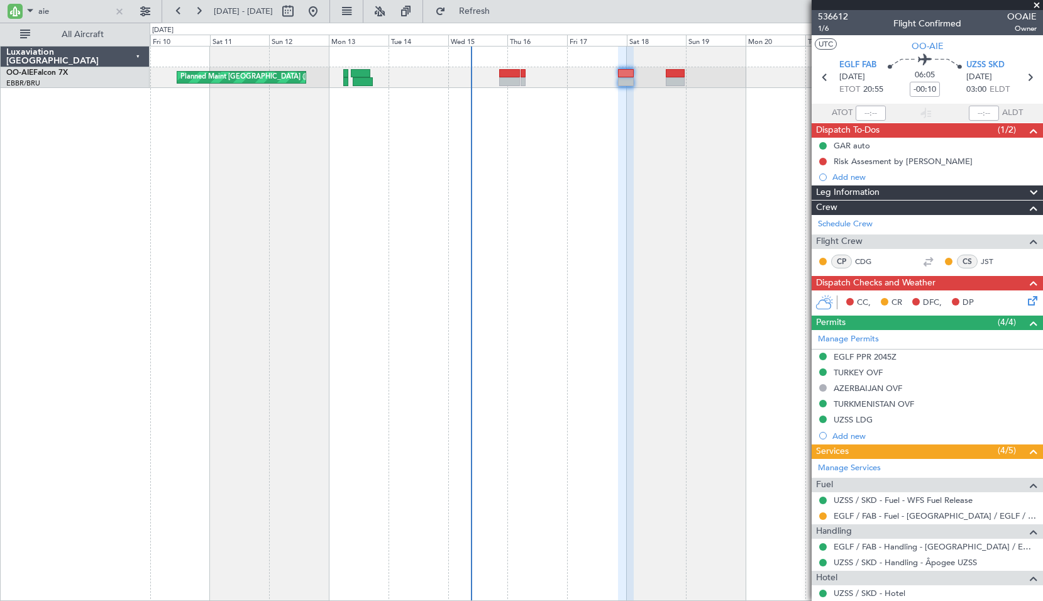
click at [602, 189] on div "Planned Maint [GEOGRAPHIC_DATA] ([GEOGRAPHIC_DATA]) Unplanned Maint [GEOGRAPHIC…" at bounding box center [597, 323] width 894 height 555
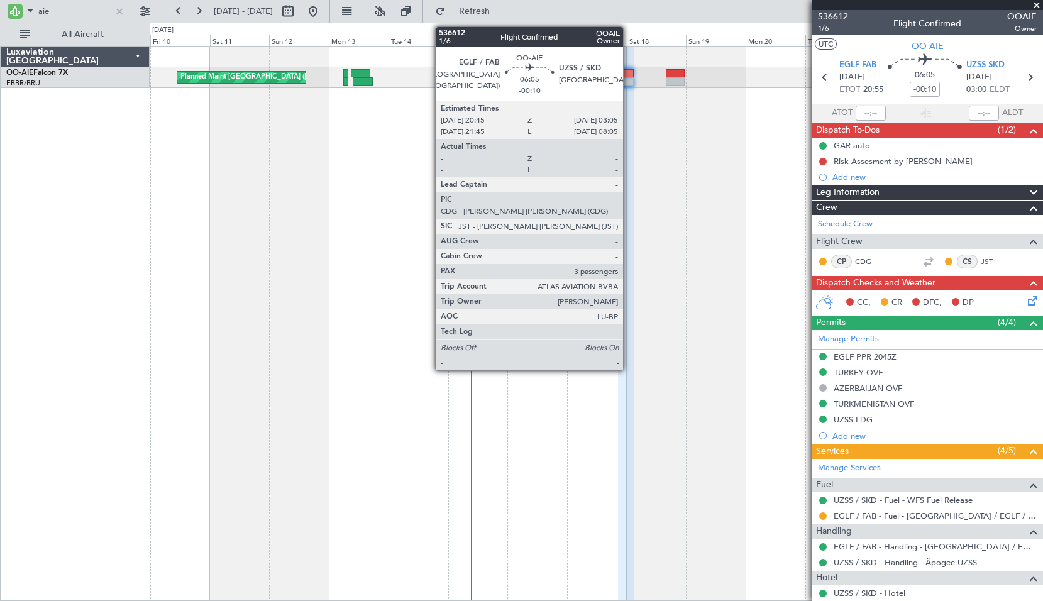
click at [629, 74] on div at bounding box center [626, 73] width 16 height 9
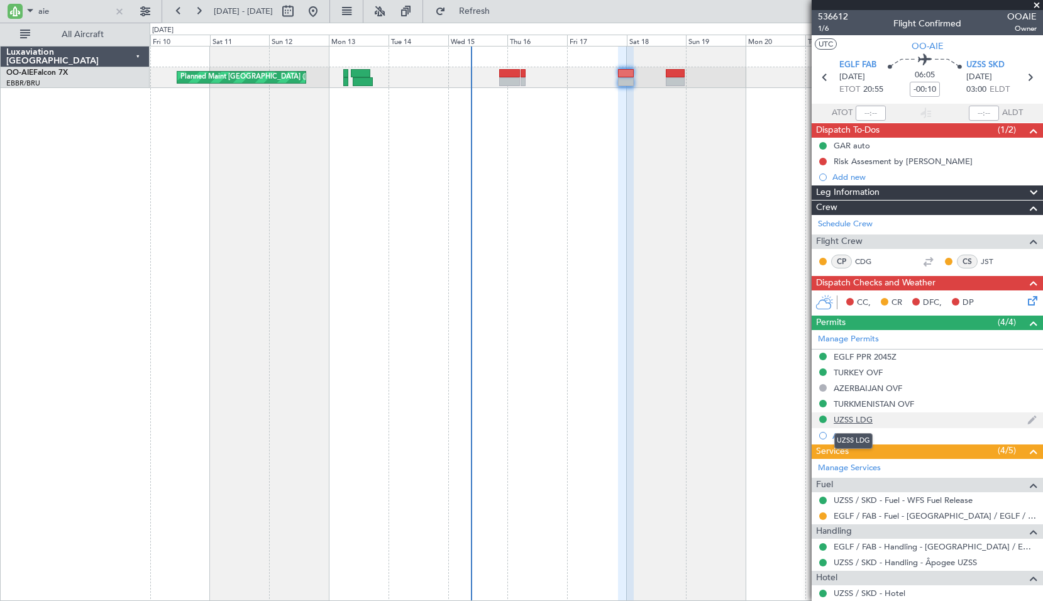
click at [859, 418] on div "UZSS LDG" at bounding box center [853, 419] width 39 height 11
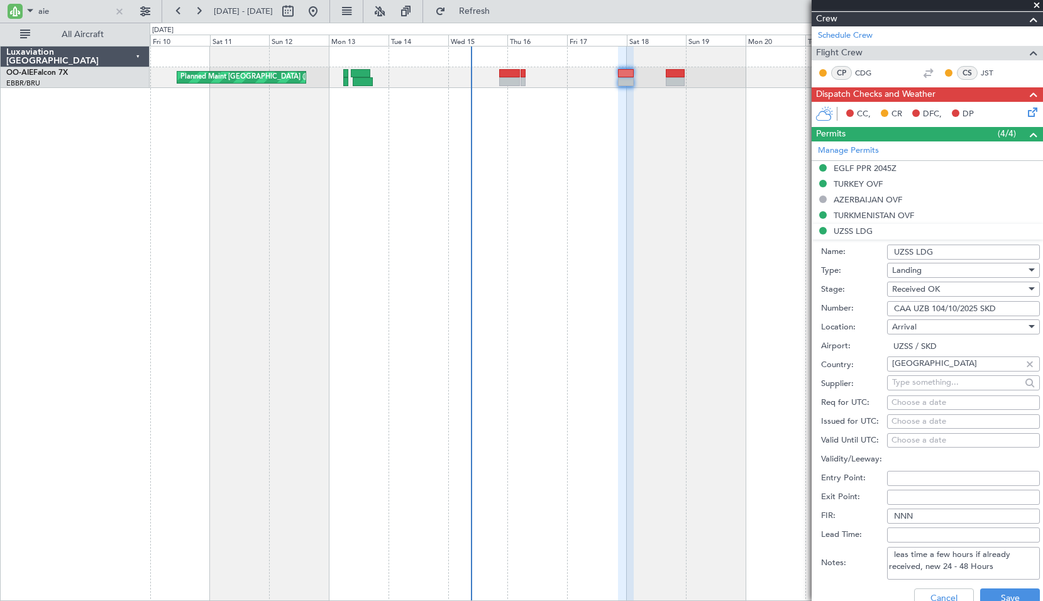
scroll to position [377, 0]
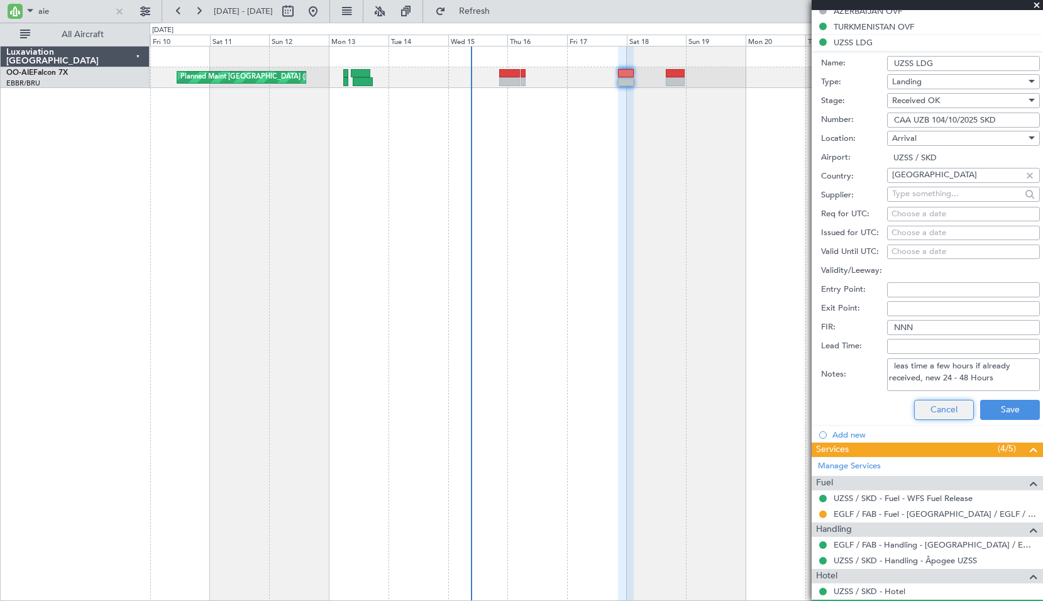
click at [939, 413] on button "Cancel" at bounding box center [944, 410] width 60 height 20
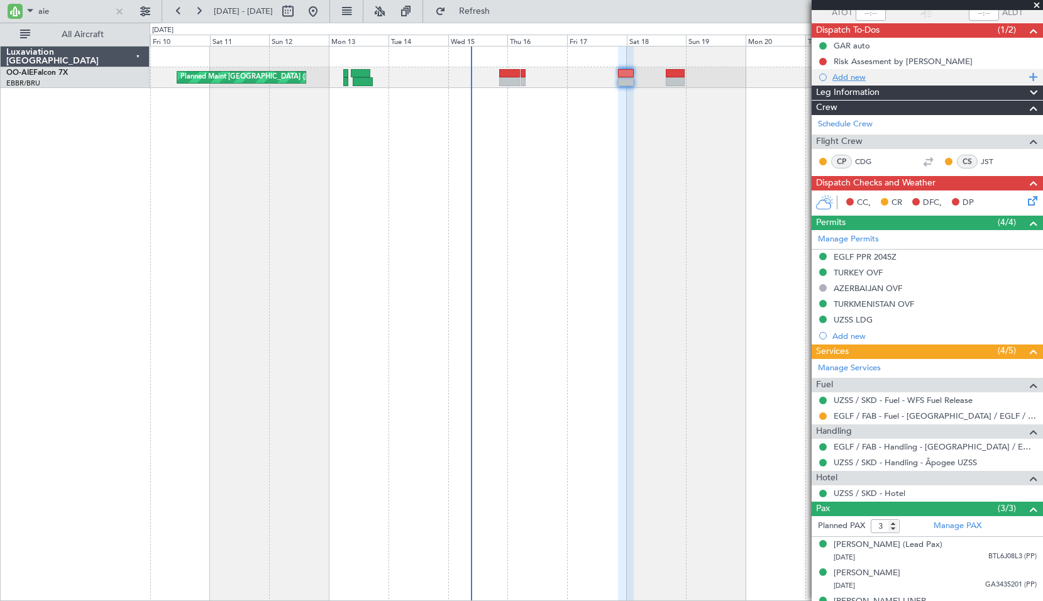
scroll to position [0, 0]
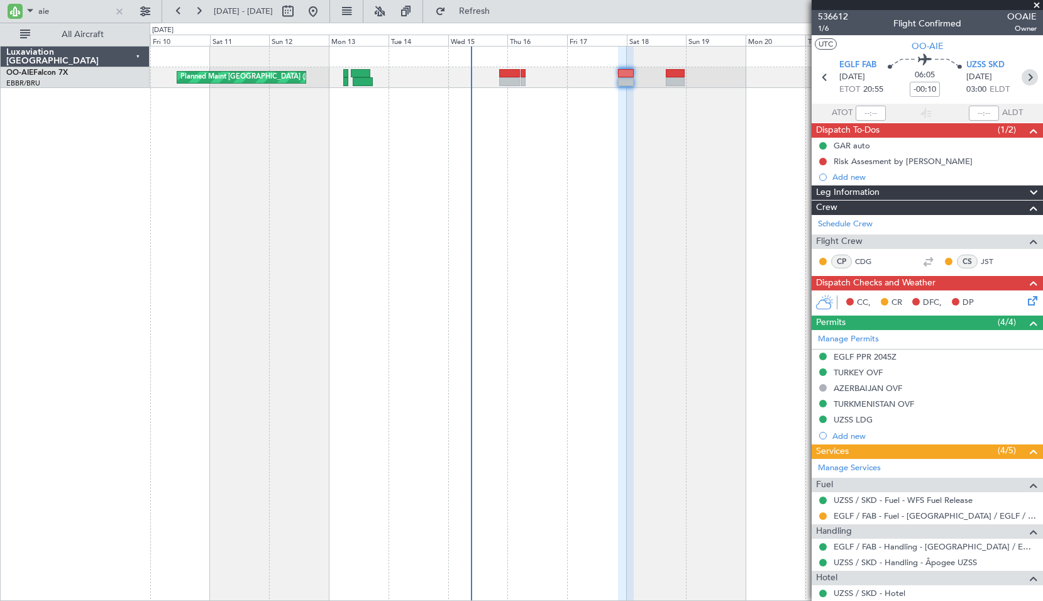
click at [1026, 75] on icon at bounding box center [1030, 77] width 16 height 16
type input "-00:15"
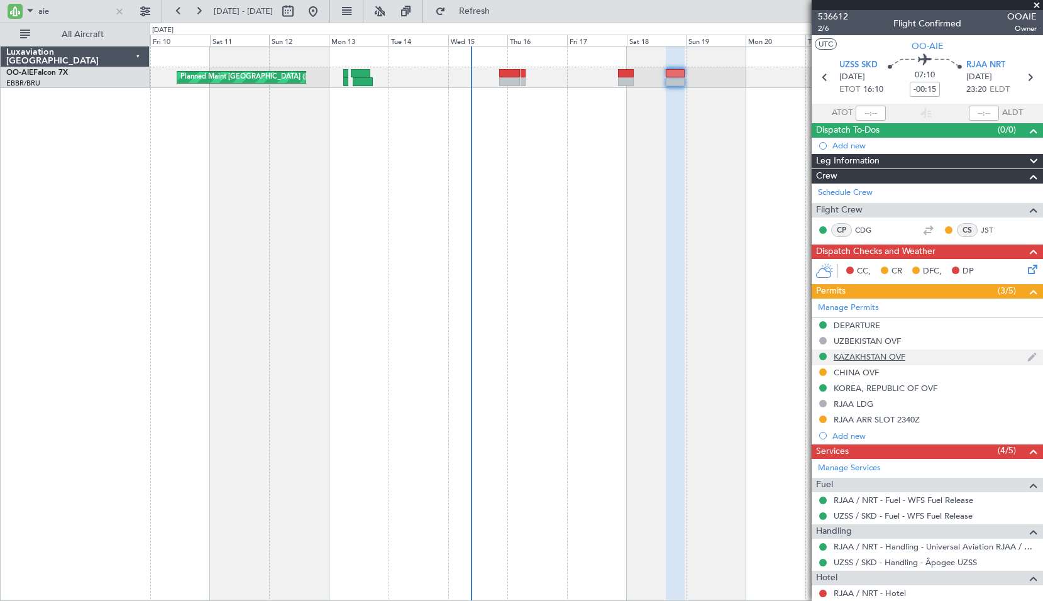
click at [877, 355] on div "KAZAKHSTAN OVF" at bounding box center [870, 357] width 72 height 11
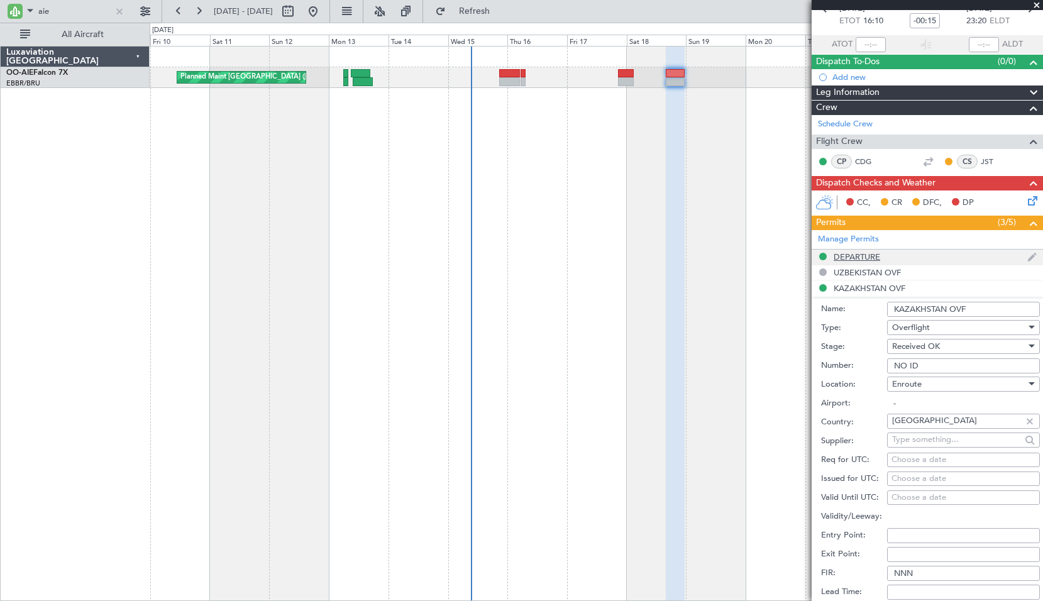
scroll to position [126, 0]
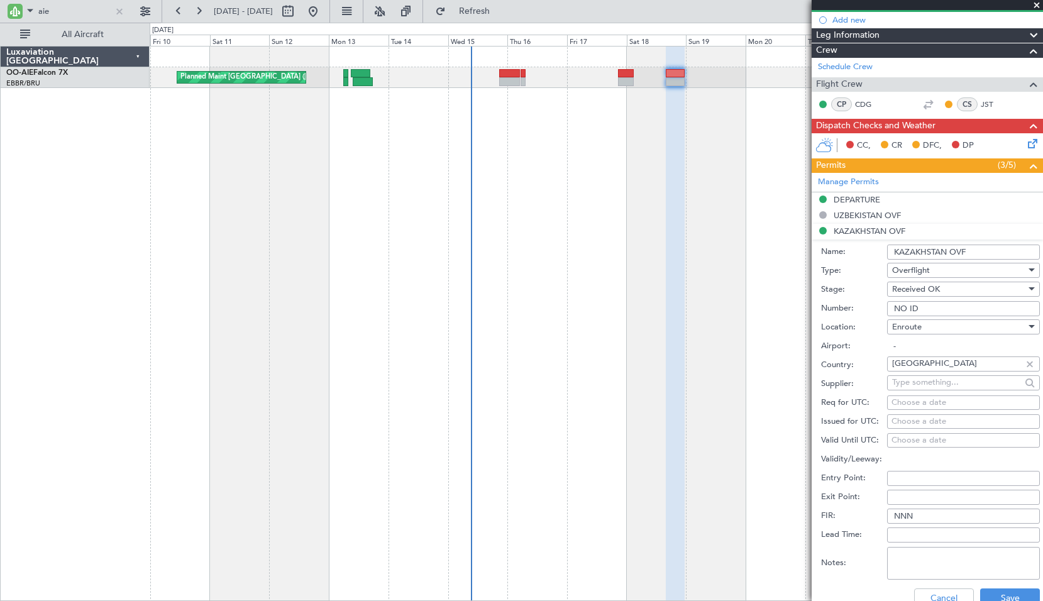
click at [936, 306] on input "NO ID" at bounding box center [963, 308] width 153 height 15
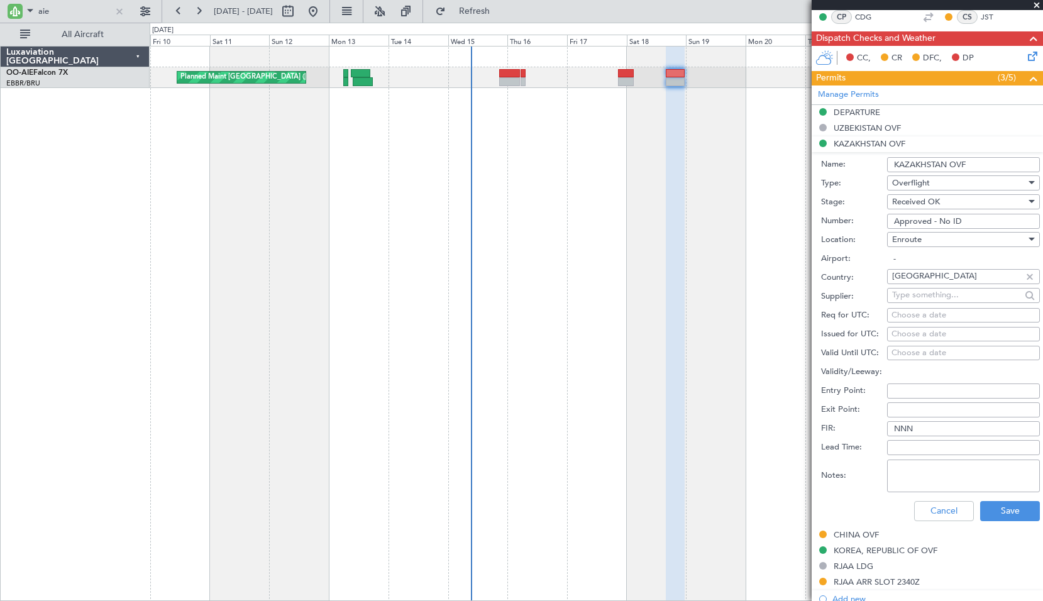
scroll to position [252, 0]
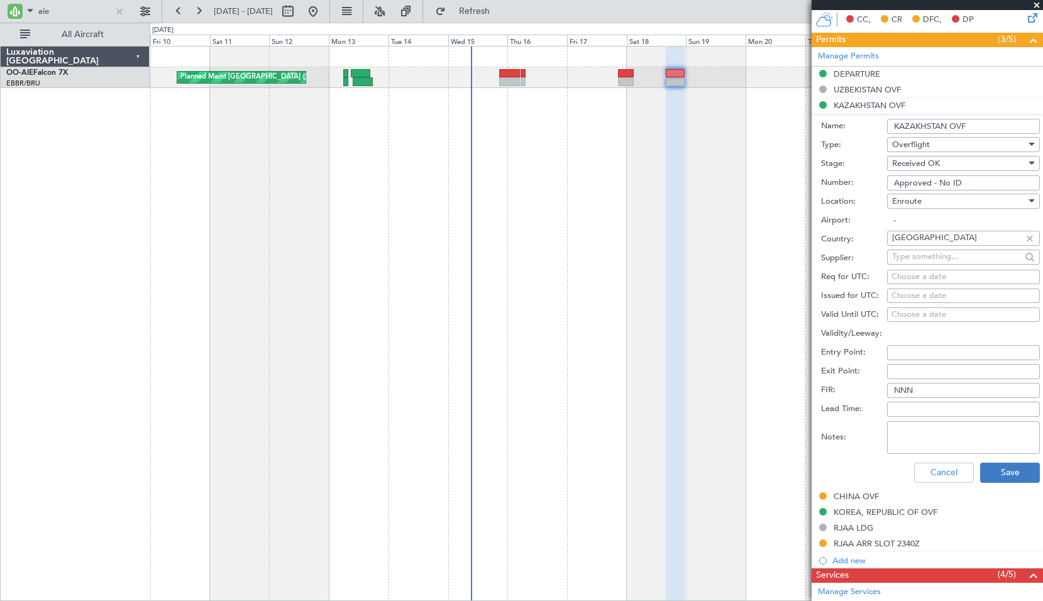
type input "Approved - No ID"
click at [995, 473] on button "Save" at bounding box center [1010, 473] width 60 height 20
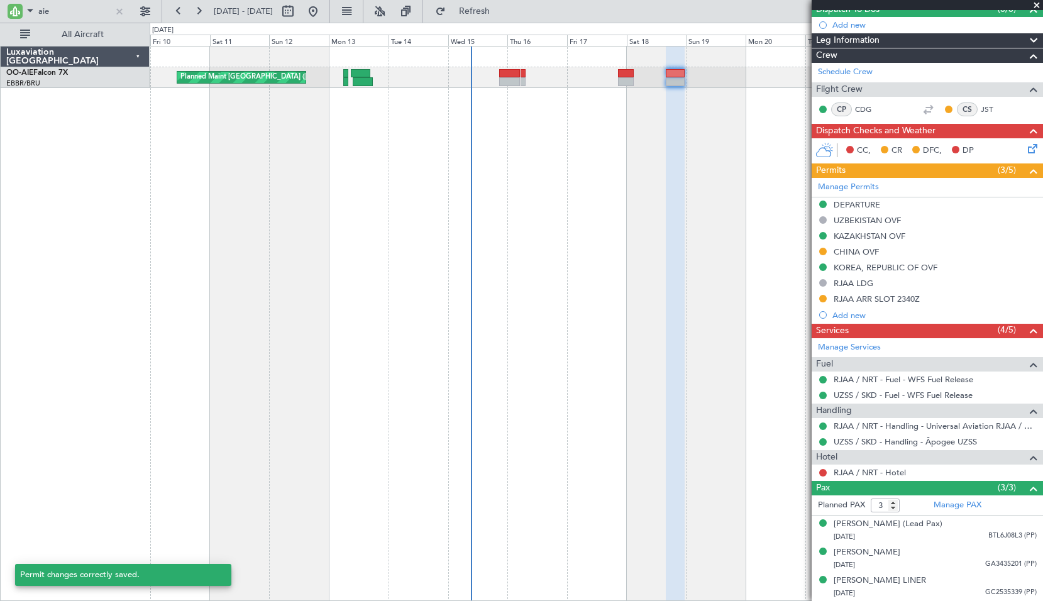
scroll to position [133, 0]
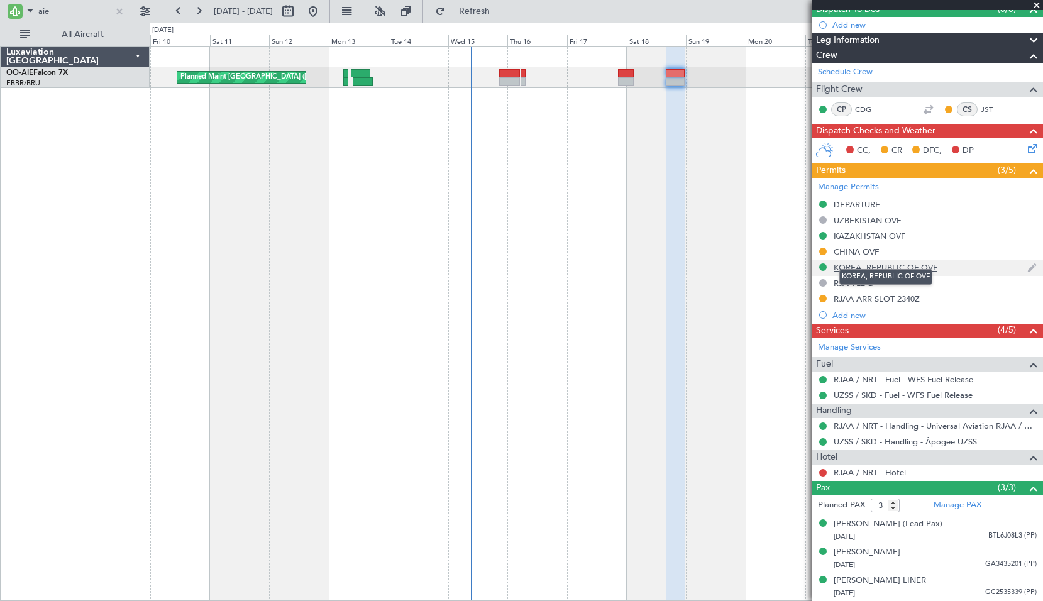
click at [898, 262] on div "KOREA, REPUBLIC OF OVF" at bounding box center [886, 267] width 104 height 11
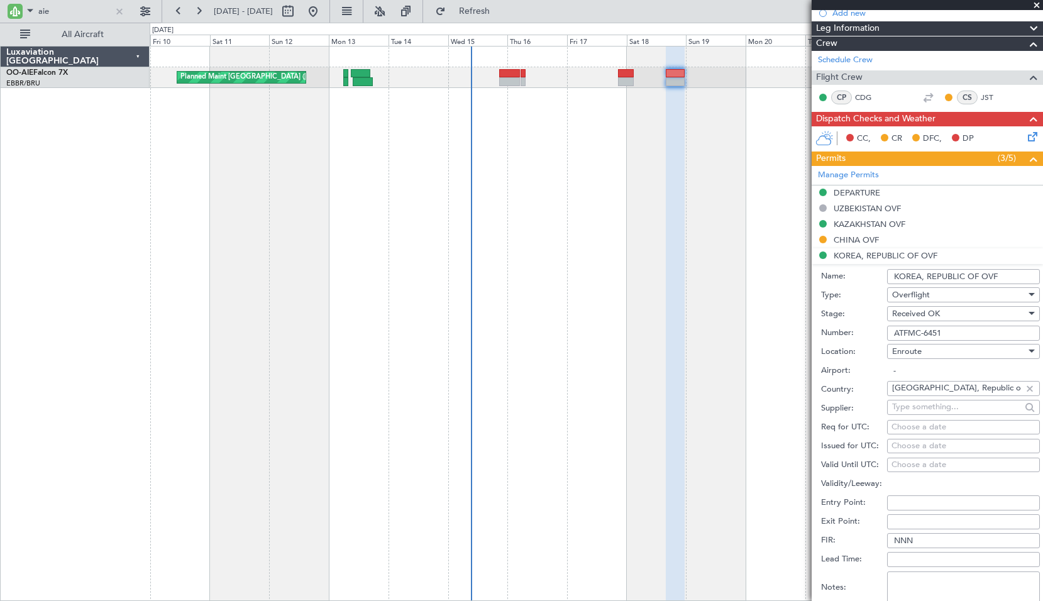
scroll to position [252, 0]
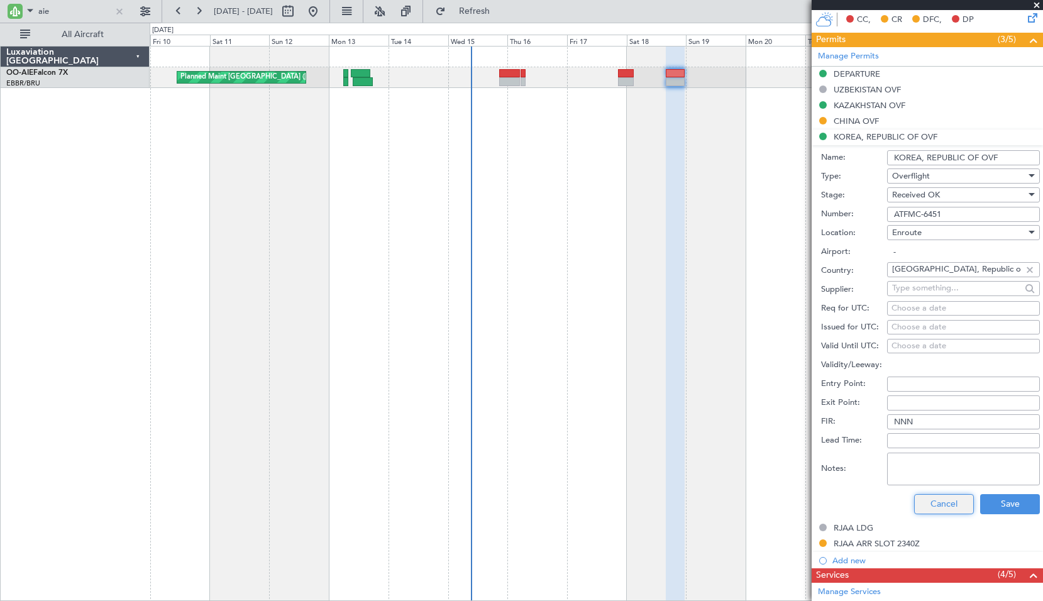
click at [951, 501] on button "Cancel" at bounding box center [944, 504] width 60 height 20
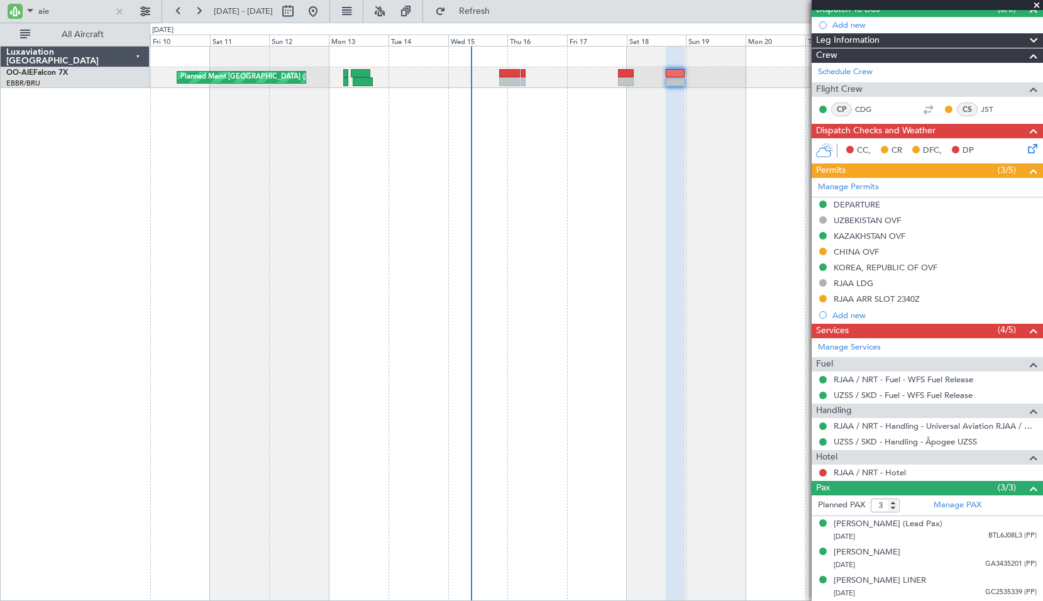
scroll to position [133, 0]
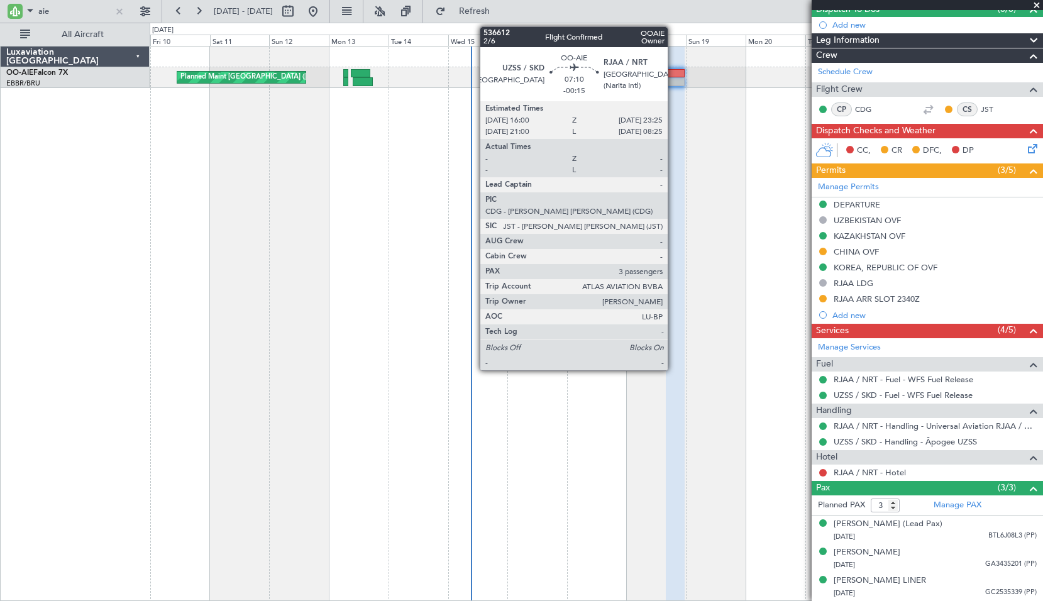
click at [673, 76] on div at bounding box center [675, 73] width 19 height 9
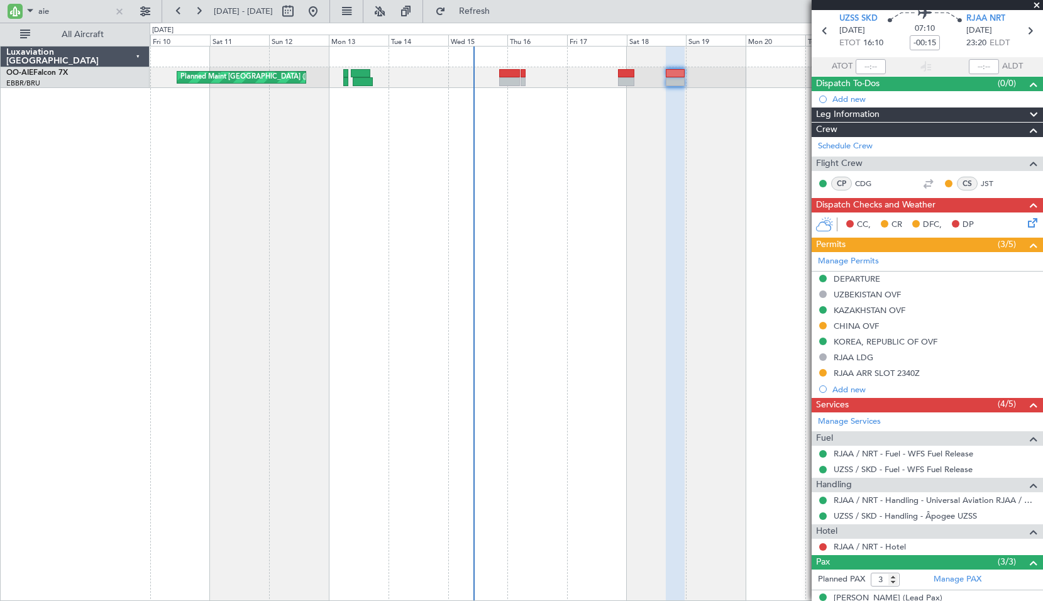
scroll to position [7, 0]
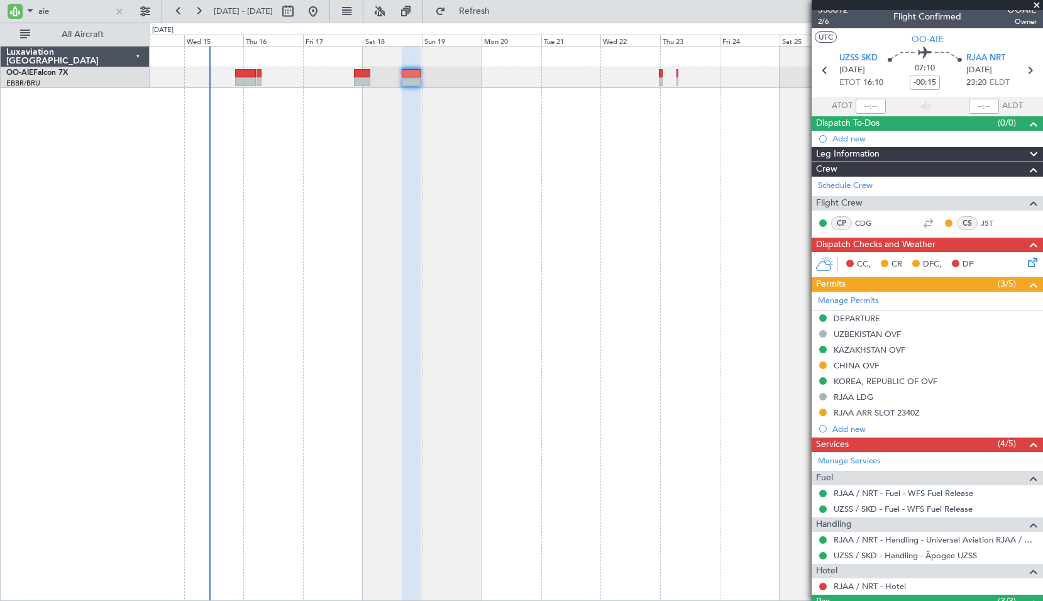
click at [424, 304] on div "Planned Maint [GEOGRAPHIC_DATA] ([GEOGRAPHIC_DATA])" at bounding box center [597, 323] width 894 height 555
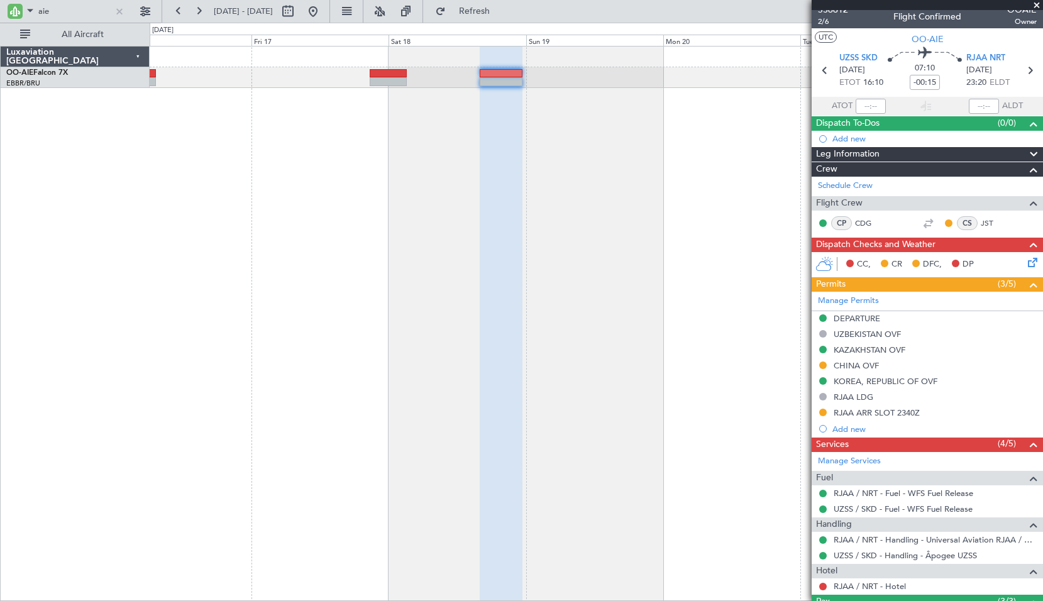
click at [551, 259] on div at bounding box center [597, 323] width 894 height 555
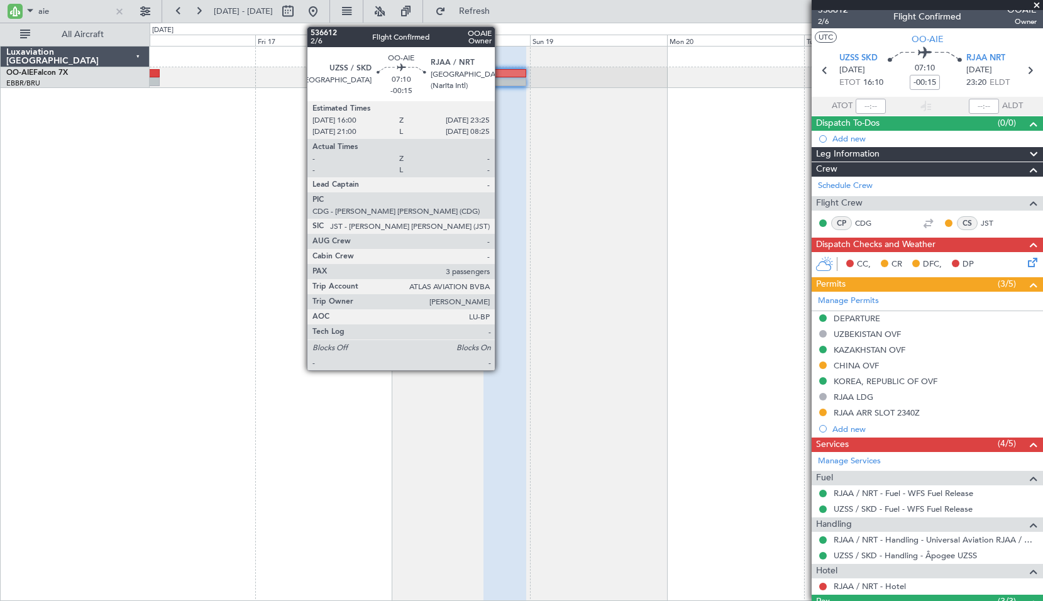
click at [501, 82] on div at bounding box center [505, 81] width 43 height 9
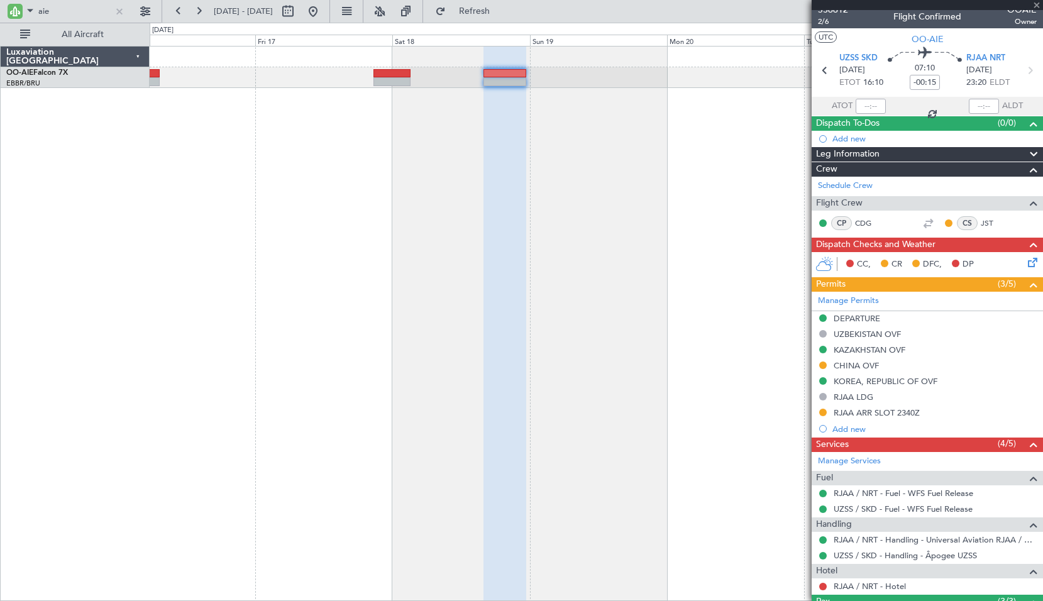
scroll to position [0, 0]
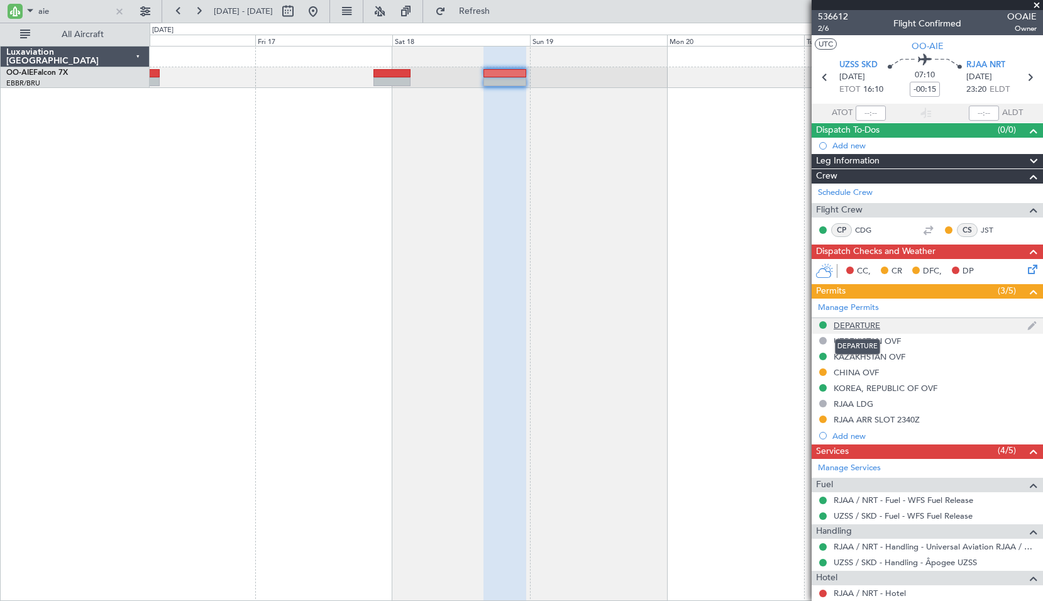
click at [862, 320] on div "DEPARTURE" at bounding box center [857, 325] width 47 height 11
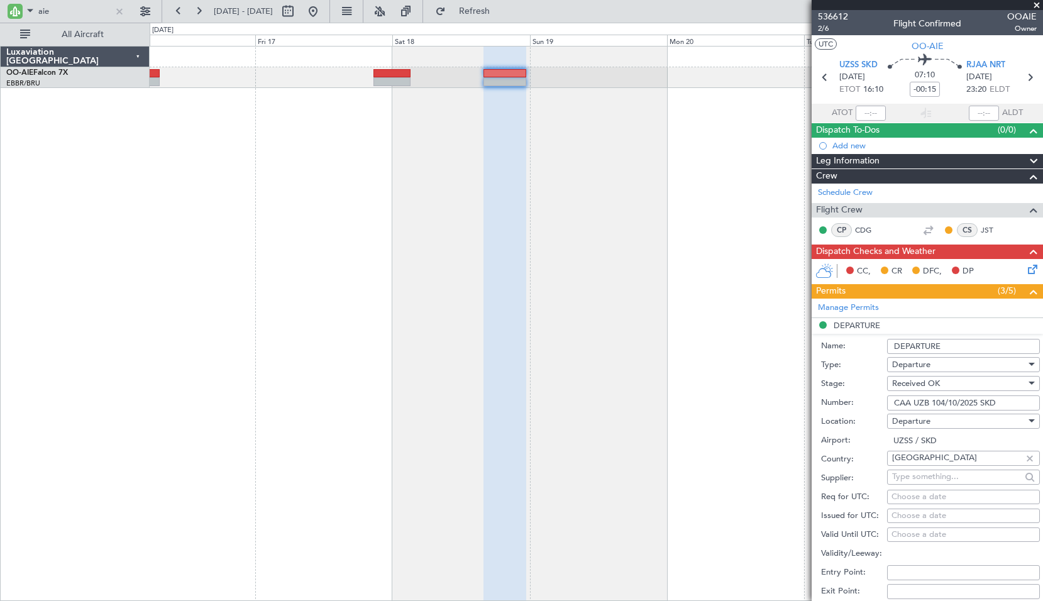
click at [891, 343] on input "DEPARTURE" at bounding box center [963, 346] width 153 height 15
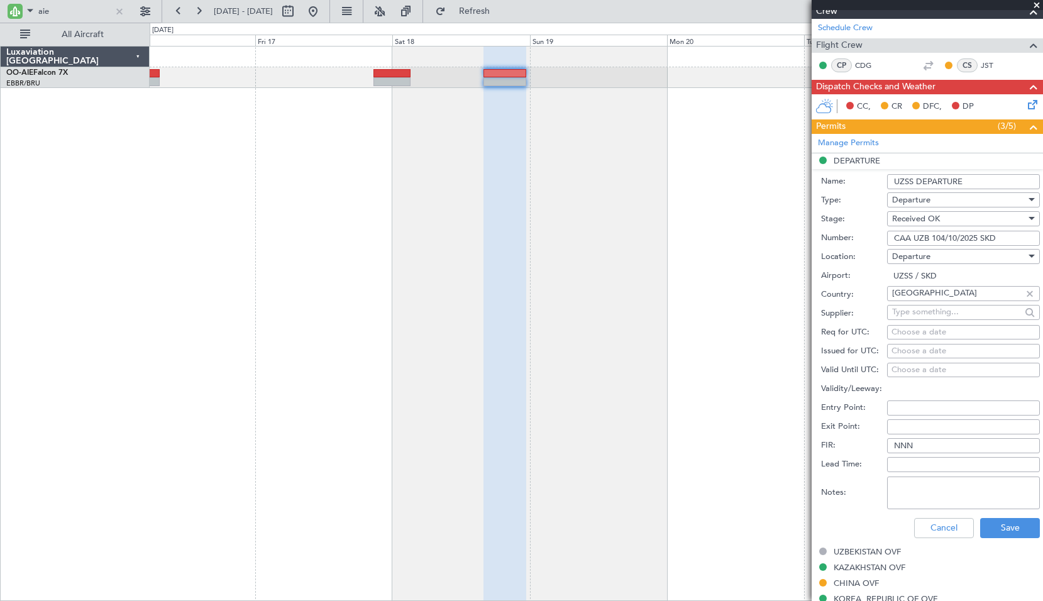
scroll to position [189, 0]
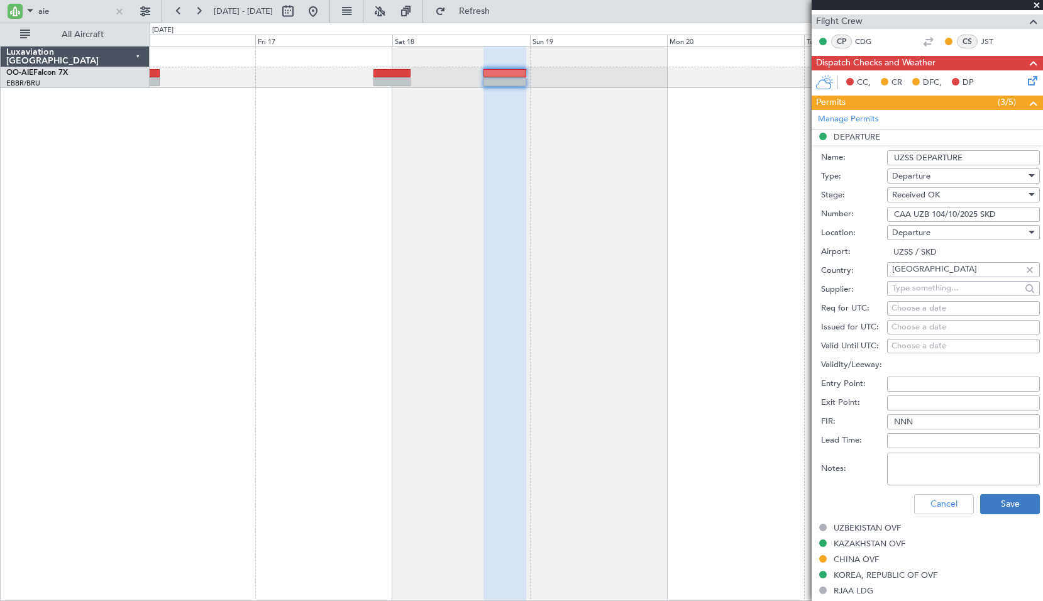
type input "UZSS DEPARTURE"
click at [993, 494] on button "Save" at bounding box center [1010, 504] width 60 height 20
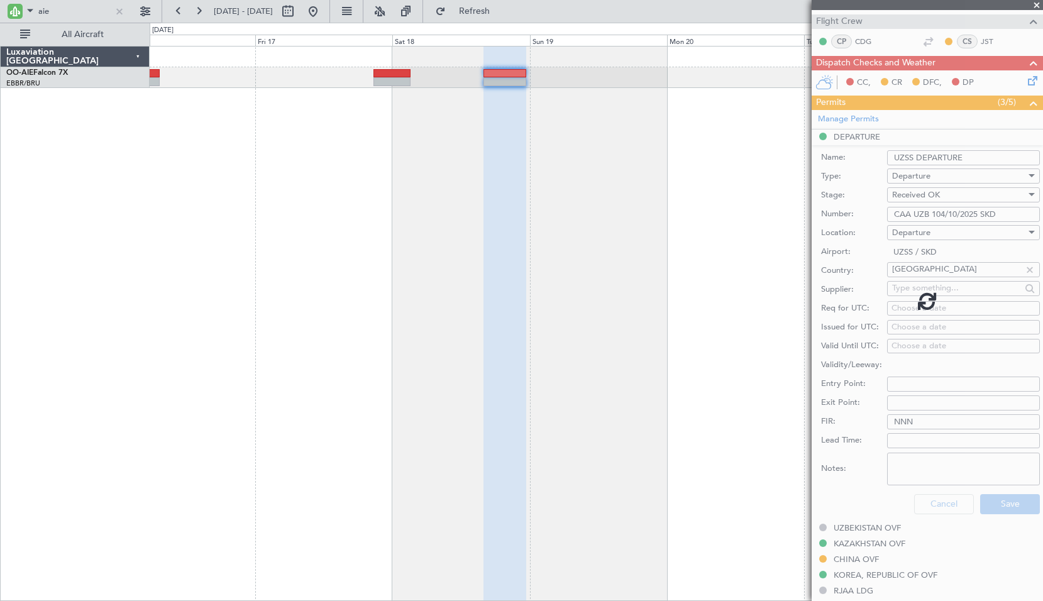
scroll to position [133, 0]
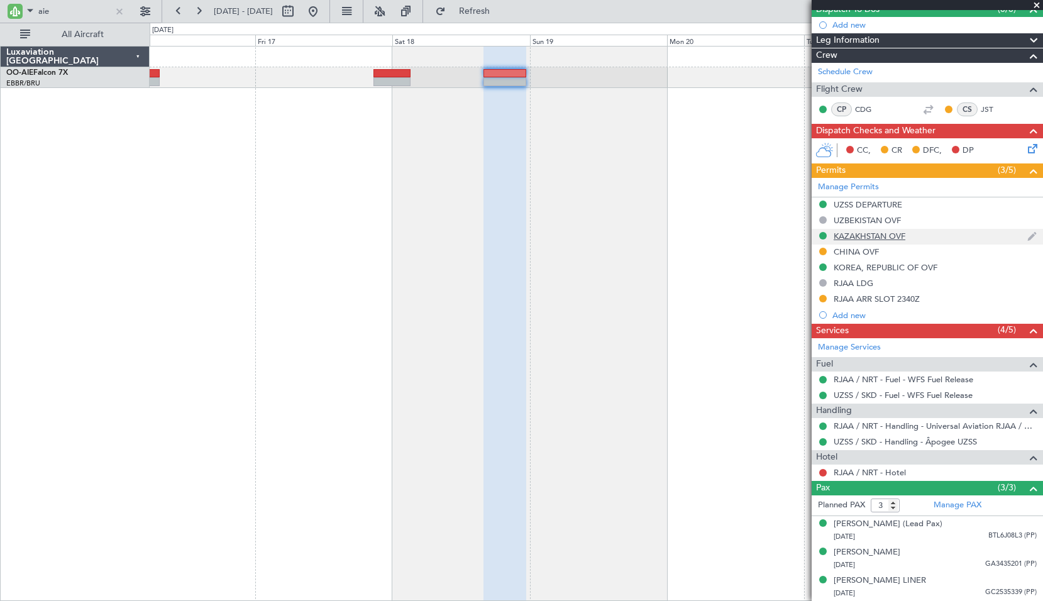
click at [873, 231] on div "KAZAKHSTAN OVF" at bounding box center [870, 236] width 72 height 11
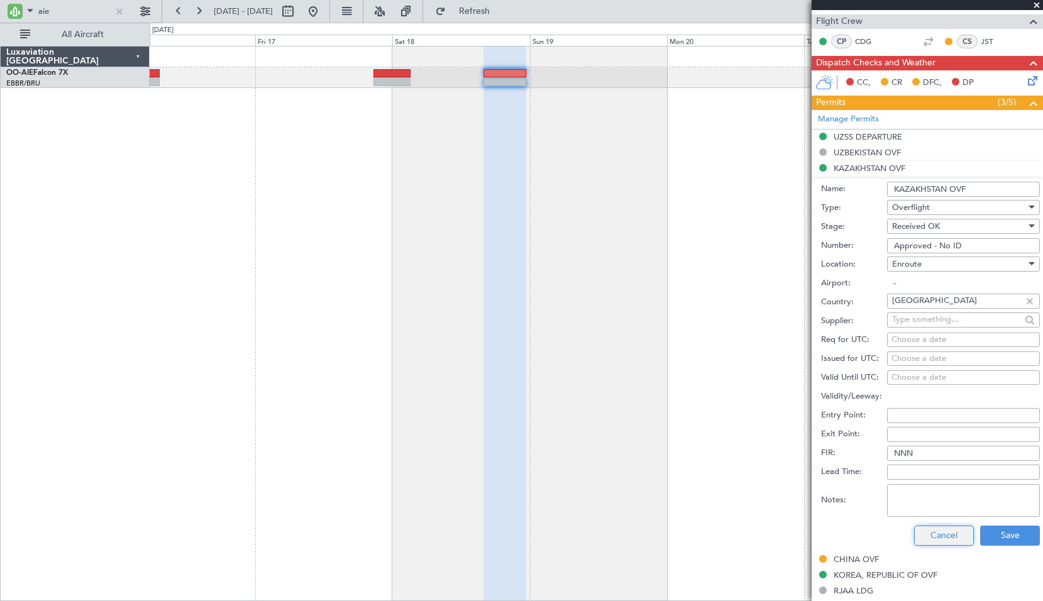
click at [933, 534] on button "Cancel" at bounding box center [944, 536] width 60 height 20
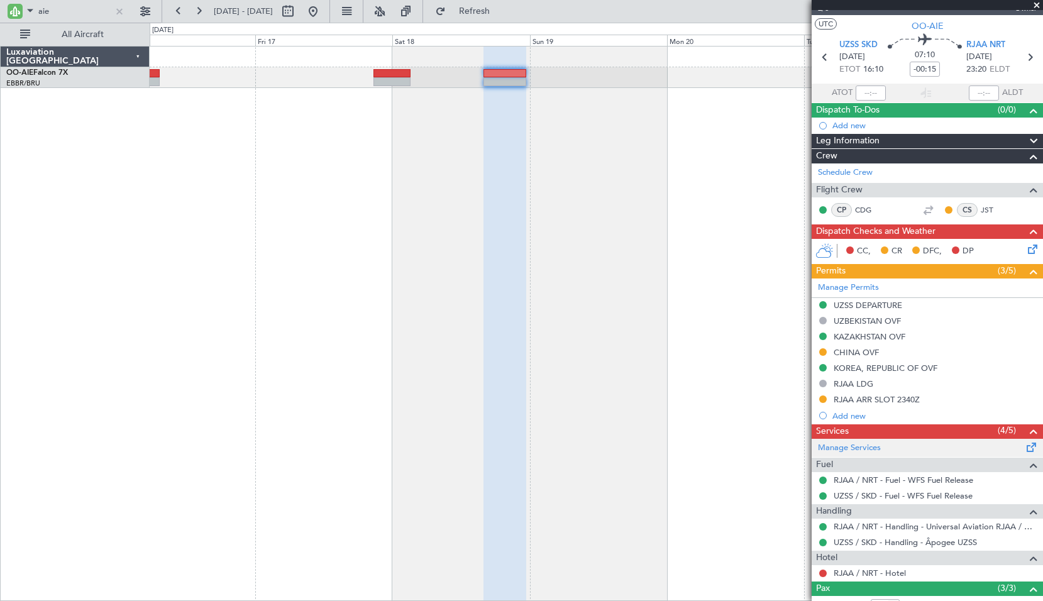
scroll to position [0, 0]
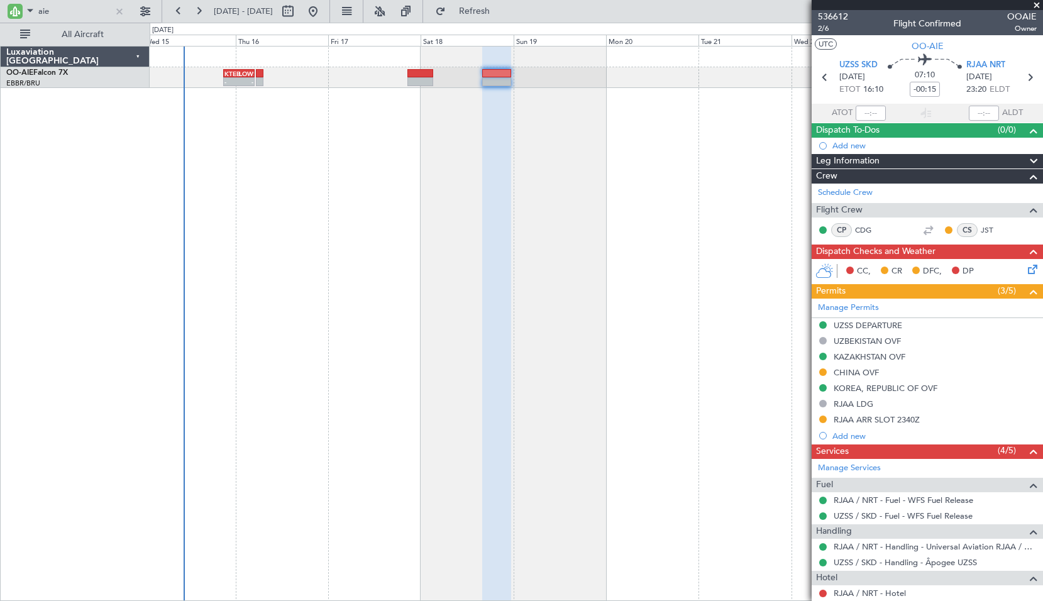
click at [411, 216] on div "KTEB 21:00 Z LOWS 05:00 Z - - 09:50 Z 17:55 Z LIMC 09:00 Z KTEB 16:55 Z" at bounding box center [597, 323] width 894 height 555
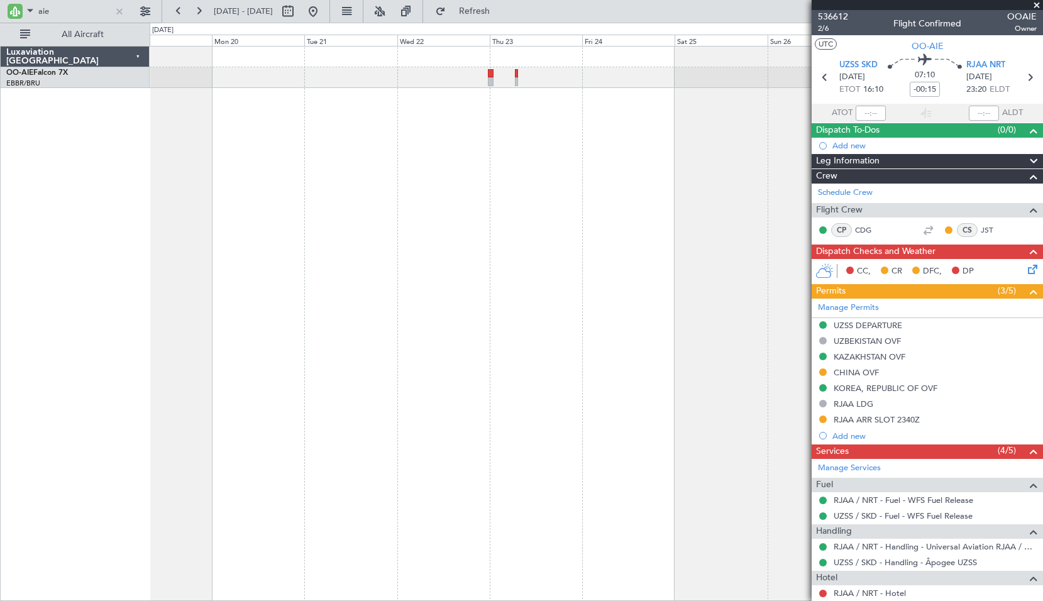
click at [477, 211] on div "- - RJBE 07:45 Z UBBB 19:00 Z" at bounding box center [597, 323] width 894 height 555
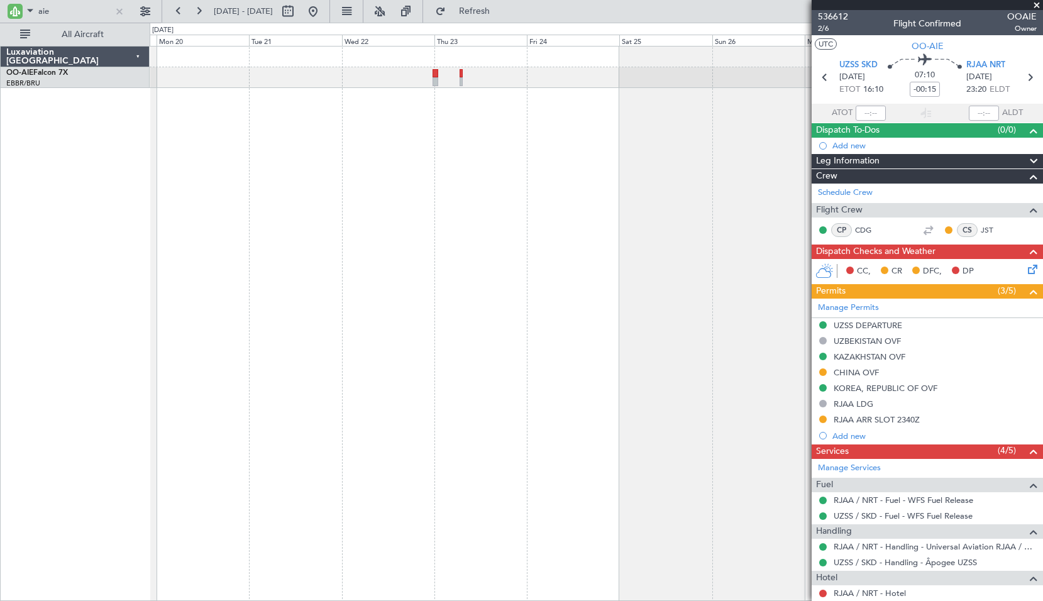
click at [394, 228] on div "- - RJBE 07:45 Z UBBB 19:00 Z" at bounding box center [597, 323] width 894 height 555
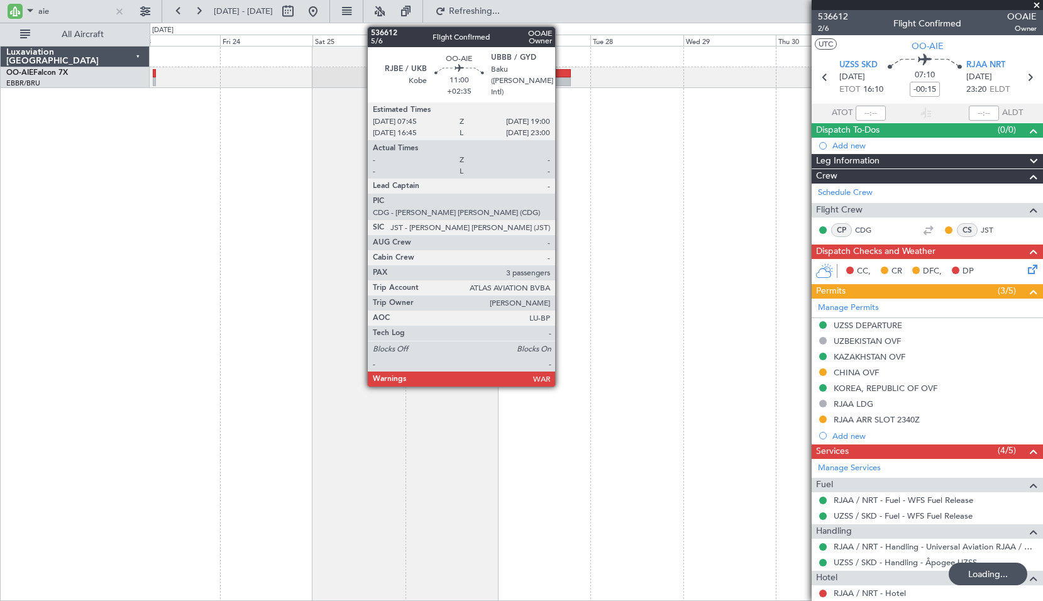
click at [561, 84] on div at bounding box center [550, 81] width 44 height 9
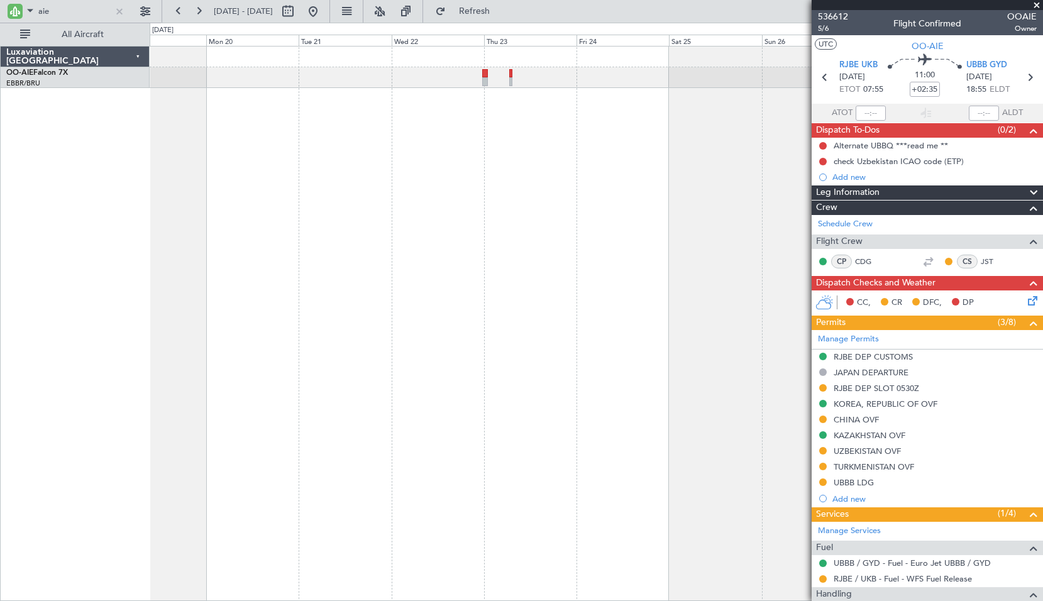
click at [767, 236] on div at bounding box center [597, 323] width 894 height 555
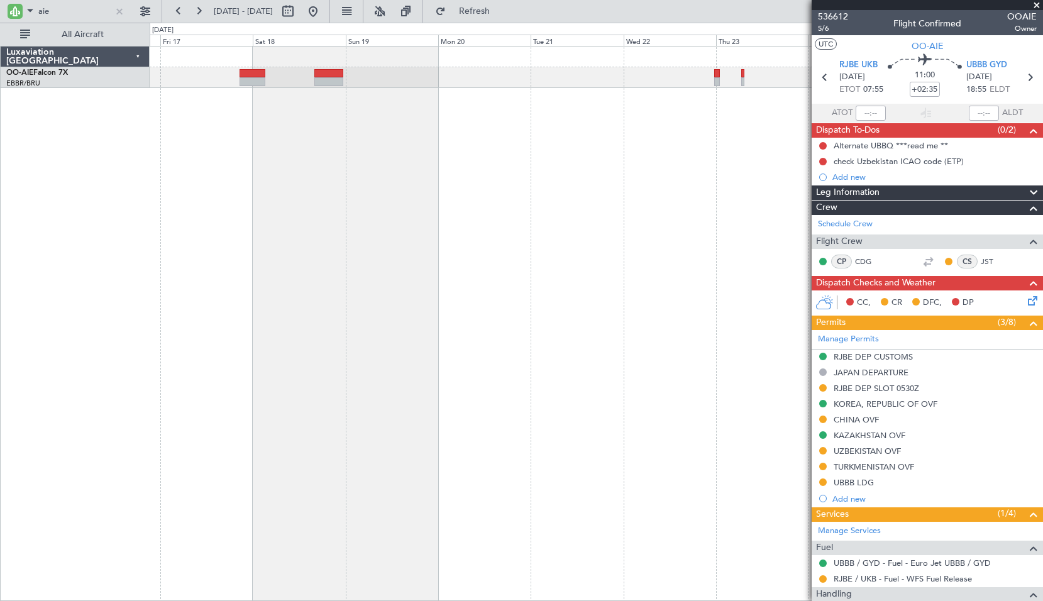
click at [479, 240] on div at bounding box center [597, 323] width 894 height 555
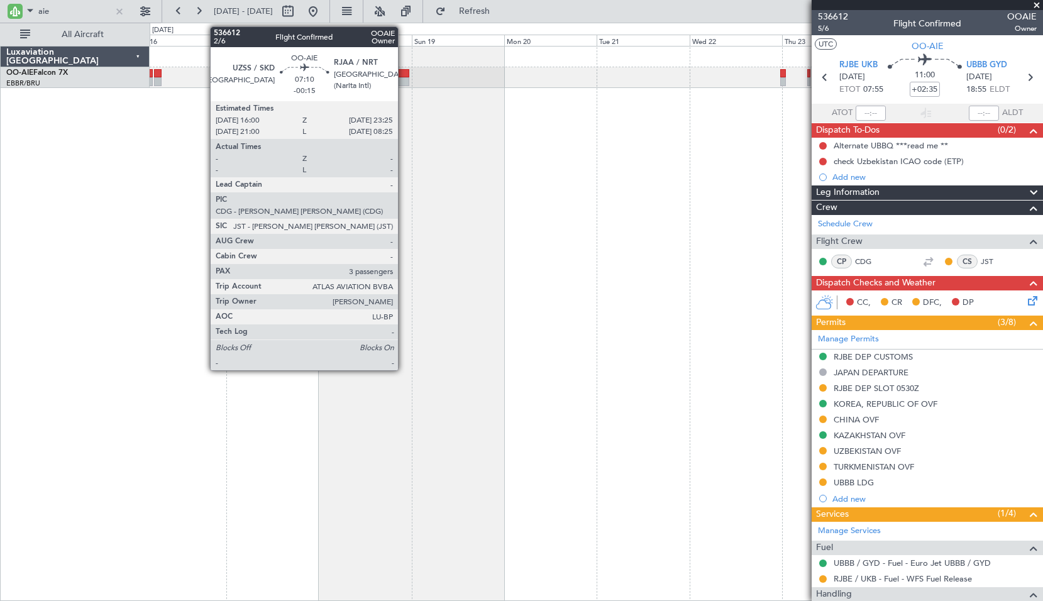
click at [404, 80] on div at bounding box center [394, 81] width 29 height 9
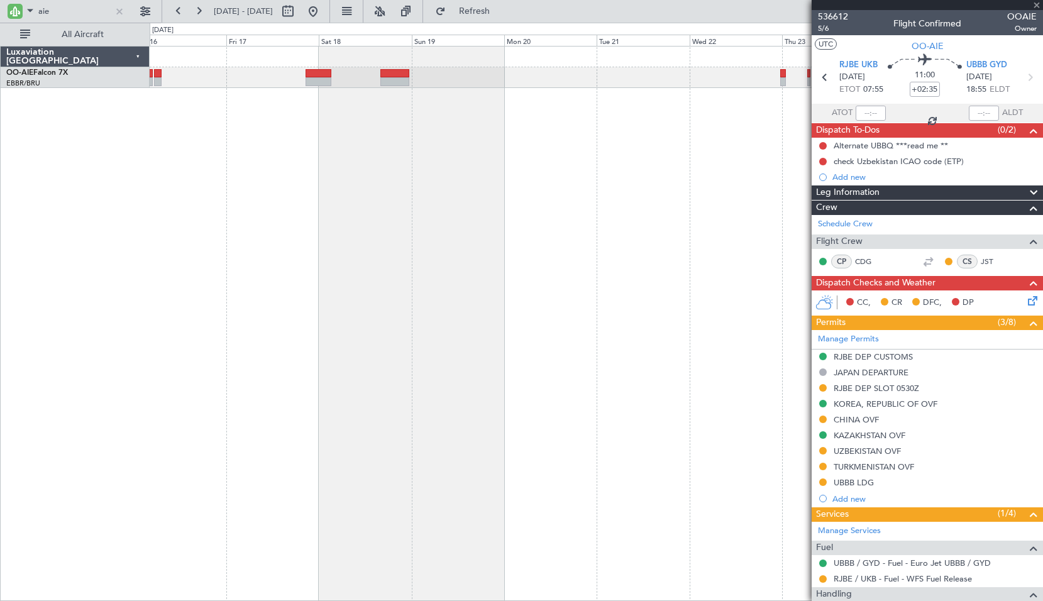
click at [691, 160] on div at bounding box center [597, 323] width 894 height 555
type input "-00:15"
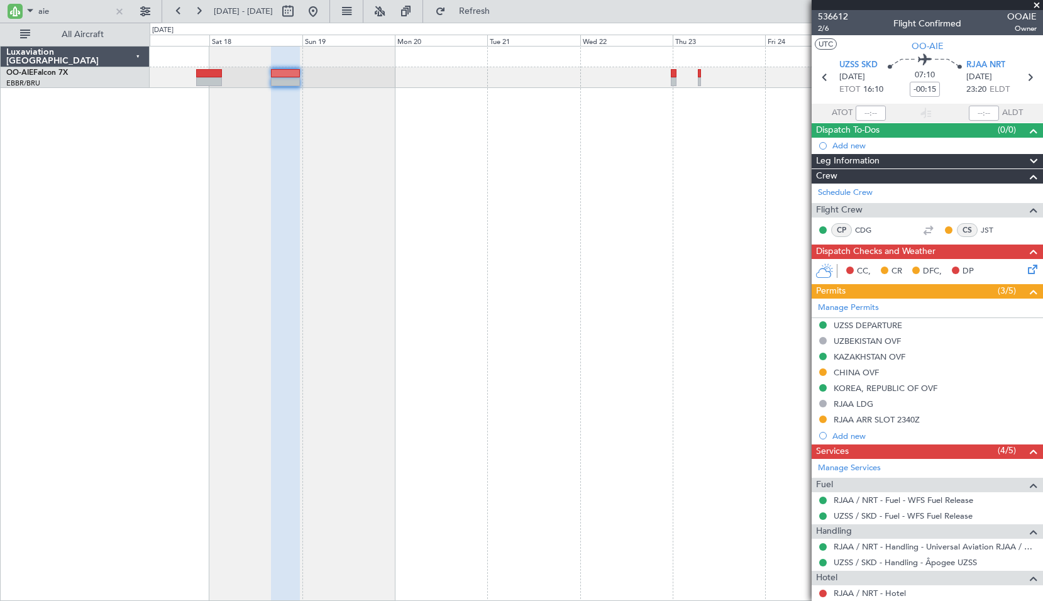
click at [577, 235] on div at bounding box center [597, 323] width 894 height 555
click at [872, 370] on div "CHINA OVF" at bounding box center [856, 372] width 45 height 11
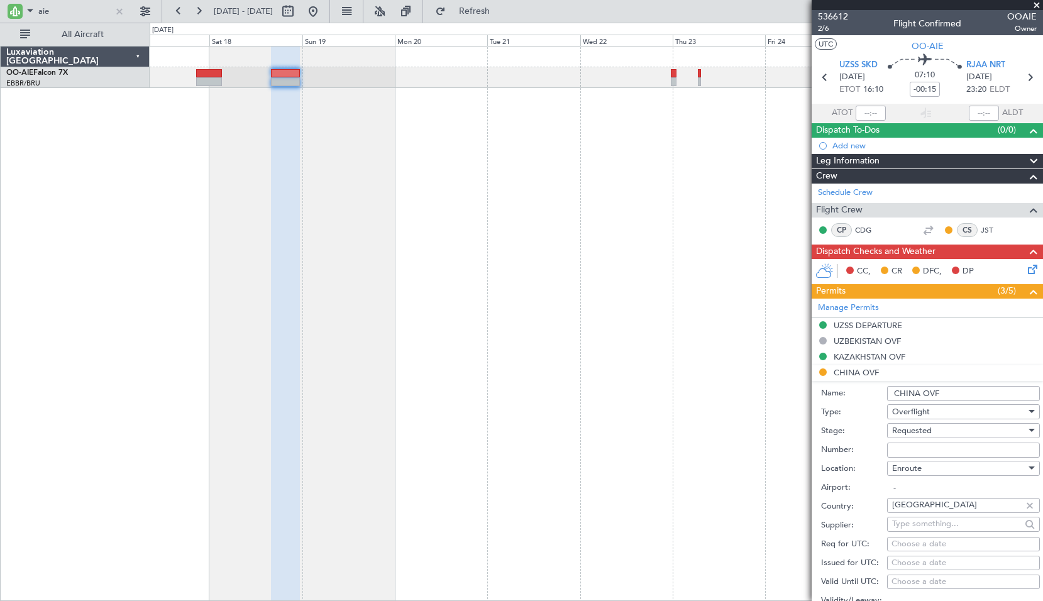
click at [957, 455] on input "Number:" at bounding box center [963, 450] width 153 height 15
paste input "CAD/2025V6175"
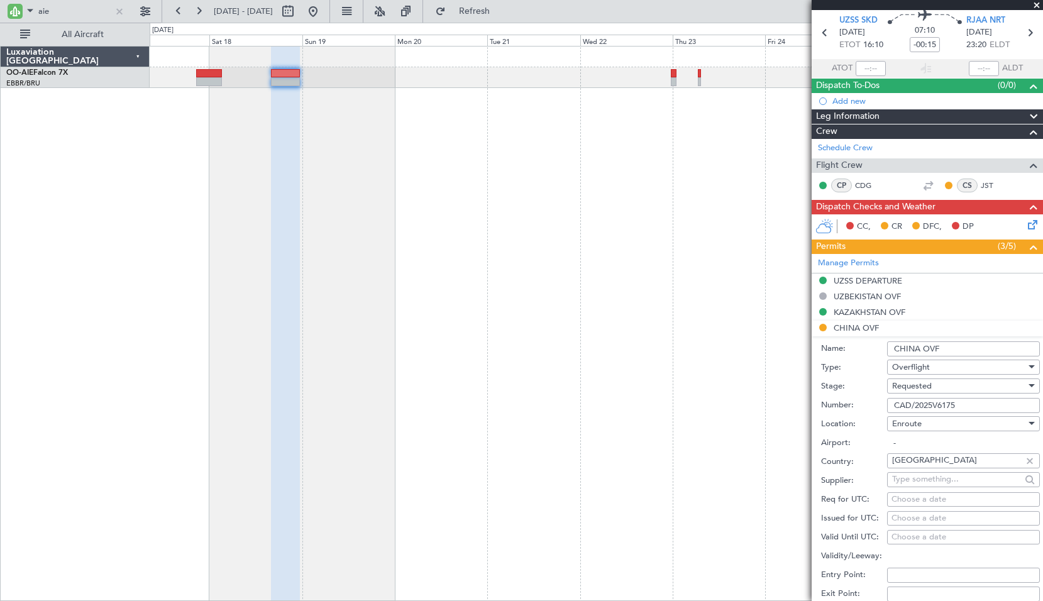
scroll to position [63, 0]
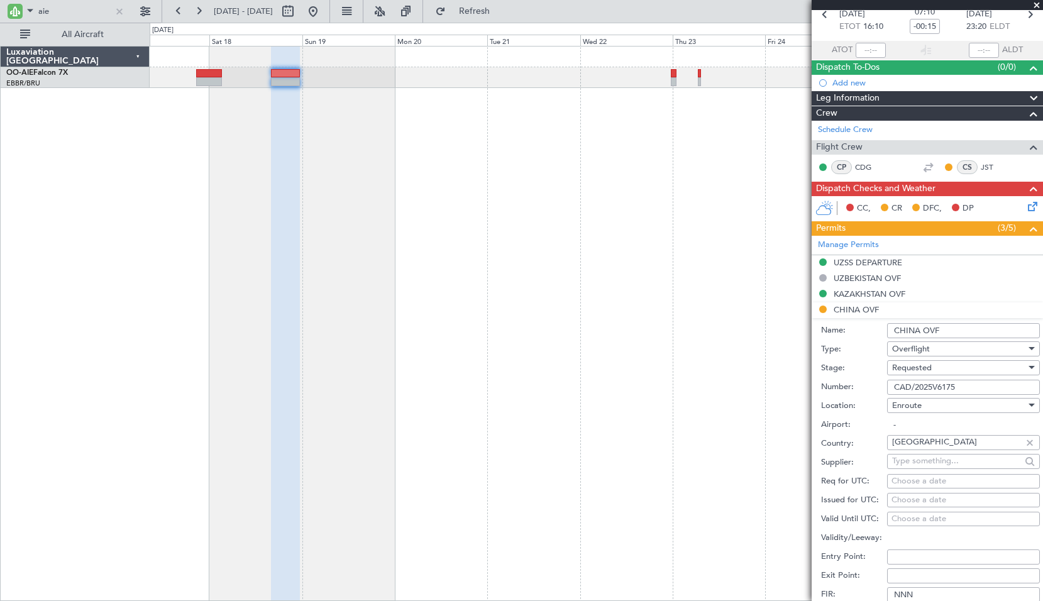
type input "CAD/2025V6175"
click at [970, 365] on div "Requested" at bounding box center [959, 367] width 134 height 19
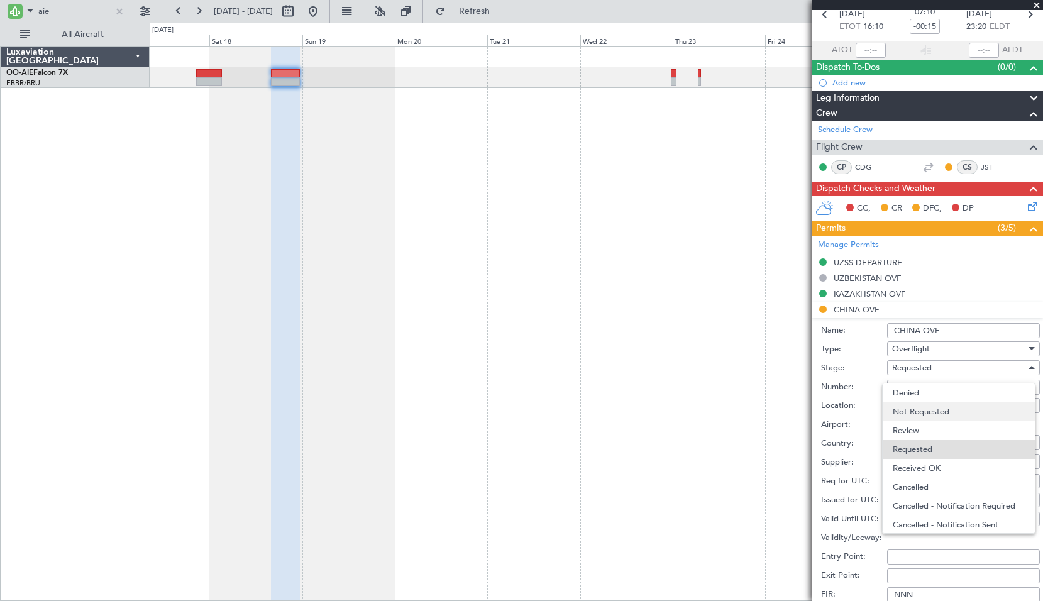
scroll to position [6, 0]
click at [929, 469] on span "Received OK" at bounding box center [959, 462] width 132 height 19
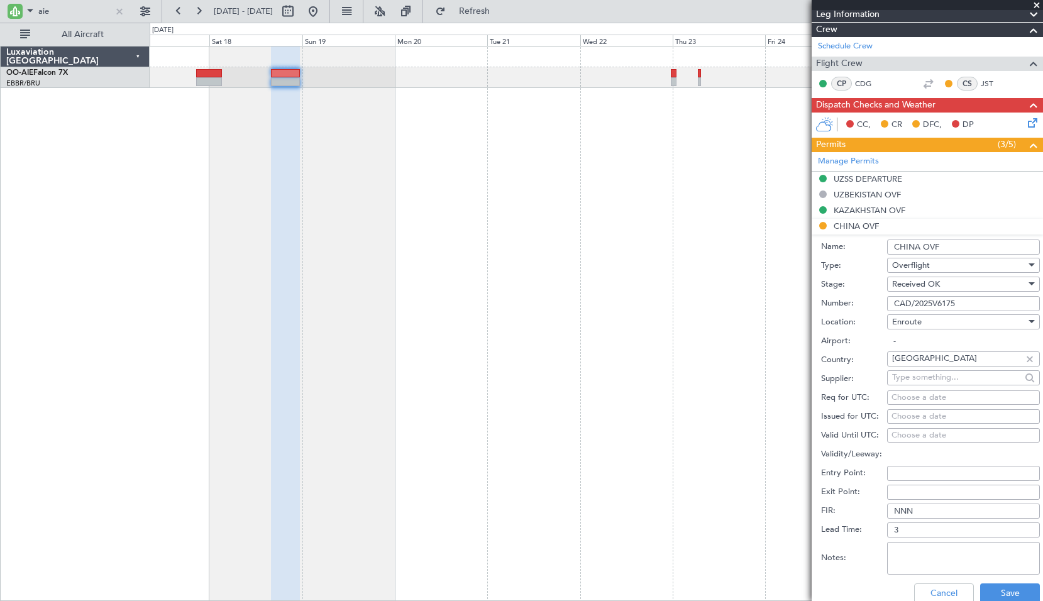
scroll to position [377, 0]
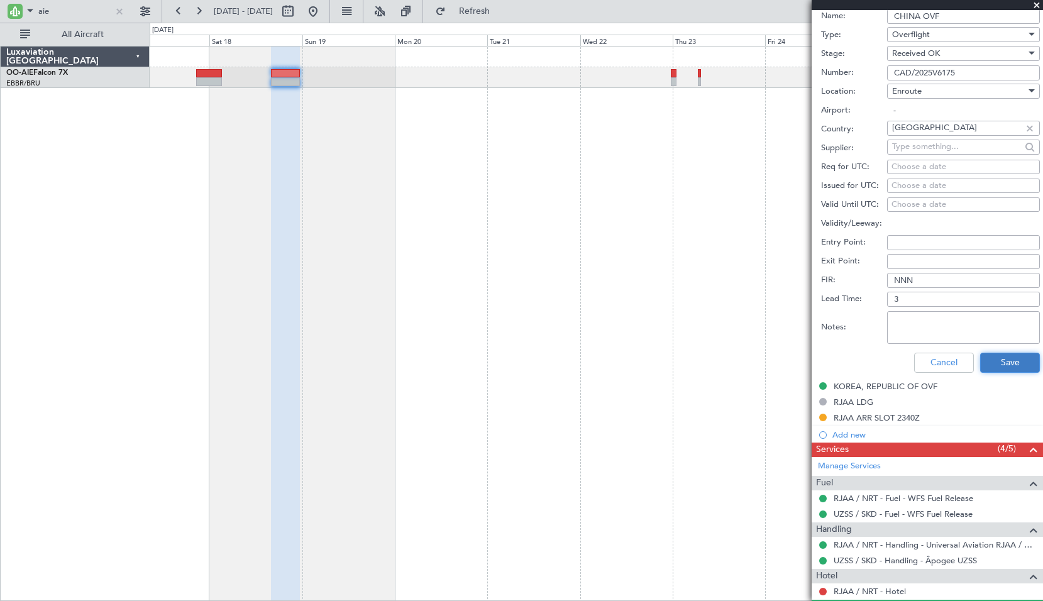
click at [1001, 368] on button "Save" at bounding box center [1010, 363] width 60 height 20
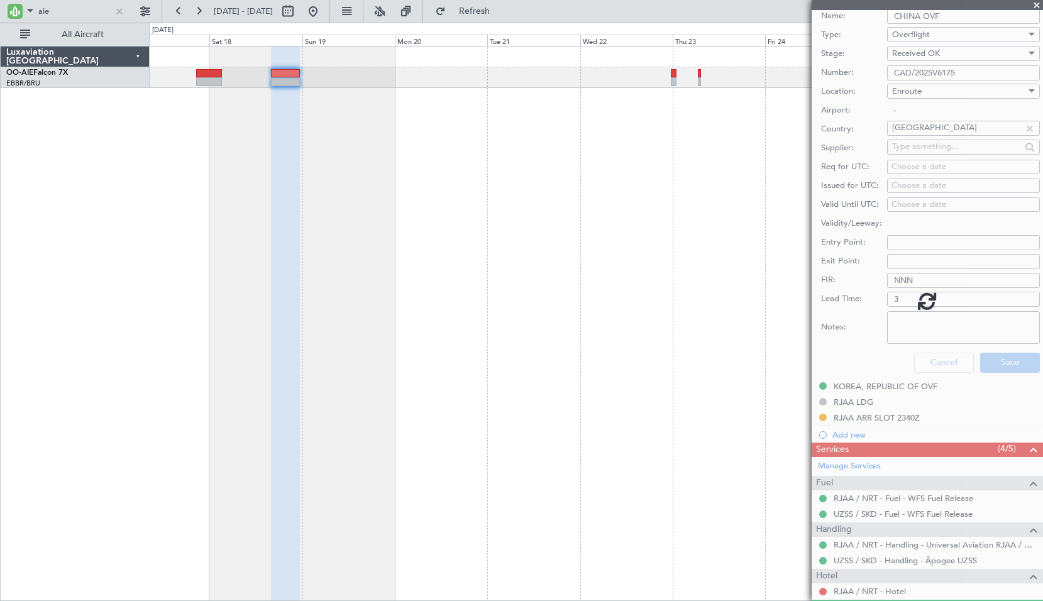
scroll to position [2, 0]
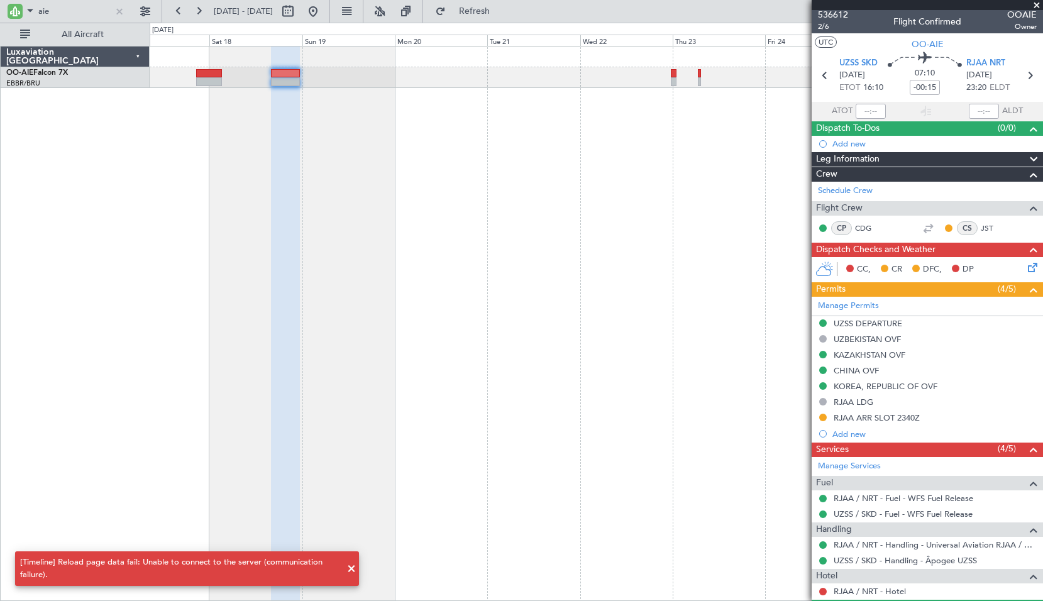
click at [1040, 1] on span at bounding box center [1037, 5] width 13 height 11
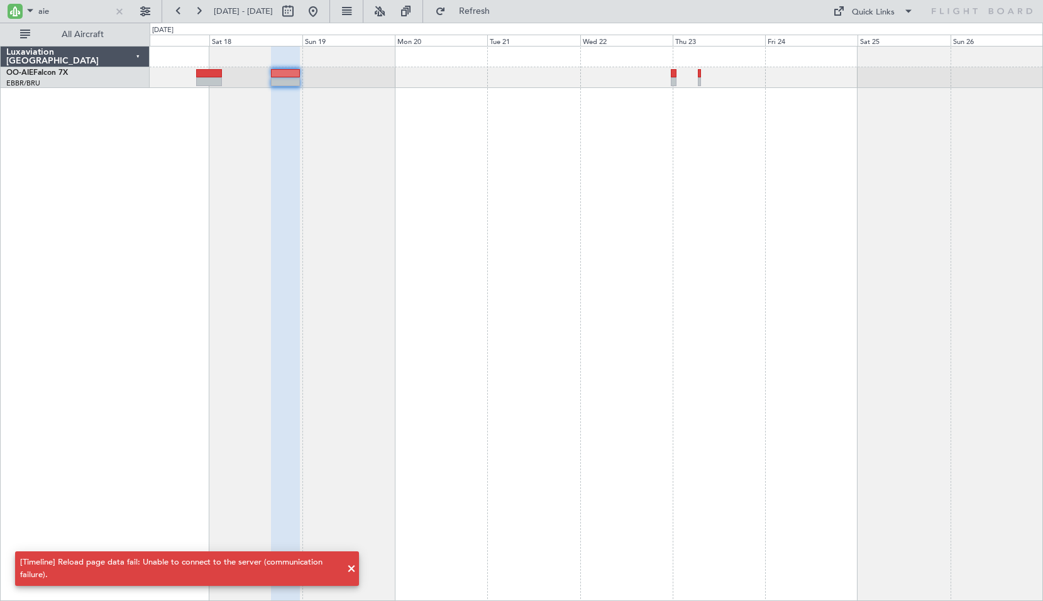
type input "0"
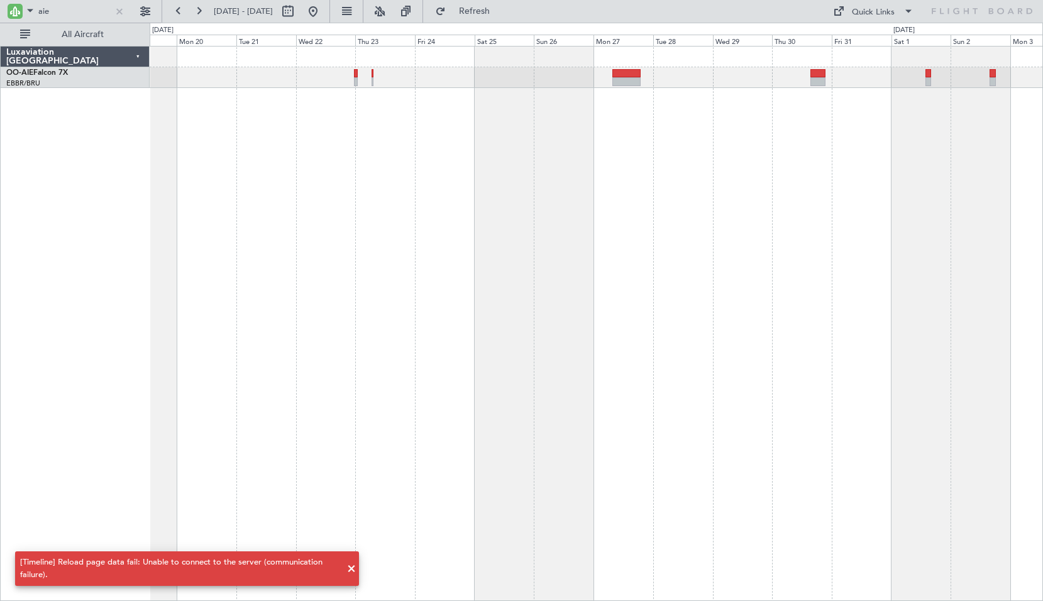
click at [556, 302] on div at bounding box center [597, 323] width 894 height 555
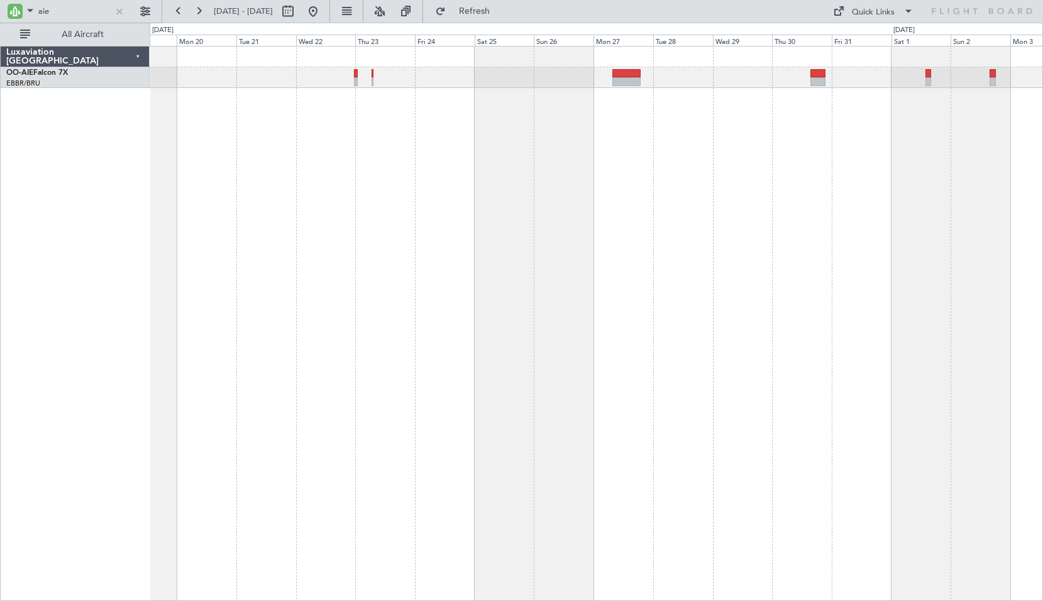
click at [742, 174] on div at bounding box center [597, 323] width 894 height 555
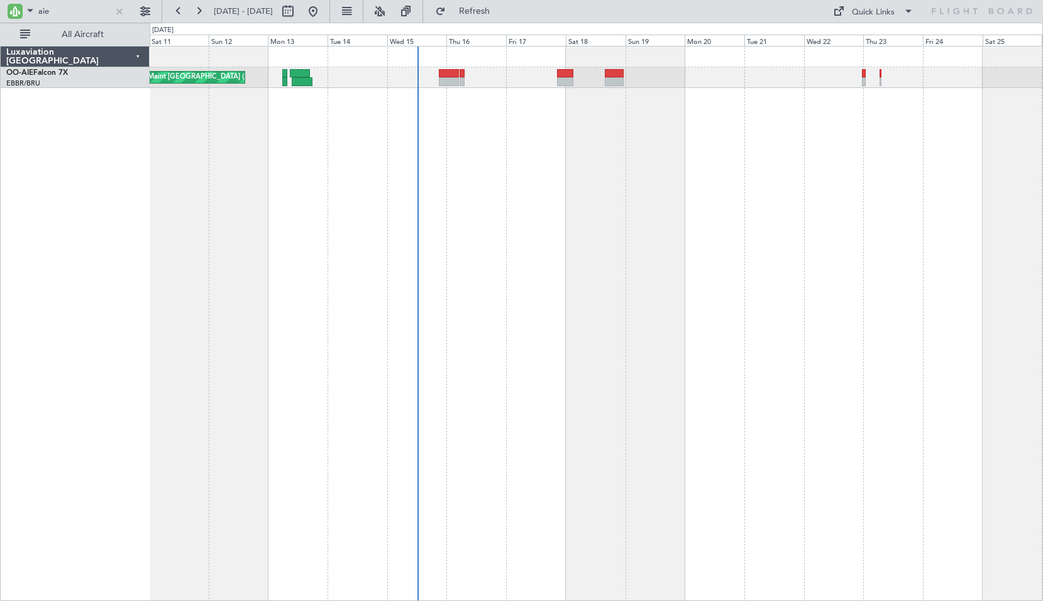
click at [855, 252] on div "Planned Maint [GEOGRAPHIC_DATA] ([GEOGRAPHIC_DATA])" at bounding box center [597, 323] width 894 height 555
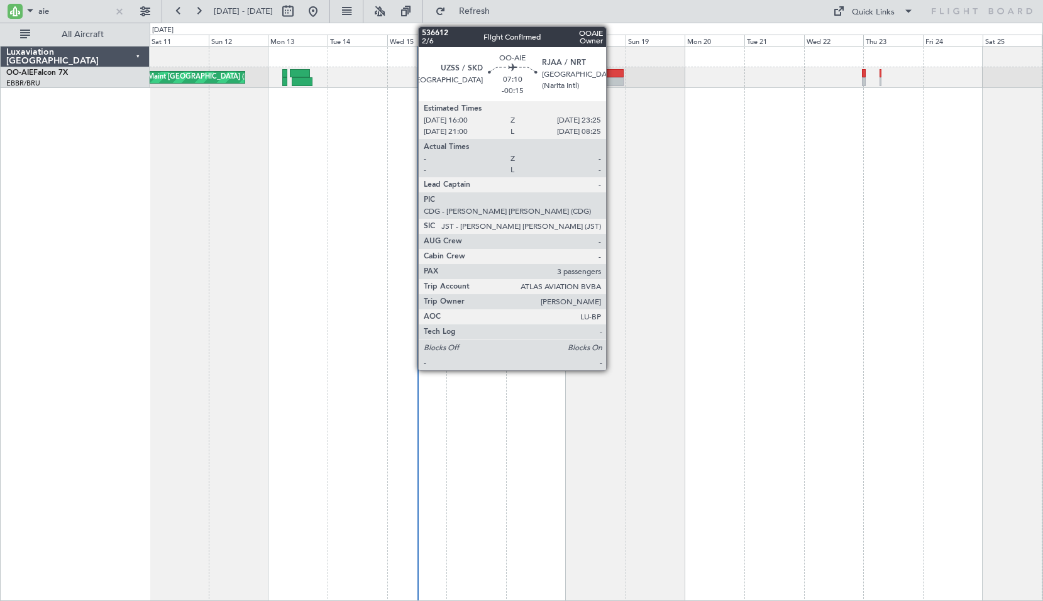
click at [612, 76] on div at bounding box center [614, 73] width 19 height 9
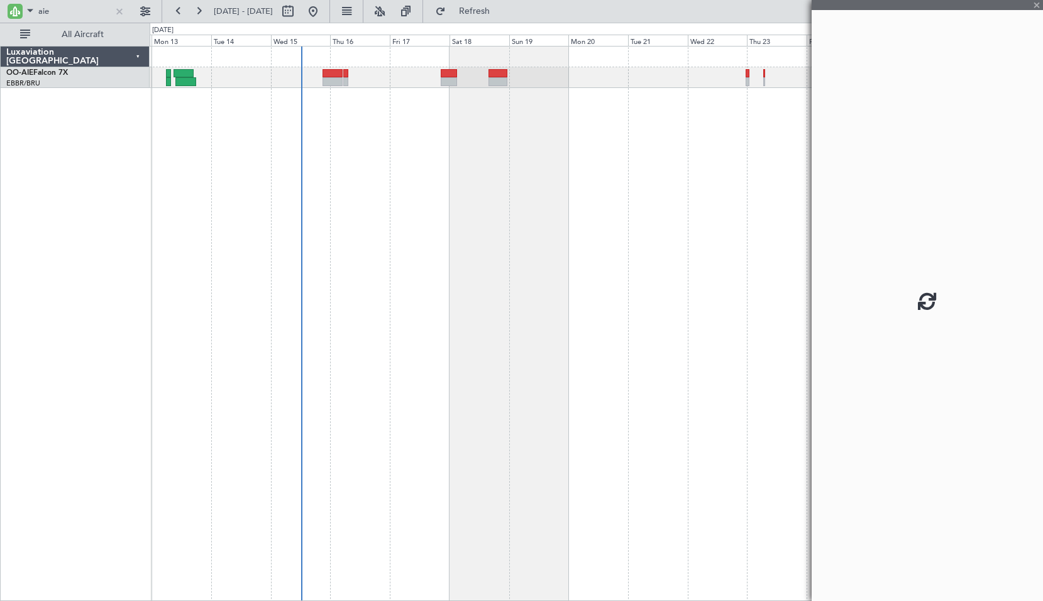
click at [678, 252] on div "Planned Maint [GEOGRAPHIC_DATA] ([GEOGRAPHIC_DATA])" at bounding box center [597, 323] width 894 height 555
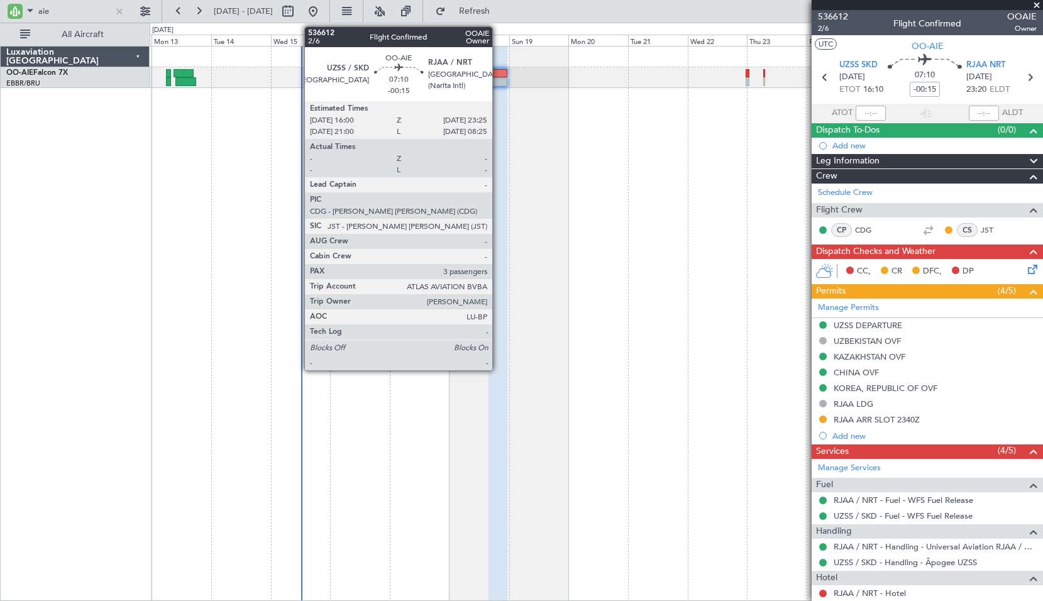
click at [498, 75] on div at bounding box center [498, 73] width 19 height 9
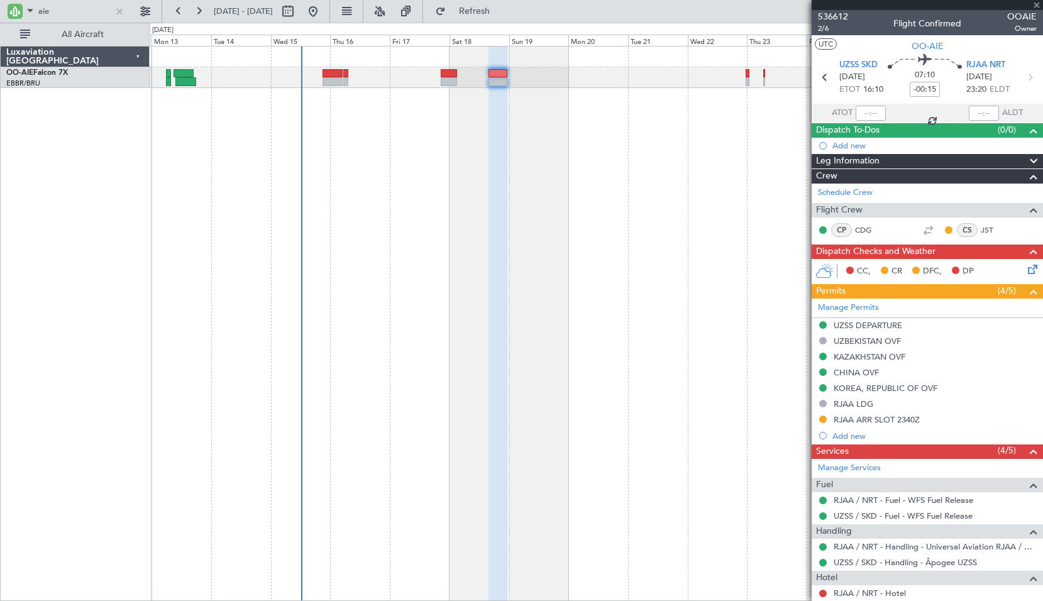
click at [607, 179] on div "Planned Maint [GEOGRAPHIC_DATA] ([GEOGRAPHIC_DATA])" at bounding box center [597, 323] width 894 height 555
click at [572, 223] on div "Planned Maint [GEOGRAPHIC_DATA] ([GEOGRAPHIC_DATA])" at bounding box center [597, 323] width 894 height 555
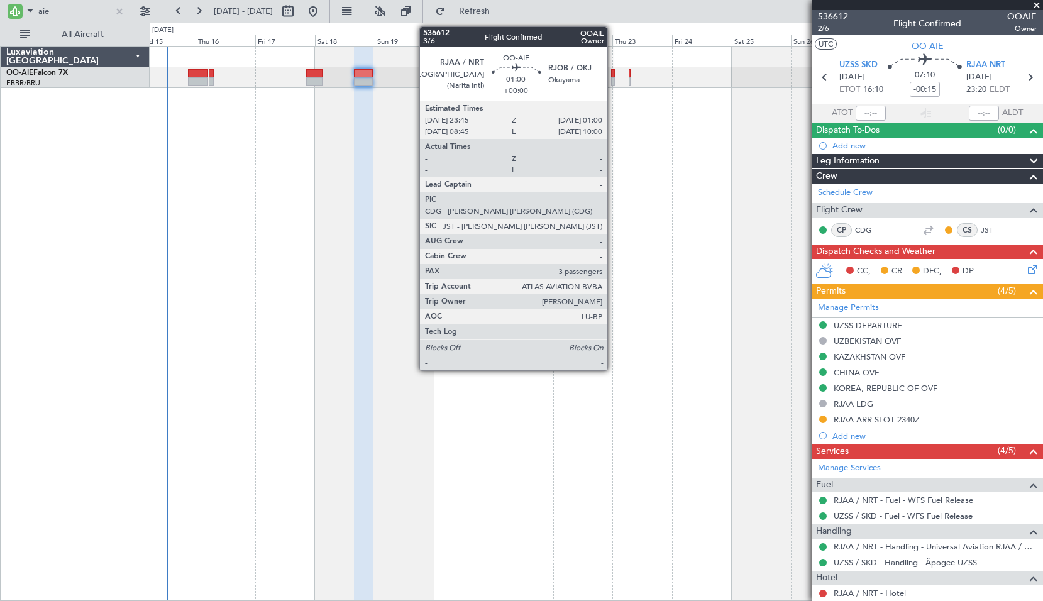
click at [613, 75] on div at bounding box center [612, 73] width 3 height 9
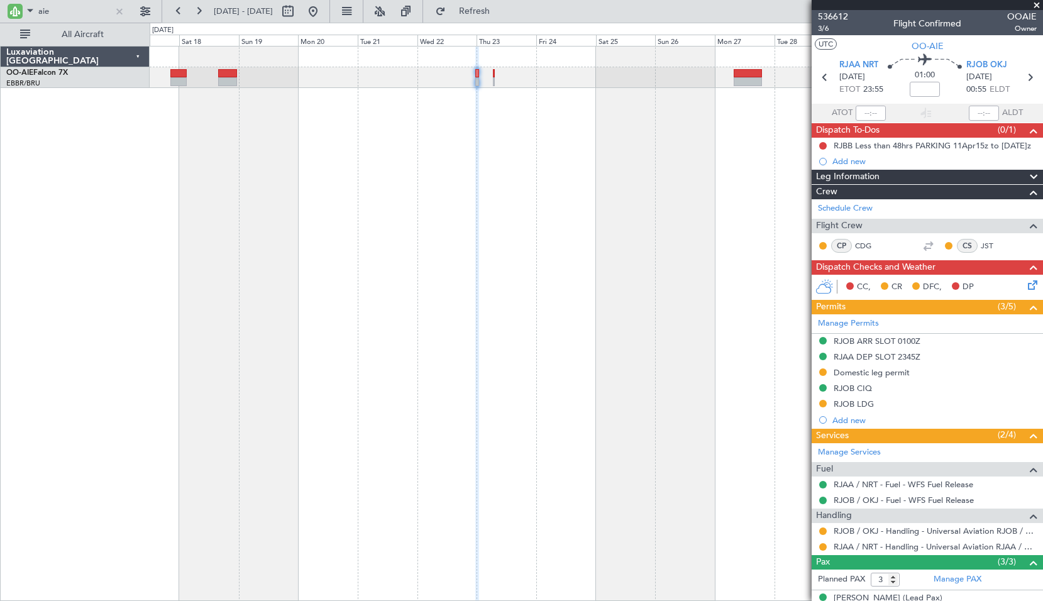
click at [525, 179] on div at bounding box center [597, 323] width 894 height 555
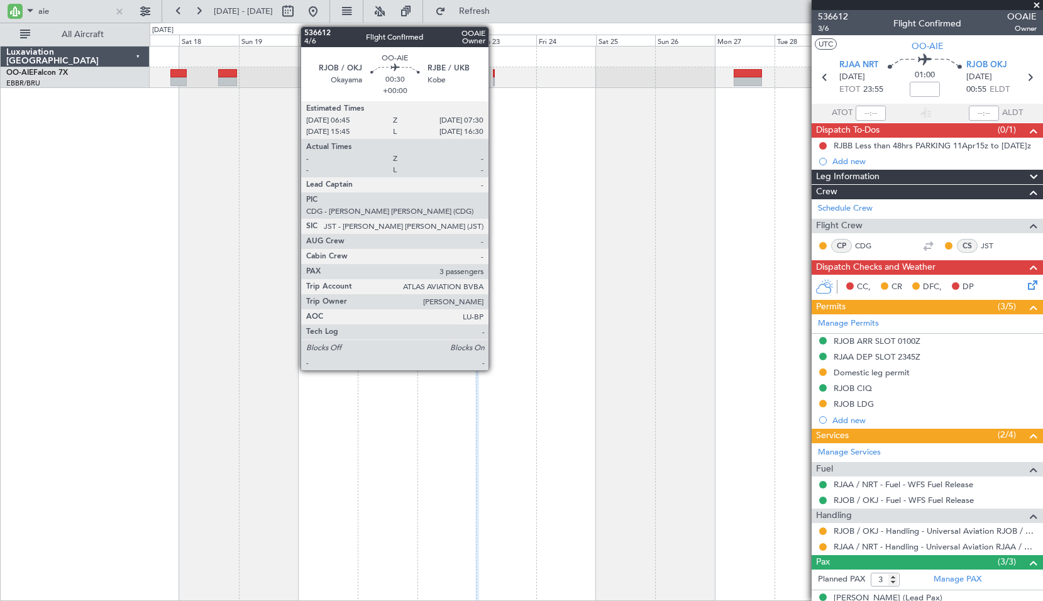
click at [494, 79] on div at bounding box center [494, 81] width 2 height 9
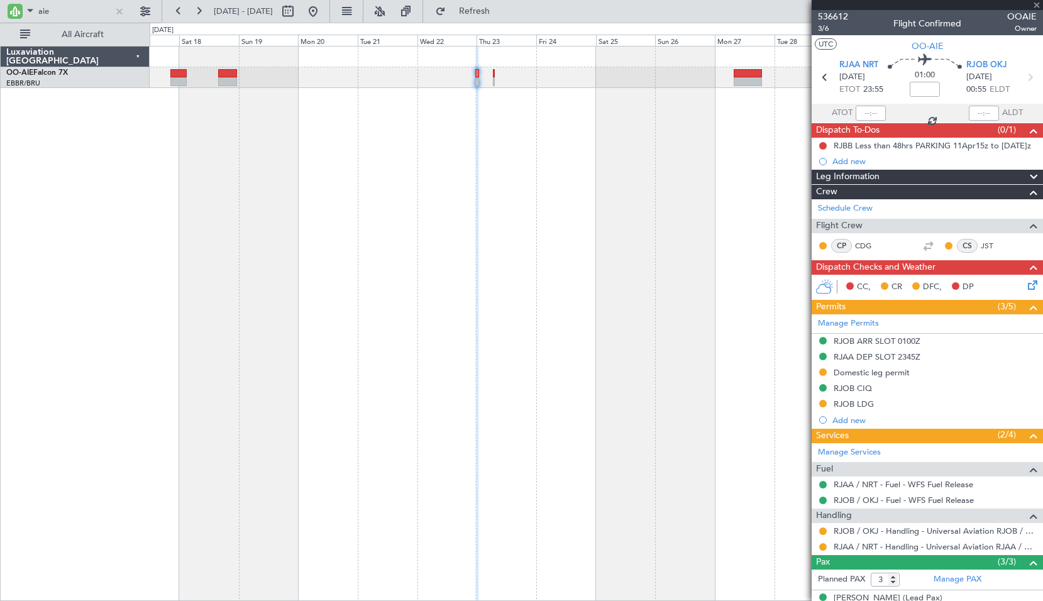
click at [556, 180] on div at bounding box center [597, 323] width 894 height 555
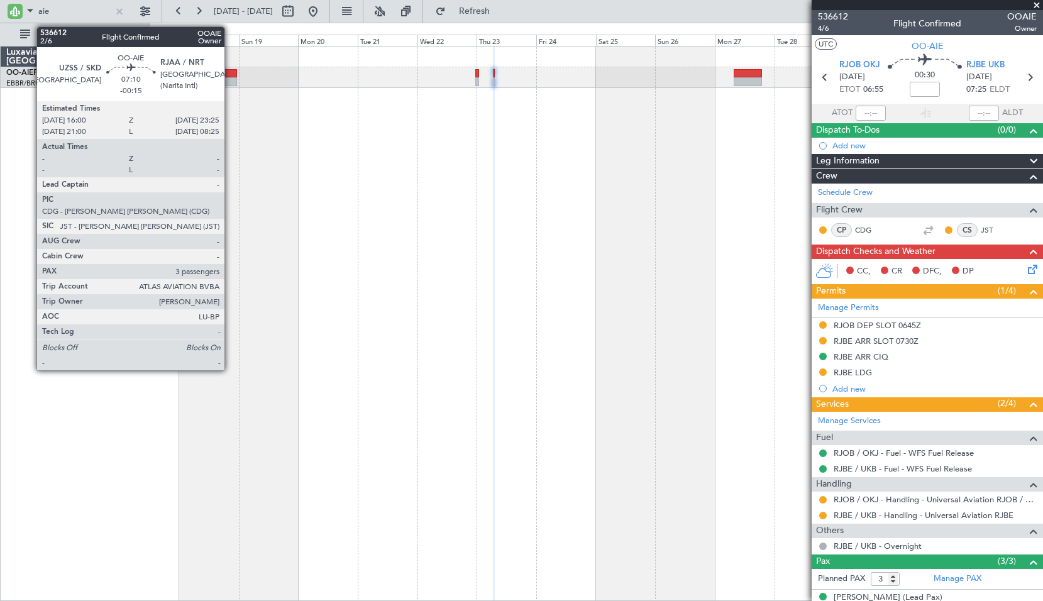
click at [230, 76] on div at bounding box center [227, 73] width 19 height 9
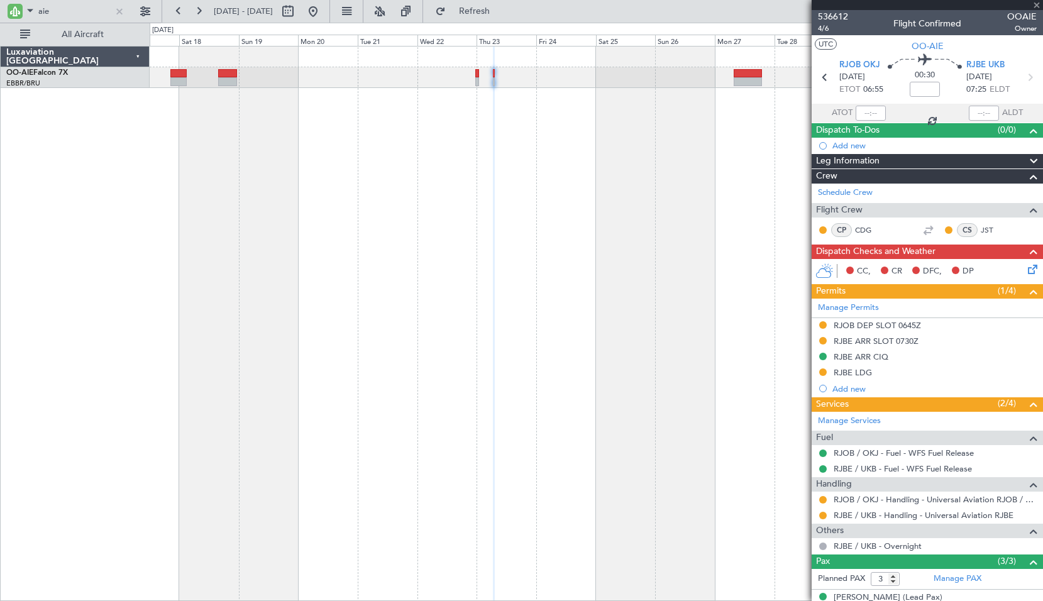
type input "-00:15"
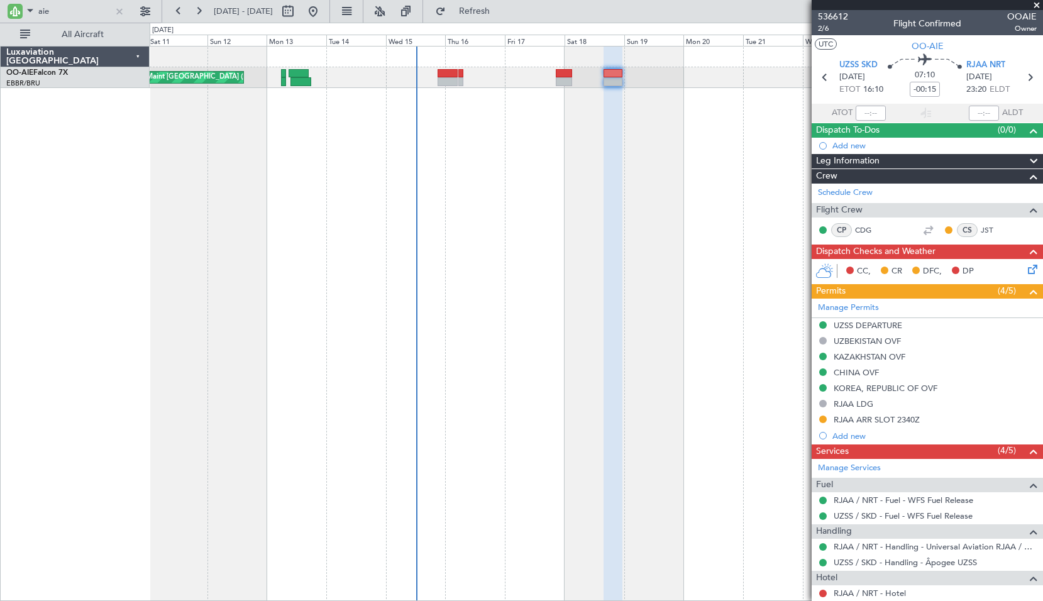
click at [787, 222] on div "Planned Maint [GEOGRAPHIC_DATA] ([GEOGRAPHIC_DATA])" at bounding box center [597, 323] width 894 height 555
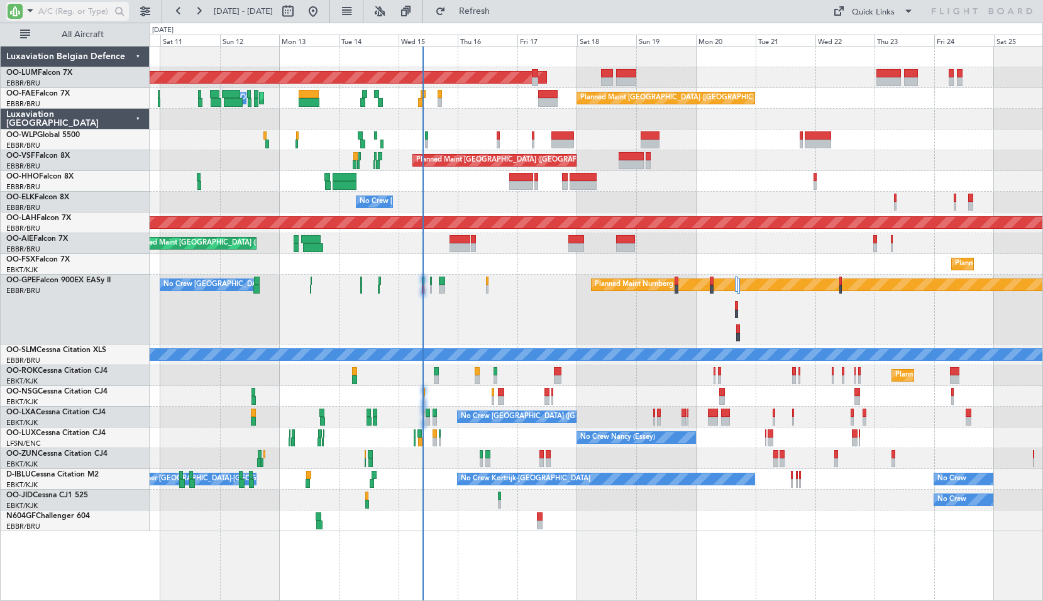
click at [76, 14] on input "text" at bounding box center [74, 11] width 72 height 19
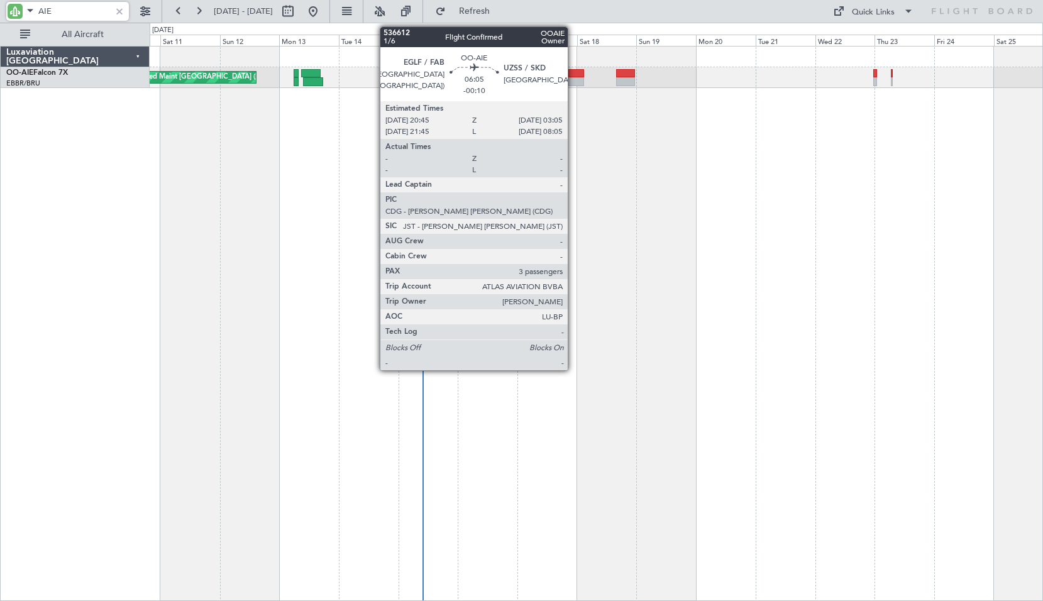
click at [573, 78] on div at bounding box center [576, 81] width 16 height 9
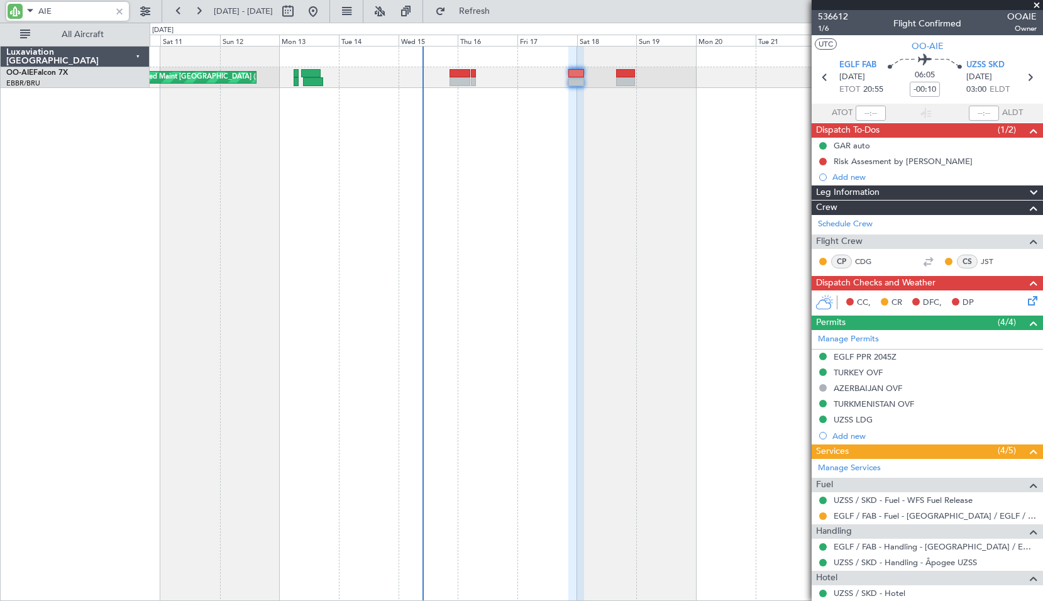
type input "AIE"
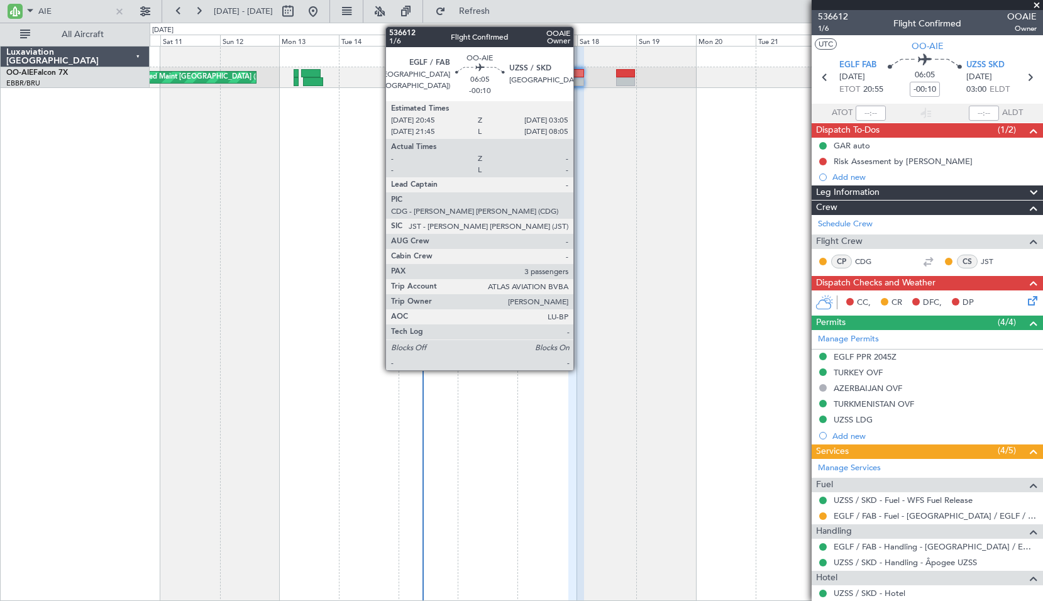
click at [579, 72] on div at bounding box center [576, 73] width 16 height 9
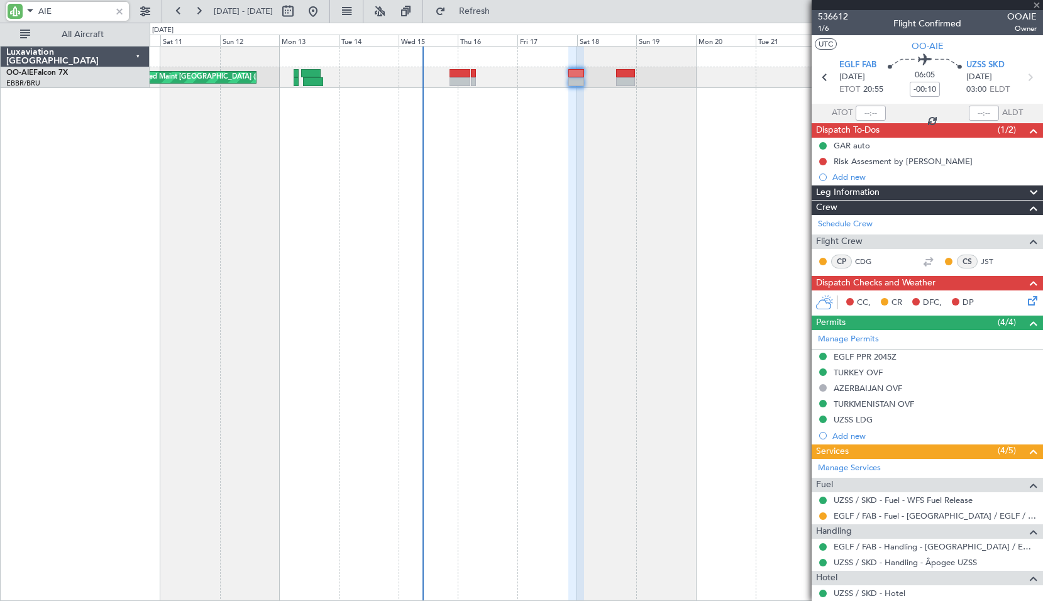
click at [589, 125] on div "Planned Maint [GEOGRAPHIC_DATA] ([GEOGRAPHIC_DATA])" at bounding box center [597, 323] width 894 height 555
click at [926, 87] on input "-00:10" at bounding box center [925, 89] width 30 height 15
click at [756, 157] on div "Planned Maint [GEOGRAPHIC_DATA] ([GEOGRAPHIC_DATA])" at bounding box center [597, 323] width 894 height 555
type input "+00:00"
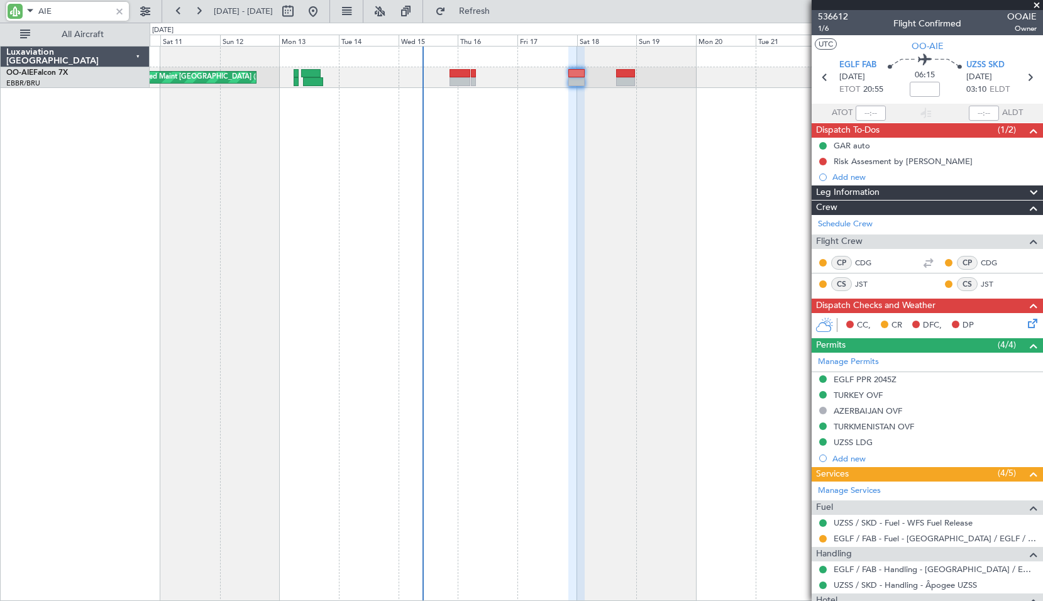
click at [101, 6] on input "AIE" at bounding box center [74, 11] width 72 height 19
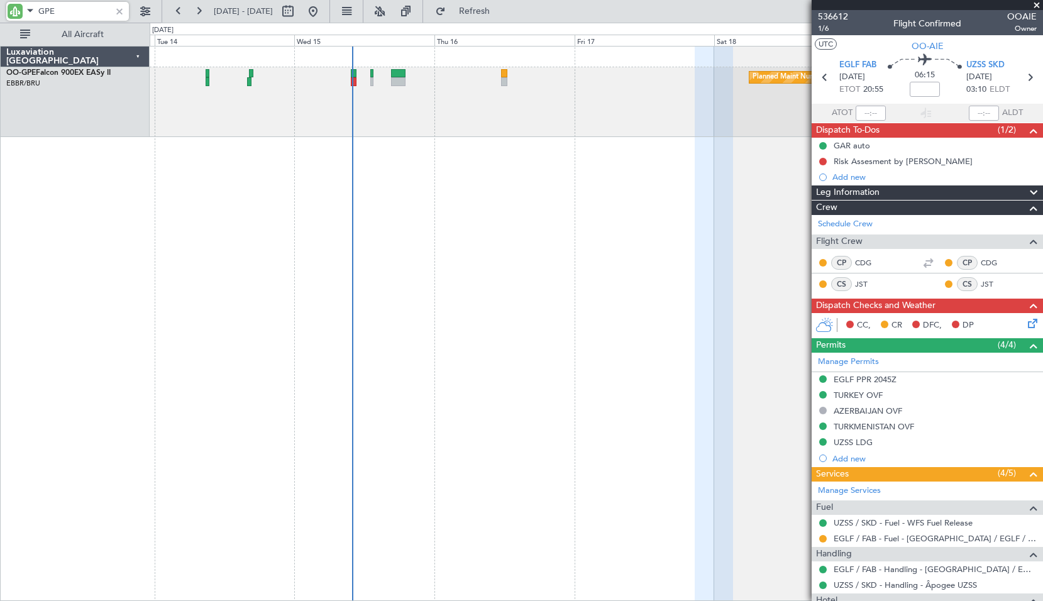
type input "GPE"
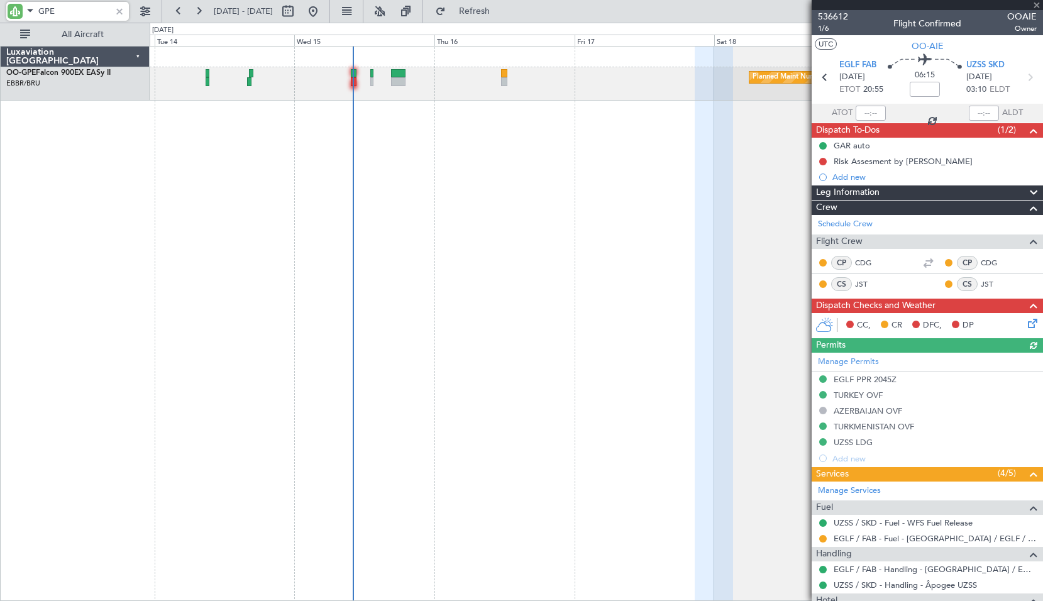
click at [119, 12] on div at bounding box center [120, 11] width 14 height 14
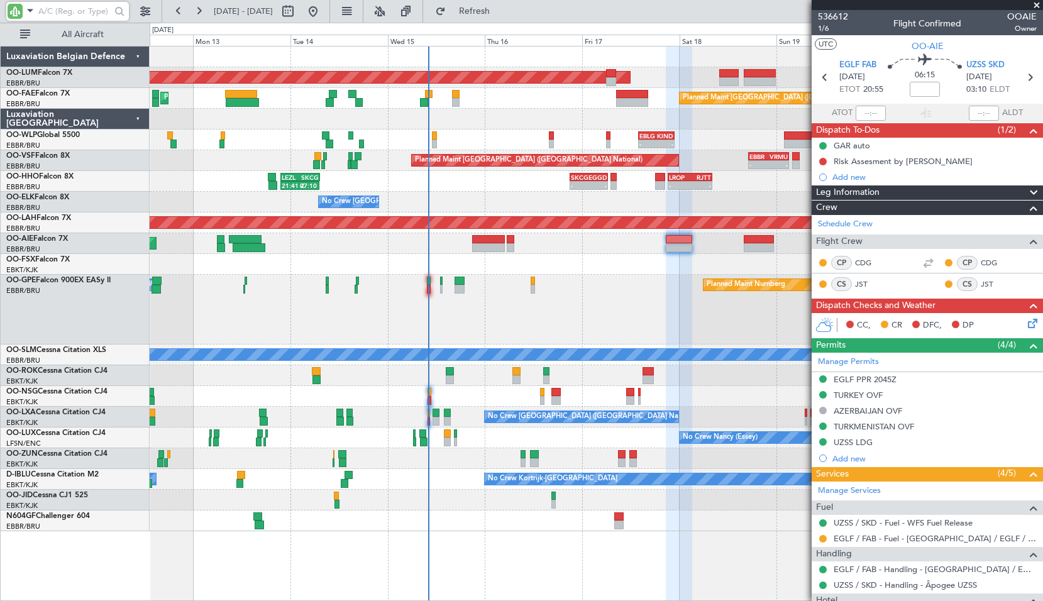
click at [531, 285] on div "Planned Maint Nurnberg No Crew [GEOGRAPHIC_DATA] (Brussels National)" at bounding box center [596, 310] width 893 height 70
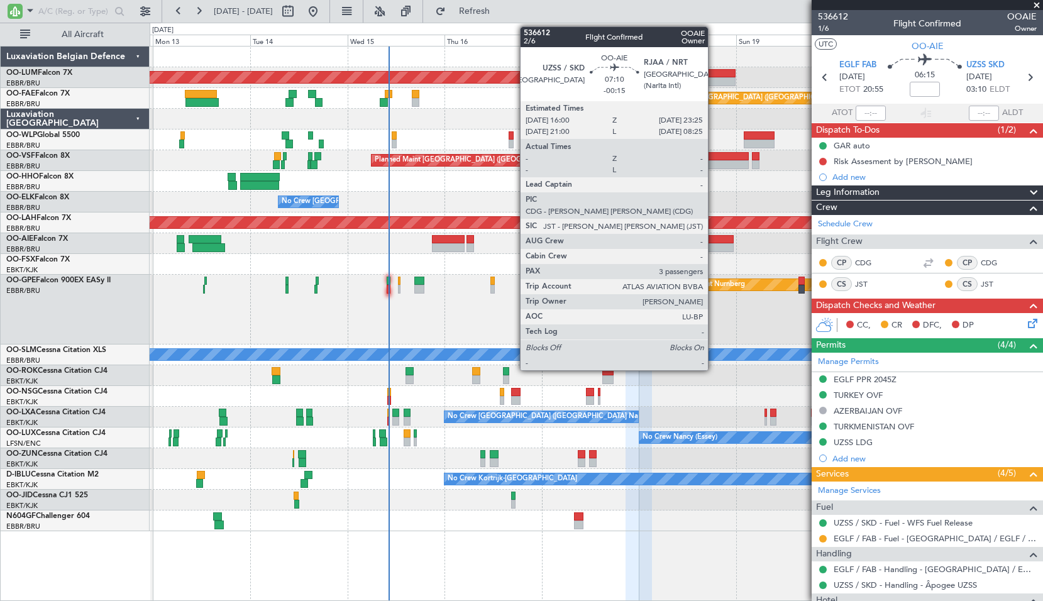
click at [714, 240] on div at bounding box center [719, 239] width 30 height 9
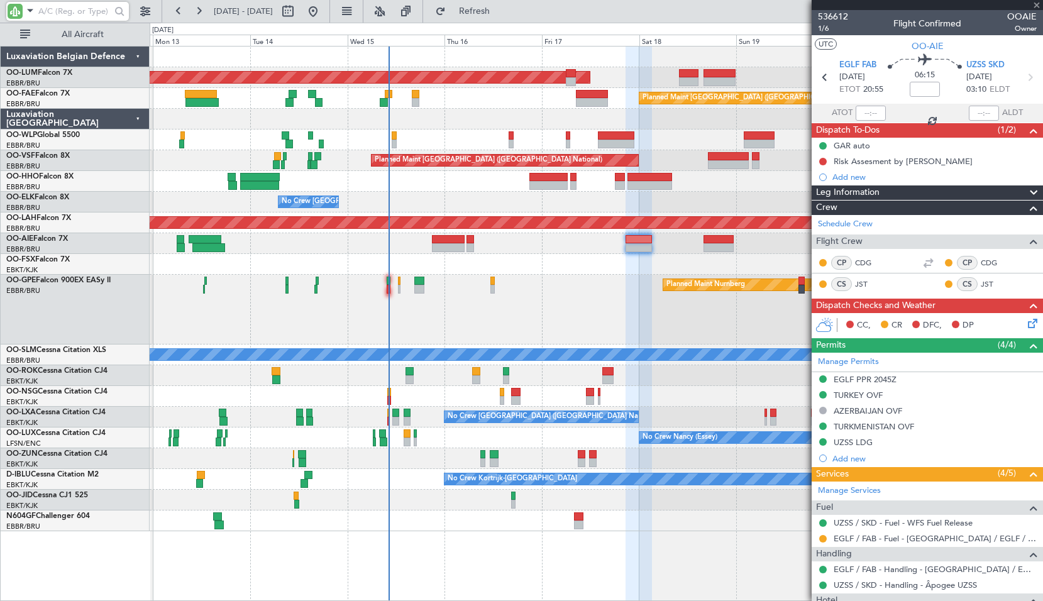
click at [689, 263] on div "Planned Maint Kortrijk-[GEOGRAPHIC_DATA]" at bounding box center [596, 264] width 893 height 21
type input "-00:15"
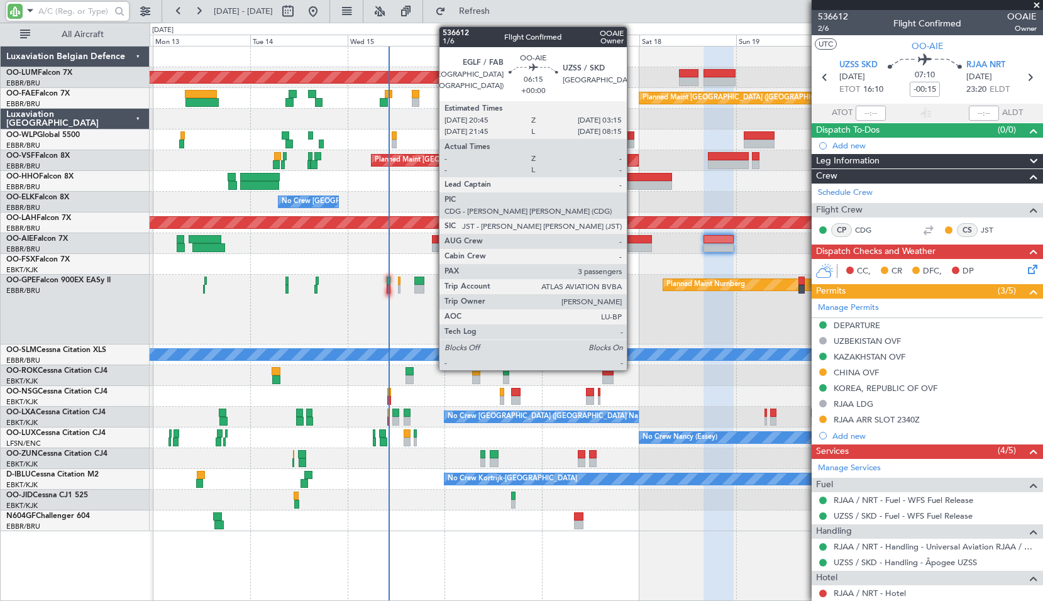
click at [633, 238] on div at bounding box center [639, 239] width 26 height 9
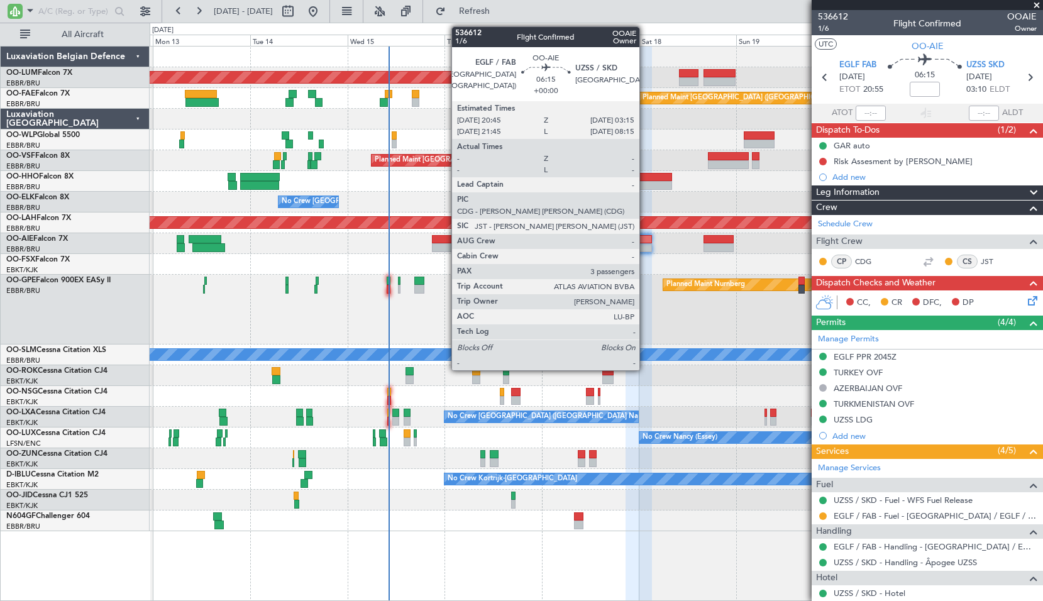
click at [646, 240] on div at bounding box center [639, 239] width 26 height 9
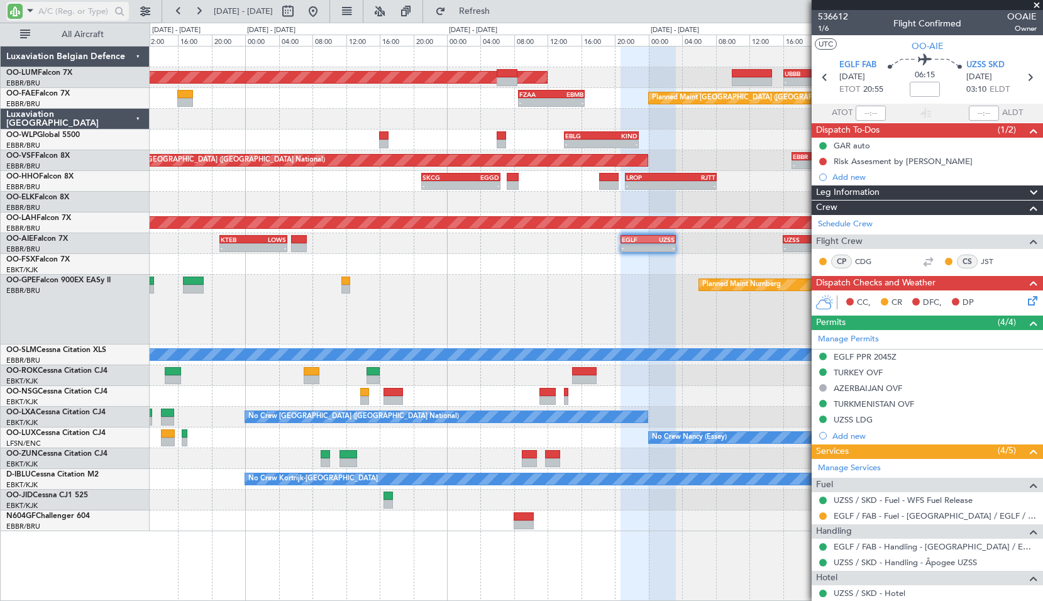
click at [53, 18] on input "text" at bounding box center [74, 11] width 72 height 19
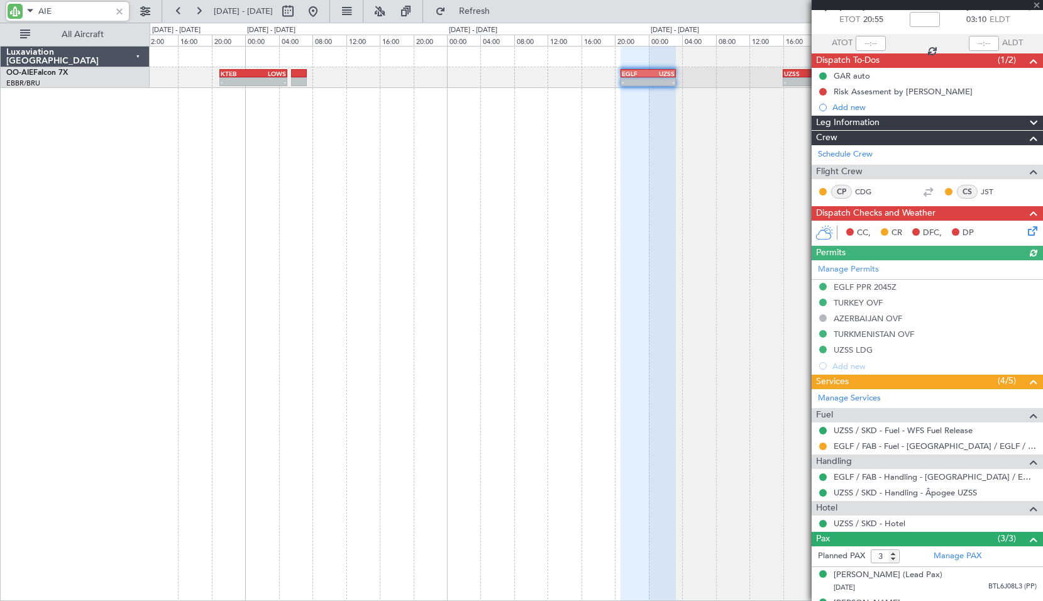
scroll to position [63, 0]
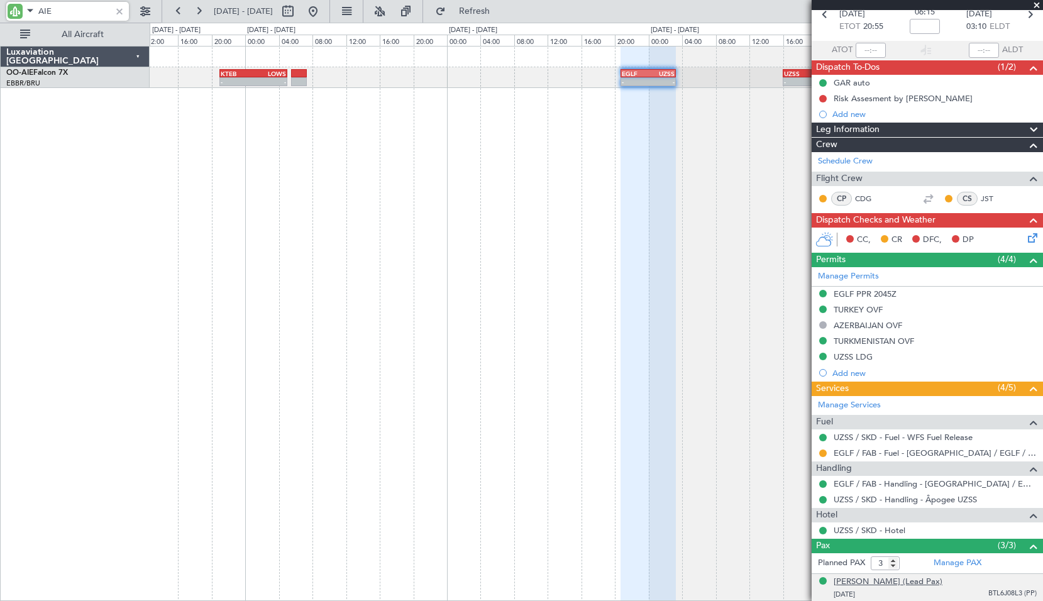
type input "AIE"
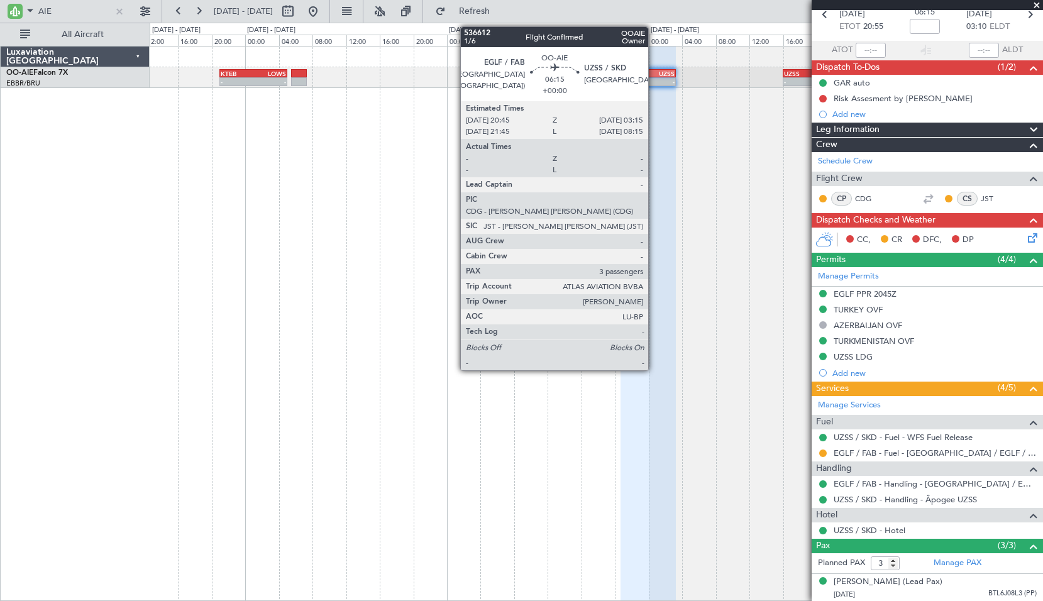
click at [654, 82] on div "-" at bounding box center [661, 82] width 26 height 8
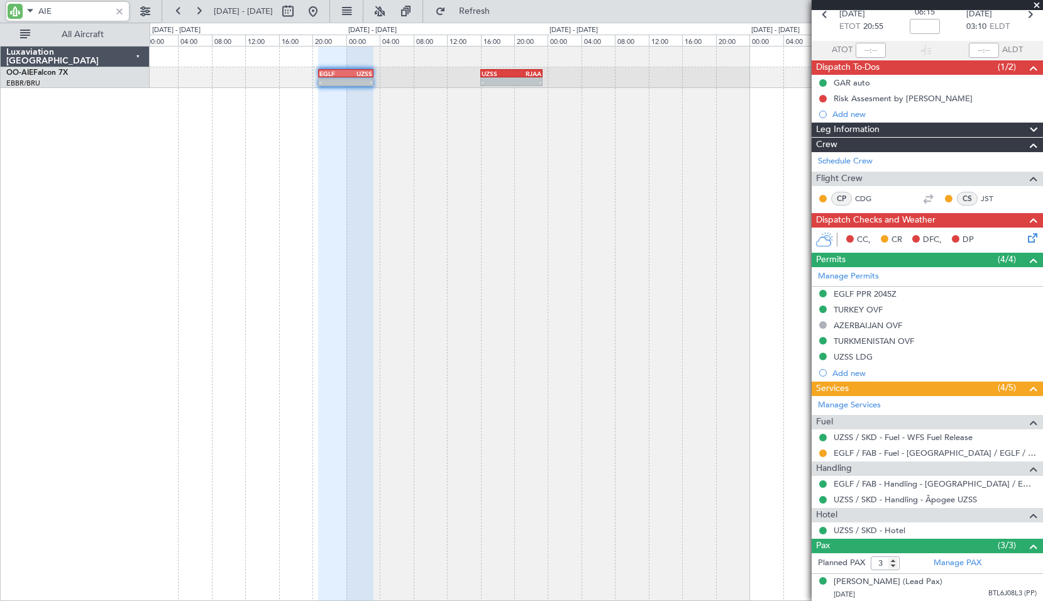
click at [407, 143] on div "- - EGLF 20:45 Z UZSS 03:15 Z - - UZSS 16:00 Z RJAA 23:25 Z KTEB 21:00 Z LOWS 0…" at bounding box center [597, 323] width 894 height 555
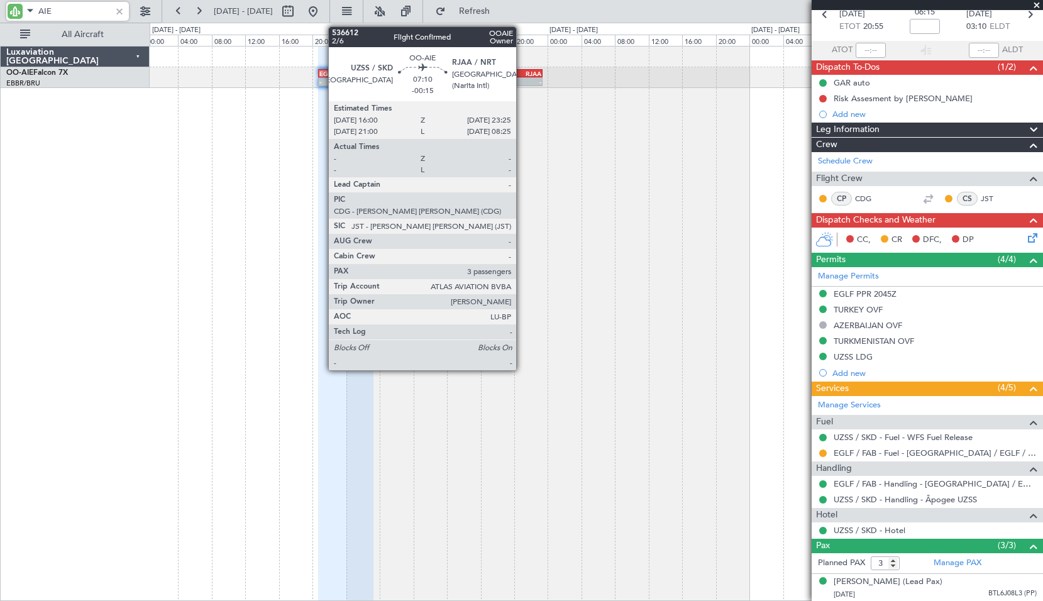
click at [522, 74] on div "RJAA" at bounding box center [526, 74] width 30 height 8
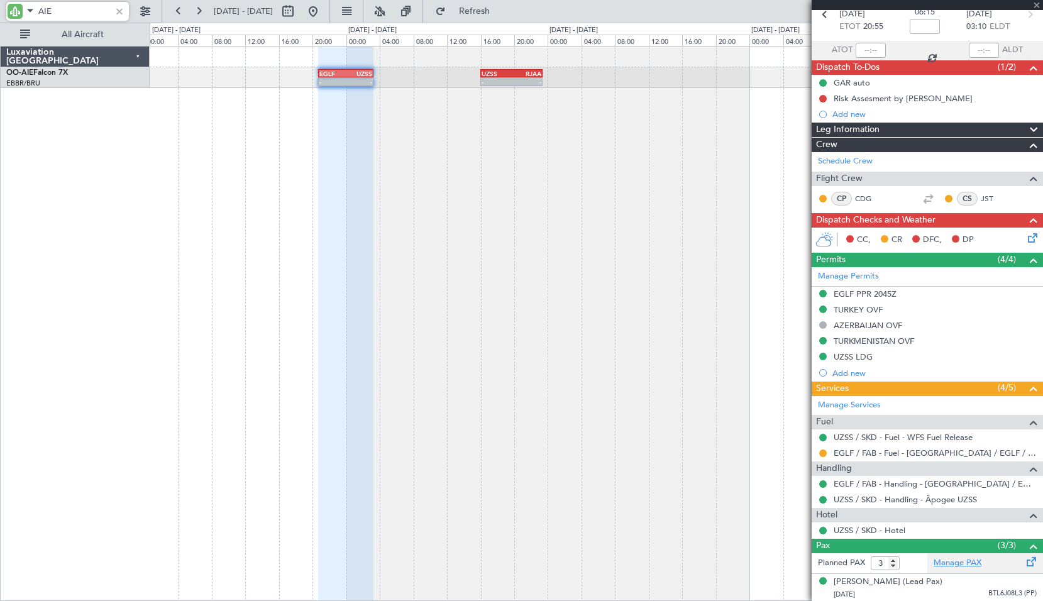
type input "-00:15"
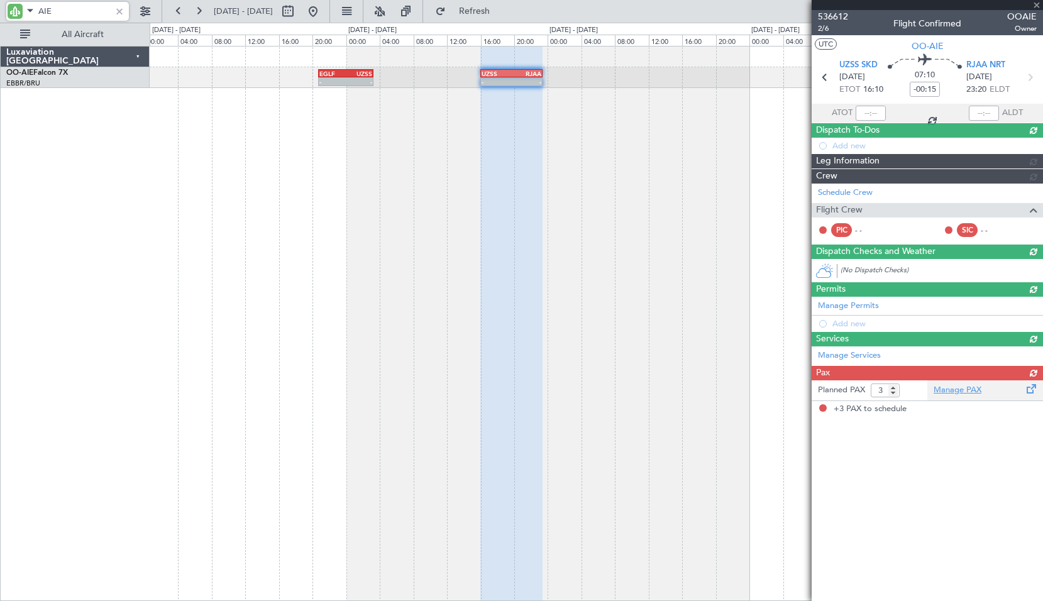
scroll to position [0, 0]
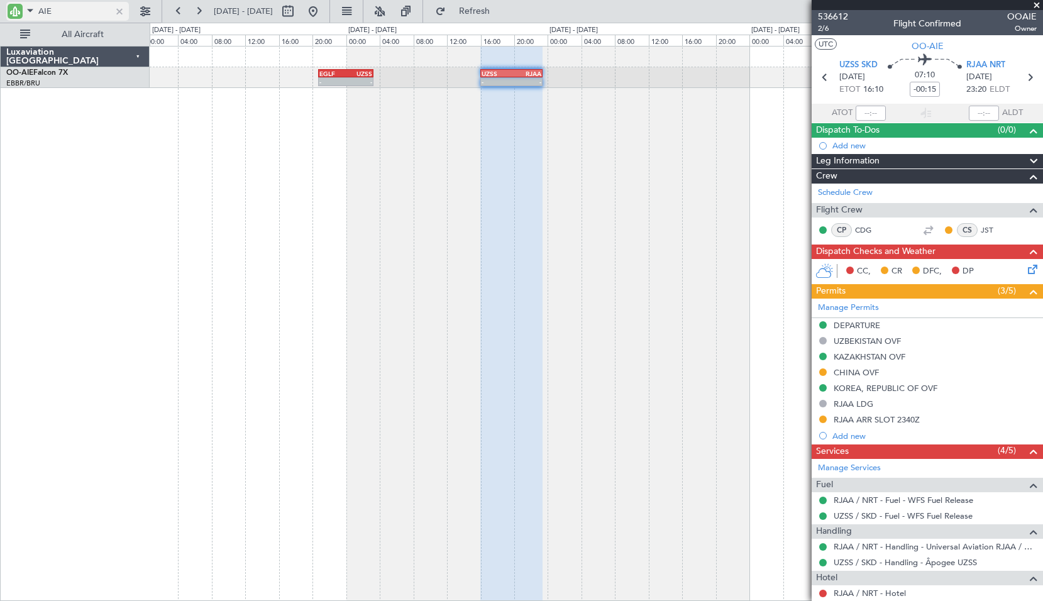
click at [119, 8] on div at bounding box center [120, 11] width 14 height 14
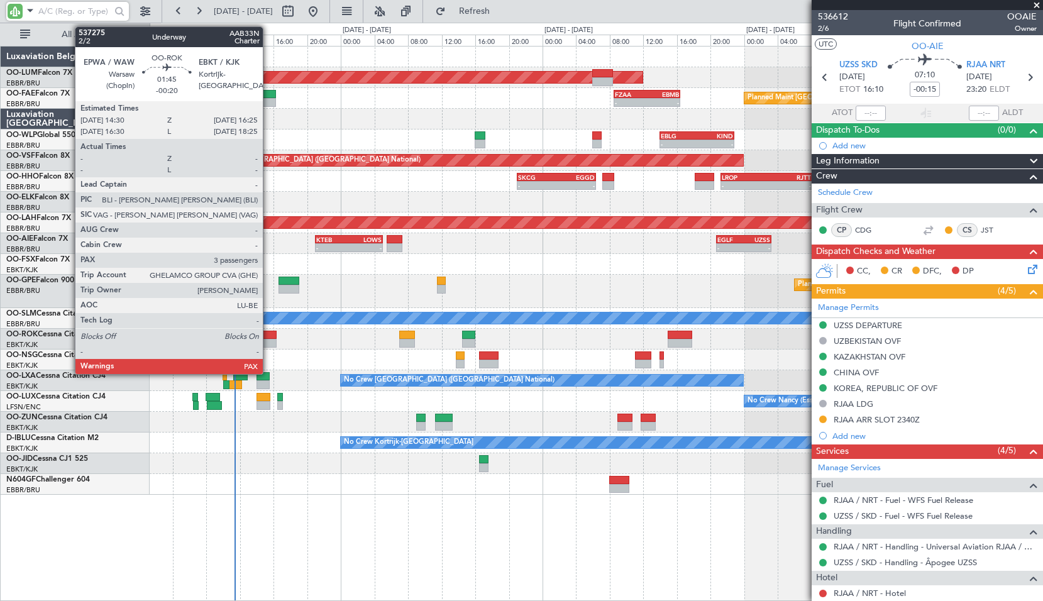
click at [268, 339] on div at bounding box center [268, 343] width 16 height 9
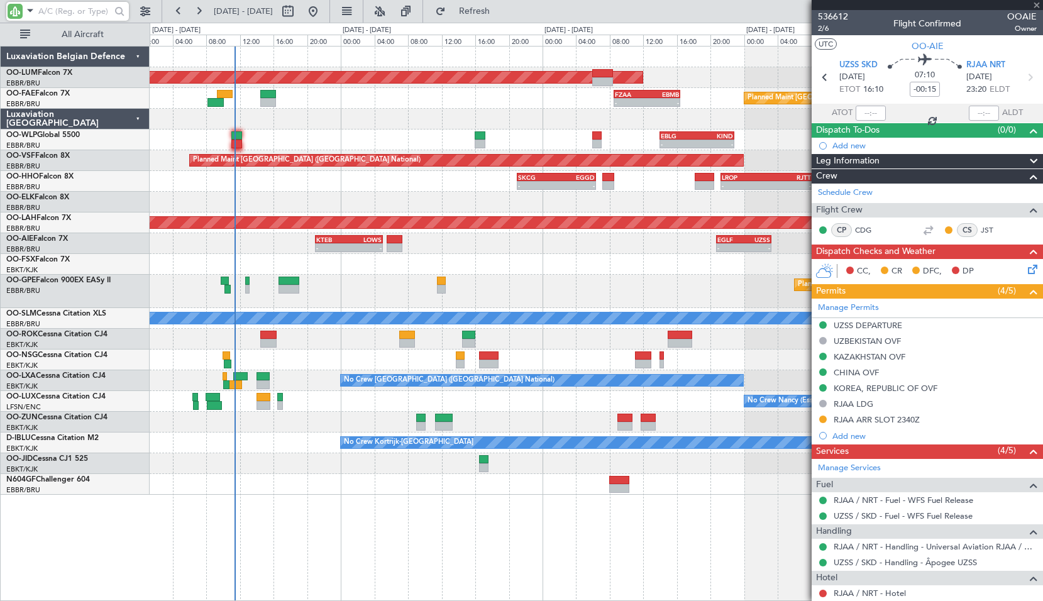
click at [296, 341] on div at bounding box center [596, 339] width 893 height 21
type input "-00:20"
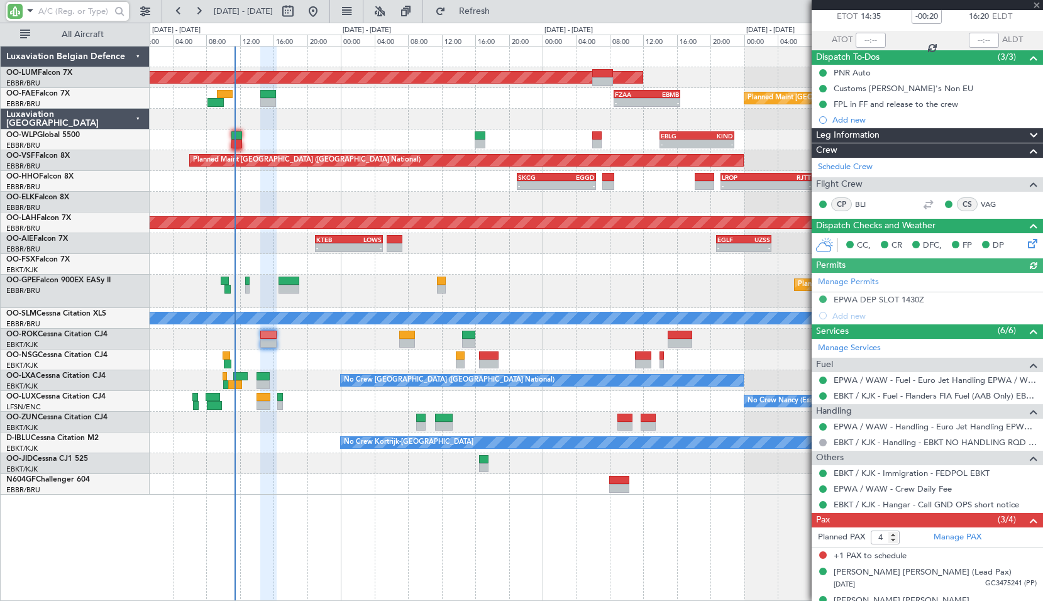
scroll to position [121, 0]
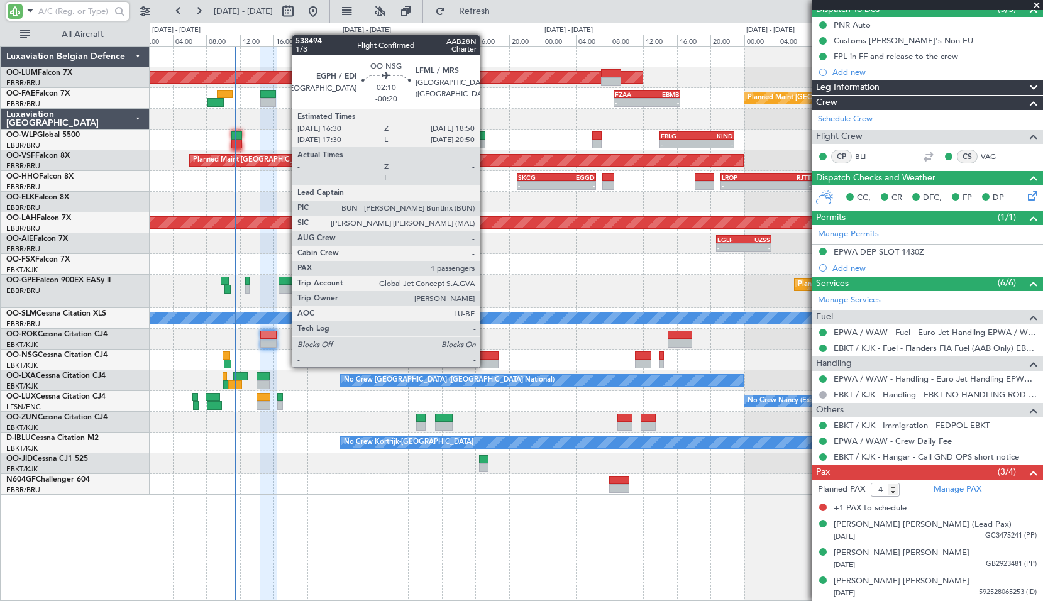
click at [485, 365] on div at bounding box center [489, 364] width 20 height 9
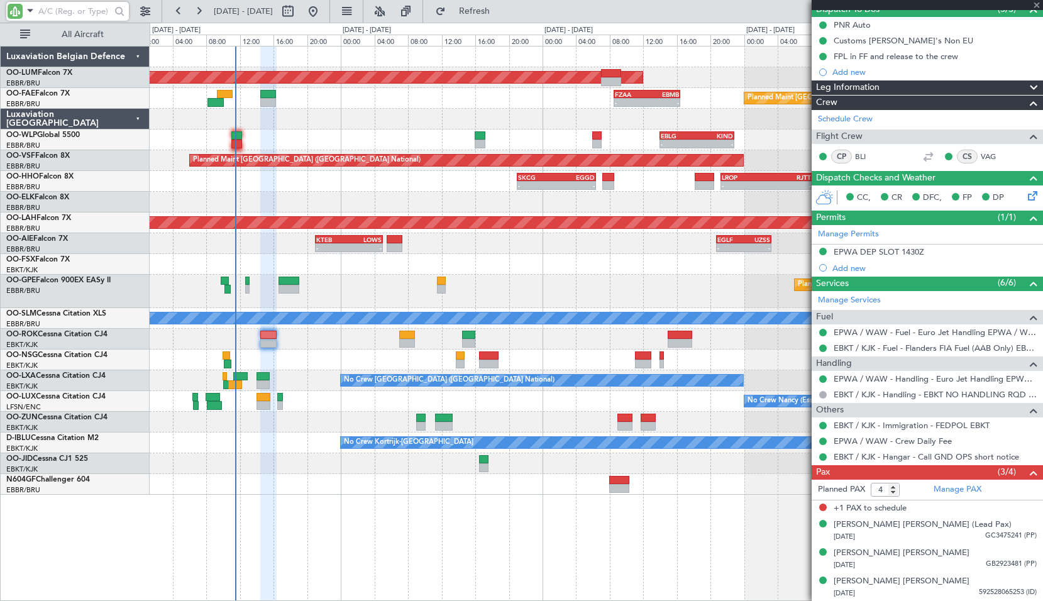
type input "1"
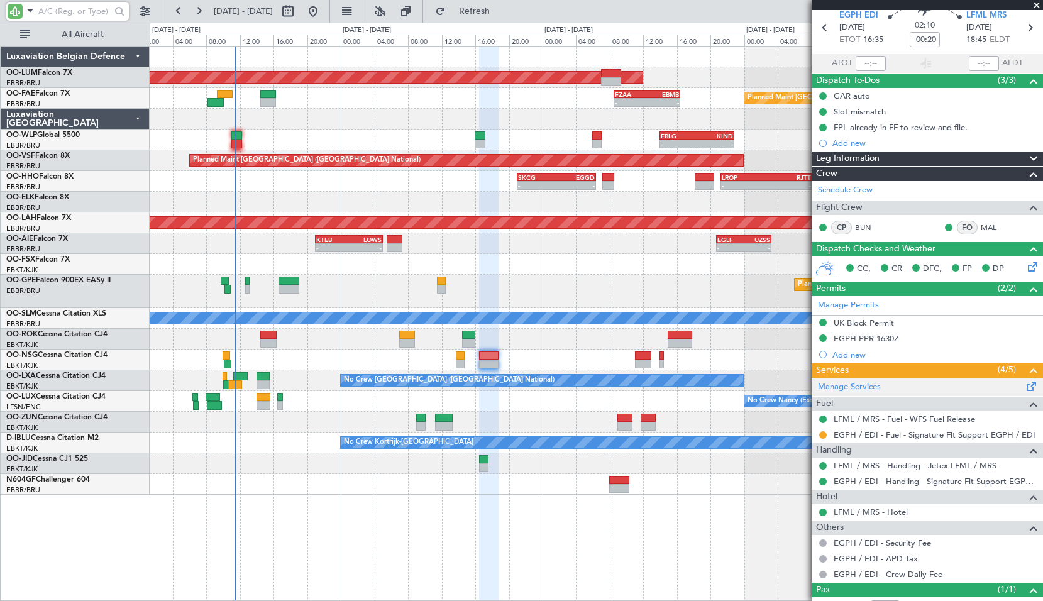
scroll to position [31, 0]
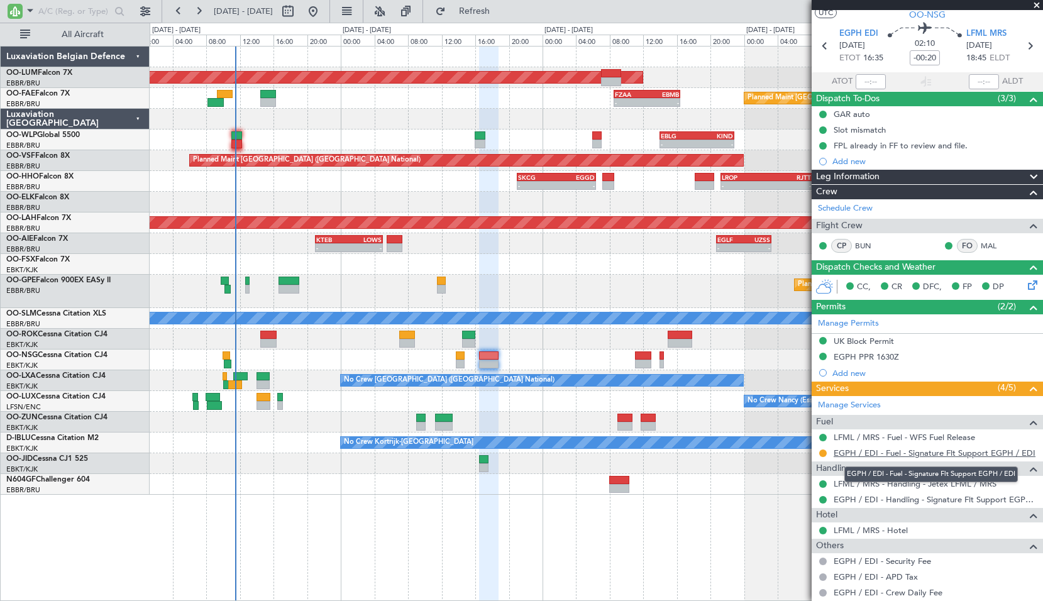
click at [951, 453] on link "EGPH / EDI - Fuel - Signature Flt Support EGPH / EDI" at bounding box center [935, 453] width 202 height 11
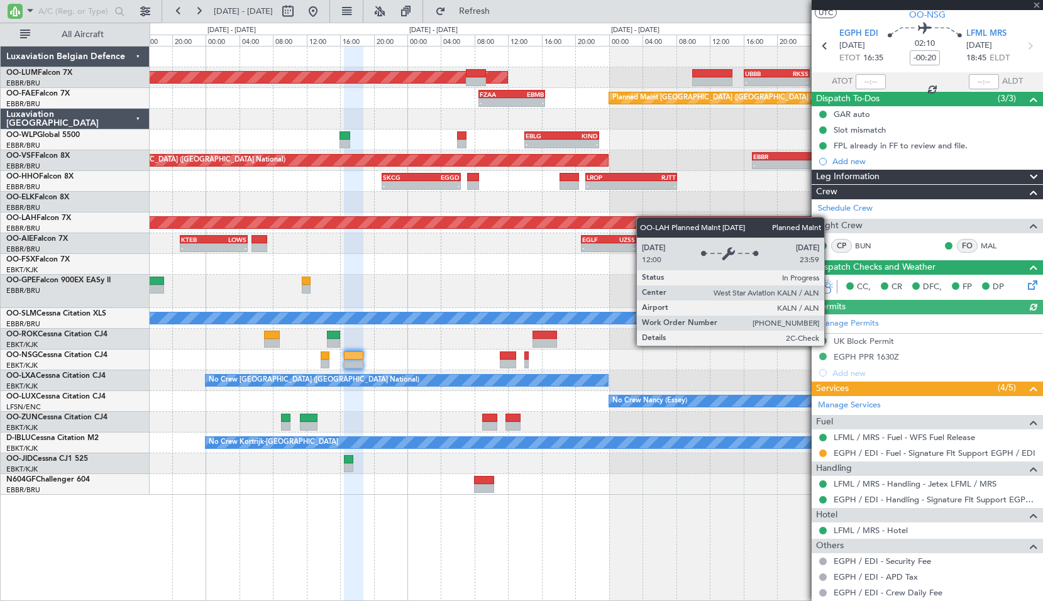
click at [580, 225] on div "AOG Maint [GEOGRAPHIC_DATA] - - UBBB 16:05 Z RKSS 23:55 Z Planned Maint [GEOGRA…" at bounding box center [596, 271] width 893 height 448
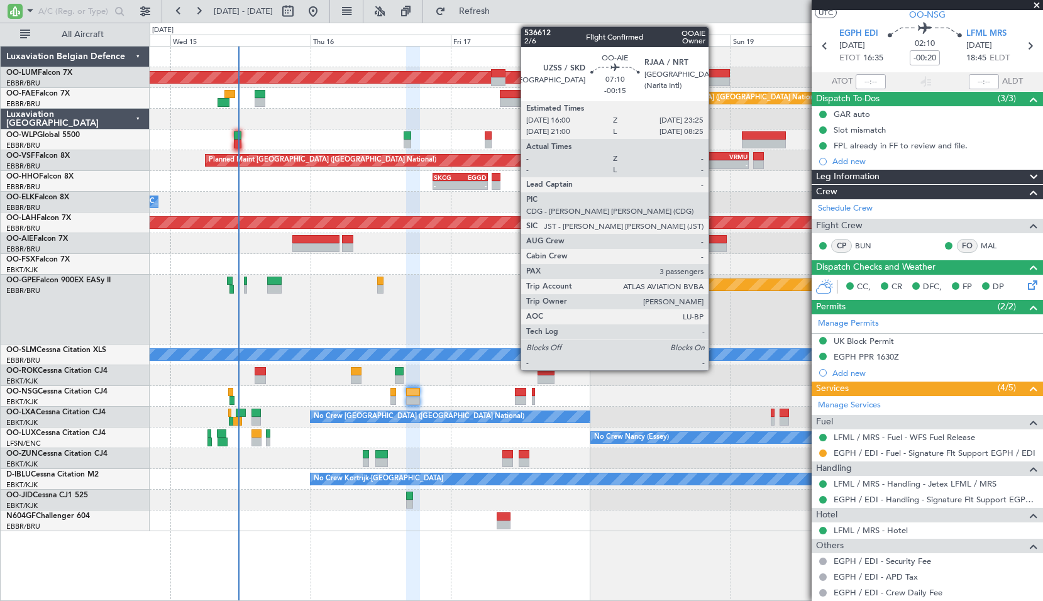
click at [714, 240] on div at bounding box center [705, 239] width 43 height 9
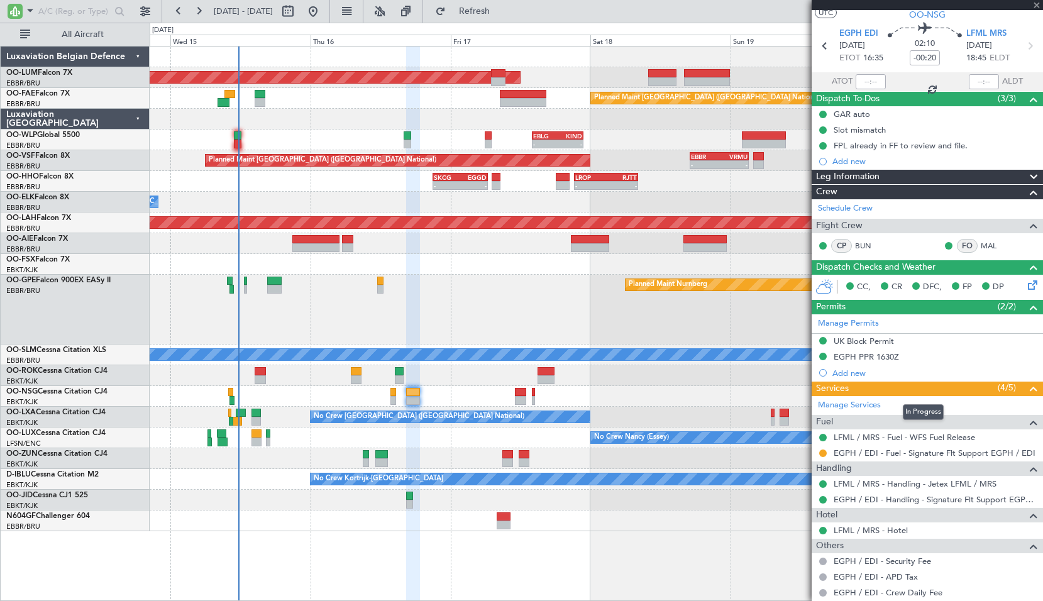
type input "-00:15"
type input "3"
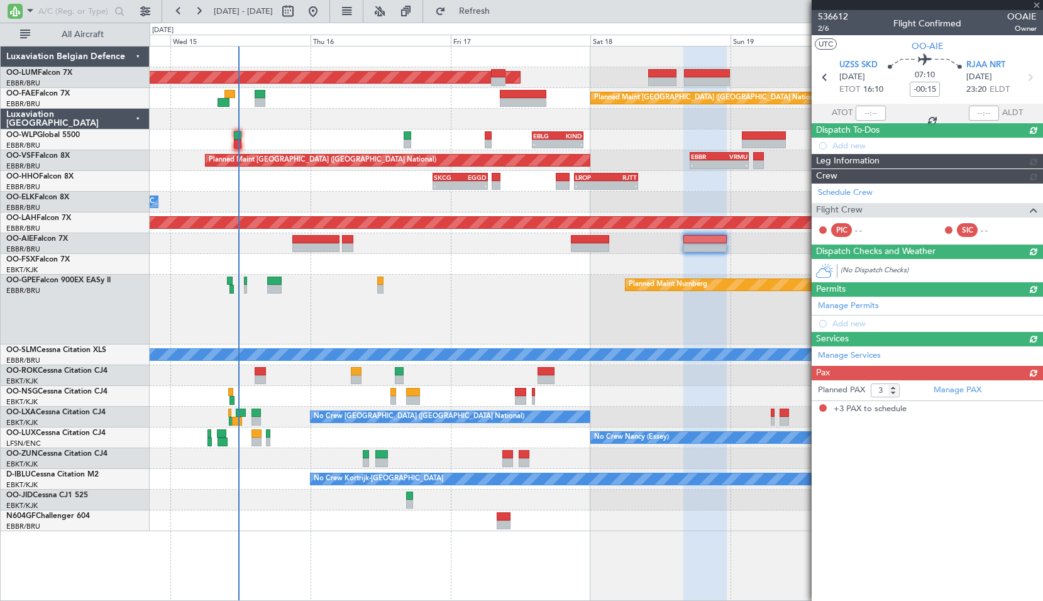
scroll to position [0, 0]
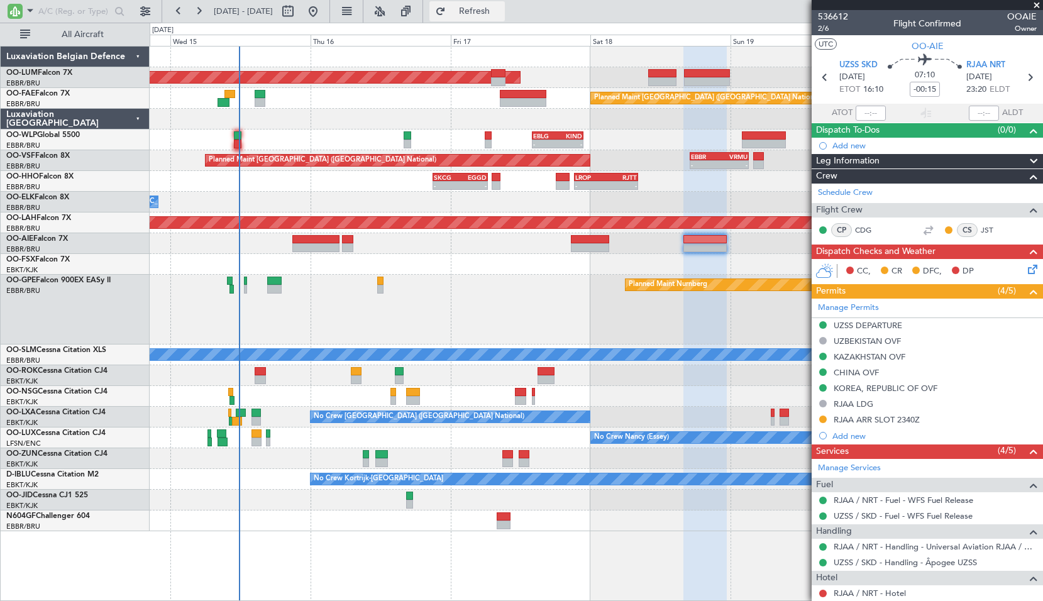
click at [501, 7] on span "Refresh" at bounding box center [474, 11] width 53 height 9
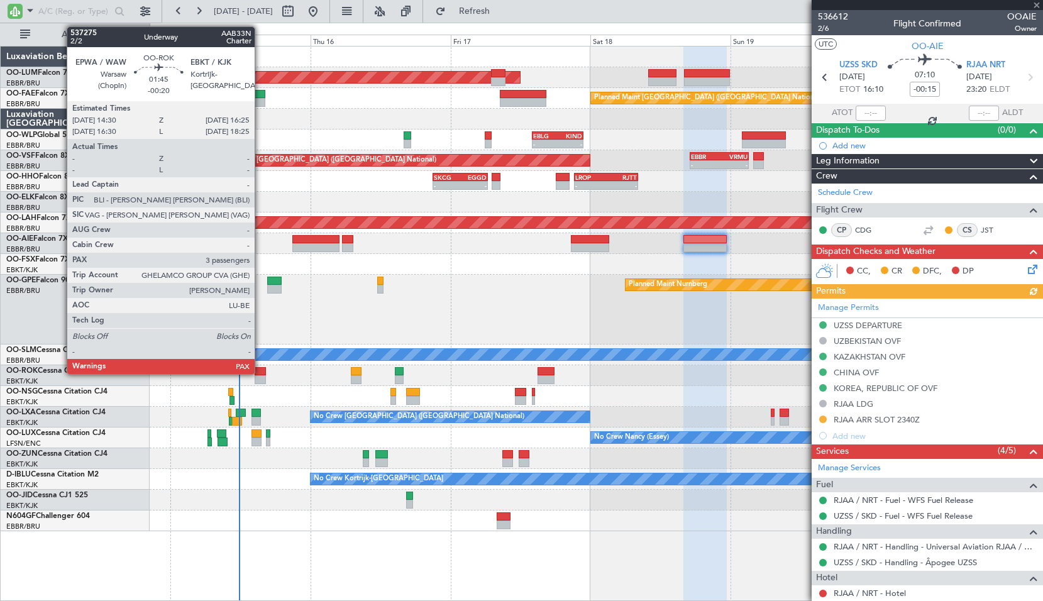
click at [260, 372] on div at bounding box center [260, 371] width 11 height 9
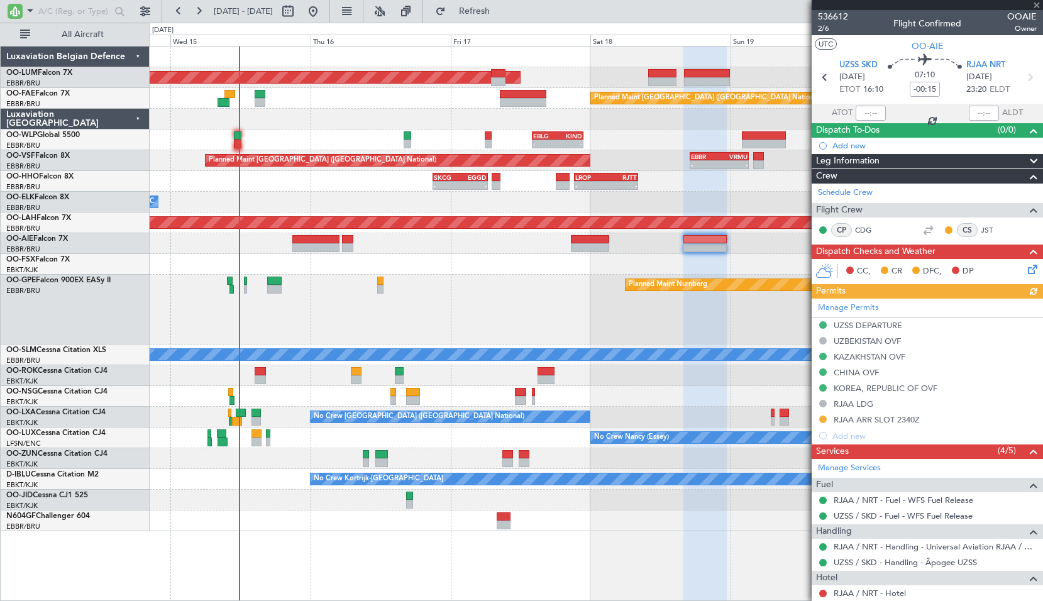
click at [275, 385] on div at bounding box center [596, 375] width 893 height 21
type input "-00:20"
type input "4"
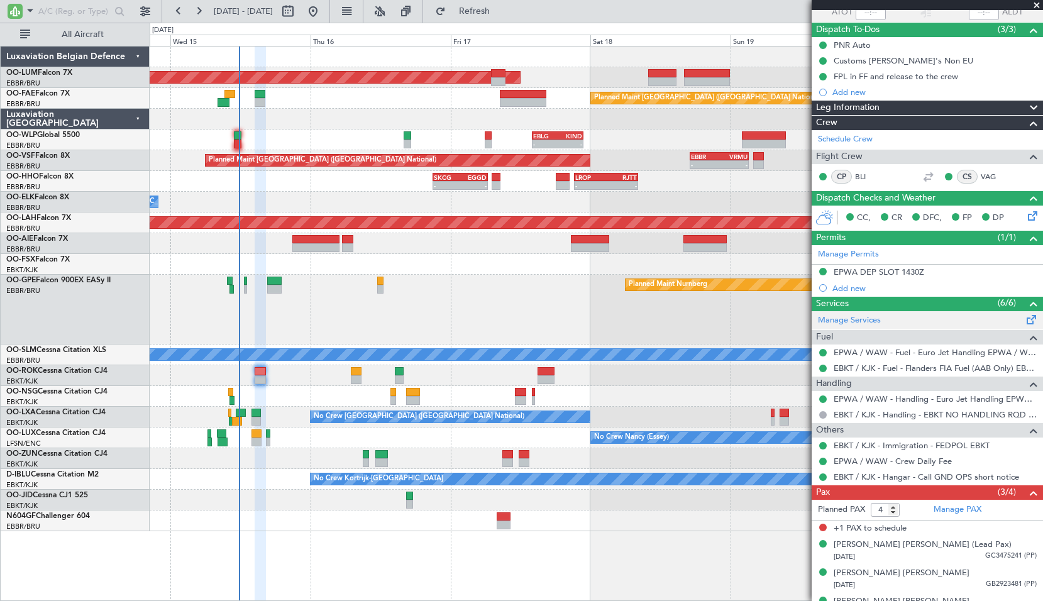
scroll to position [121, 0]
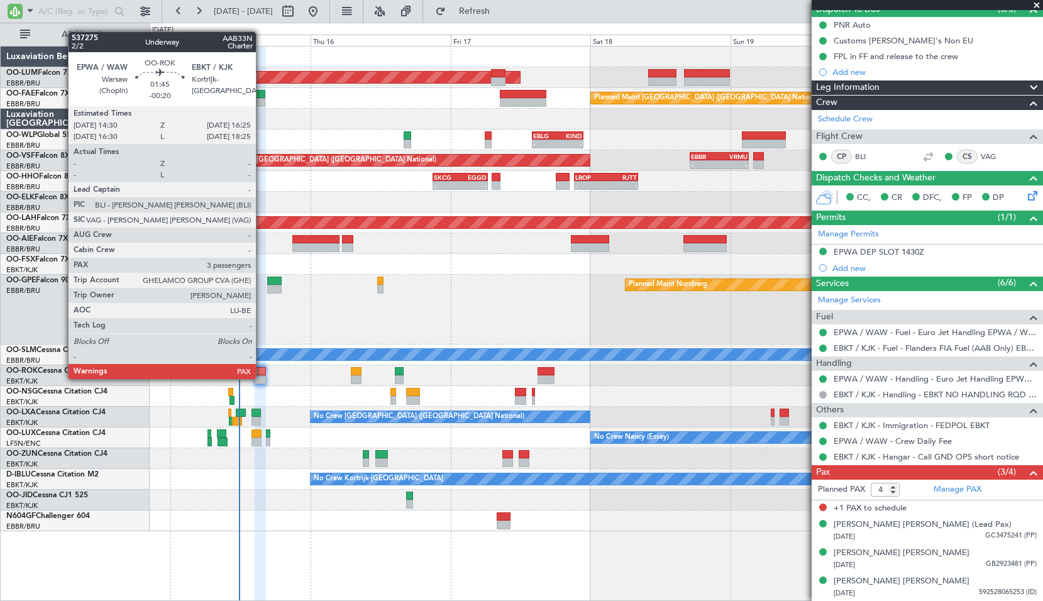
click at [261, 378] on div at bounding box center [260, 379] width 11 height 9
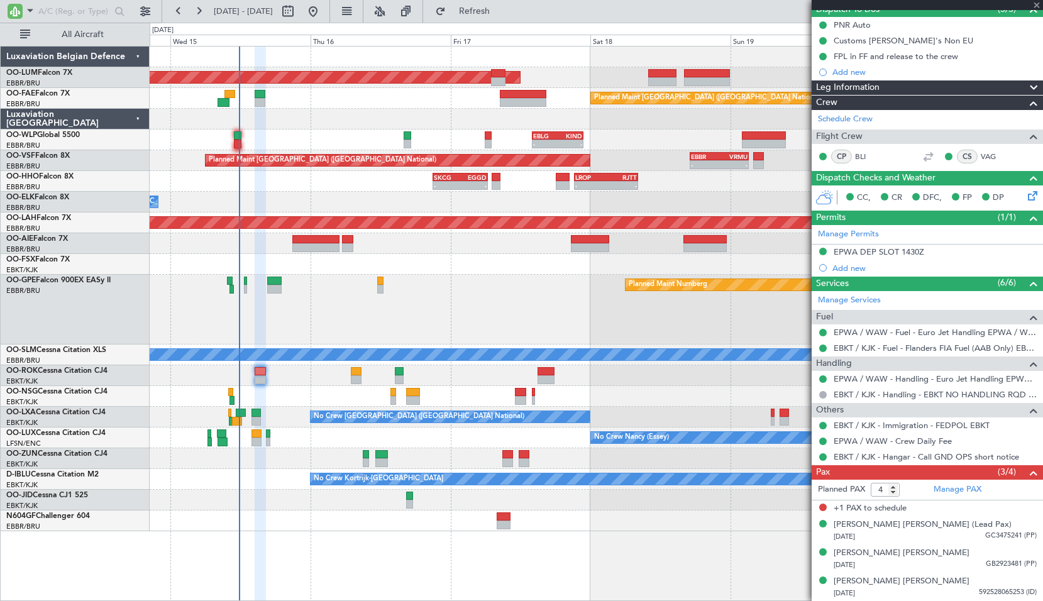
click at [261, 378] on div at bounding box center [260, 379] width 11 height 9
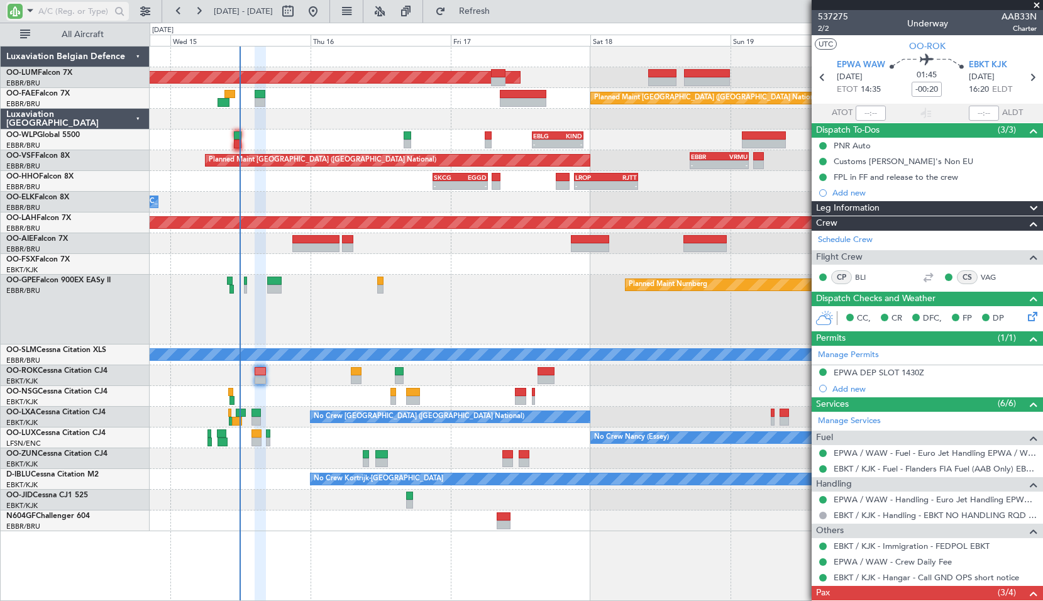
click at [30, 6] on span at bounding box center [30, 11] width 15 height 16
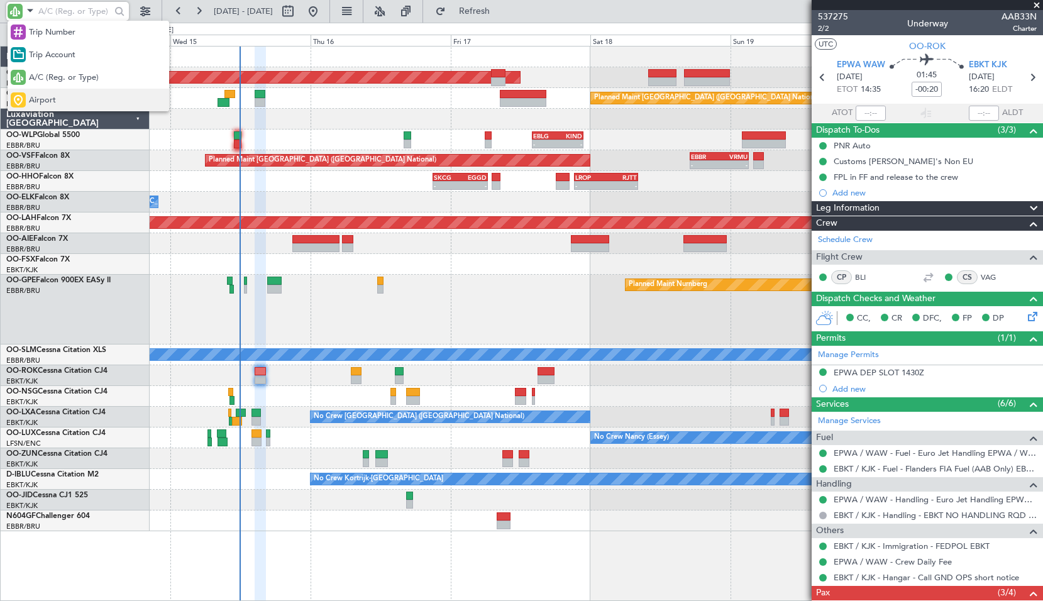
click at [50, 102] on span "Airport" at bounding box center [42, 100] width 27 height 13
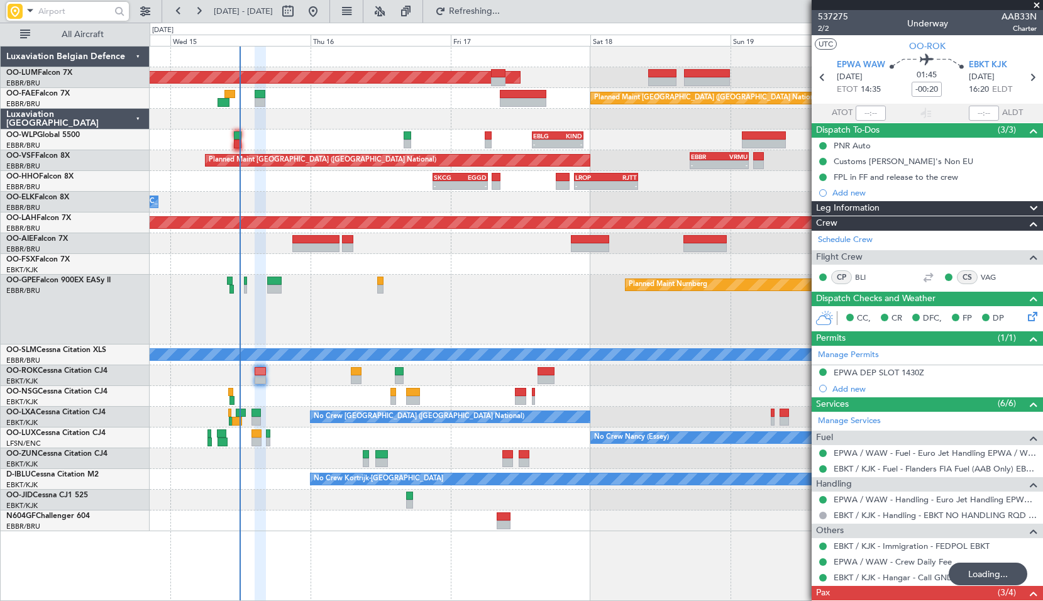
click at [57, 11] on input "text" at bounding box center [74, 11] width 72 height 19
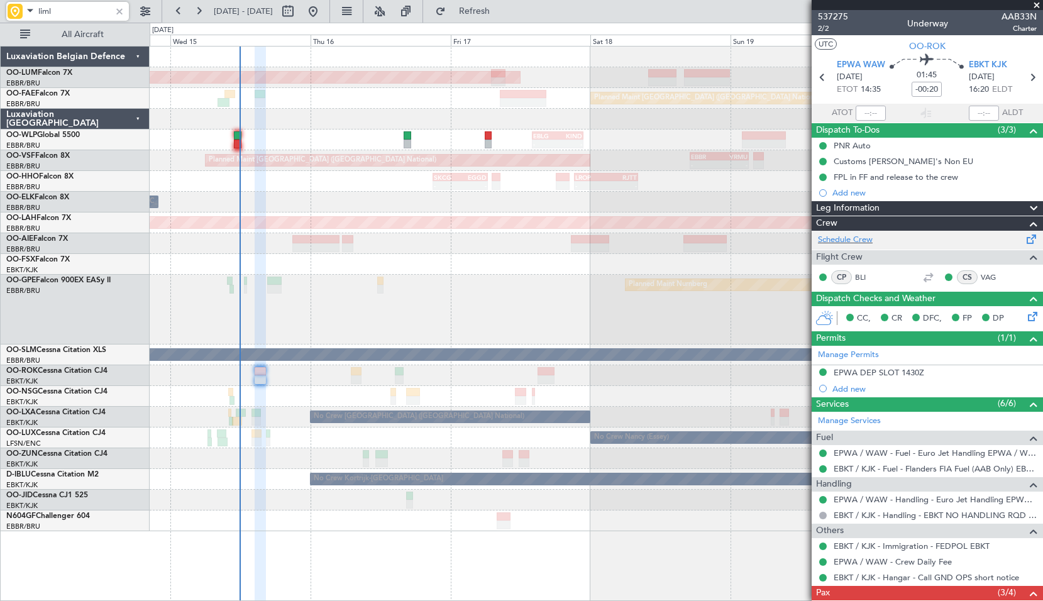
type input "liml"
click at [119, 8] on div at bounding box center [120, 11] width 14 height 14
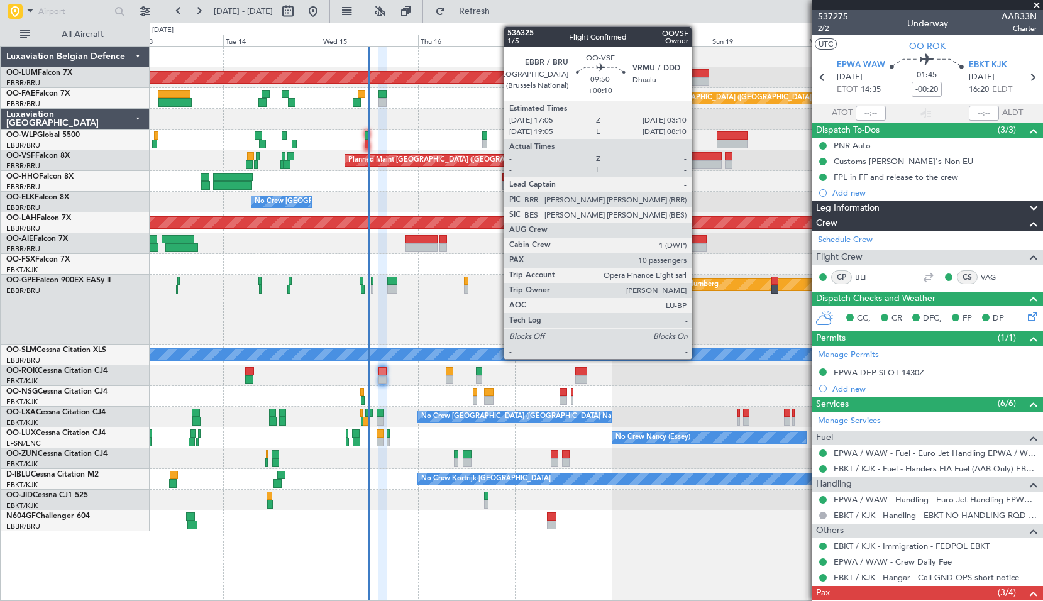
click at [697, 155] on div at bounding box center [701, 156] width 41 height 9
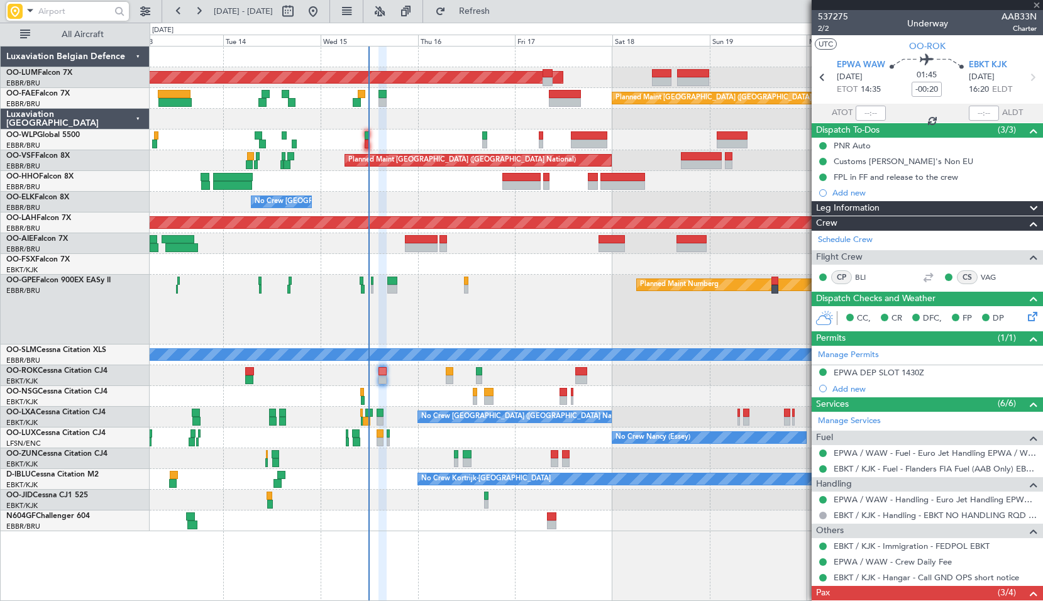
type input "+00:10"
type input "10"
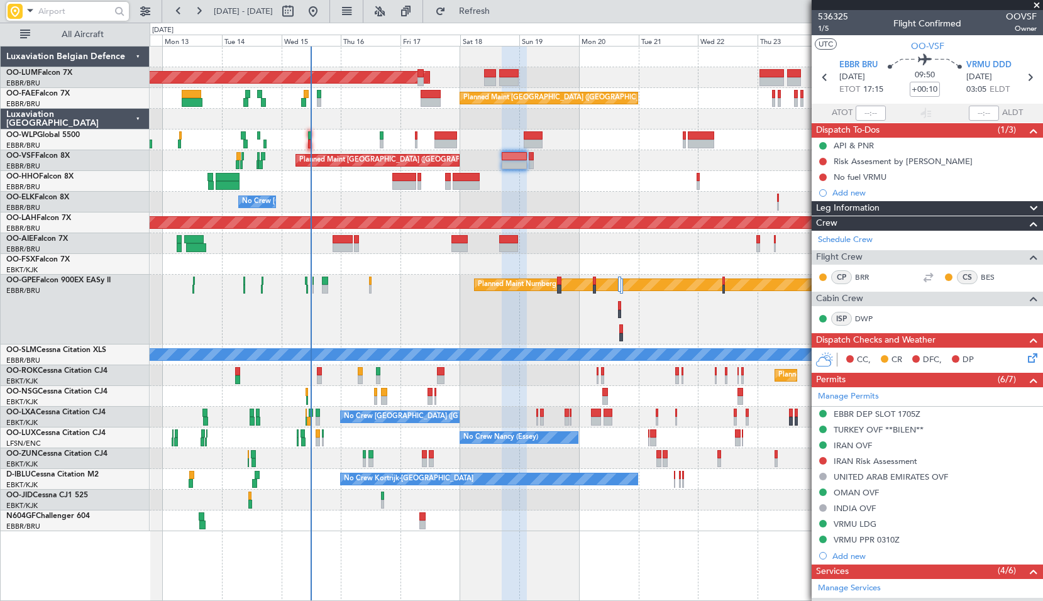
click at [529, 188] on div "AOG Maint Sibiu Owner Melsbroek Air Base Planned Maint Kortrijk-Wevelgem Planne…" at bounding box center [596, 289] width 893 height 485
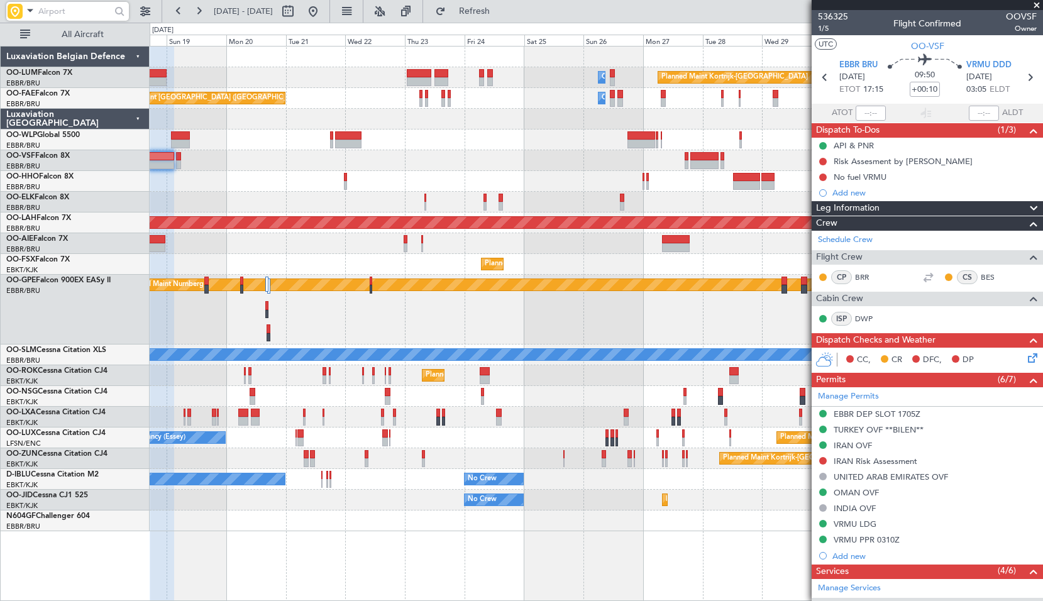
click at [349, 165] on div "Planned Maint Brussels (Brussels National)" at bounding box center [596, 160] width 893 height 21
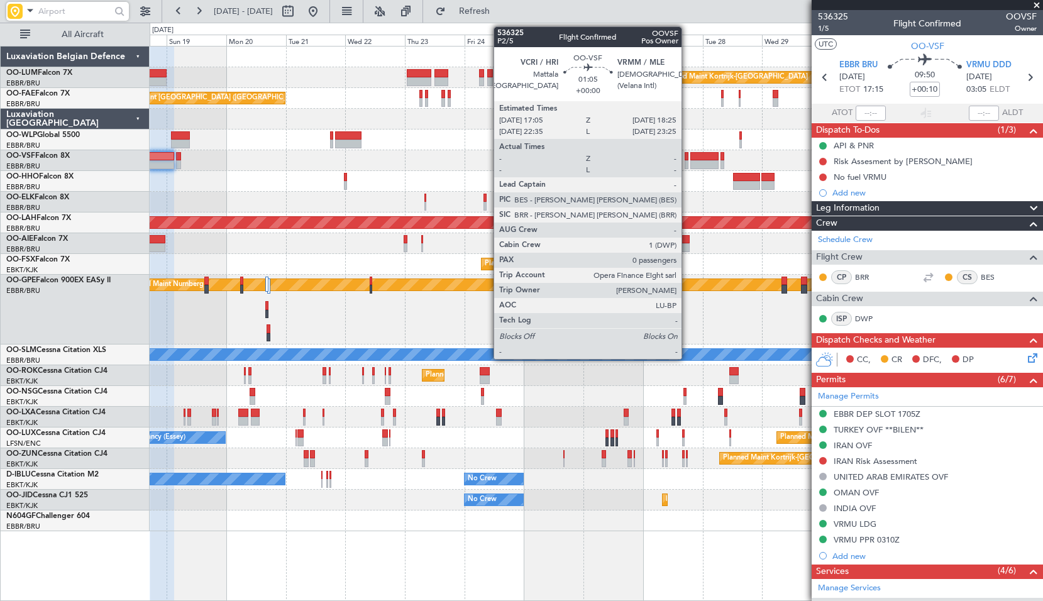
click at [687, 165] on div at bounding box center [687, 164] width 4 height 9
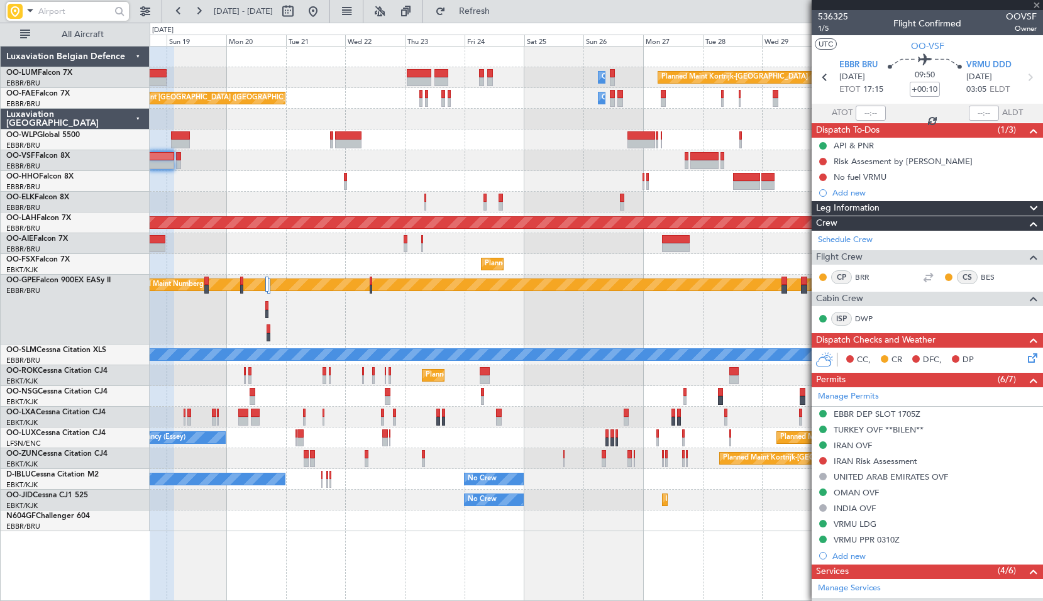
type input "0"
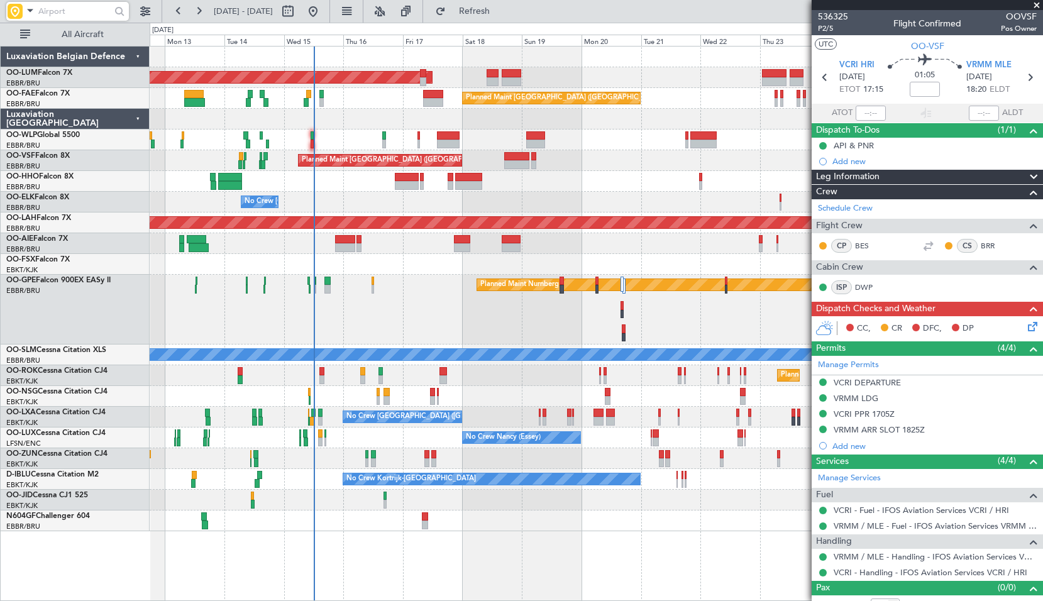
click at [604, 136] on div "Planned Maint Kortrijk-Wevelgem Owner Melsbroek Air Base AOG Maint Sibiu Owner …" at bounding box center [596, 289] width 893 height 485
click at [493, 16] on button "Refresh" at bounding box center [466, 11] width 75 height 20
